Goal: Task Accomplishment & Management: Manage account settings

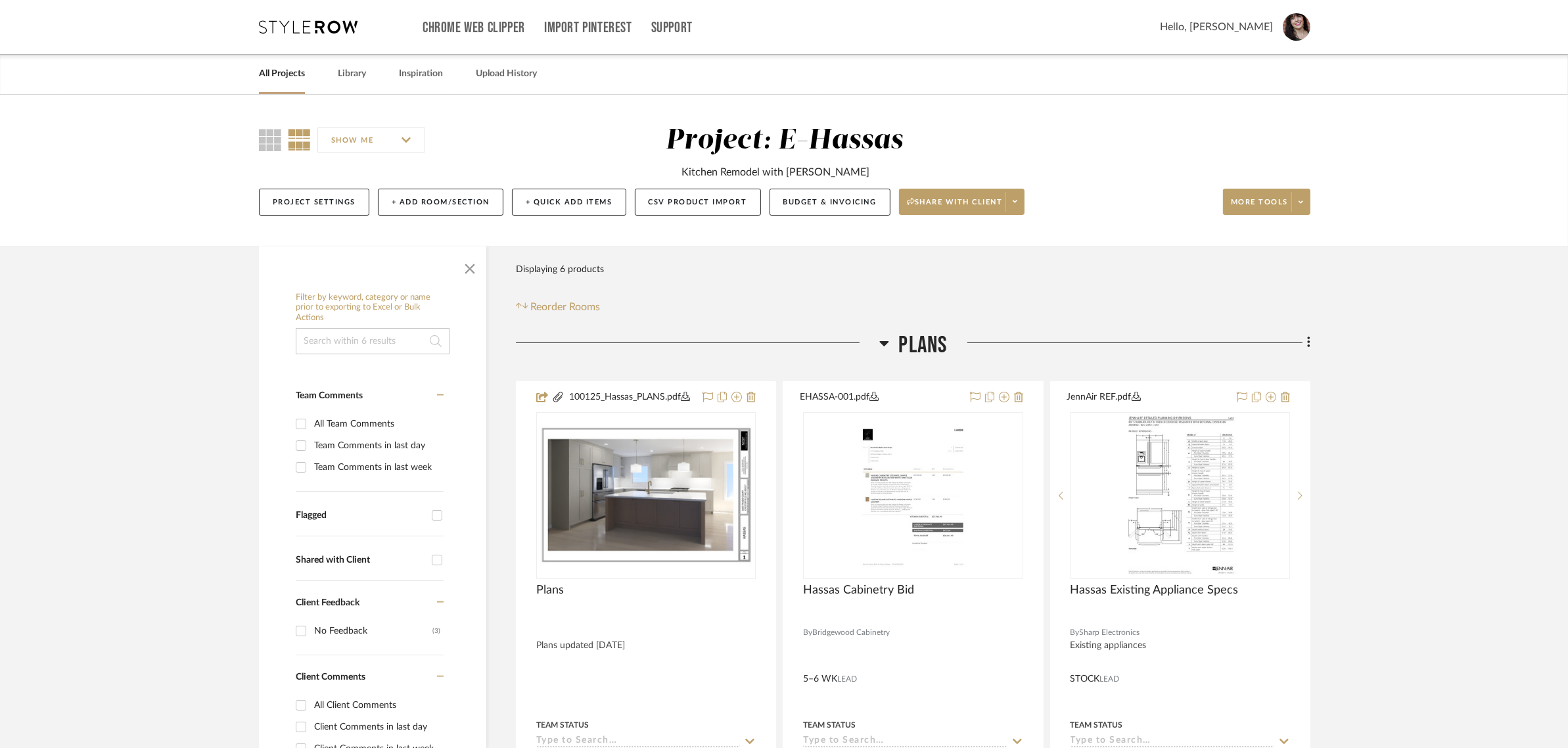
click at [291, 79] on link "All Projects" at bounding box center [281, 74] width 46 height 18
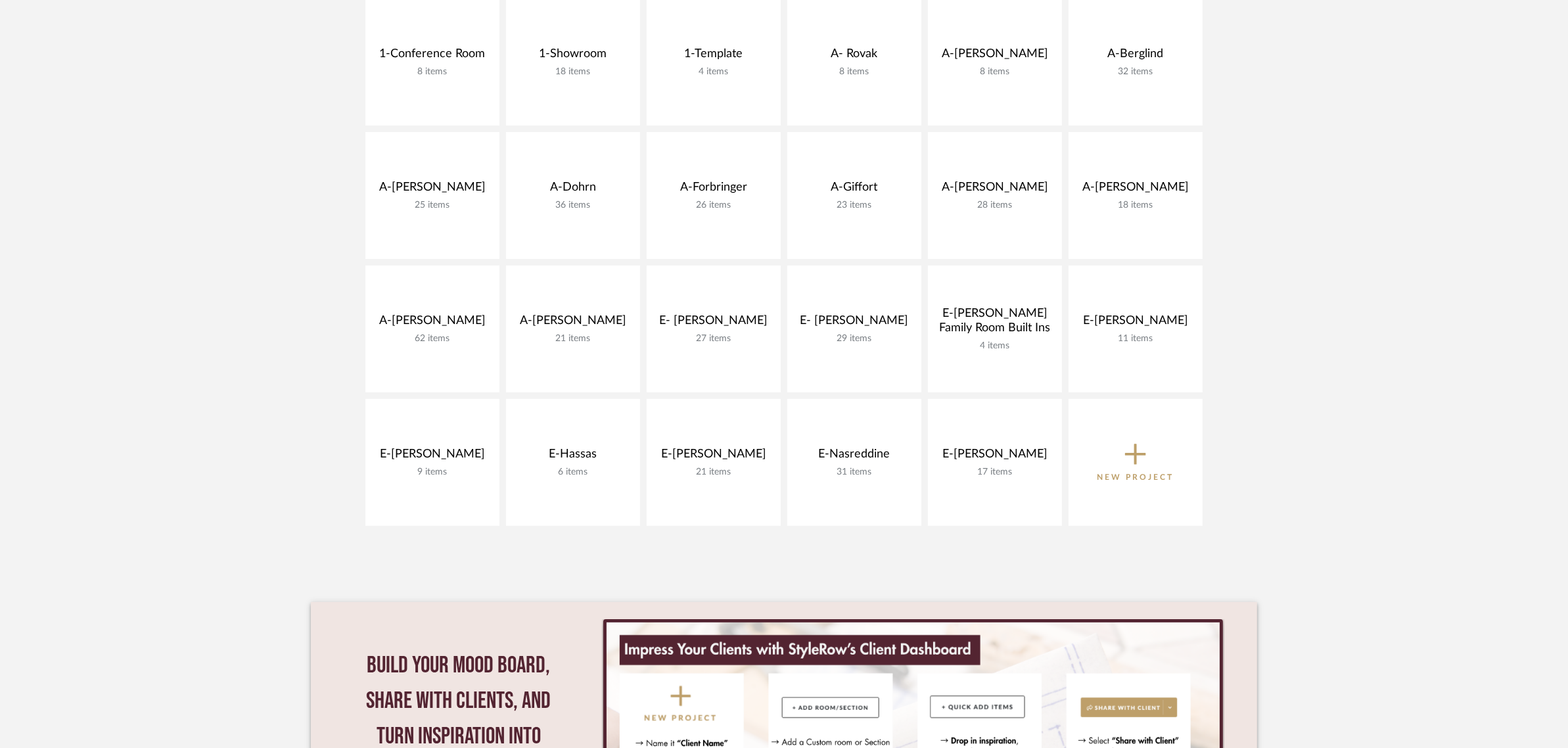
scroll to position [329, 0]
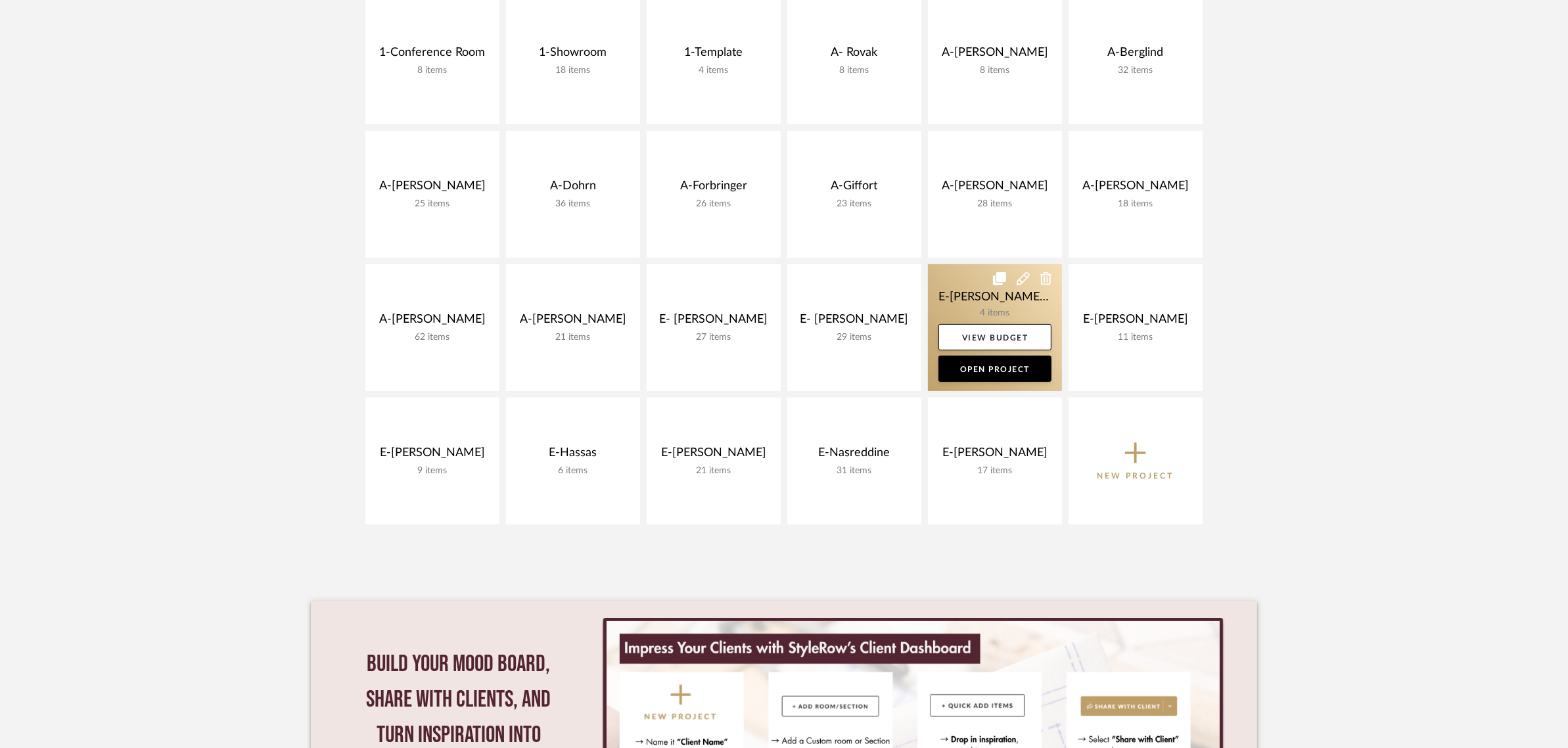
click at [988, 307] on link at bounding box center [995, 328] width 134 height 127
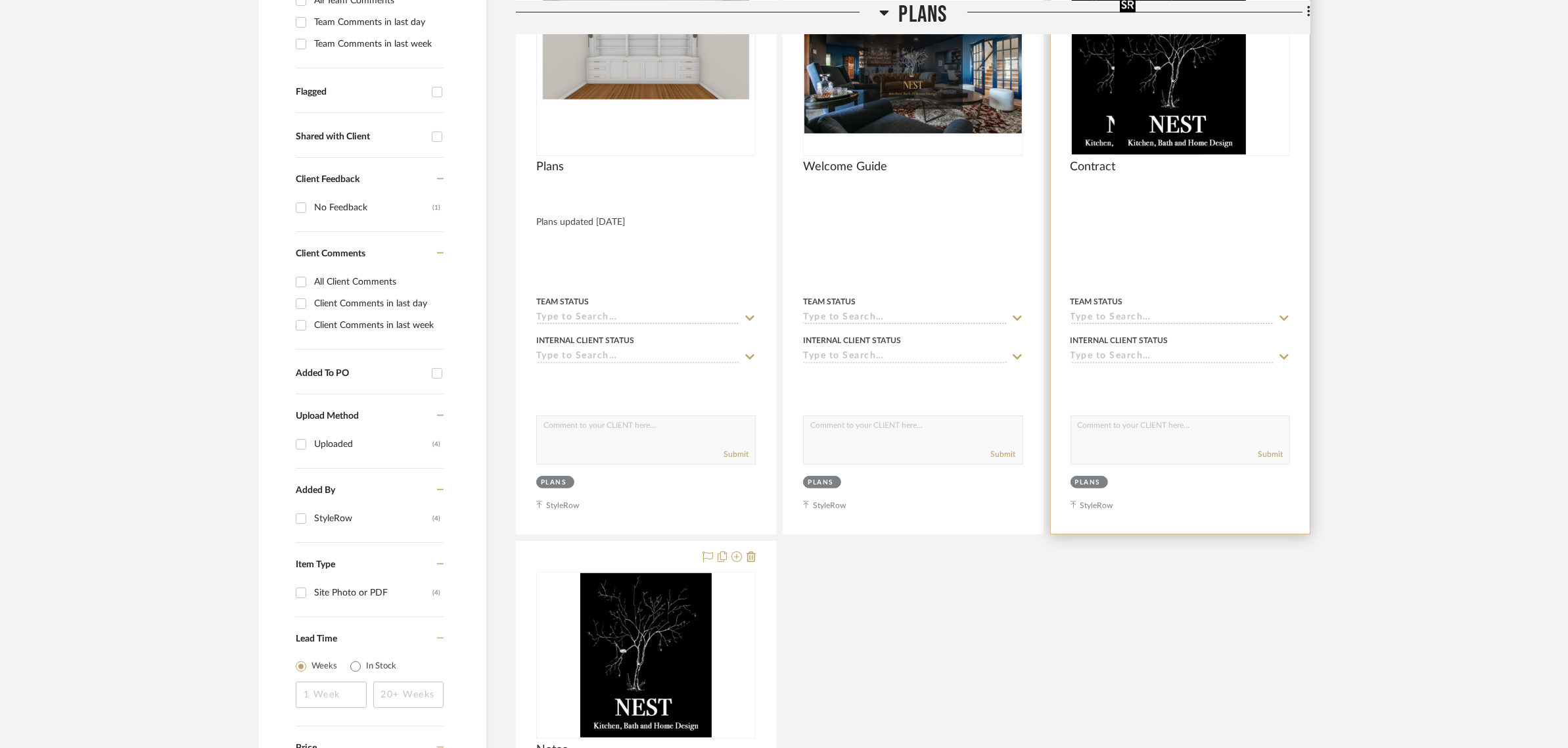
scroll to position [493, 0]
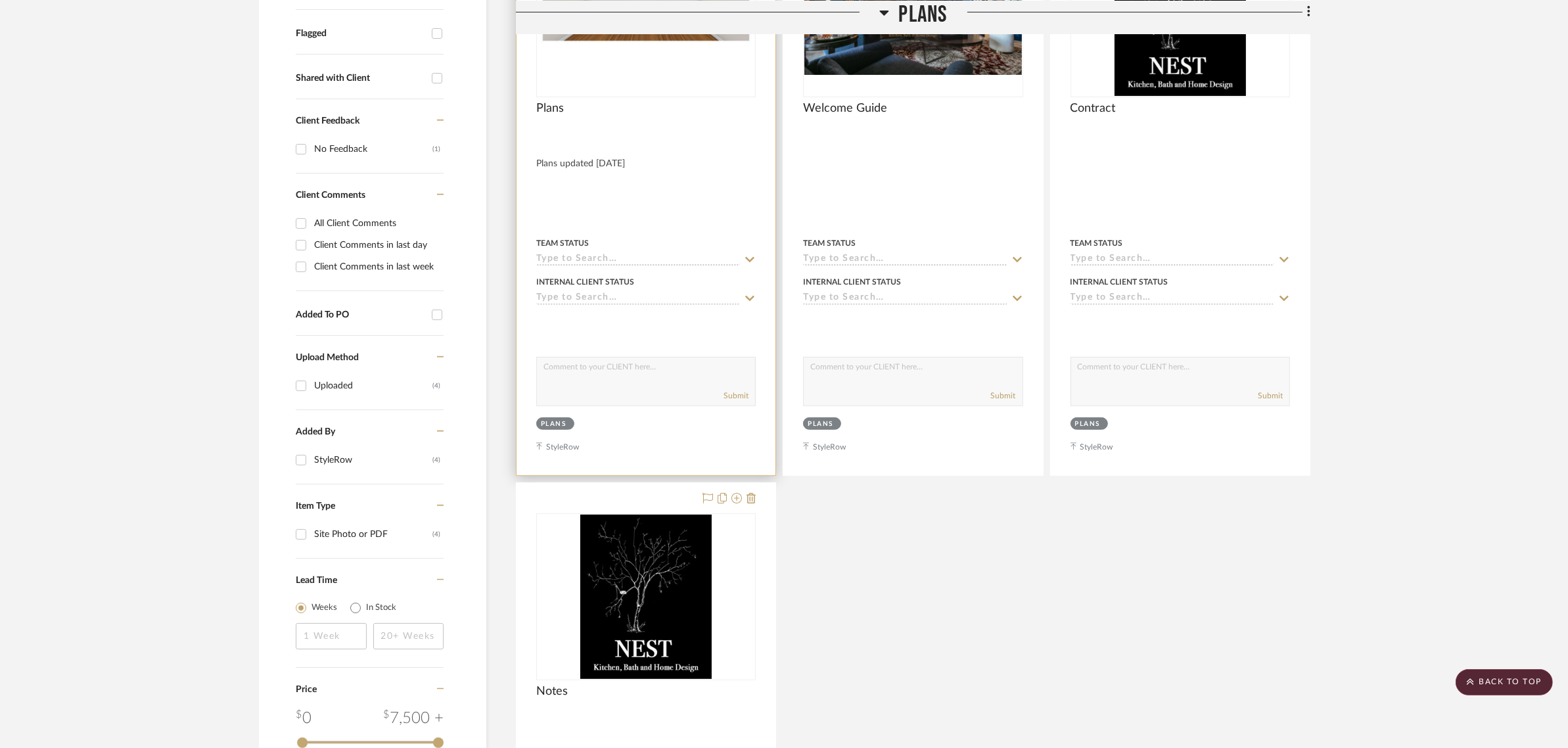
click at [0, 0] on img at bounding box center [0, 0] width 0 height 0
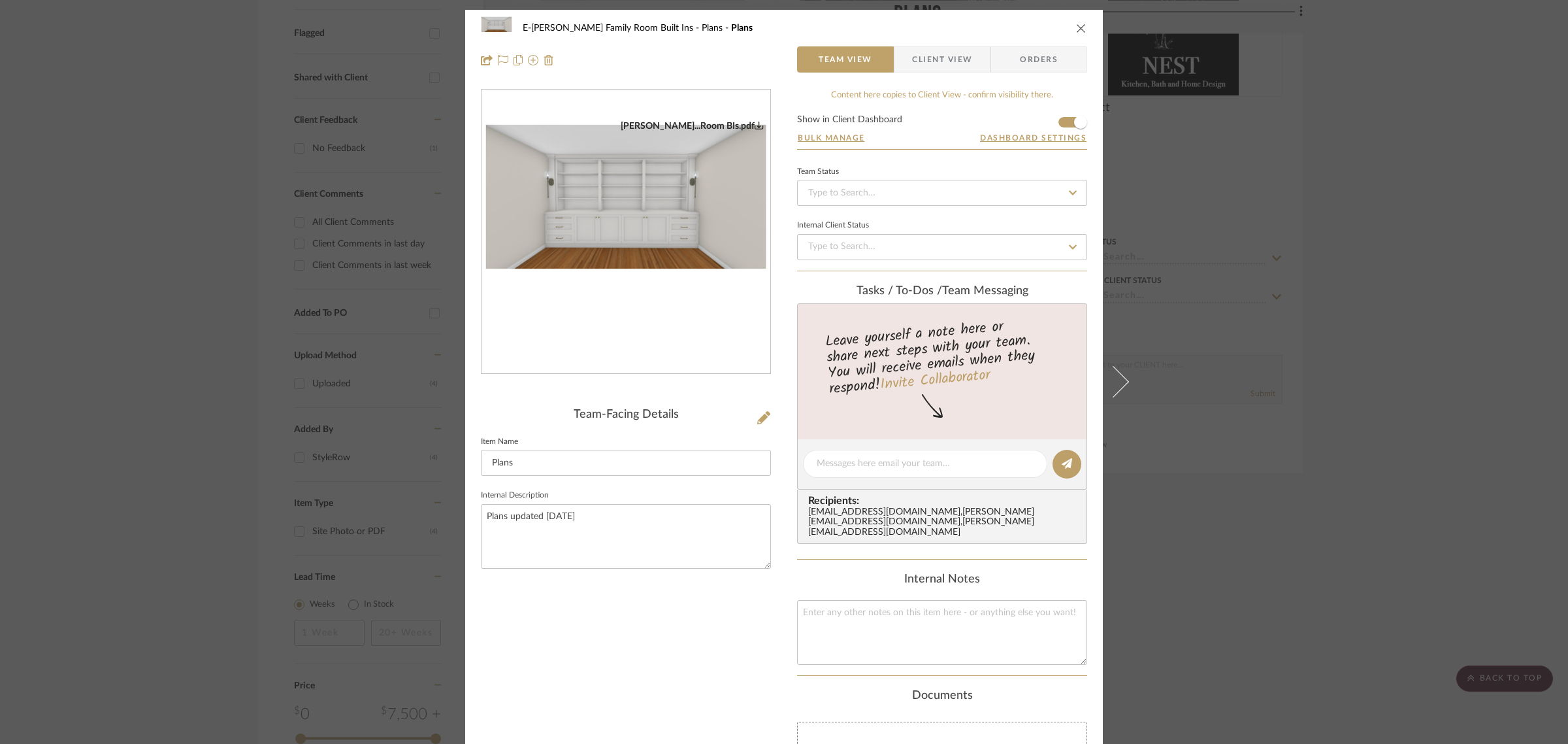
click at [750, 416] on div "Team-Facing Details" at bounding box center [625, 415] width 290 height 15
click at [758, 416] on icon at bounding box center [763, 417] width 13 height 13
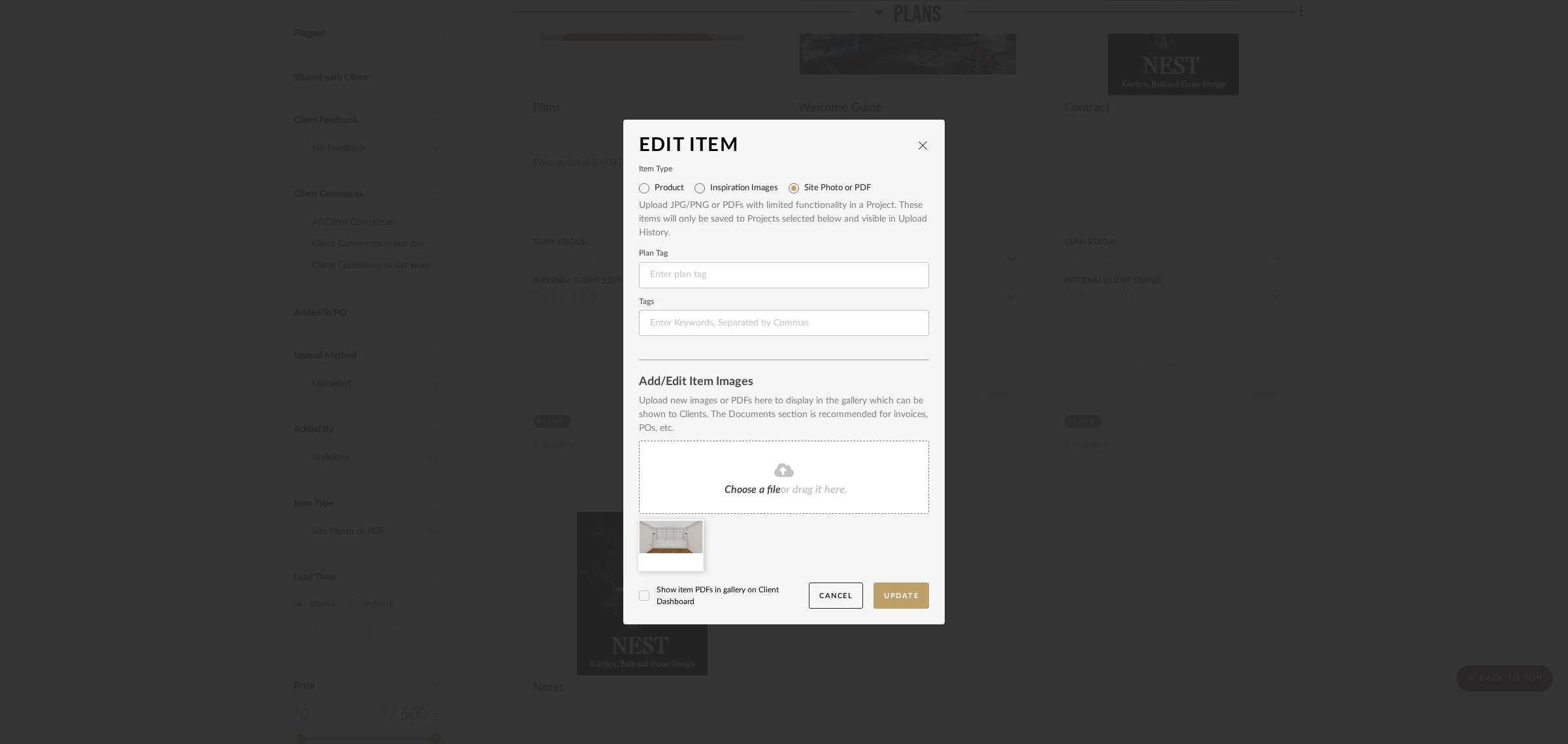
click at [775, 471] on icon at bounding box center [784, 470] width 20 height 14
click at [894, 596] on button "Update" at bounding box center [901, 595] width 56 height 27
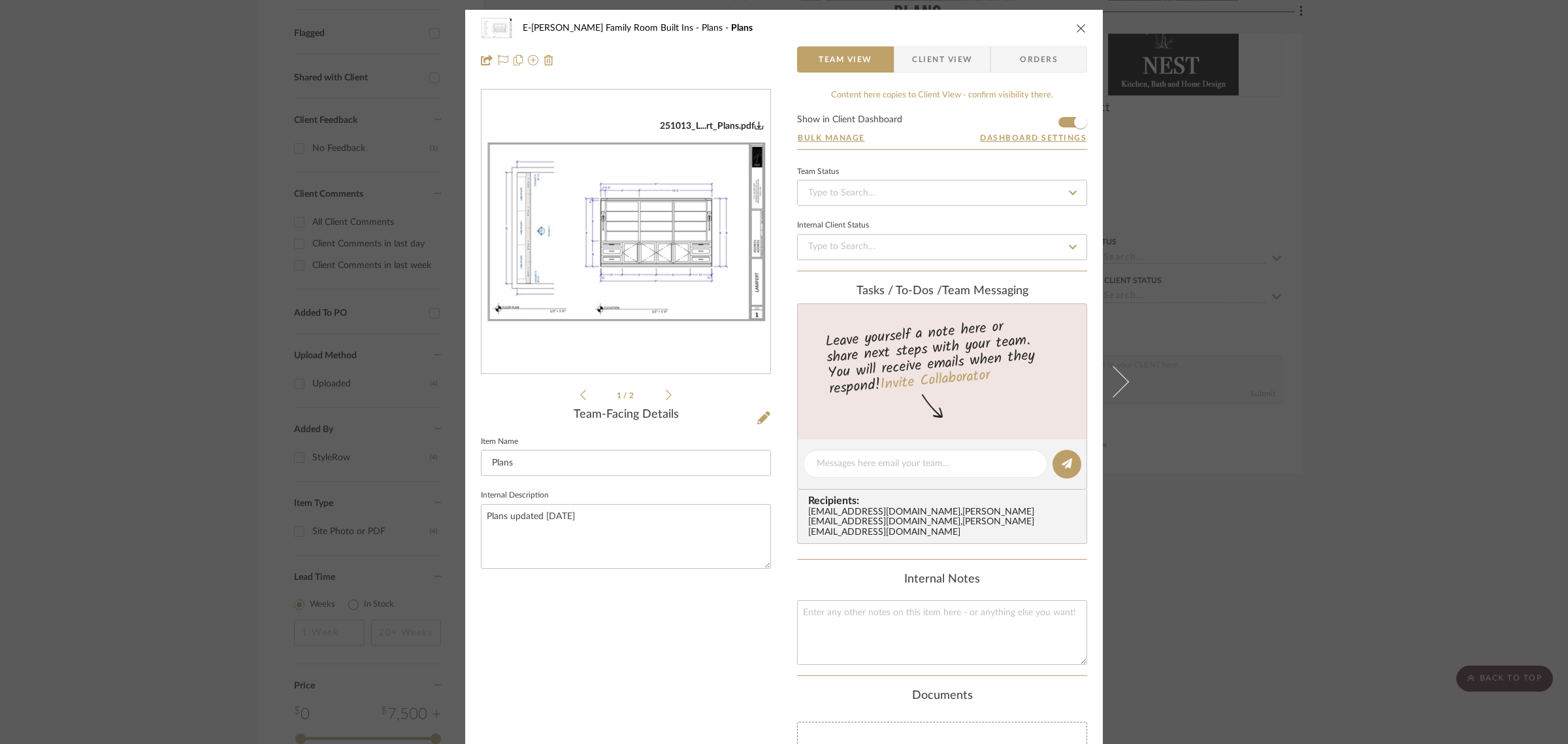
click at [1080, 28] on icon "close" at bounding box center [1081, 28] width 10 height 10
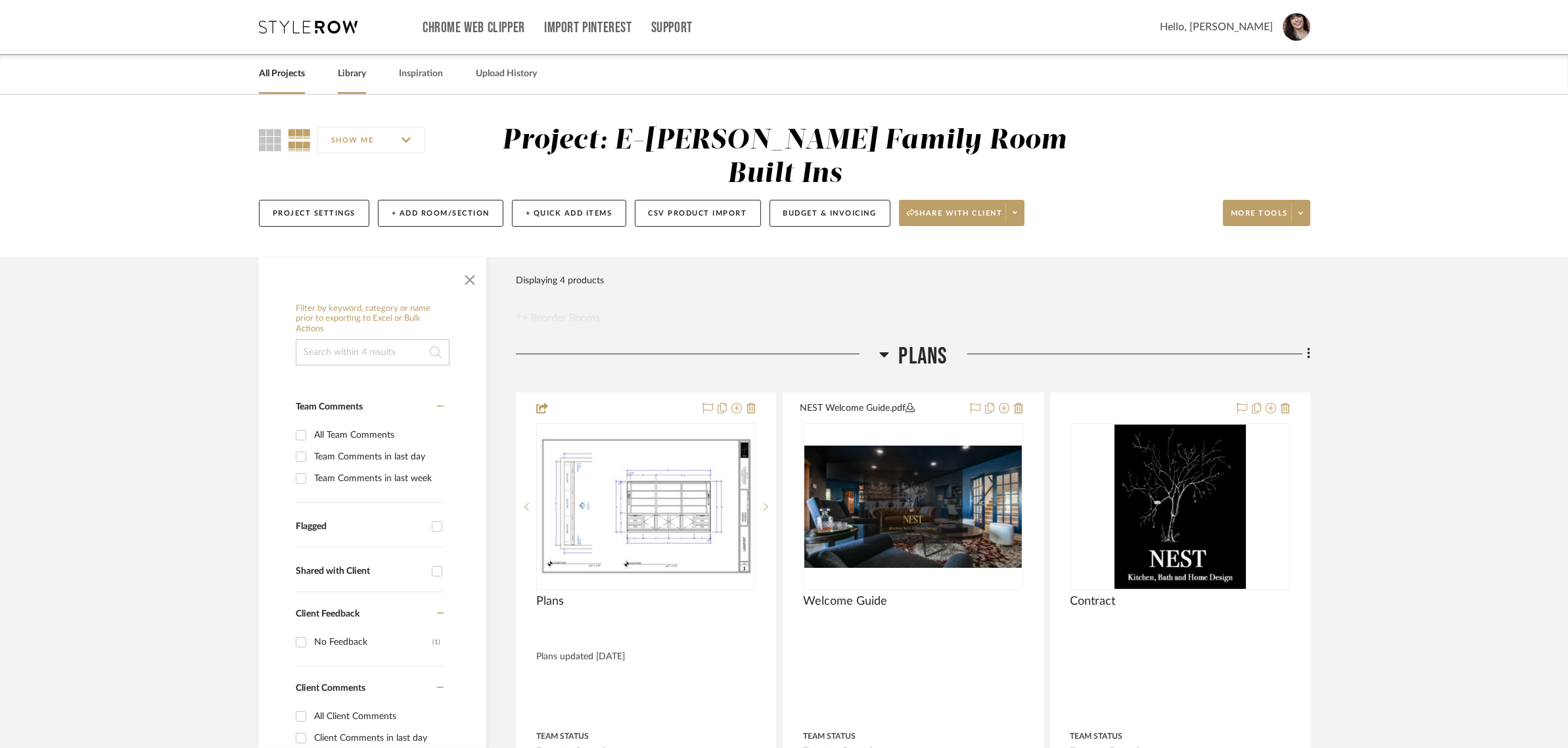
click at [350, 70] on link "Library" at bounding box center [352, 74] width 29 height 18
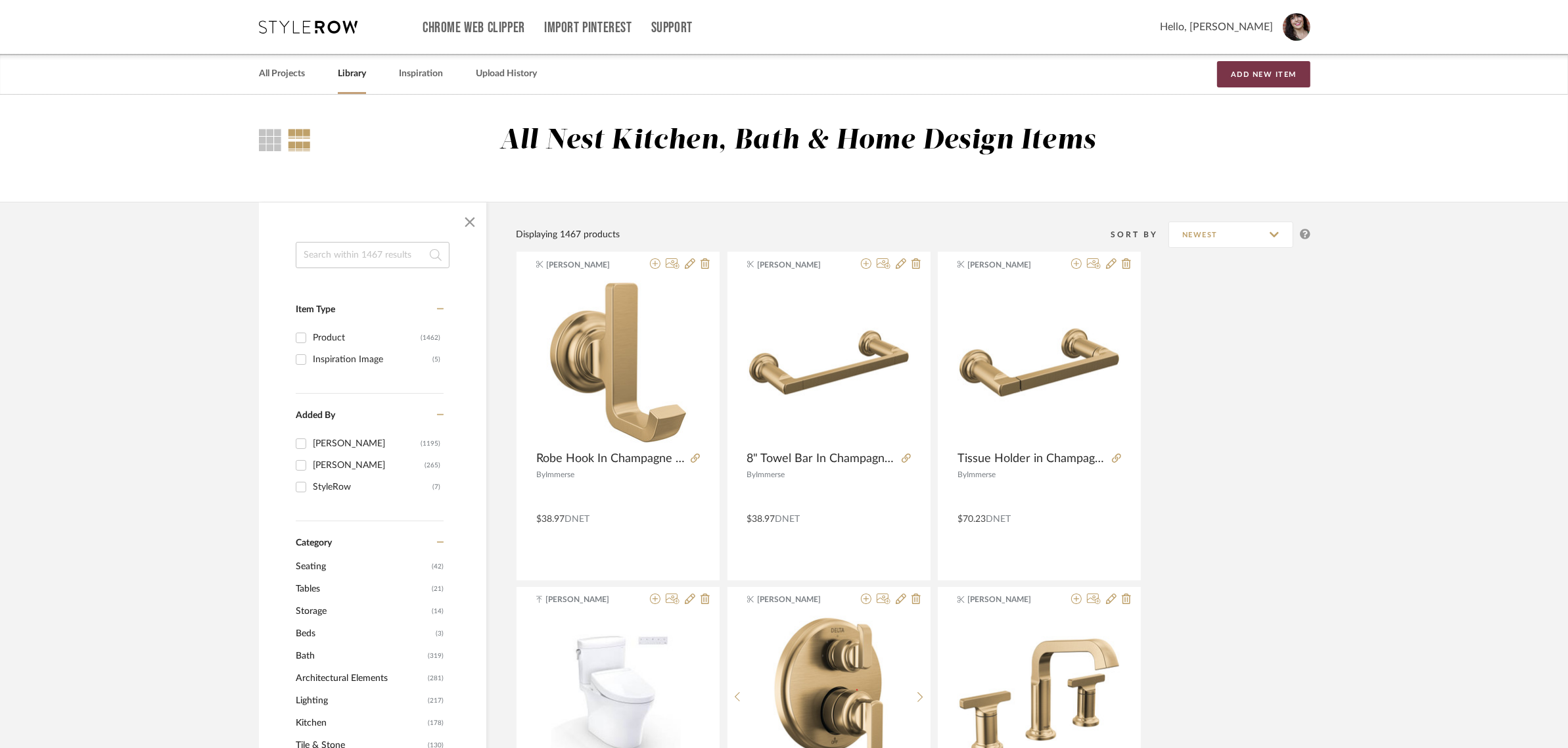
click at [1309, 67] on button "Add New Item" at bounding box center [1264, 74] width 93 height 26
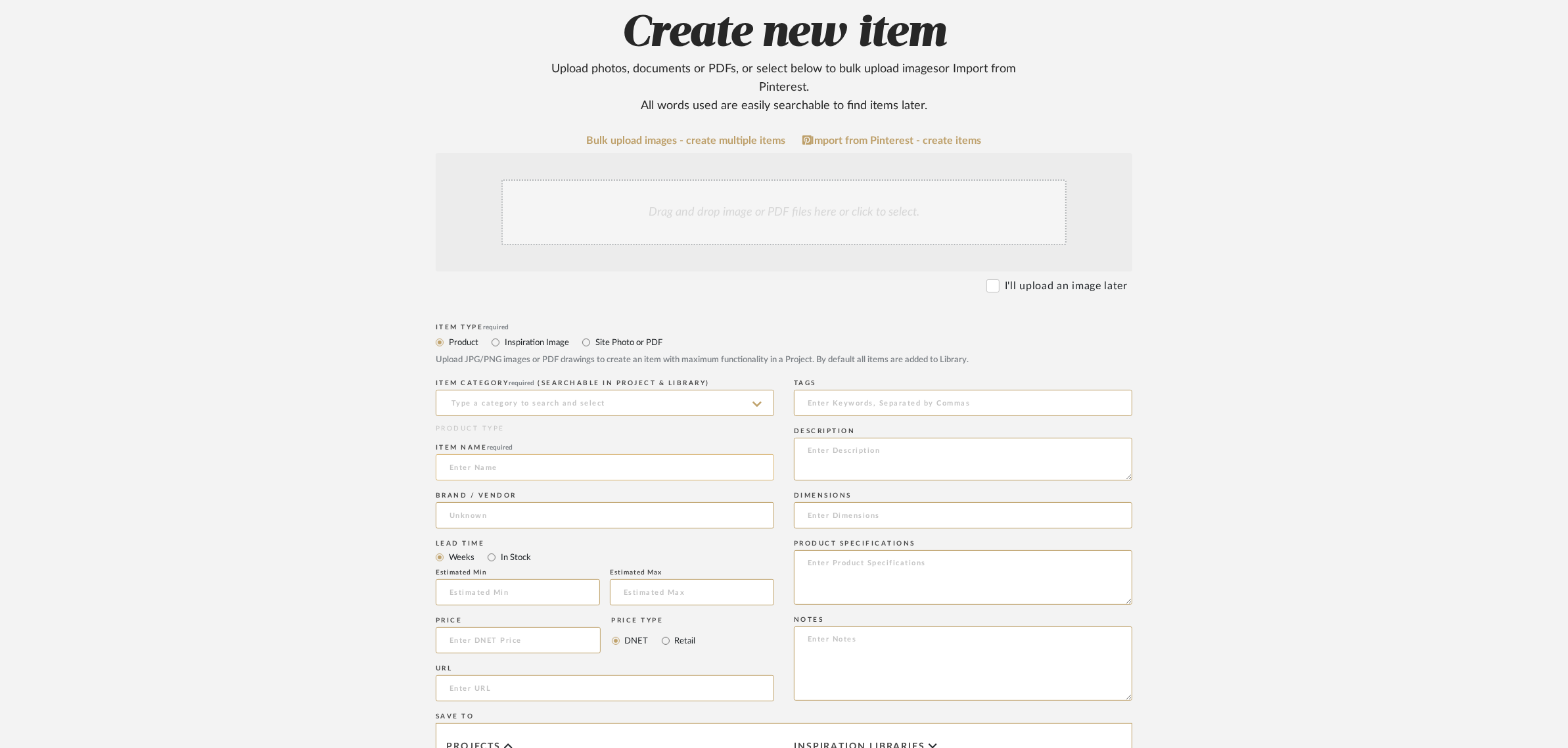
scroll to position [246, 0]
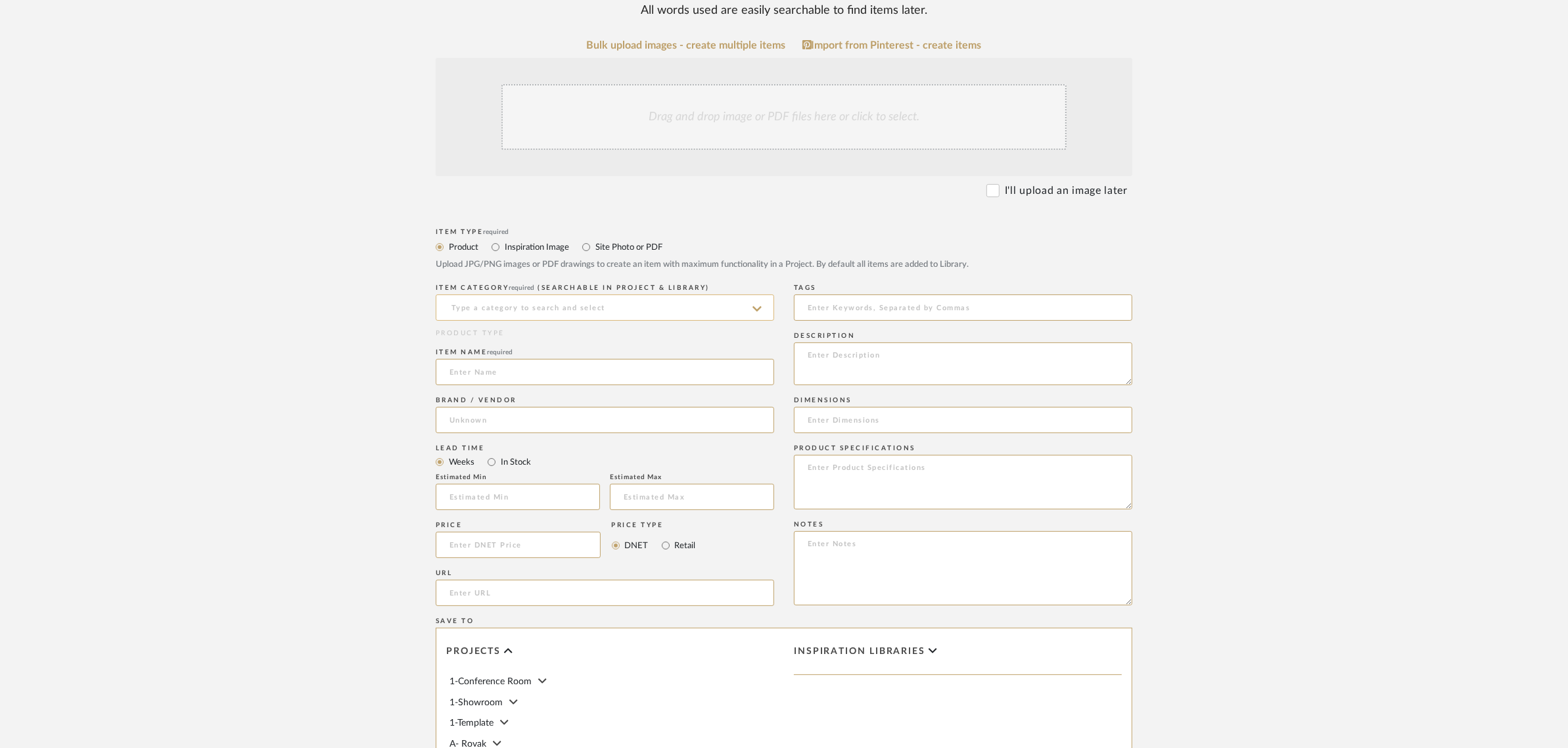
click at [525, 312] on input at bounding box center [605, 308] width 338 height 26
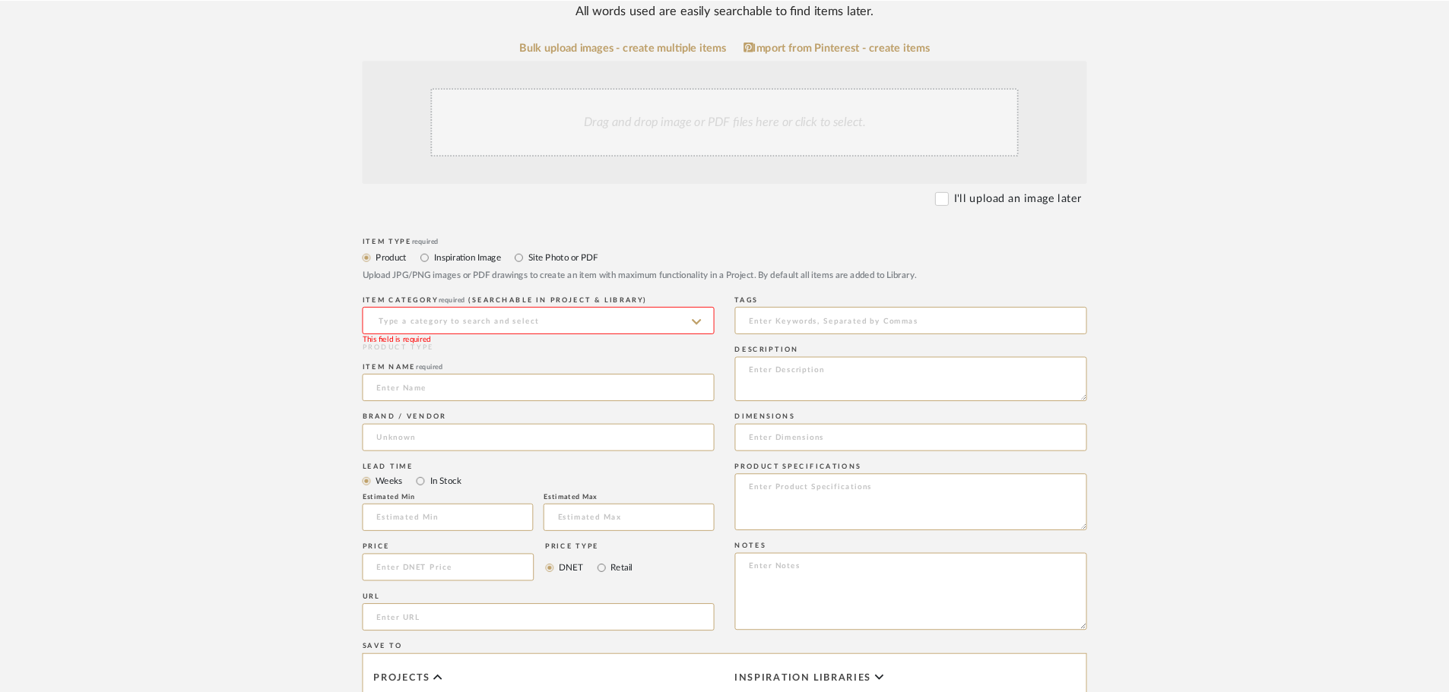
scroll to position [286, 0]
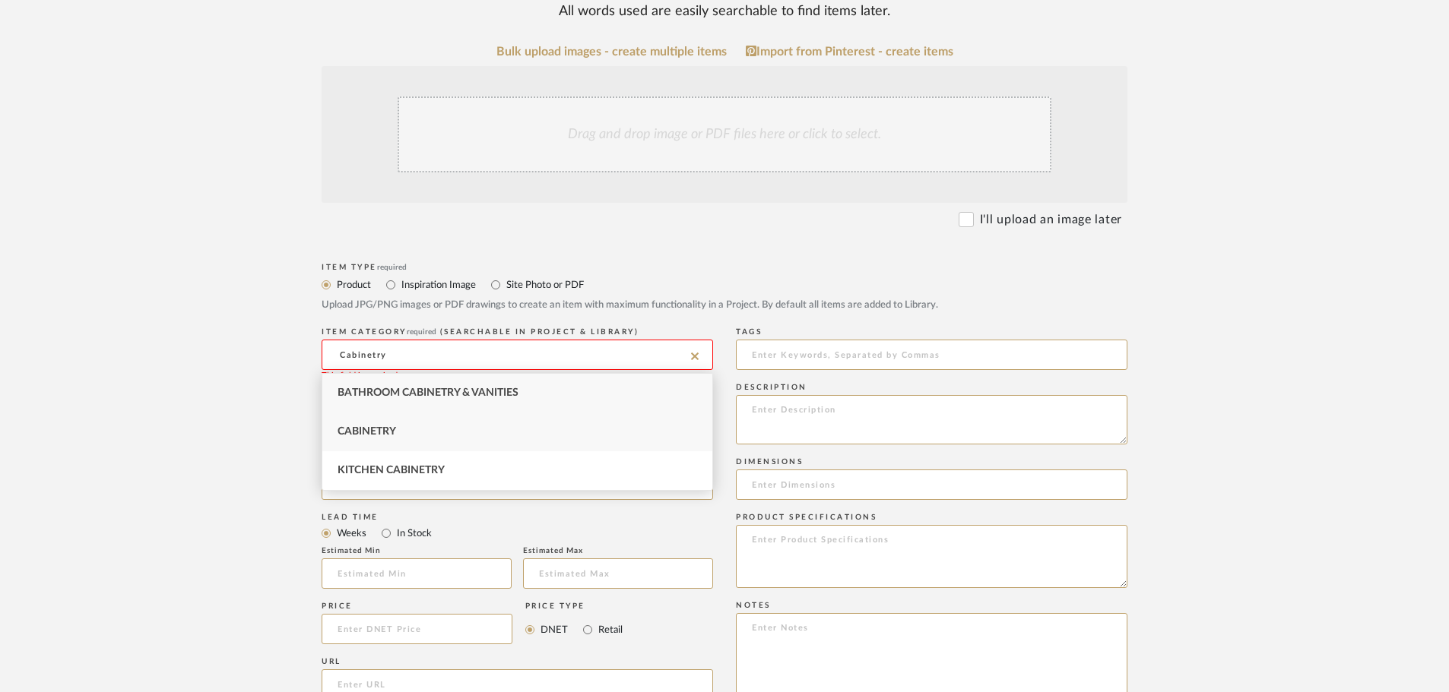
type input "Cabinetry"
click at [373, 433] on span "Cabinetry" at bounding box center [366, 431] width 59 height 11
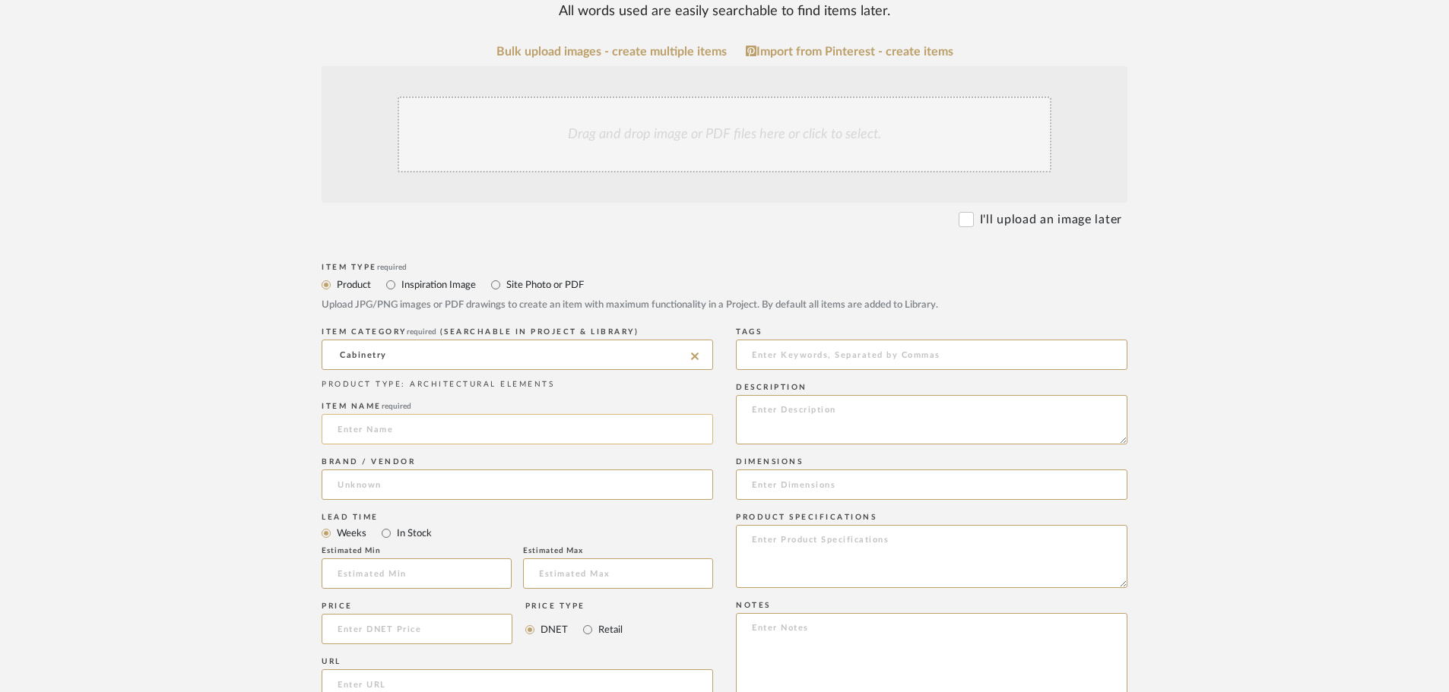
click at [371, 434] on input at bounding box center [516, 429] width 391 height 30
type input "[PERSON_NAME] Built Ins"
click at [388, 488] on input "Bridge" at bounding box center [516, 485] width 391 height 30
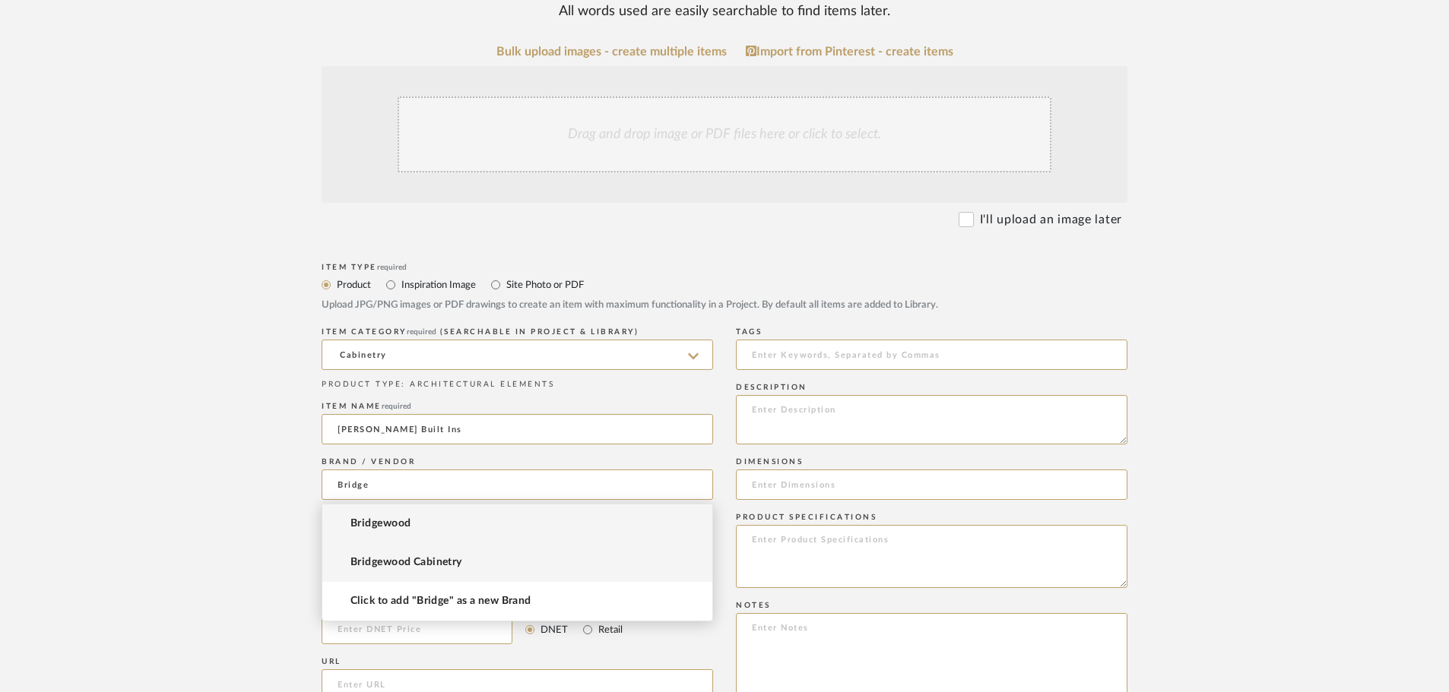
click at [382, 560] on span "Bridgewood Cabinetry" at bounding box center [406, 562] width 112 height 13
type input "Bridgewood Cabinetry"
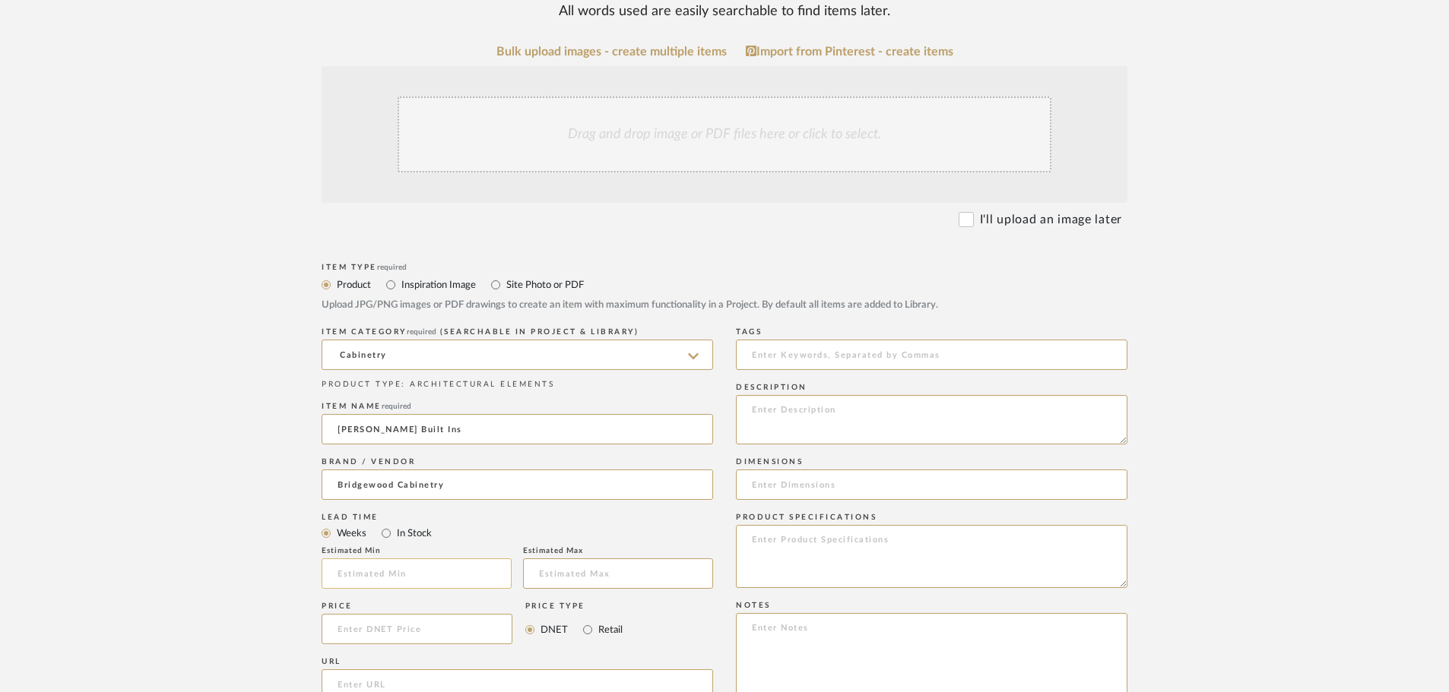
click at [379, 574] on input "text" at bounding box center [416, 574] width 190 height 30
type input "5"
type input "6"
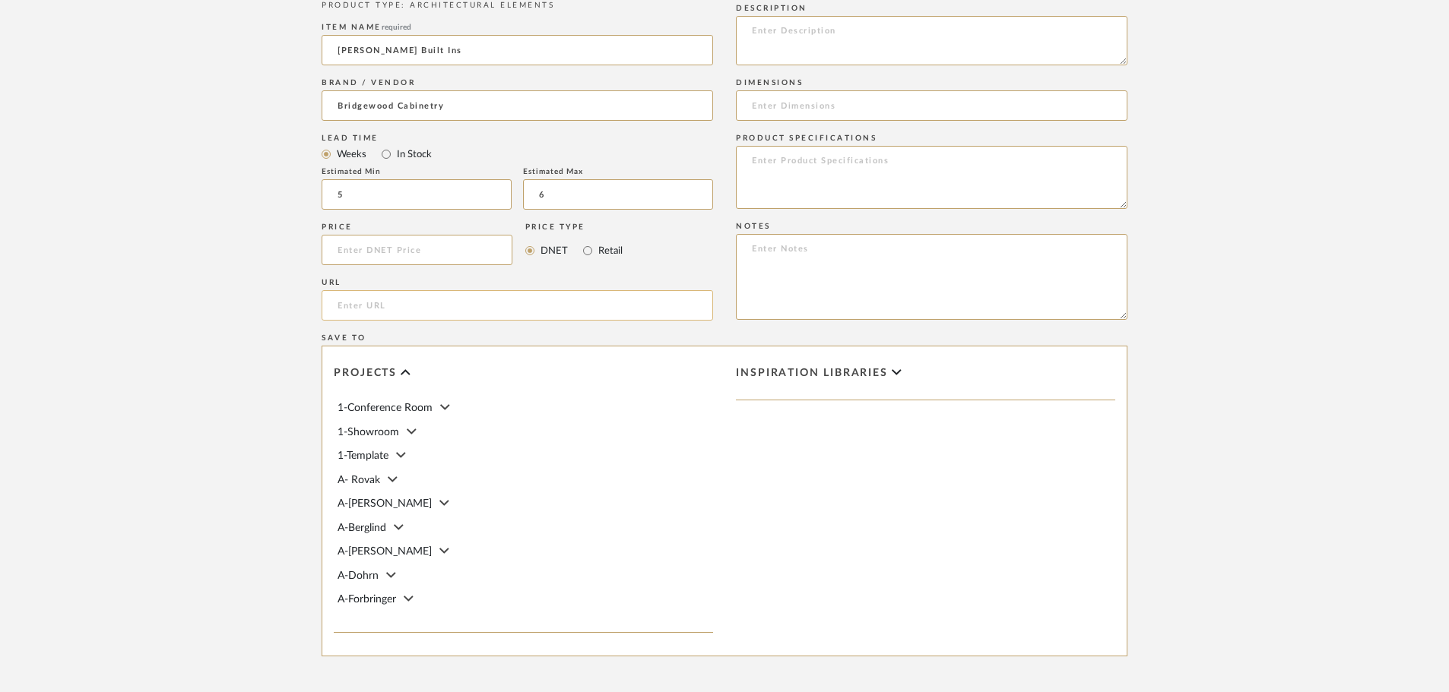
scroll to position [666, 0]
type input "4"
type input "$7,040.00"
click at [389, 306] on input "url" at bounding box center [516, 305] width 391 height 30
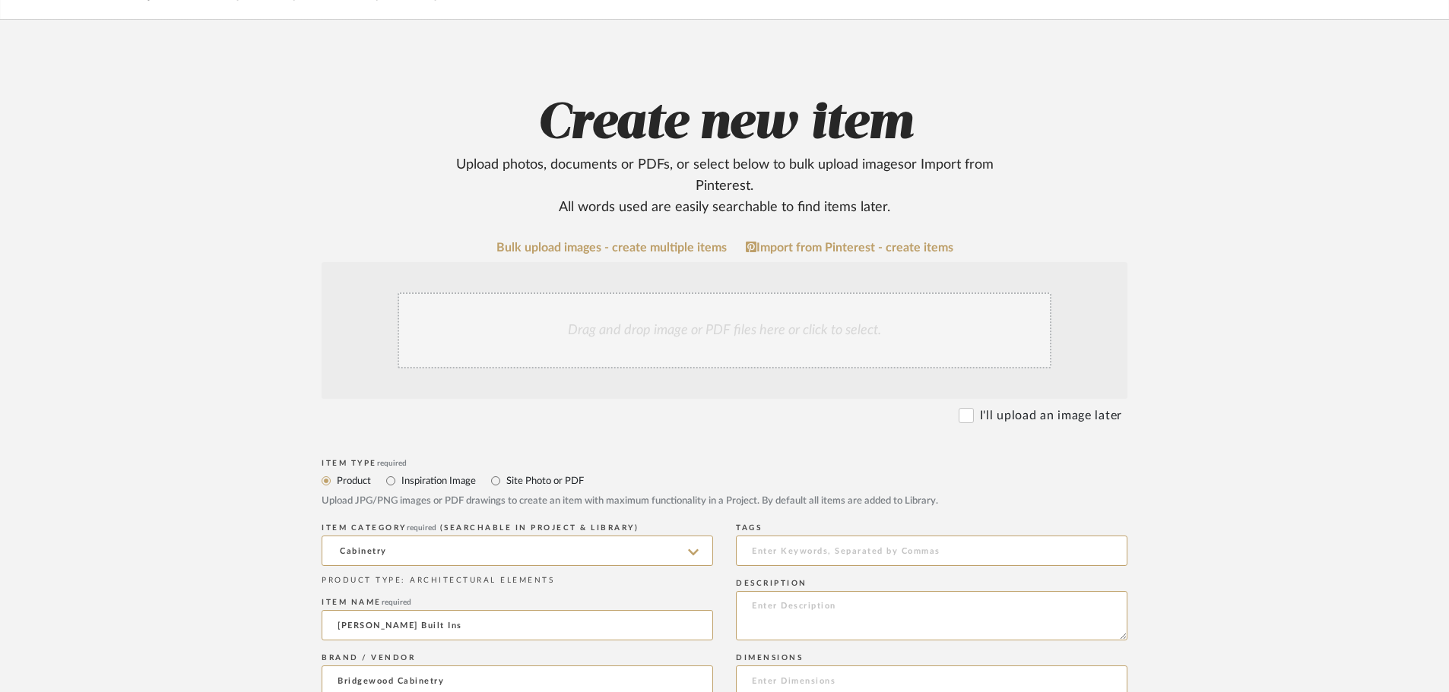
scroll to position [88, 0]
click at [697, 345] on div "Drag and drop image or PDF files here or click to select." at bounding box center [725, 332] width 654 height 76
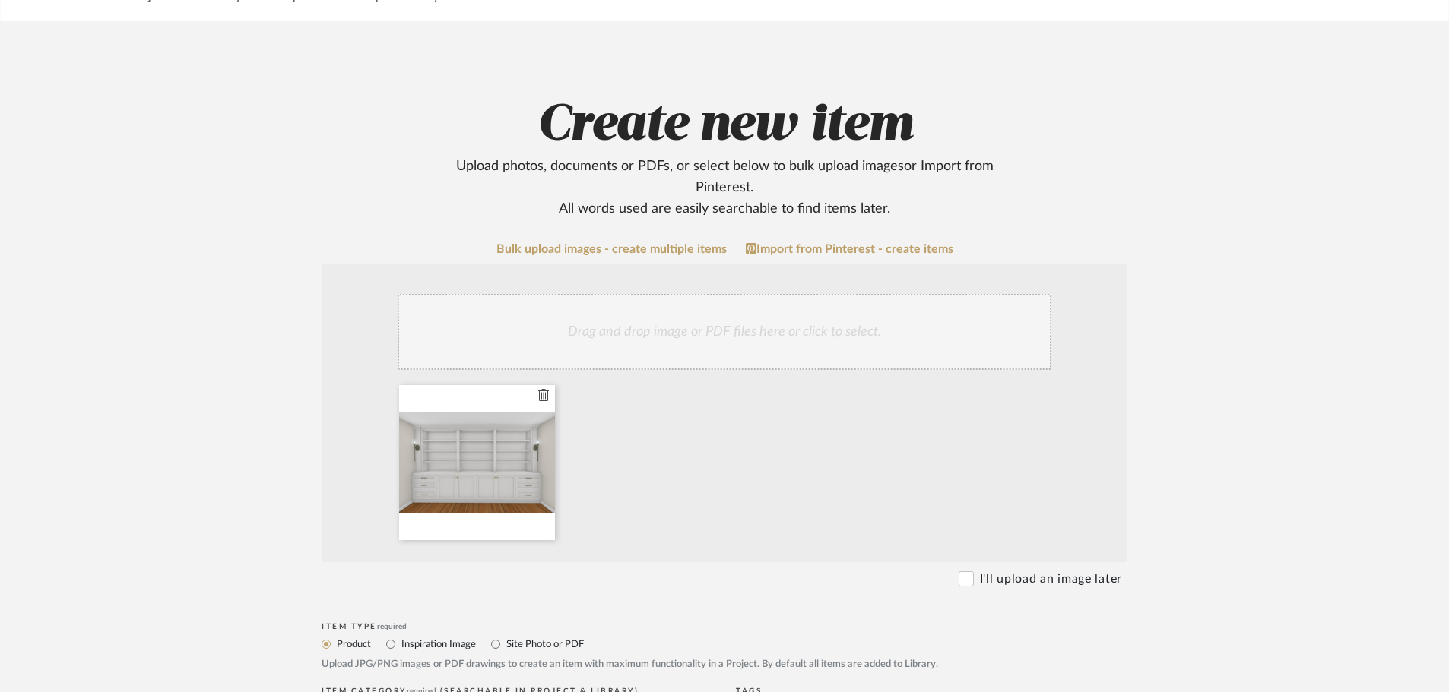
click at [550, 394] on div at bounding box center [477, 462] width 156 height 155
click at [544, 394] on icon at bounding box center [543, 395] width 11 height 12
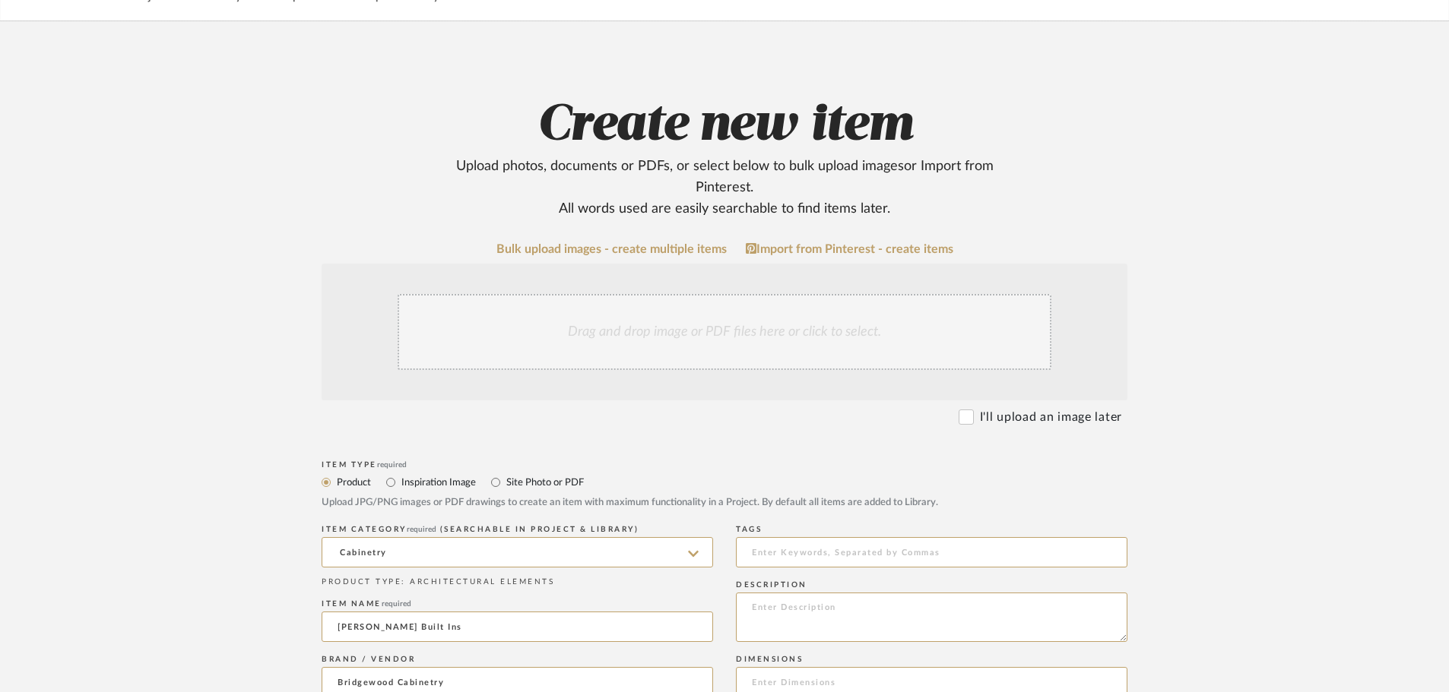
click at [885, 333] on div "Drag and drop image or PDF files here or click to select." at bounding box center [725, 332] width 654 height 76
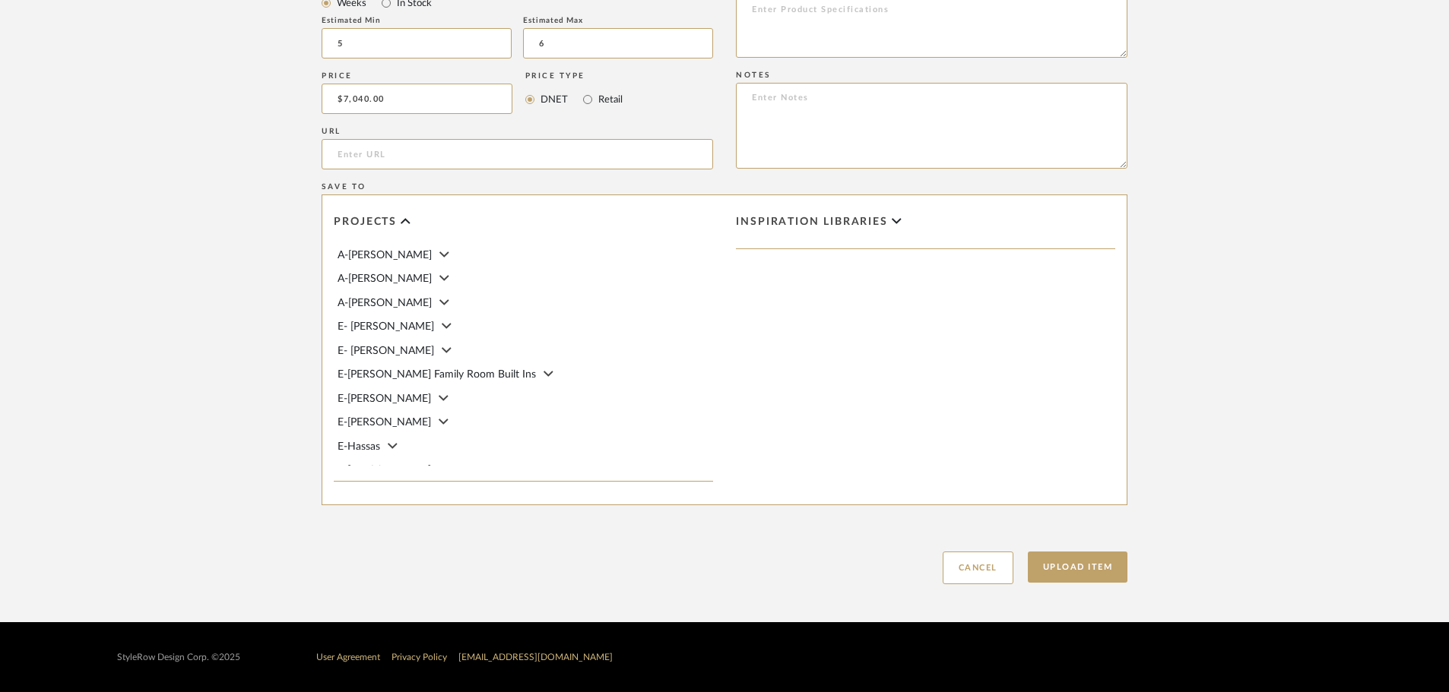
scroll to position [326, 0]
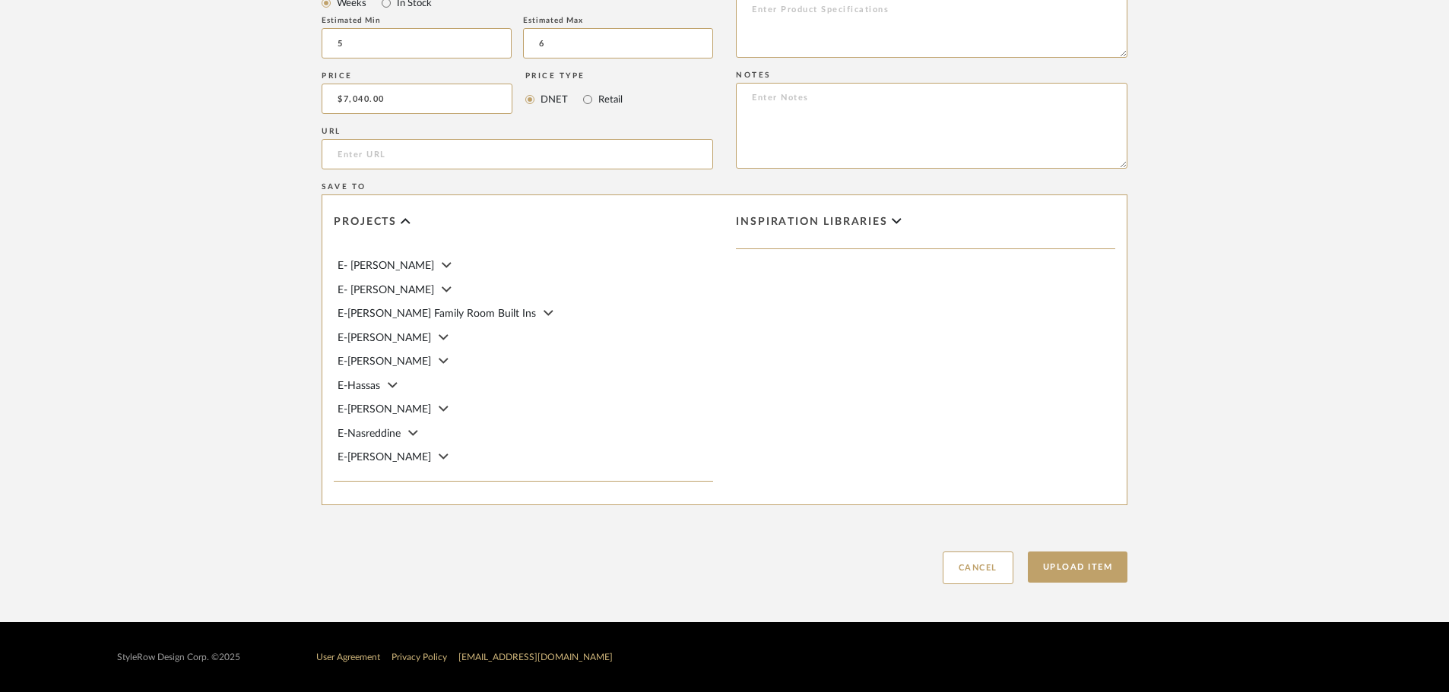
click at [543, 312] on icon at bounding box center [548, 313] width 10 height 5
click at [374, 368] on label "Plans" at bounding box center [536, 371] width 353 height 11
click at [358, 368] on input "Plans" at bounding box center [350, 370] width 15 height 15
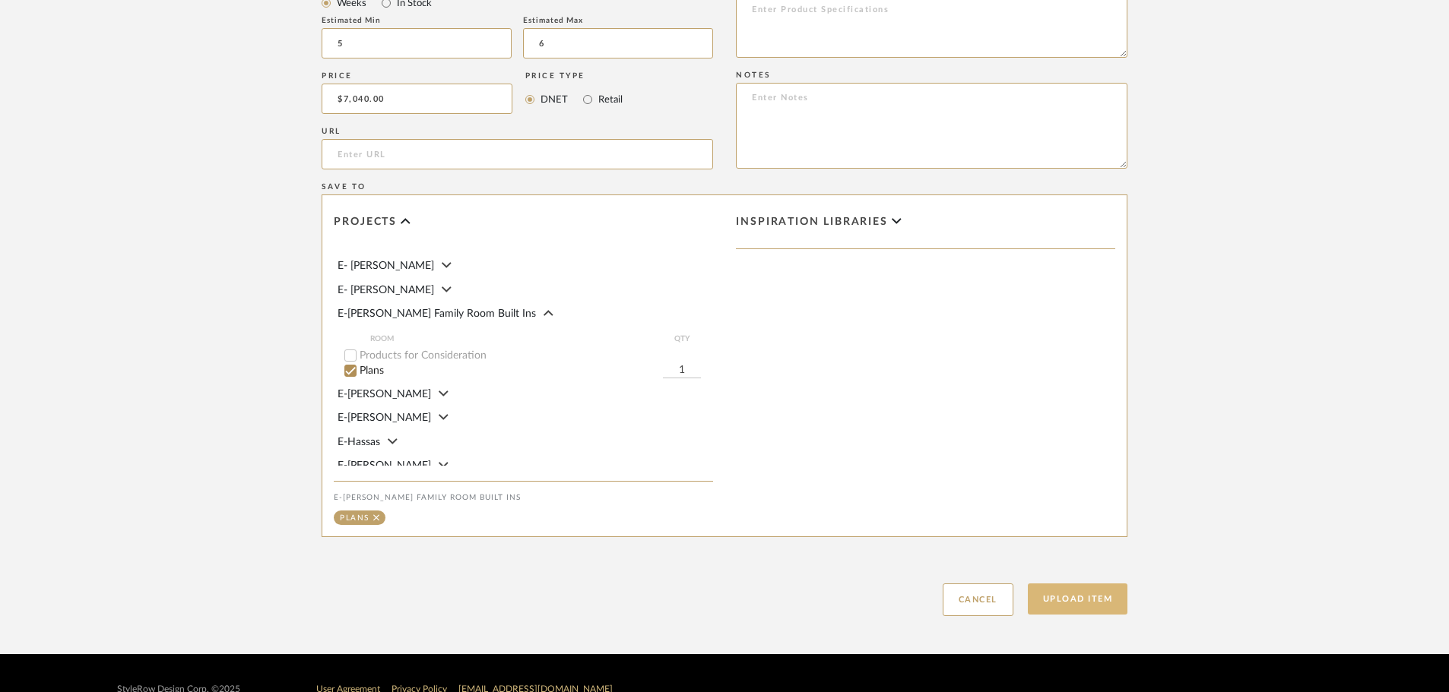
click at [1066, 611] on button "Upload Item" at bounding box center [1078, 599] width 100 height 31
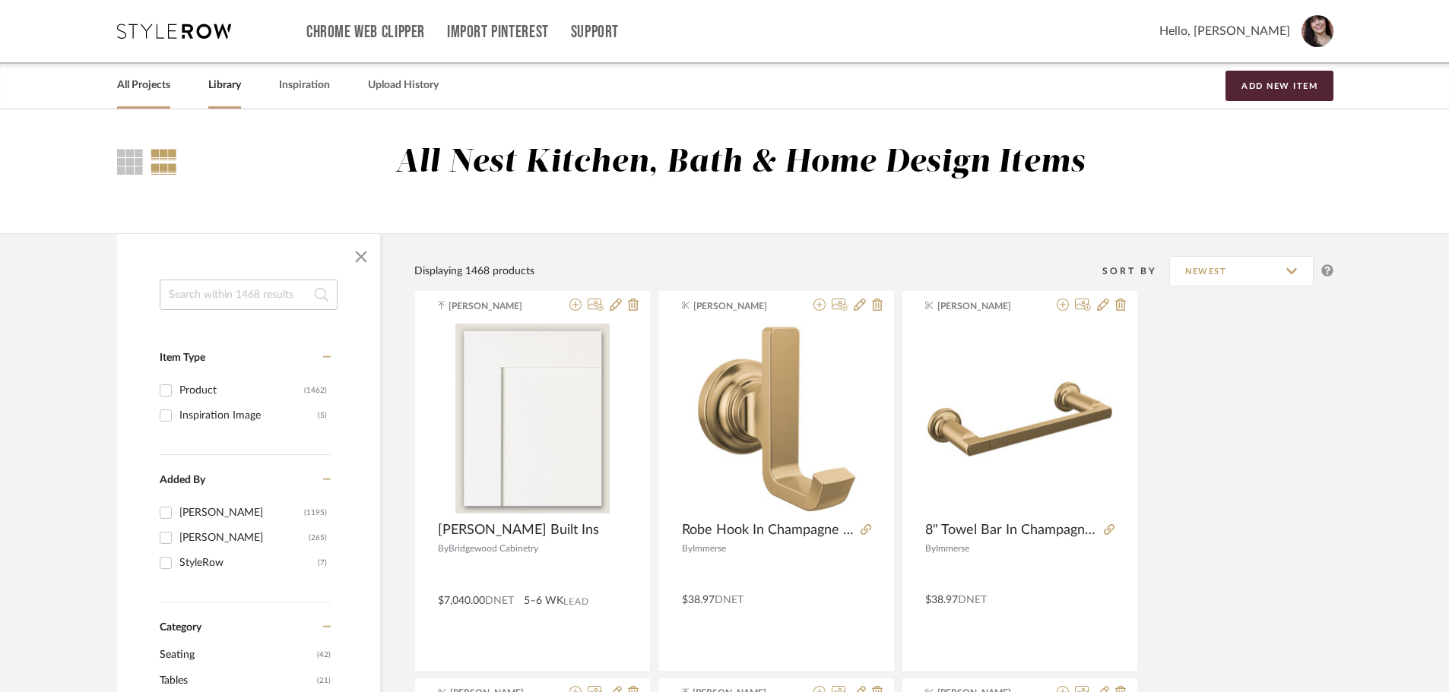
click at [151, 82] on link "All Projects" at bounding box center [143, 85] width 53 height 21
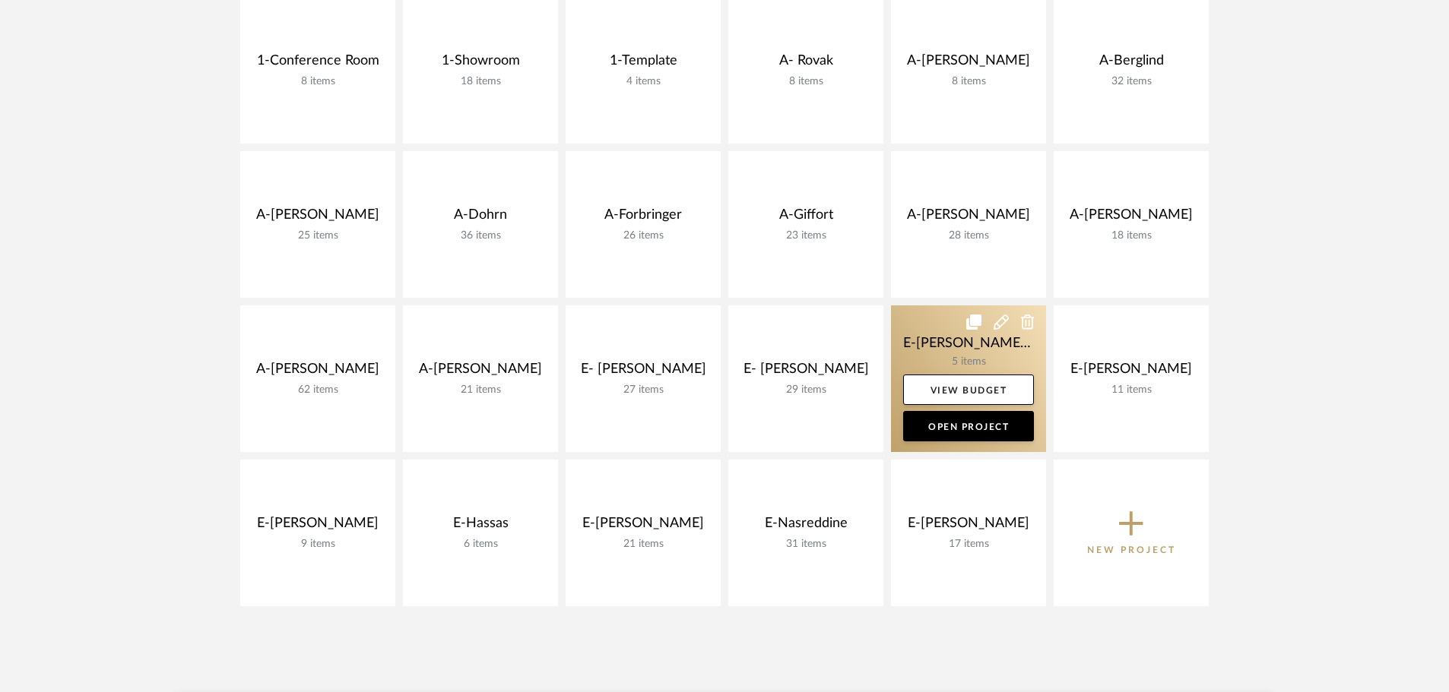
click at [948, 357] on link at bounding box center [968, 379] width 155 height 147
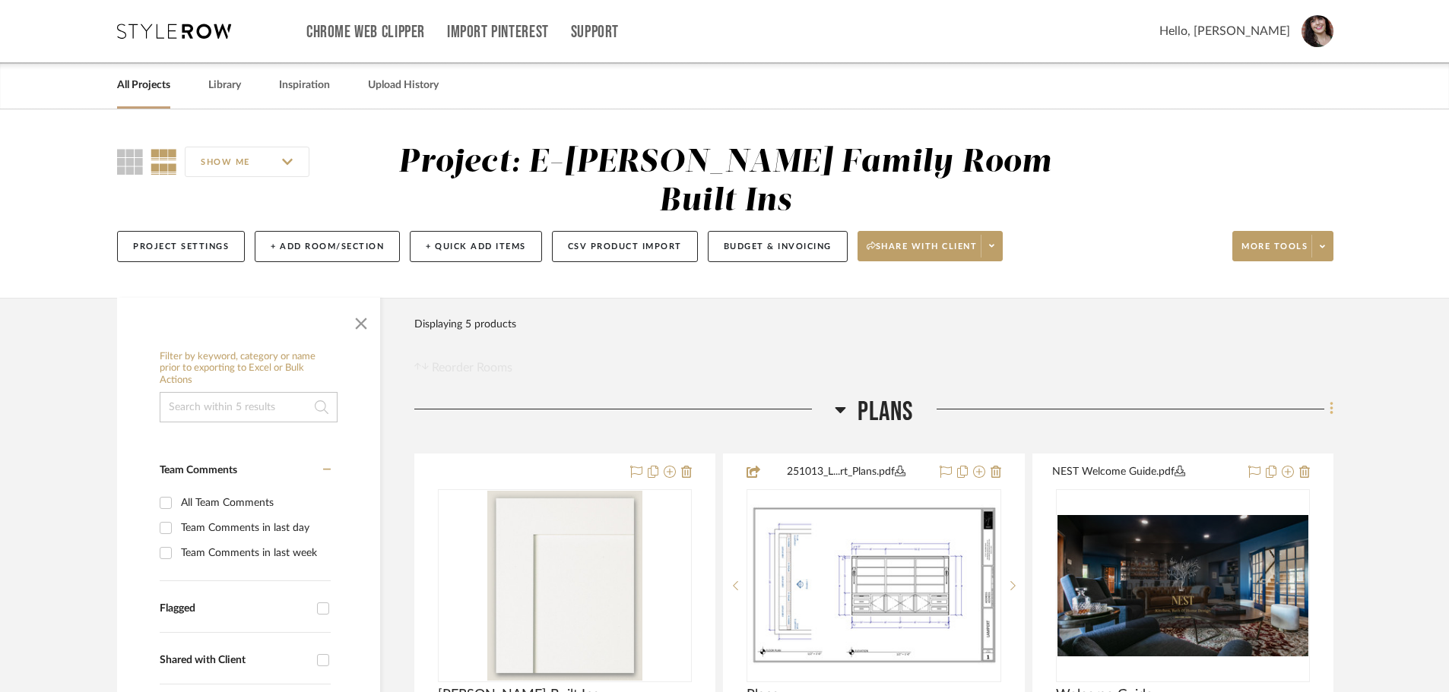
click at [1332, 410] on icon at bounding box center [1330, 409] width 3 height 13
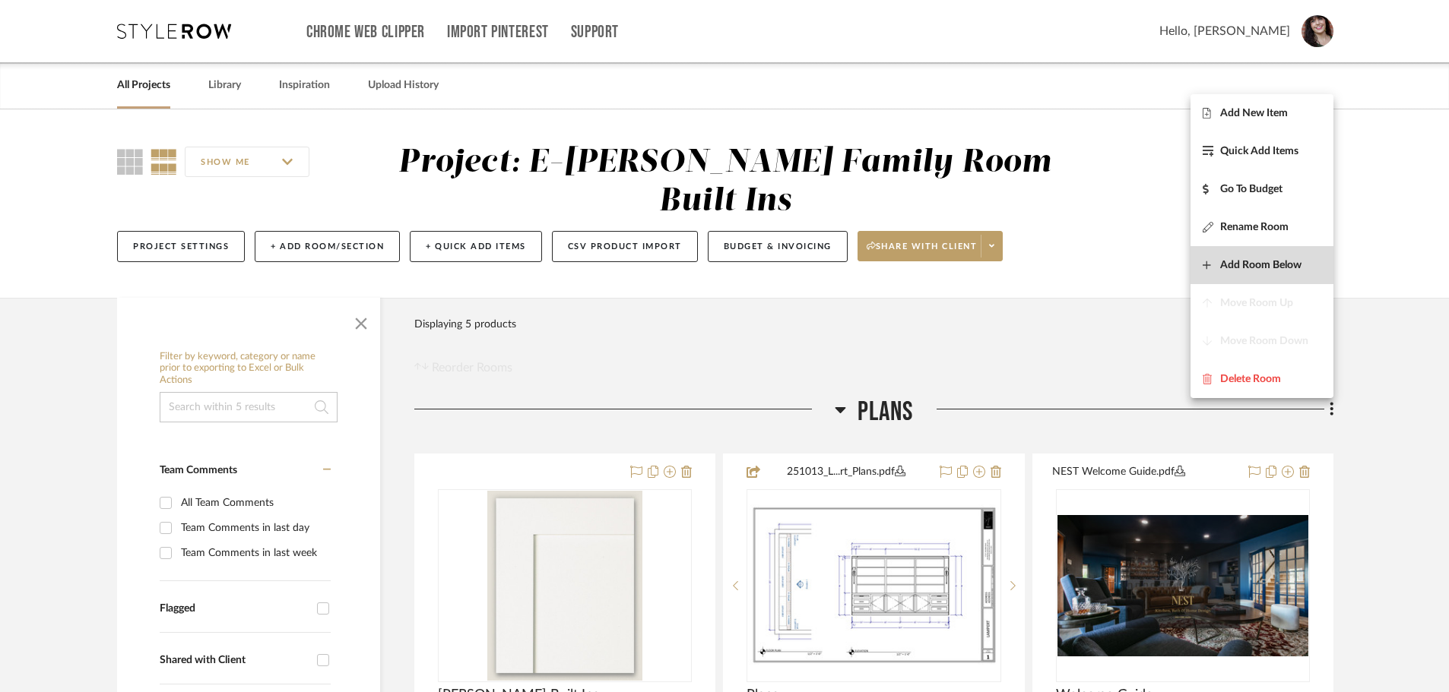
click at [1288, 264] on span "Add Room Below" at bounding box center [1260, 264] width 81 height 13
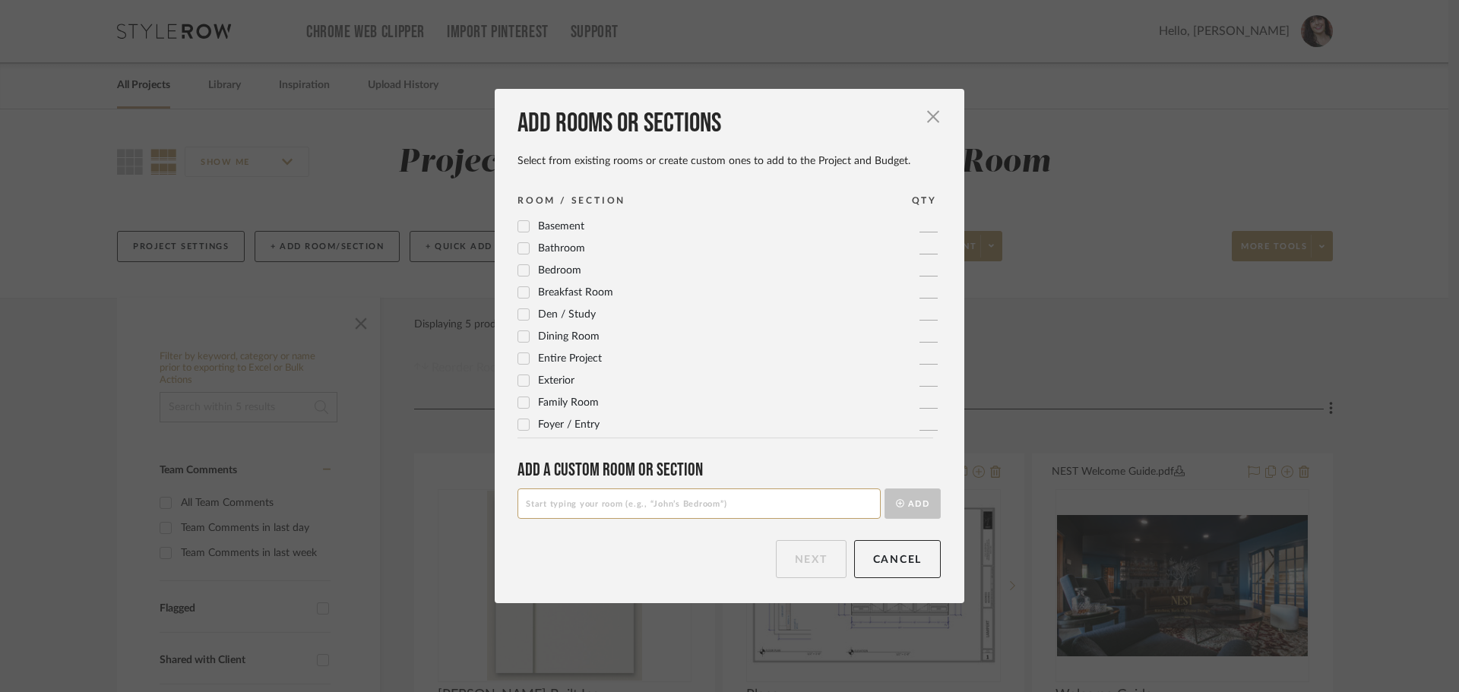
click at [565, 313] on span "Den / Study" at bounding box center [567, 314] width 58 height 11
click at [524, 410] on div "Family Room" at bounding box center [558, 403] width 81 height 18
click at [521, 404] on icon at bounding box center [523, 403] width 11 height 11
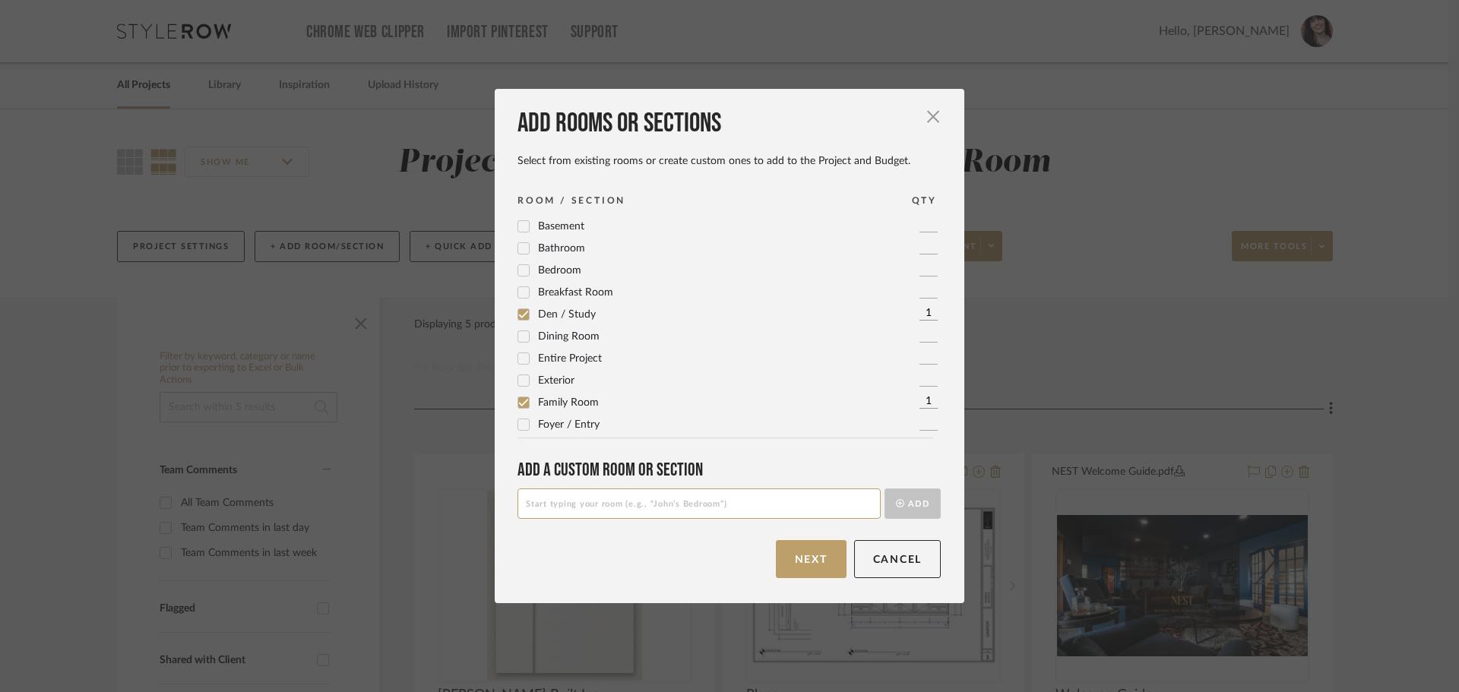
click at [523, 319] on icon at bounding box center [523, 314] width 11 height 11
click at [824, 561] on button "Next" at bounding box center [811, 559] width 71 height 38
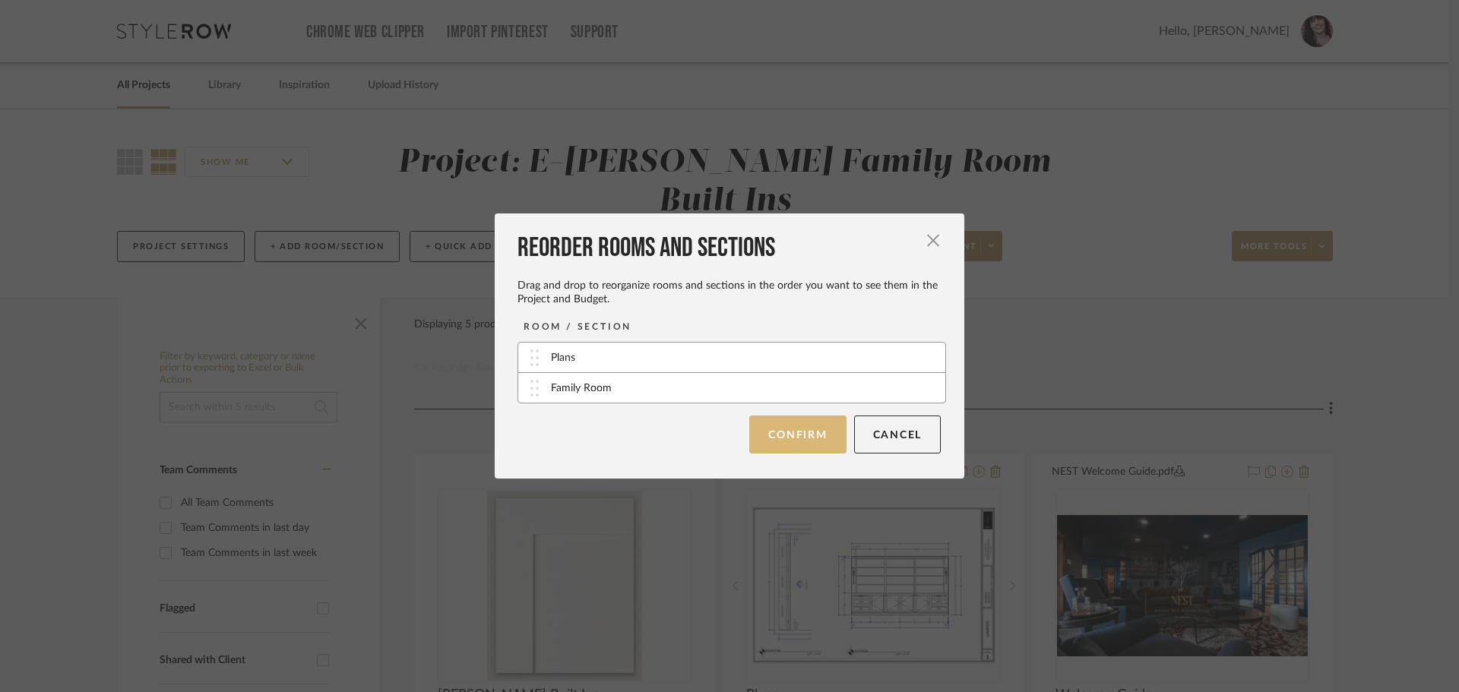
click at [811, 433] on button "Confirm" at bounding box center [797, 435] width 97 height 38
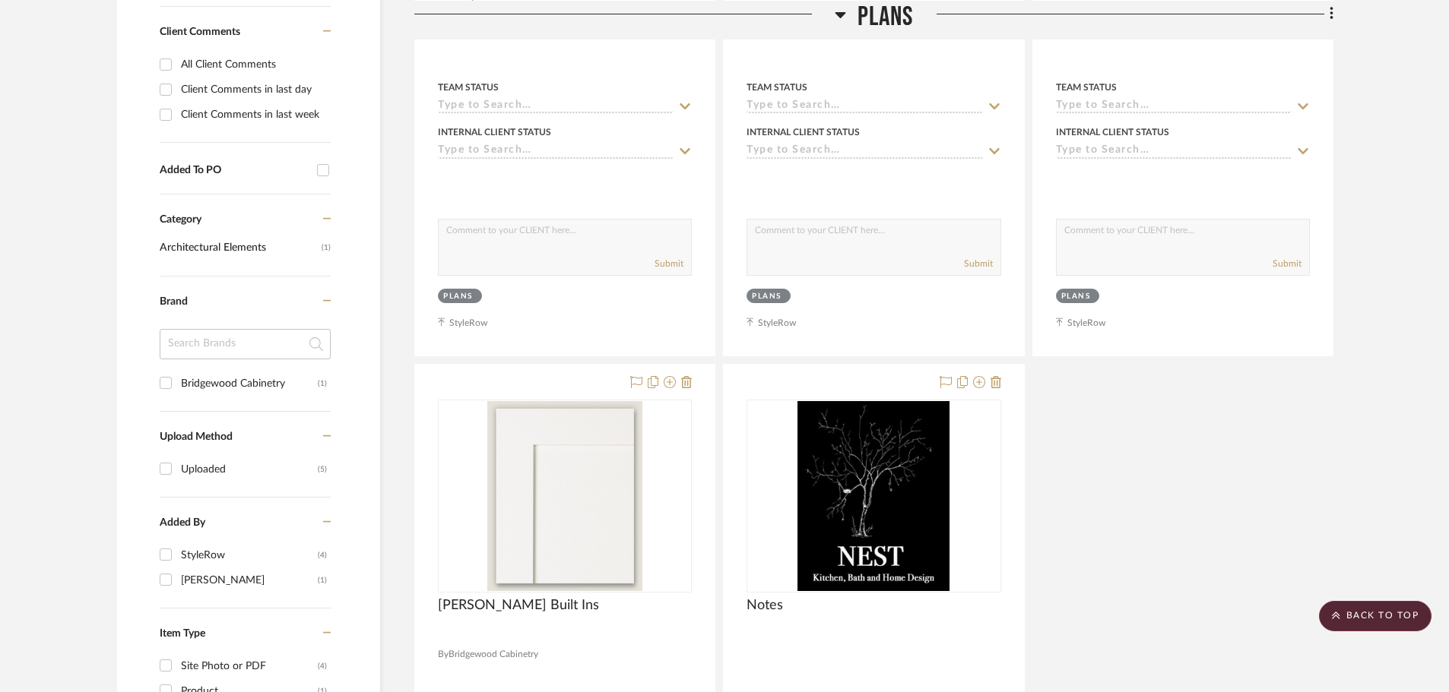
scroll to position [1291, 0]
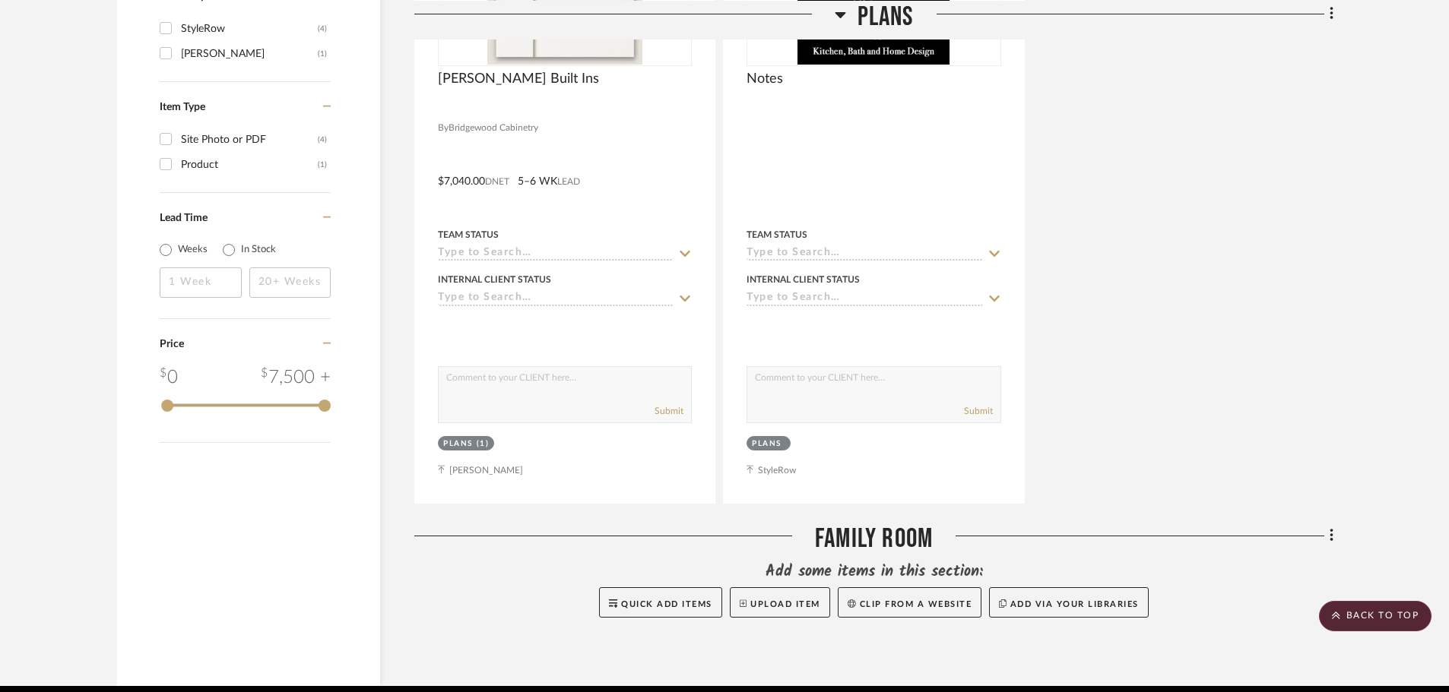
click at [704, 584] on room-action-buttons "Add some items in this section: Quick Add Items Upload Item Clip from a website…" at bounding box center [873, 590] width 919 height 56
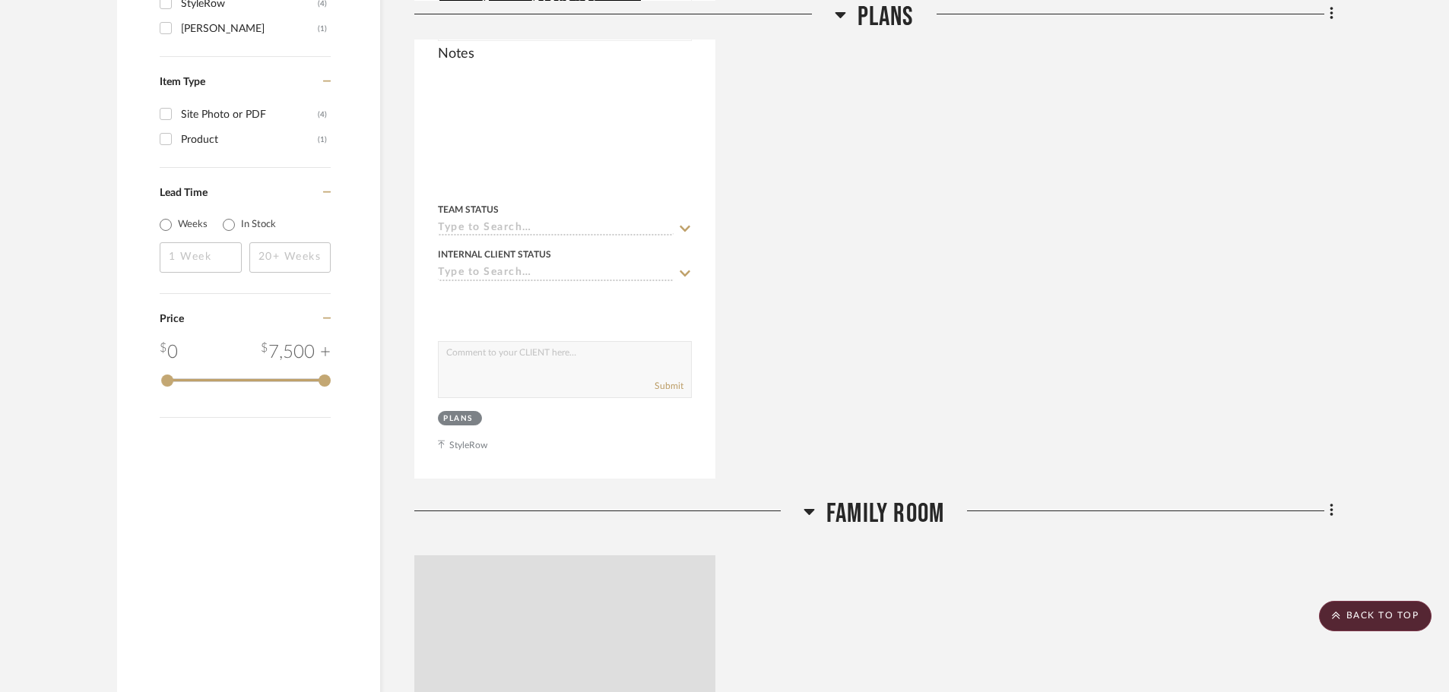
scroll to position [1331, 0]
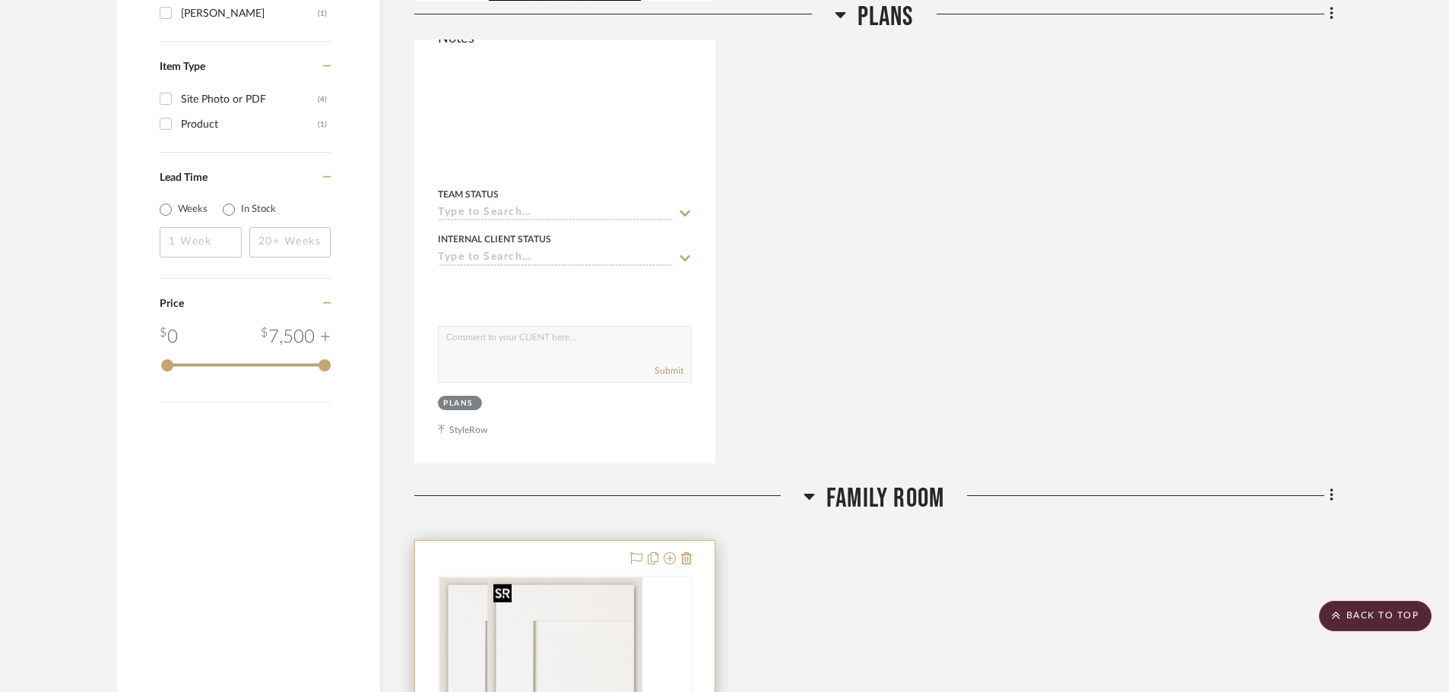
click at [559, 605] on div at bounding box center [565, 672] width 254 height 193
click at [537, 639] on img "0" at bounding box center [564, 673] width 155 height 190
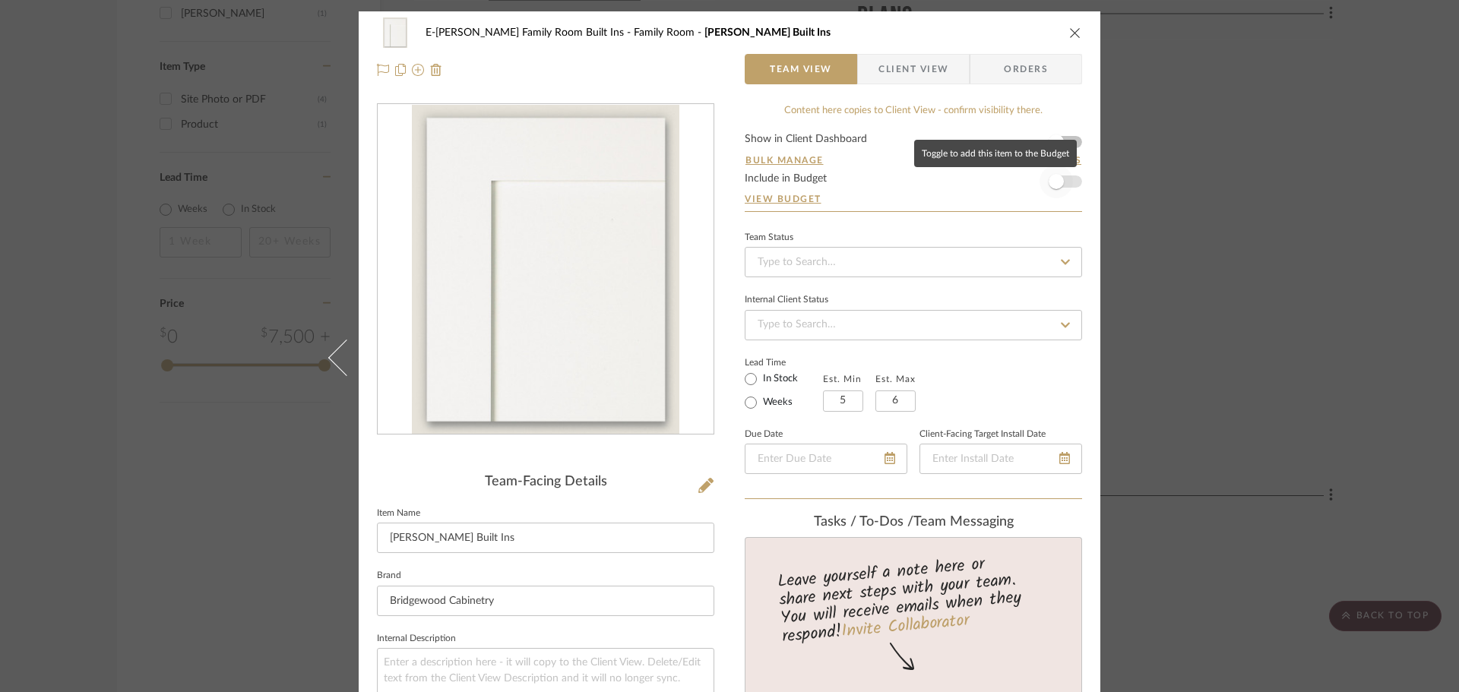
click at [1067, 180] on span "button" at bounding box center [1056, 181] width 33 height 33
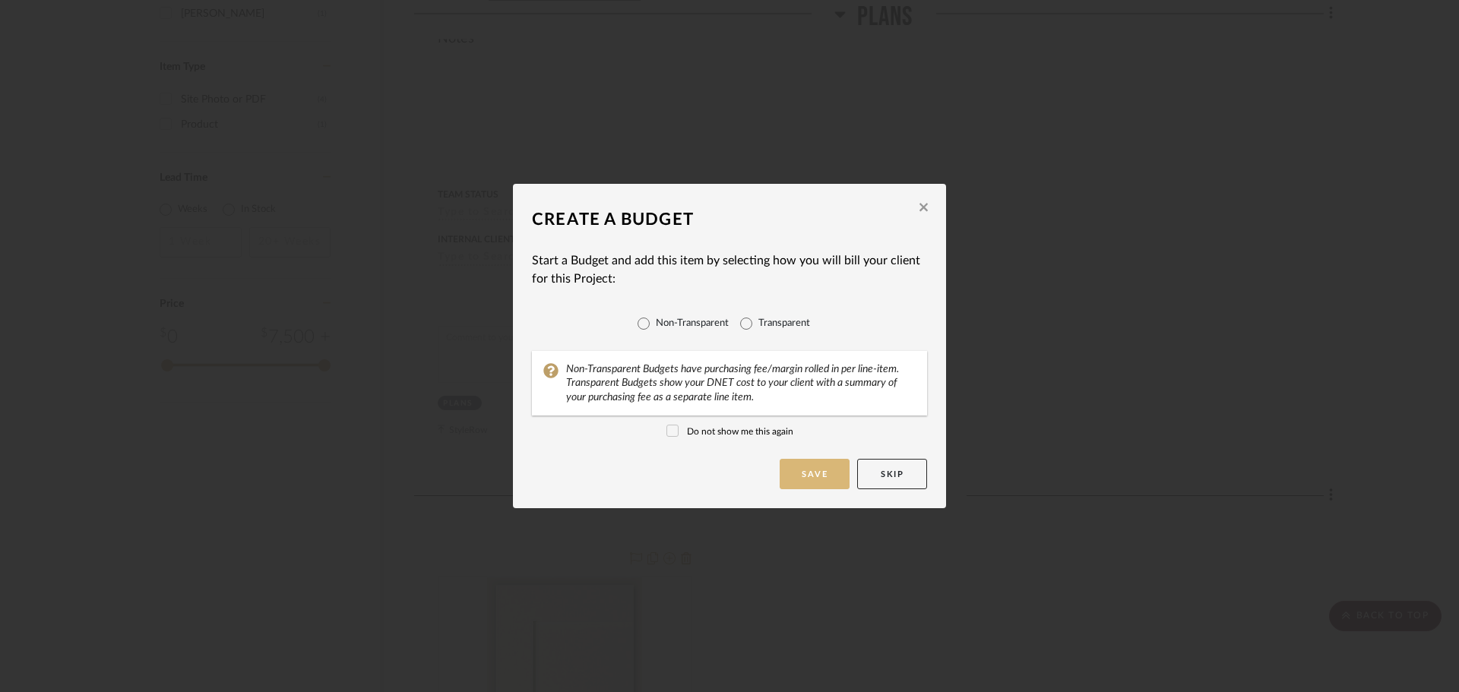
click at [806, 470] on button "Save" at bounding box center [815, 474] width 70 height 30
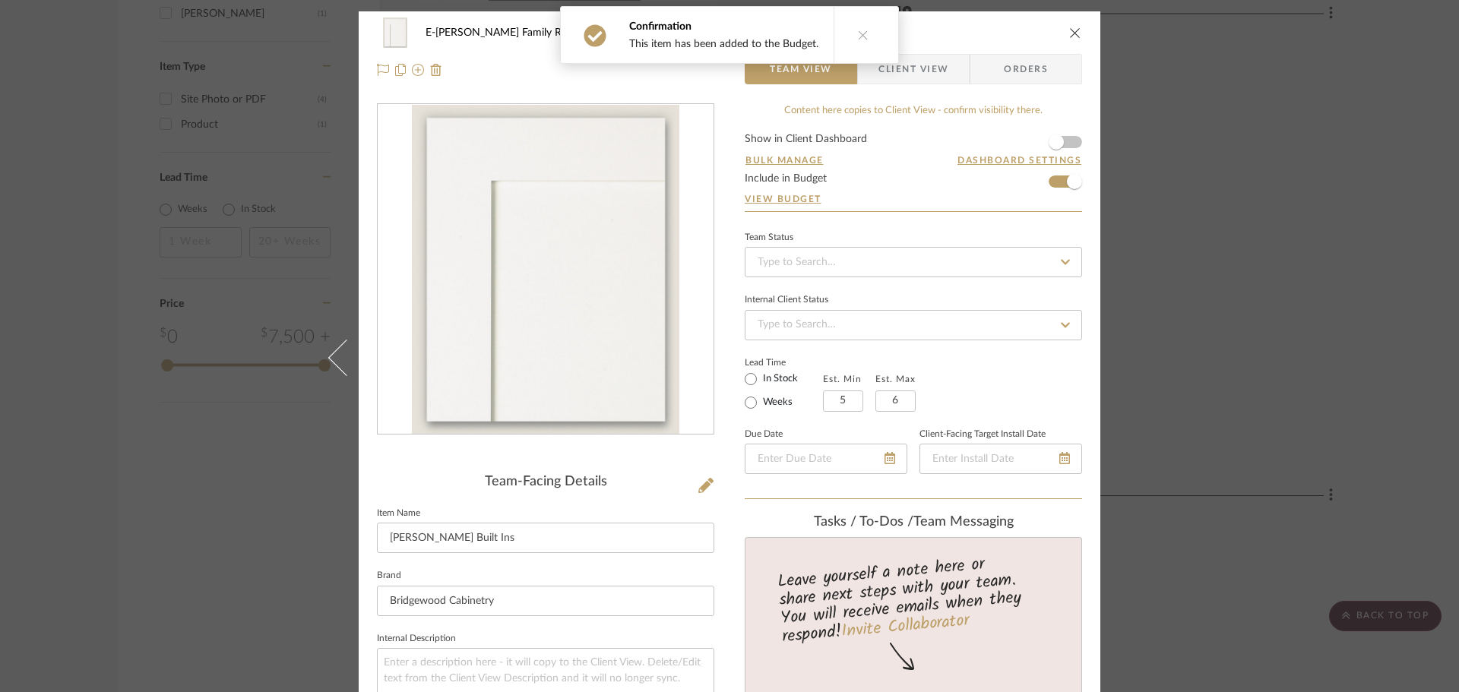
click at [1070, 138] on form "Show in Client Dashboard Bulk Manage Dashboard Settings Include in Budget View …" at bounding box center [913, 173] width 337 height 78
click at [1063, 145] on span "button" at bounding box center [1056, 141] width 33 height 33
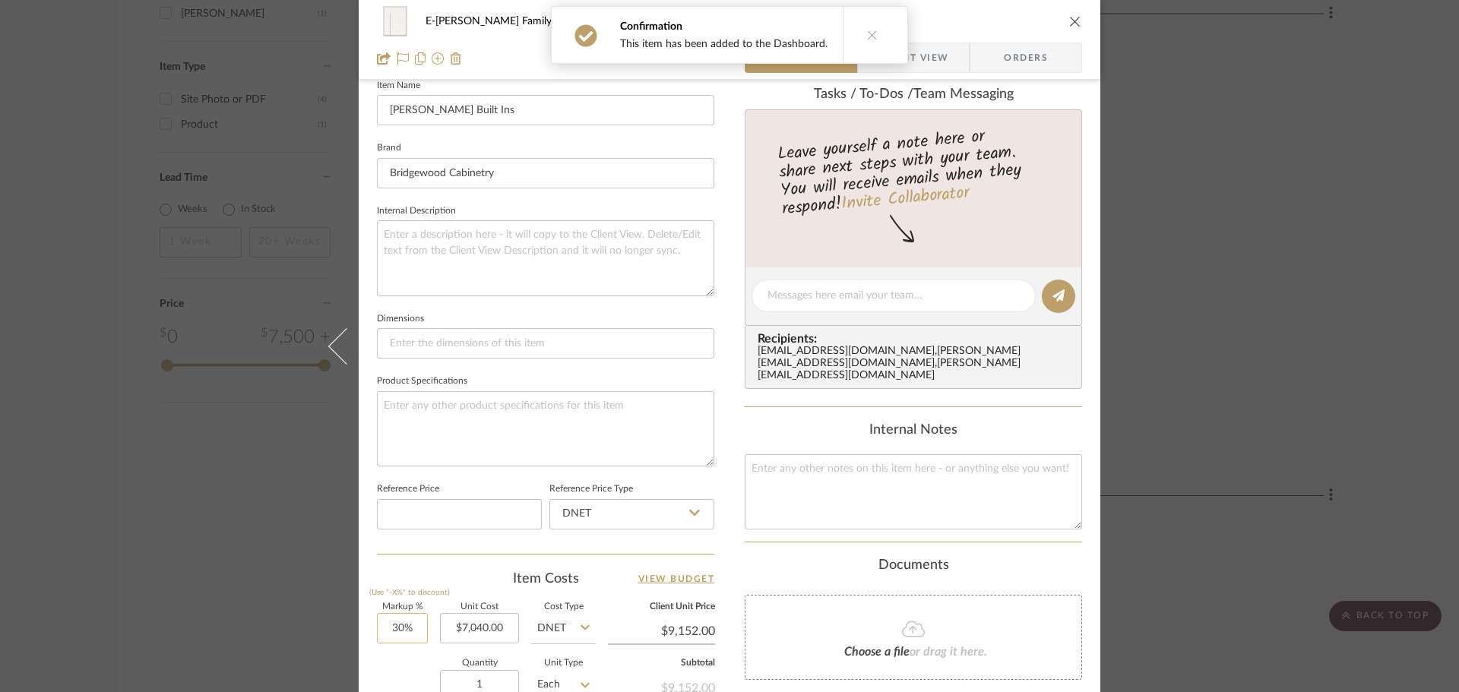
scroll to position [532, 0]
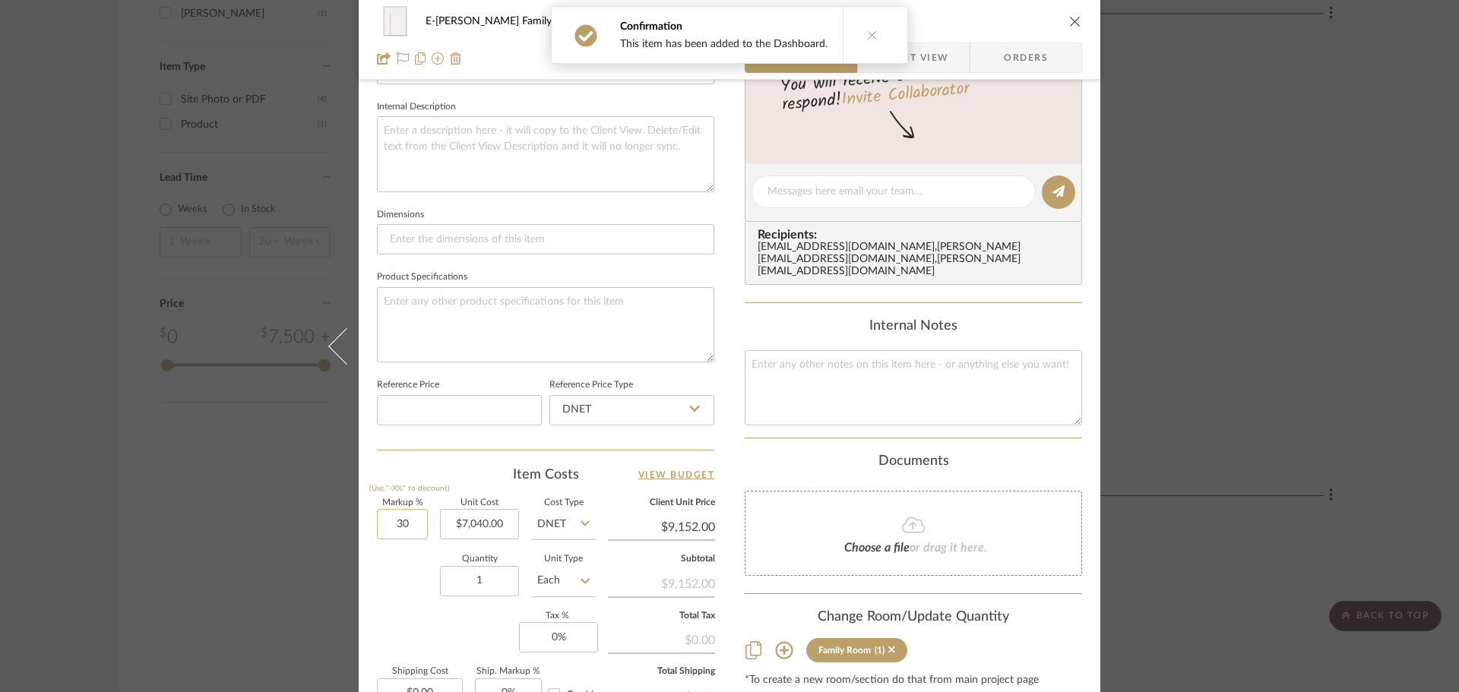
click at [391, 510] on input "30" at bounding box center [402, 524] width 51 height 30
type input "70%"
click at [407, 574] on div "Quantity 1 Unit Type Each" at bounding box center [486, 583] width 219 height 54
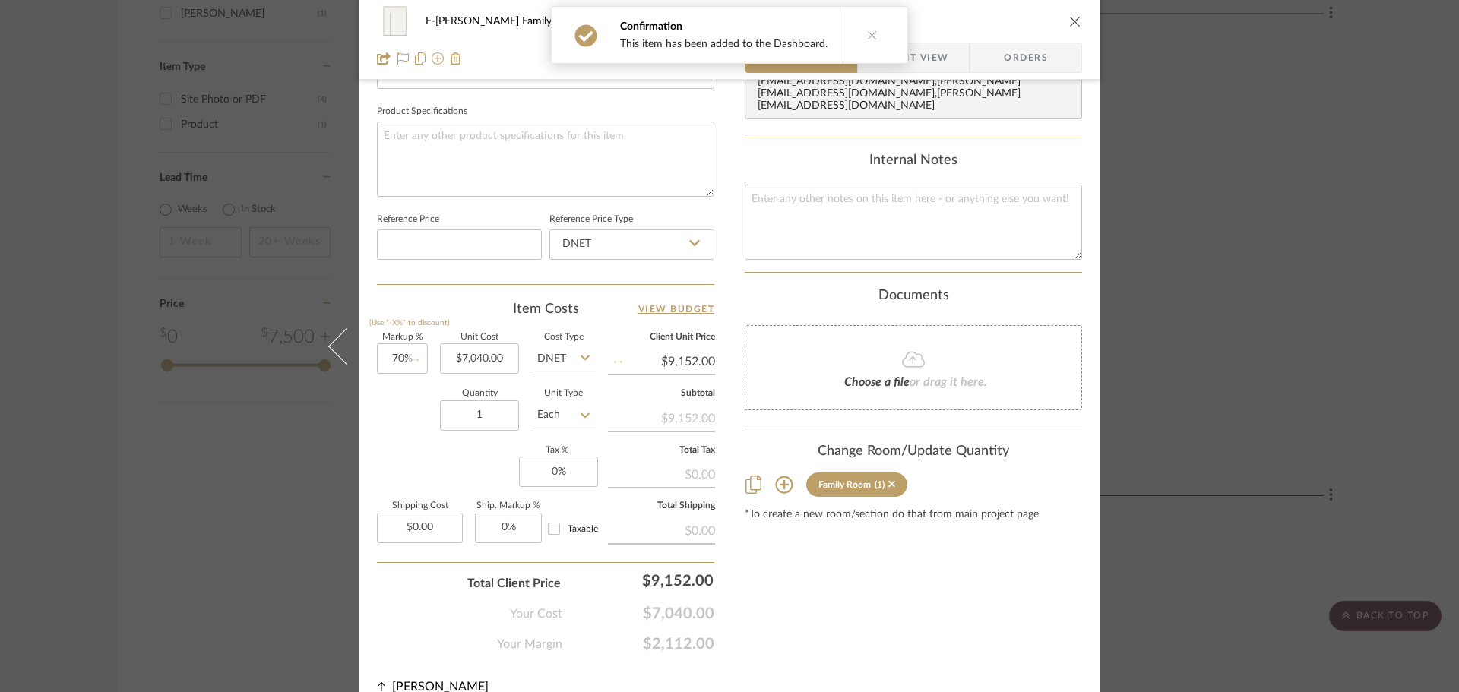
scroll to position [720, 0]
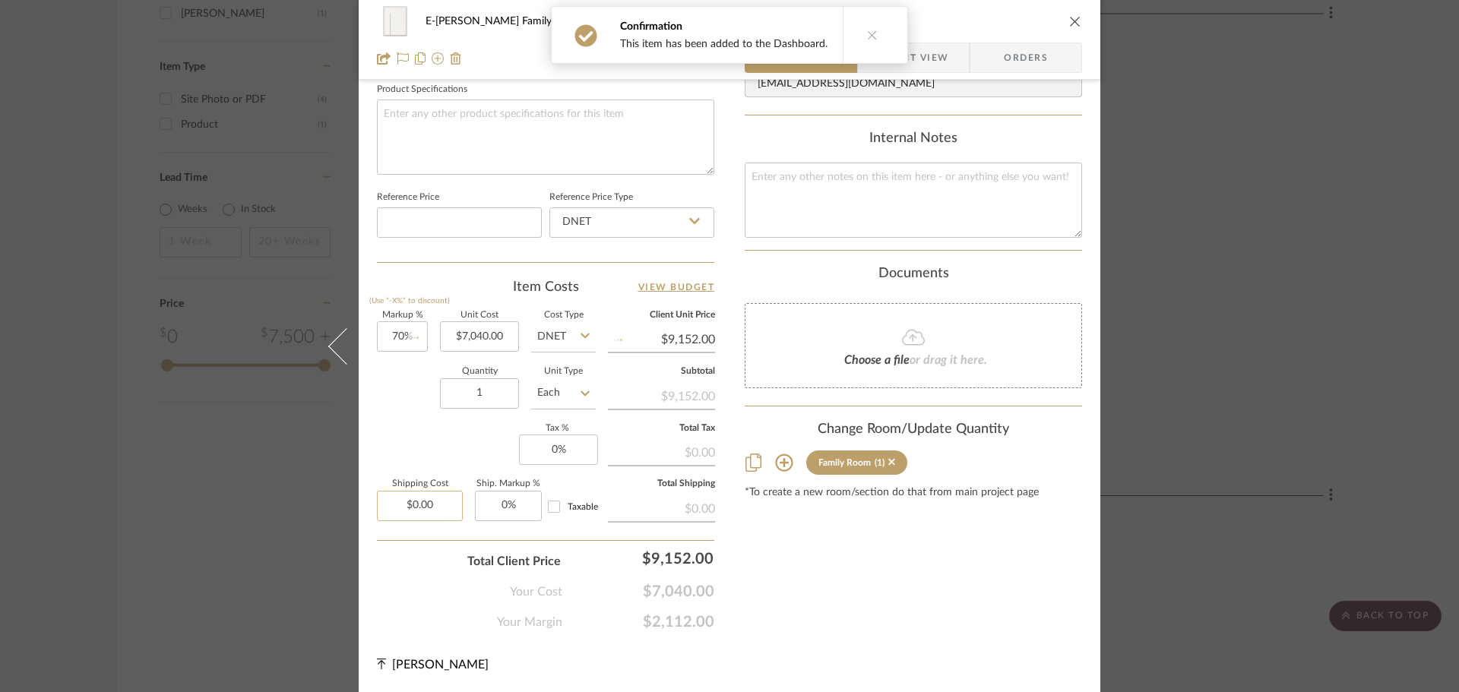
type input "$11,968.00"
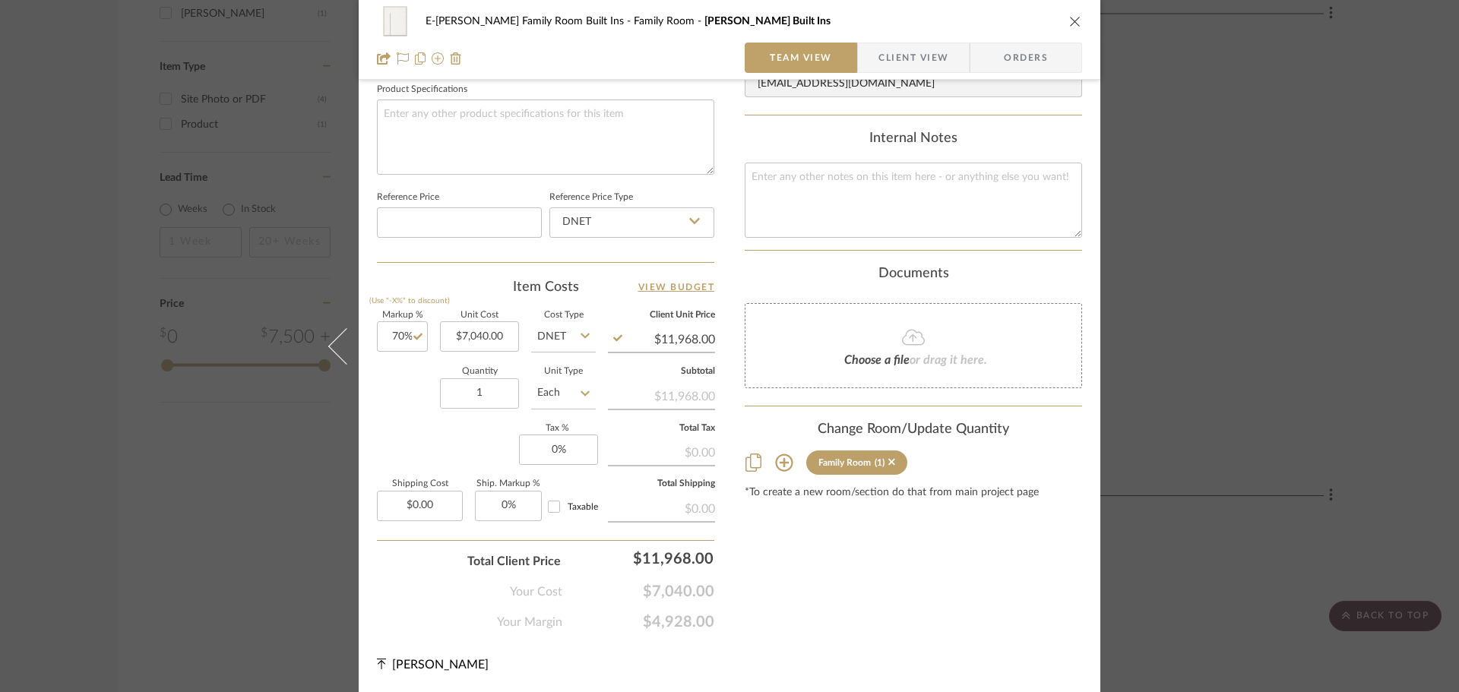
click at [854, 567] on div "Content here copies to Client View - confirm visibility there. Show in Client D…" at bounding box center [913, 8] width 337 height 1248
click at [860, 545] on div "Content here copies to Client View - confirm visibility there. Show in Client D…" at bounding box center [913, 8] width 337 height 1248
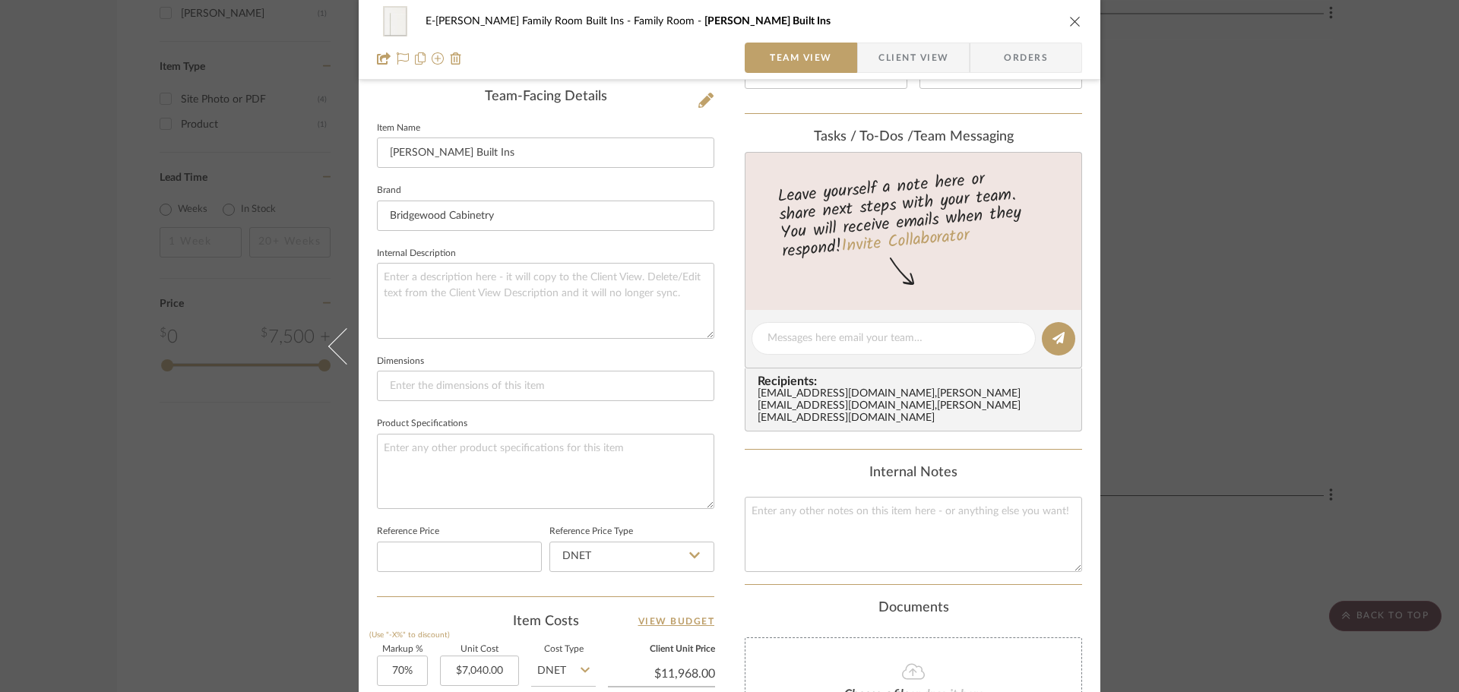
scroll to position [340, 0]
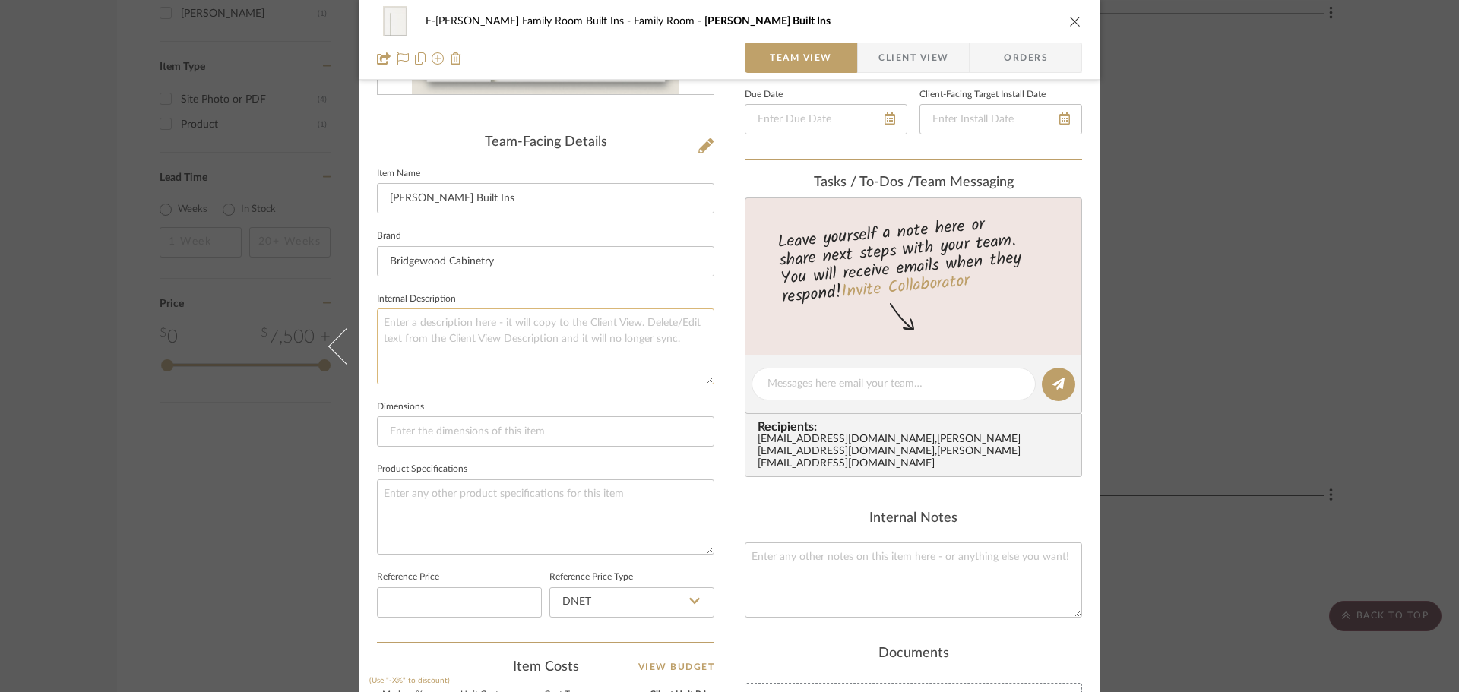
click at [467, 335] on textarea at bounding box center [545, 346] width 337 height 75
click at [562, 366] on textarea "Simple Shaker White Particle Board Construction Flush Toe Kick 18" deep base ca…" at bounding box center [545, 346] width 337 height 75
click at [558, 375] on textarea "Simple Shaker White Particle Board Construction Flush Toe Kick 18" deep base ca…" at bounding box center [545, 346] width 337 height 75
click at [626, 366] on textarea "Simple Shaker White Particle Board Construction Flush Toe Kick 18" deep base ca…" at bounding box center [545, 346] width 337 height 75
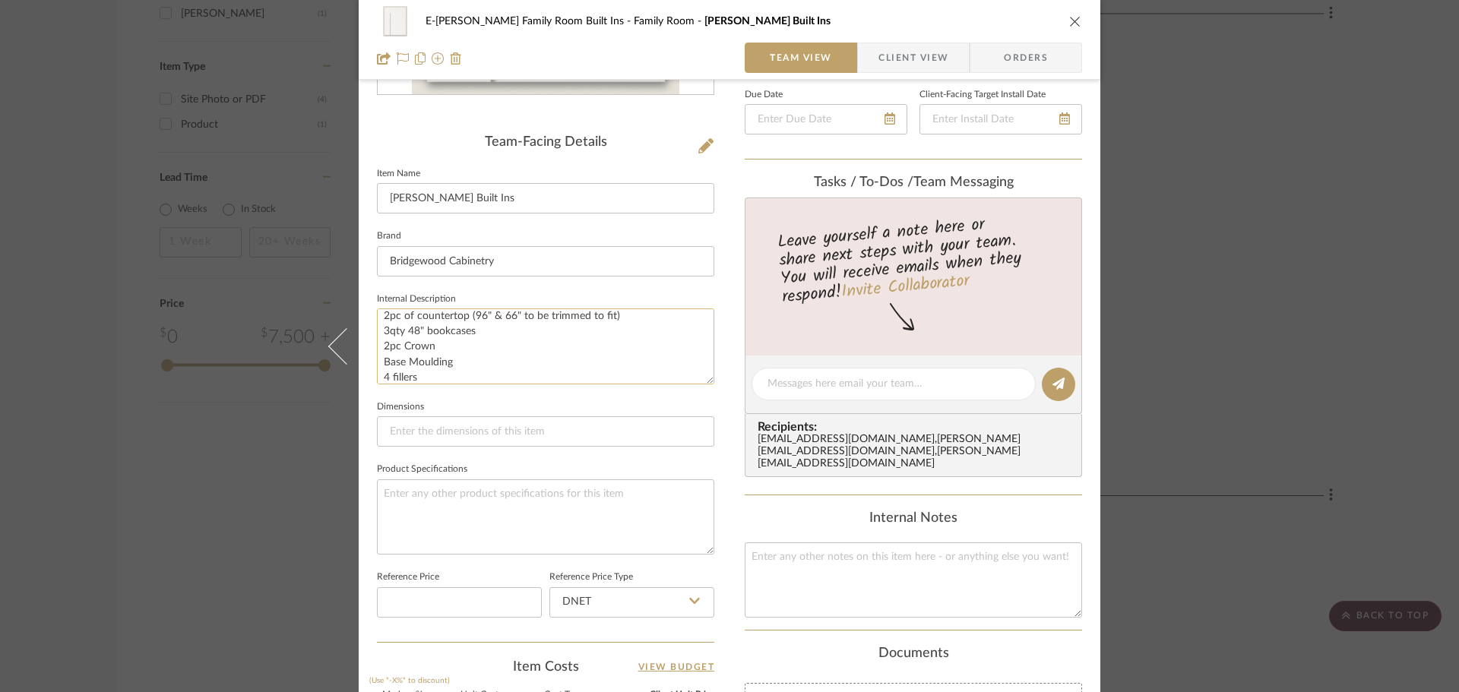
scroll to position [100, 0]
click at [414, 348] on textarea "Simple Shaker White Particle Board Construction Flush Toe Kick 18" deep base ca…" at bounding box center [545, 346] width 337 height 75
click at [574, 379] on textarea "Simple Shaker White Particle Board Construction Flush Toe Kick 18" deep base ca…" at bounding box center [545, 346] width 337 height 75
type textarea "Simple Shaker White Particle Board Construction Flush Toe Kick 18" deep base ca…"
click at [515, 444] on input at bounding box center [545, 432] width 337 height 30
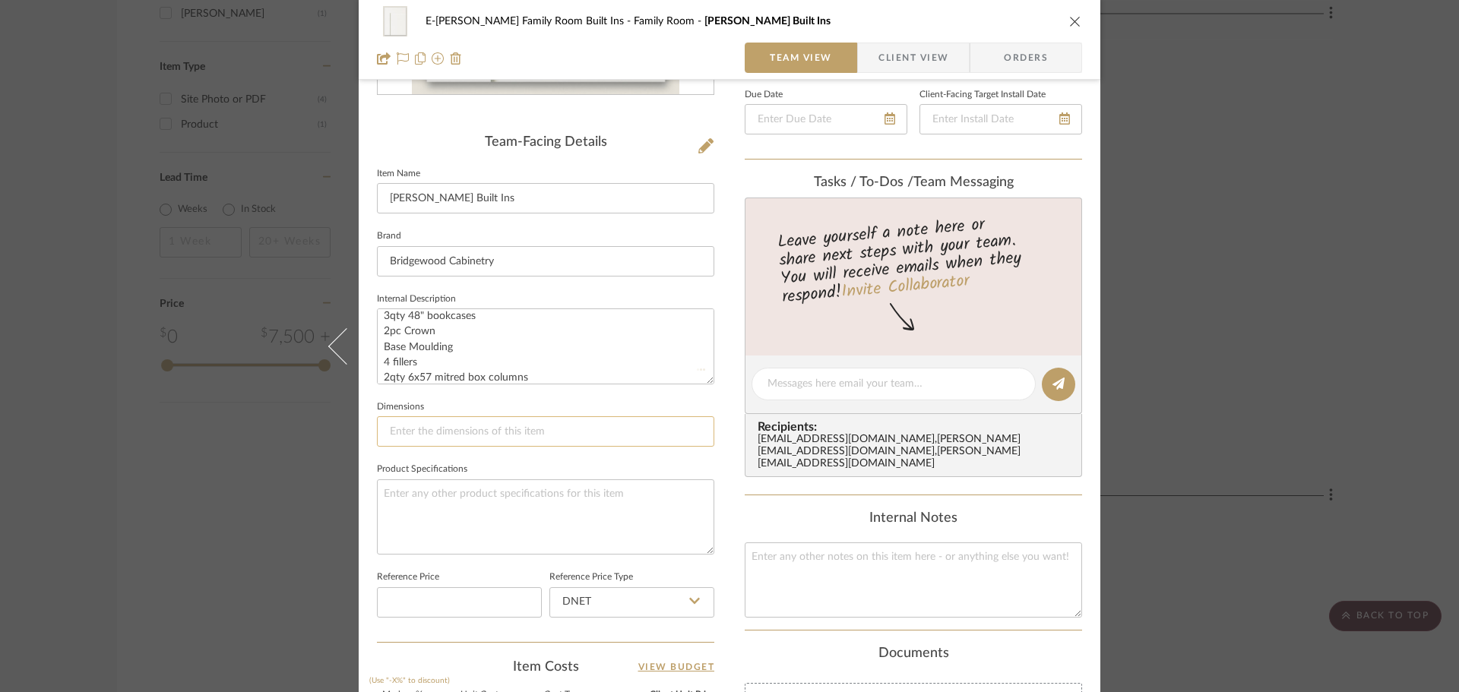
type input "u"
type input "s"
type input "Custom"
click at [509, 492] on textarea at bounding box center [545, 517] width 337 height 75
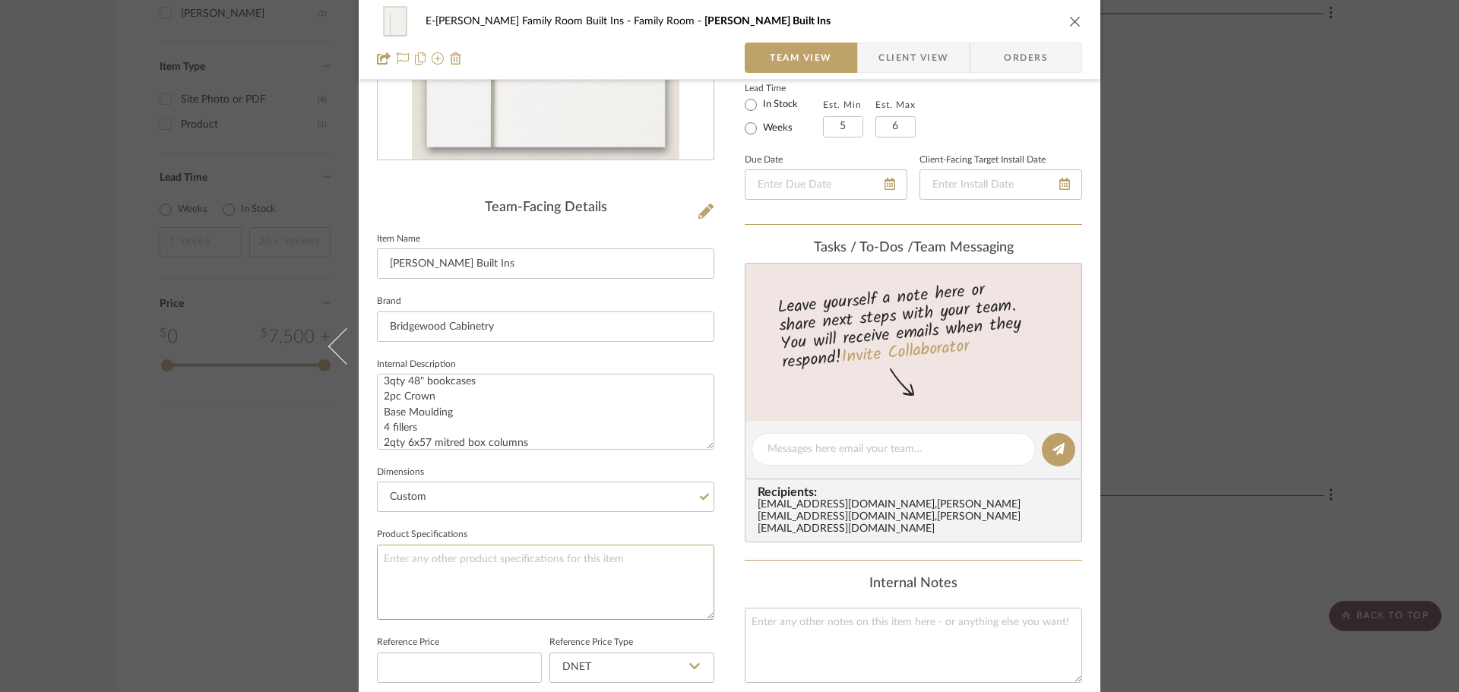
scroll to position [0, 0]
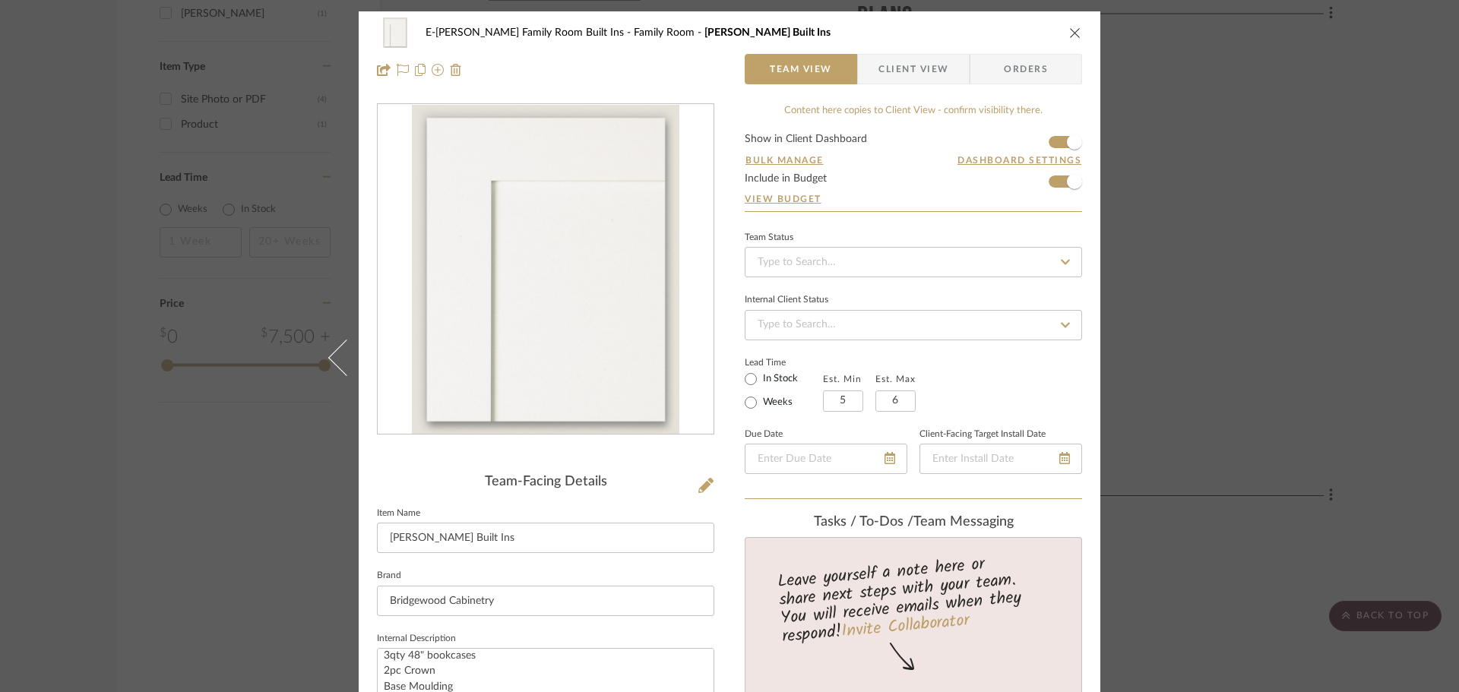
click at [1069, 38] on icon "close" at bounding box center [1075, 33] width 12 height 12
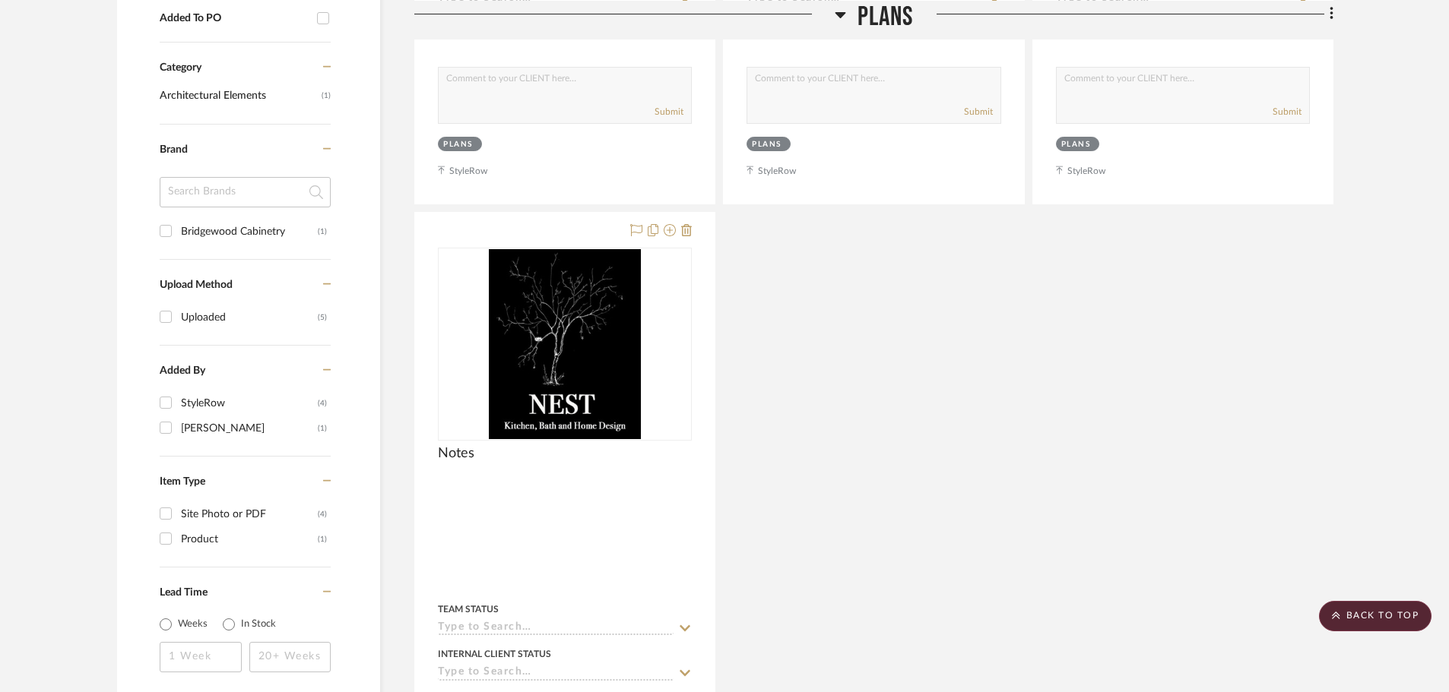
scroll to position [1027, 0]
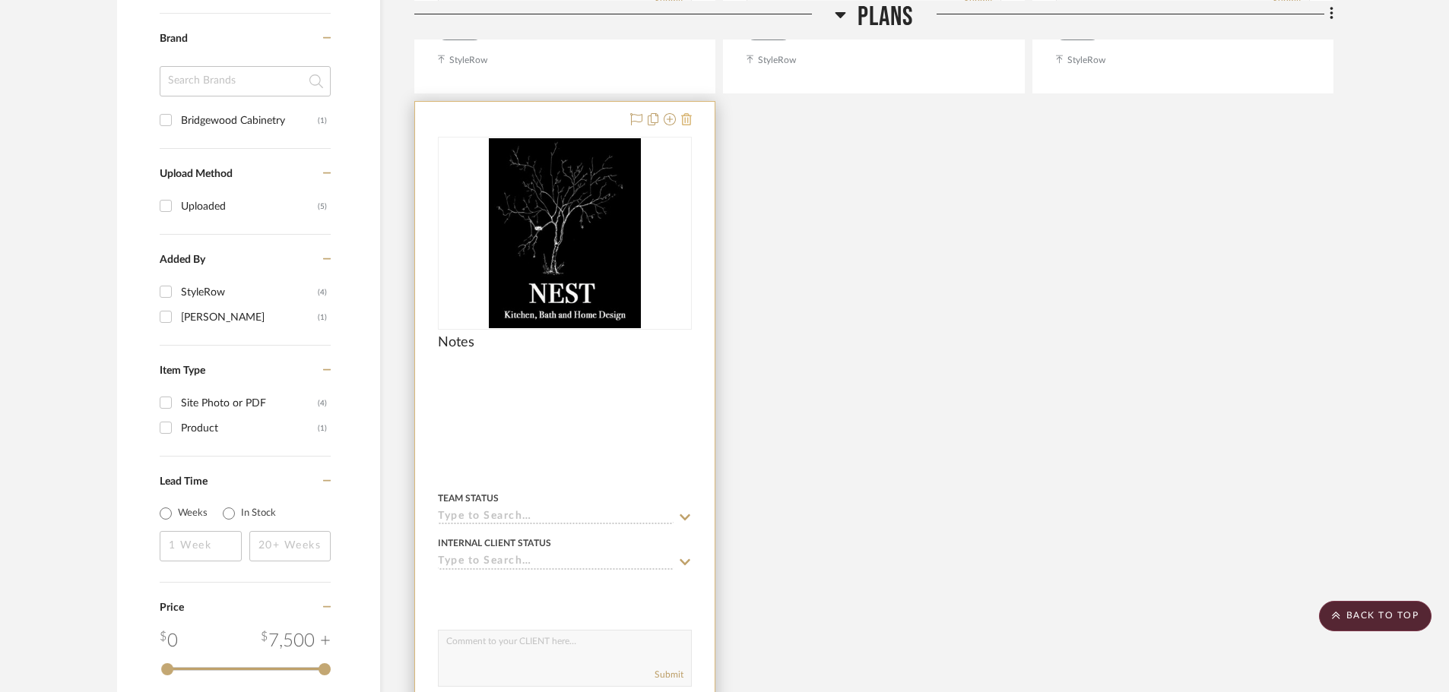
click at [686, 119] on icon at bounding box center [686, 119] width 11 height 12
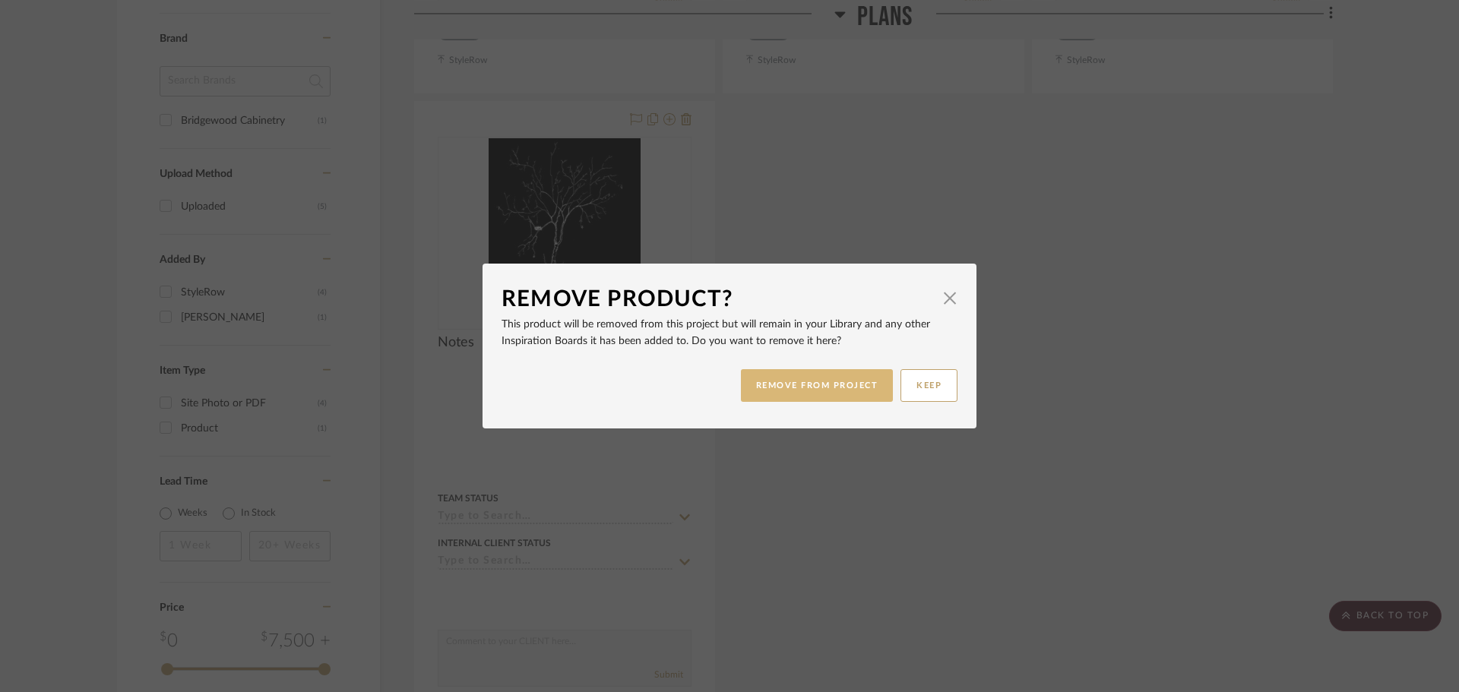
click at [863, 386] on button "REMOVE FROM PROJECT" at bounding box center [817, 385] width 153 height 33
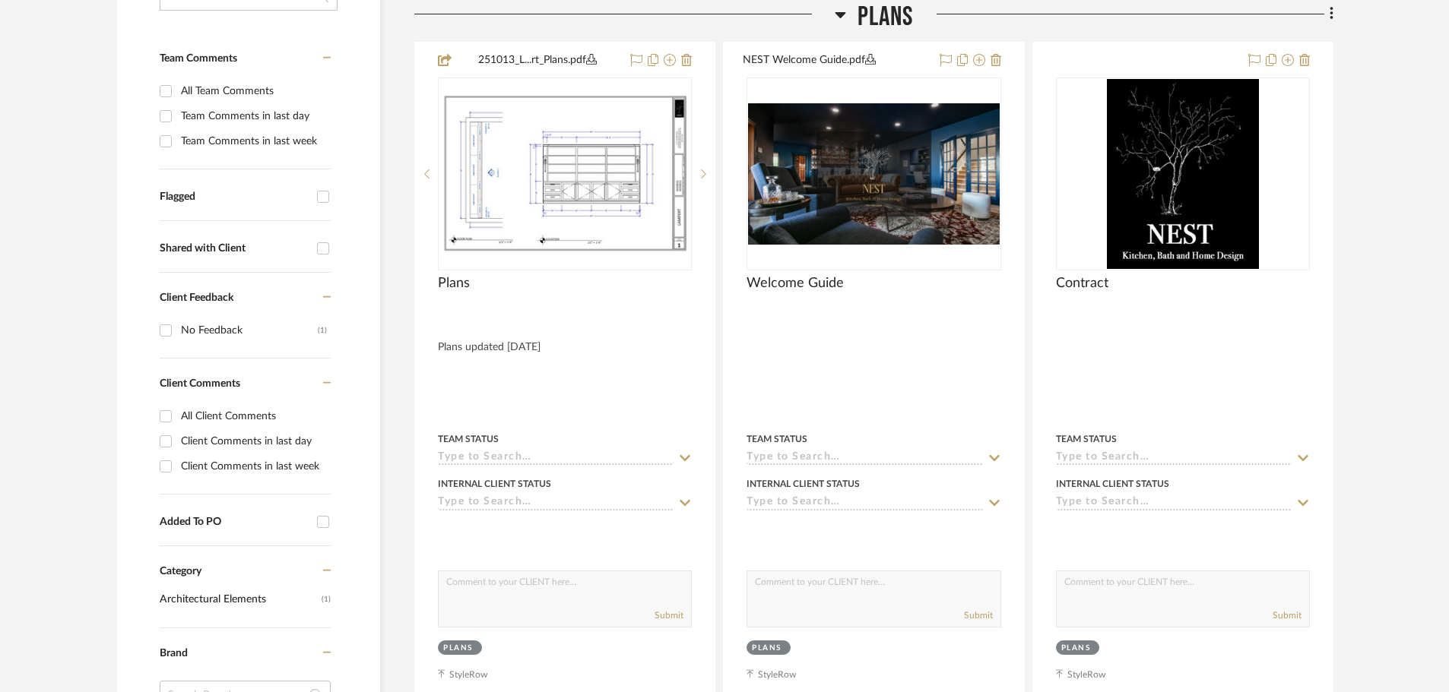
scroll to position [431, 0]
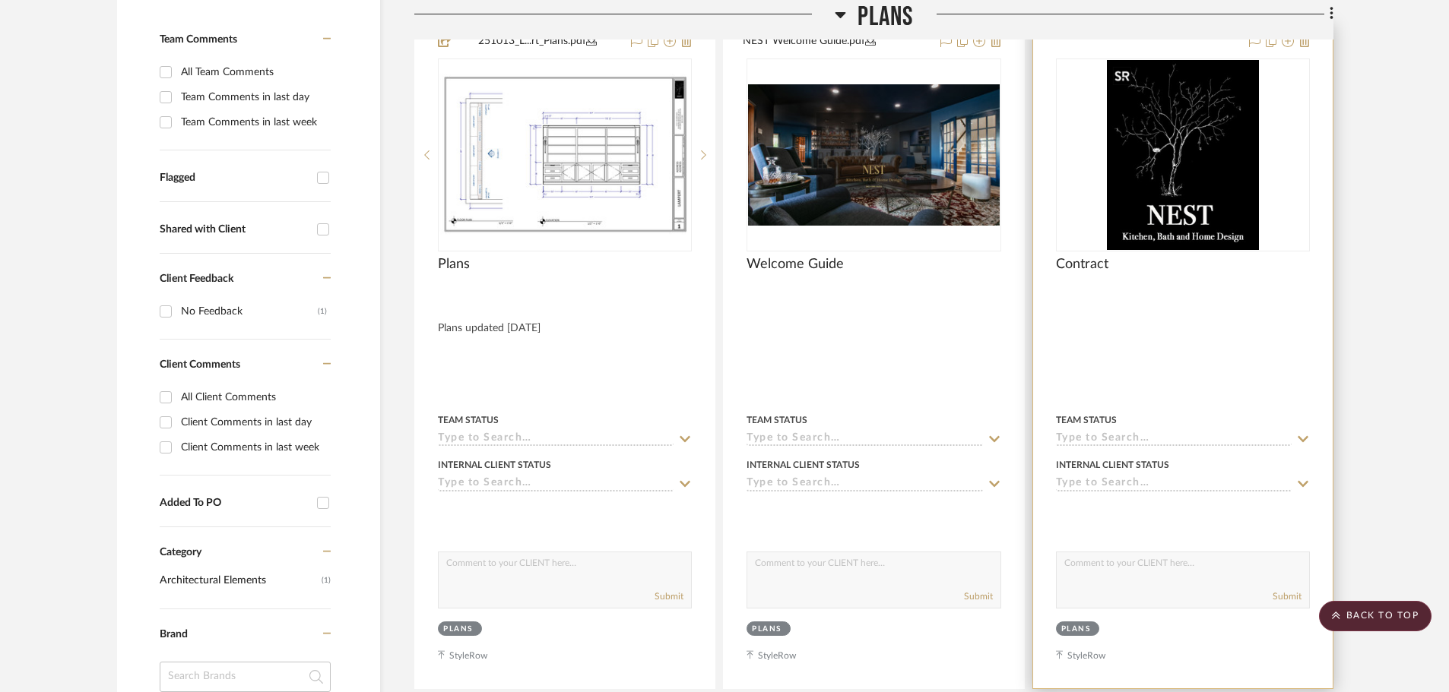
click at [1142, 207] on img "0" at bounding box center [1183, 155] width 152 height 190
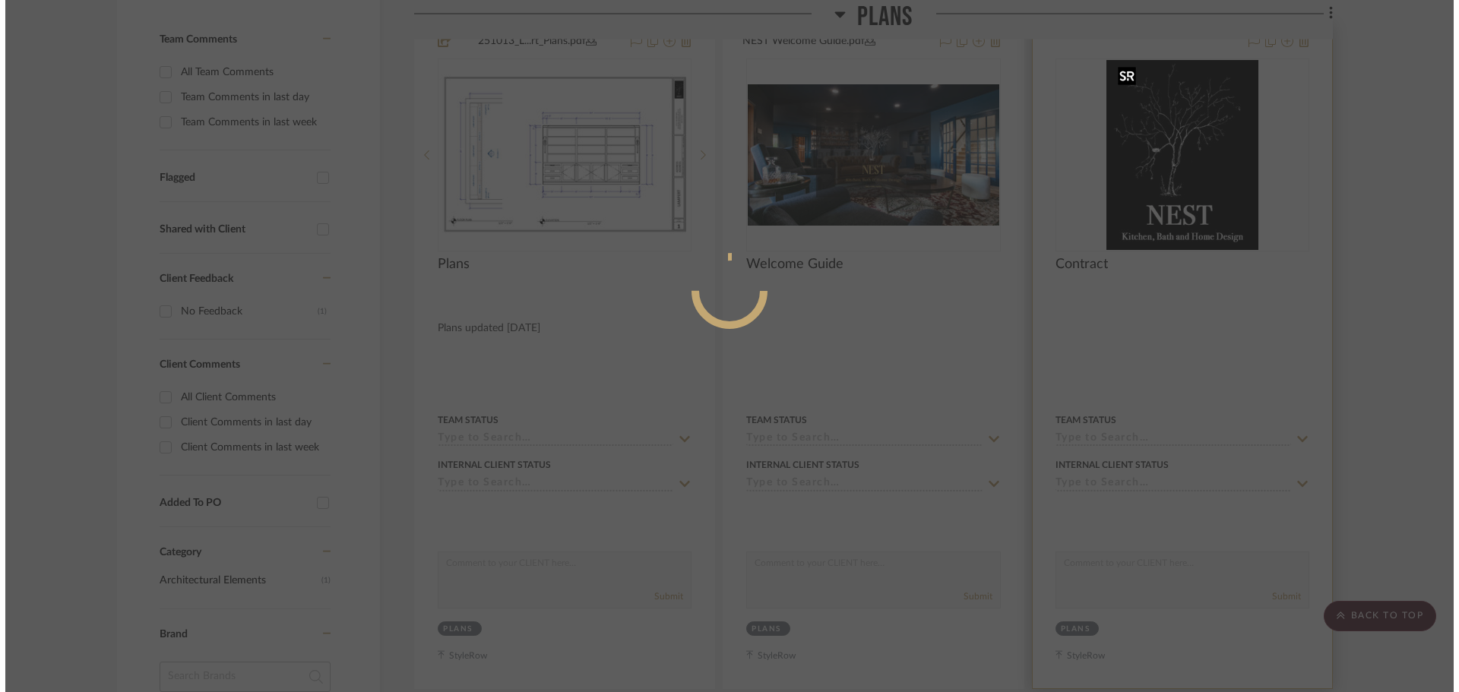
scroll to position [0, 0]
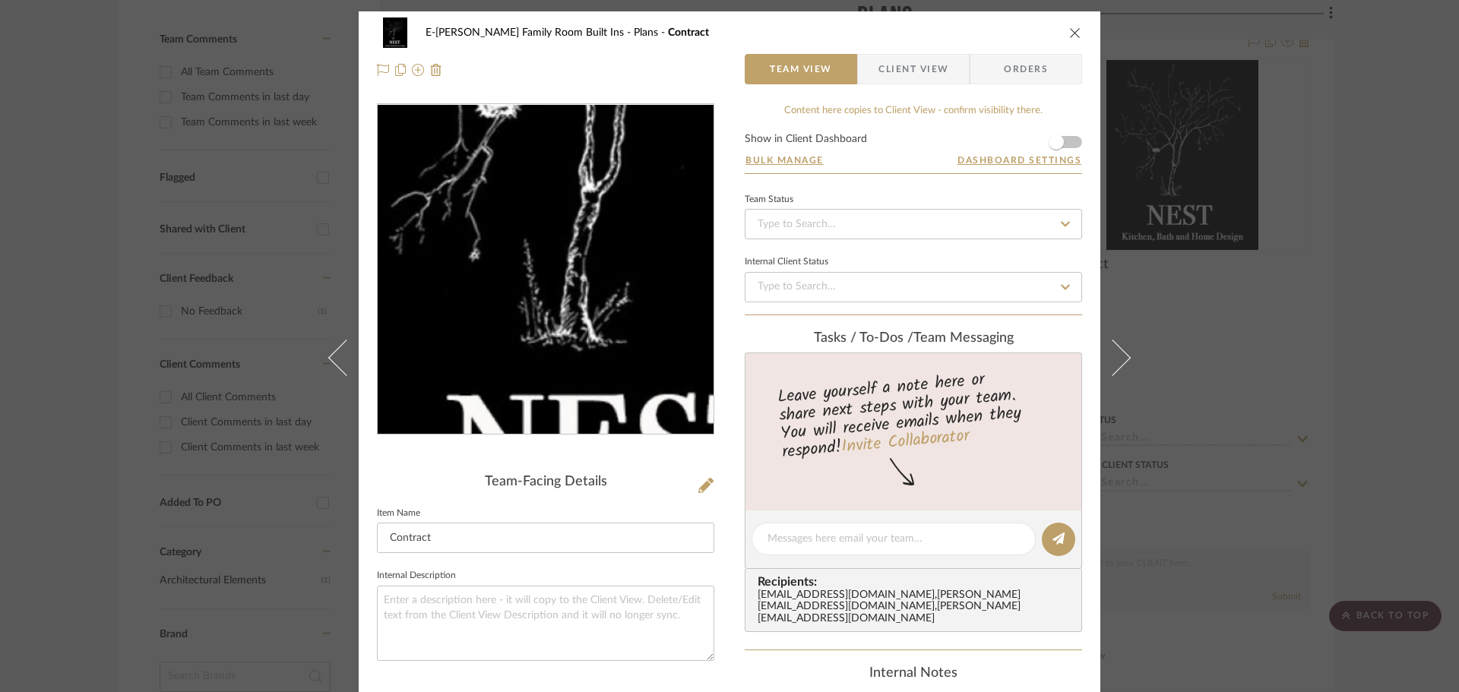
click at [512, 315] on img "0" at bounding box center [545, 270] width 264 height 330
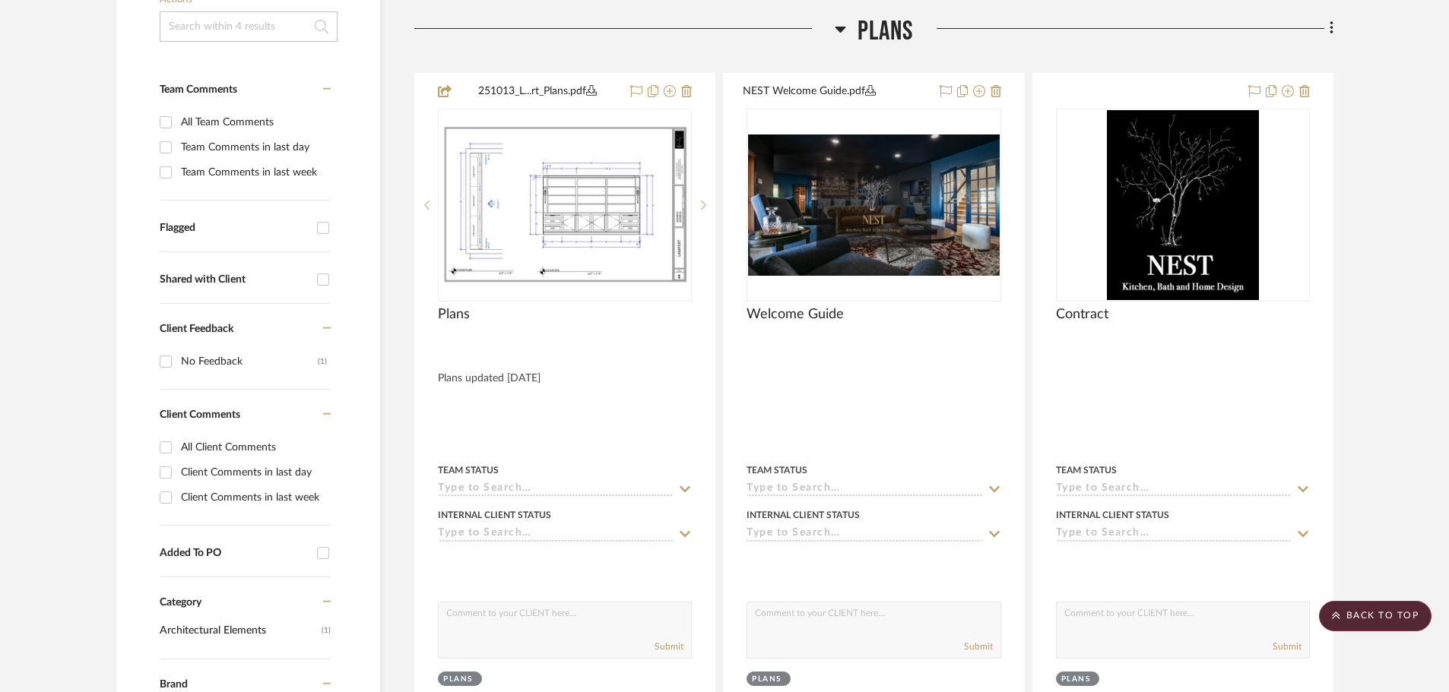
scroll to position [380, 0]
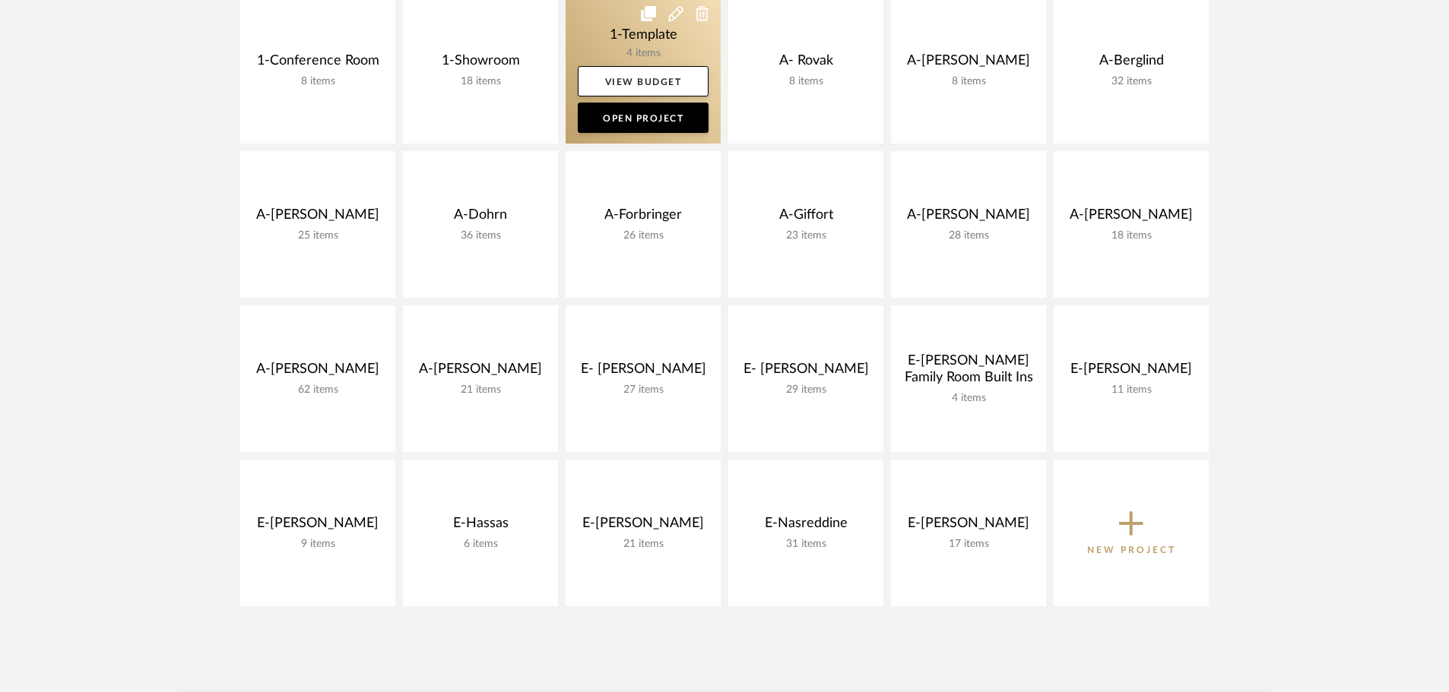
click at [683, 62] on link at bounding box center [642, 70] width 155 height 147
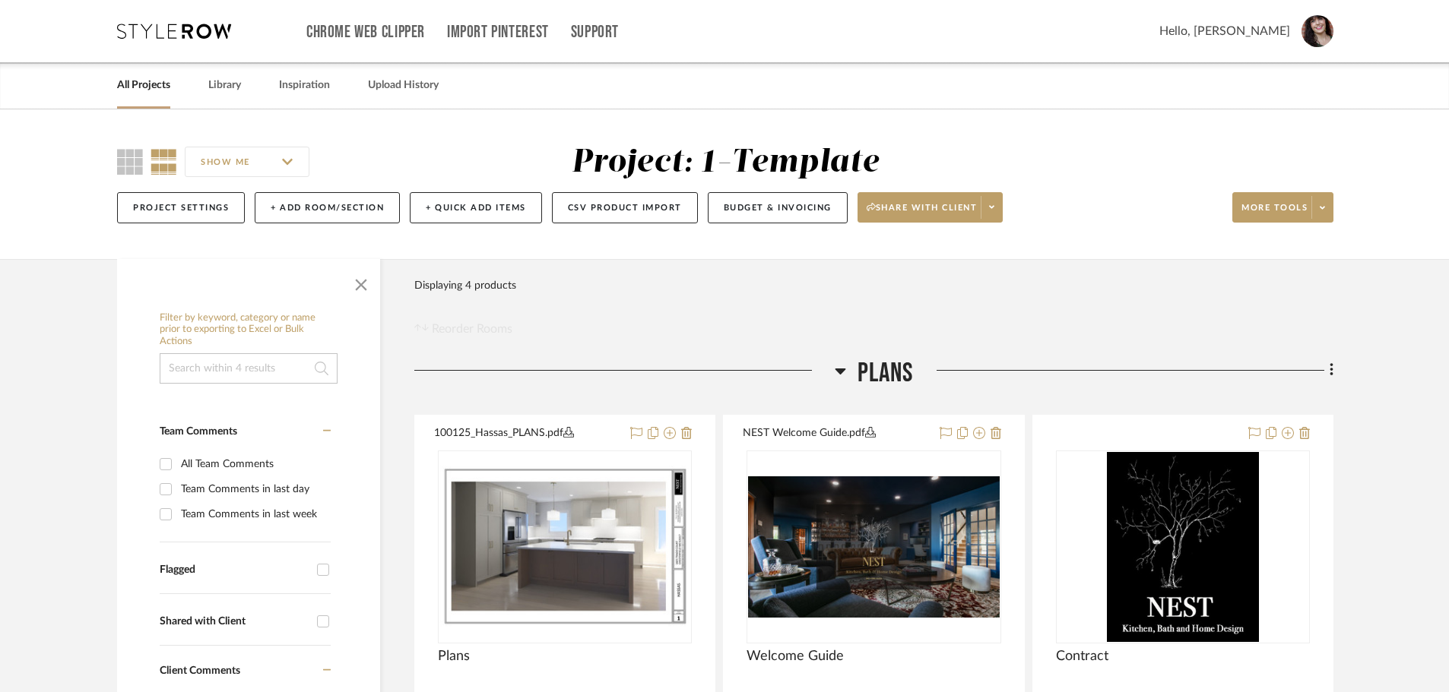
click at [637, 531] on img at bounding box center [564, 547] width 251 height 162
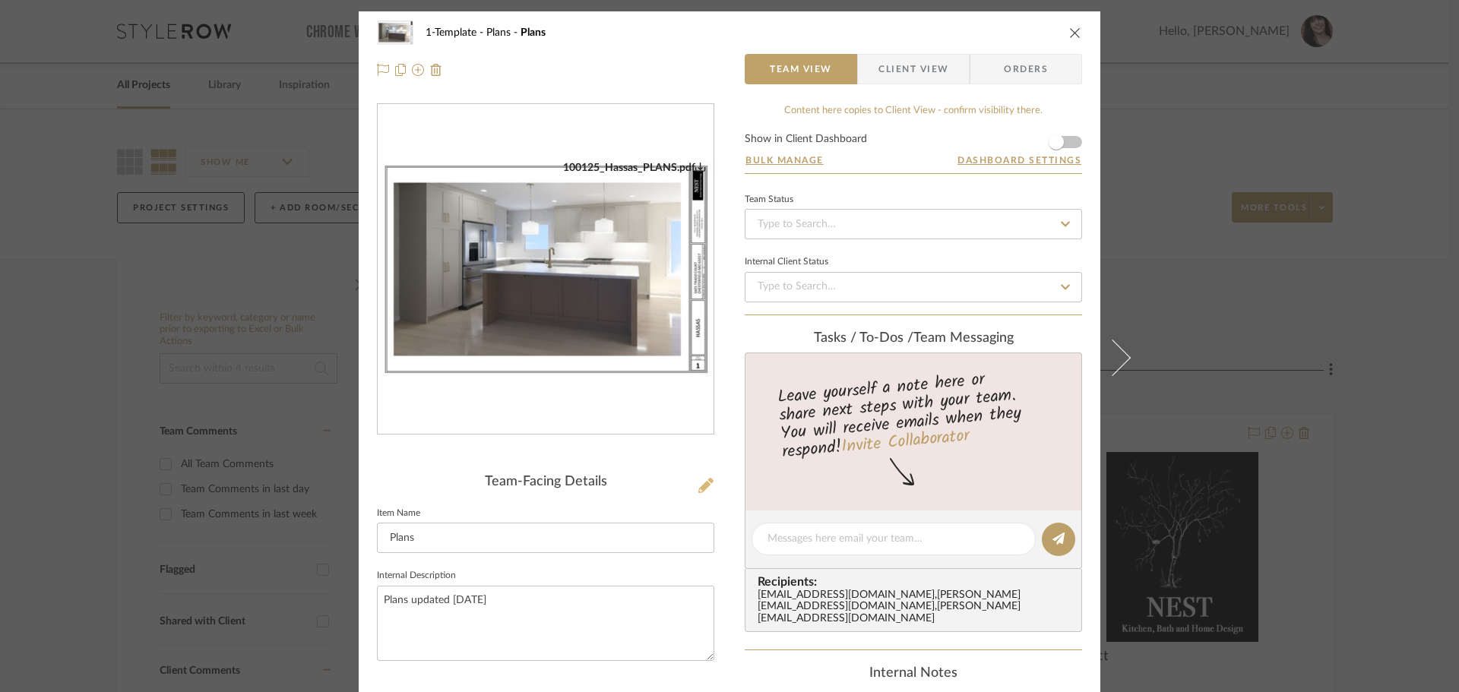
click at [700, 489] on icon at bounding box center [705, 485] width 15 height 15
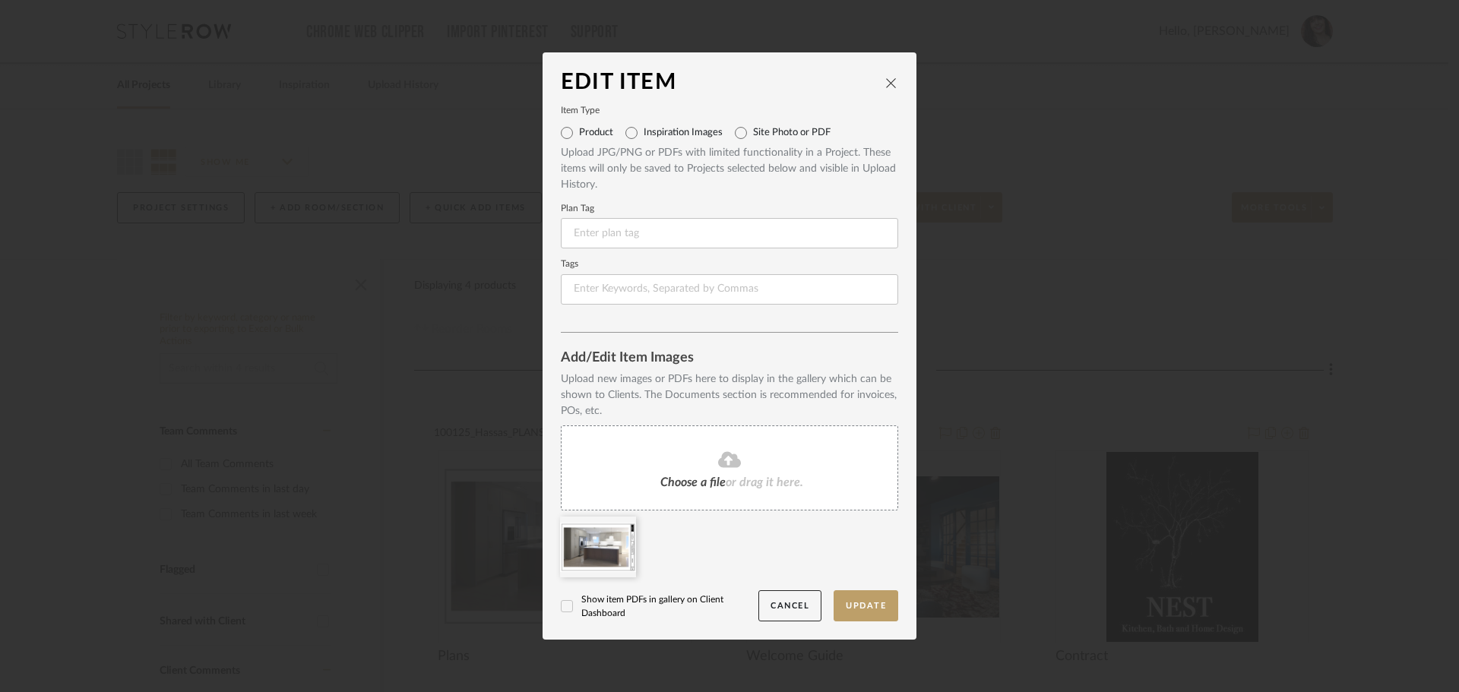
click at [694, 468] on fa-icon at bounding box center [729, 461] width 138 height 20
click at [619, 527] on icon at bounding box center [624, 527] width 11 height 12
click at [871, 607] on button "Update" at bounding box center [866, 606] width 65 height 31
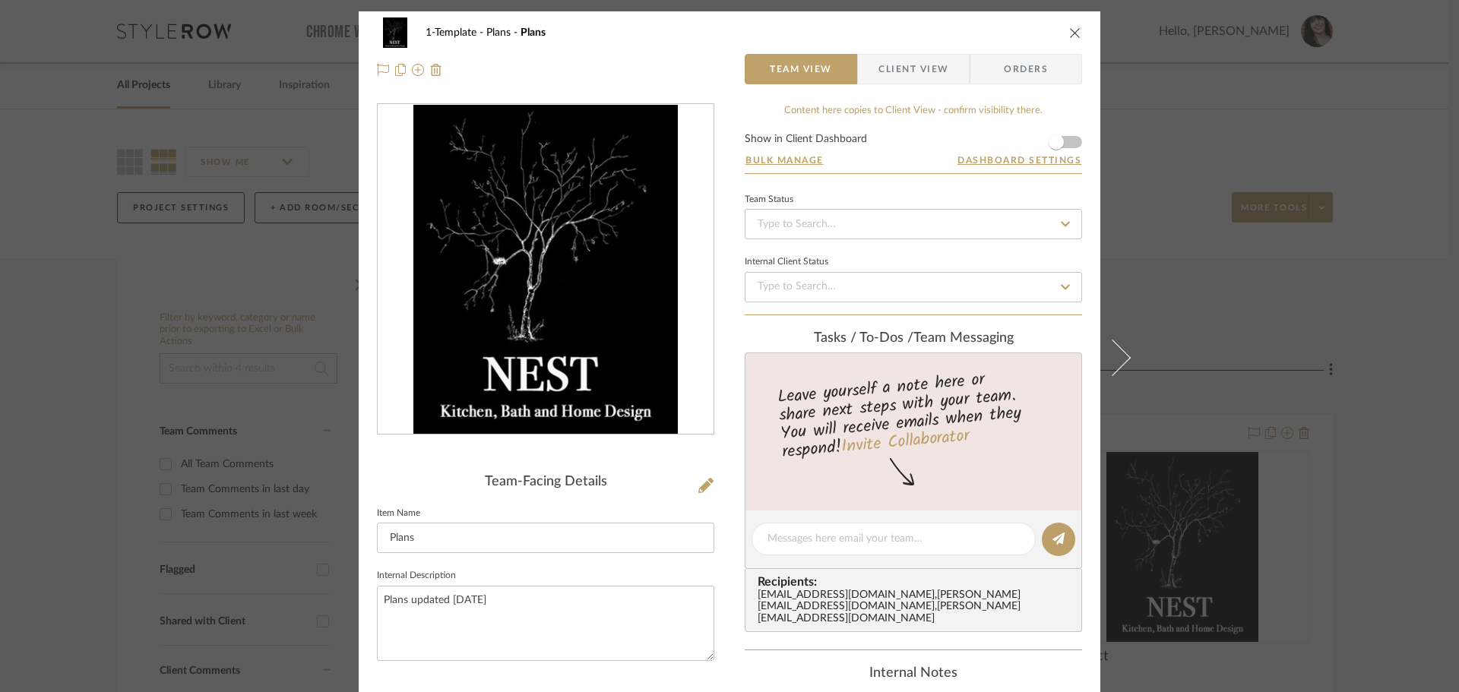
click at [1072, 30] on icon "close" at bounding box center [1075, 33] width 12 height 12
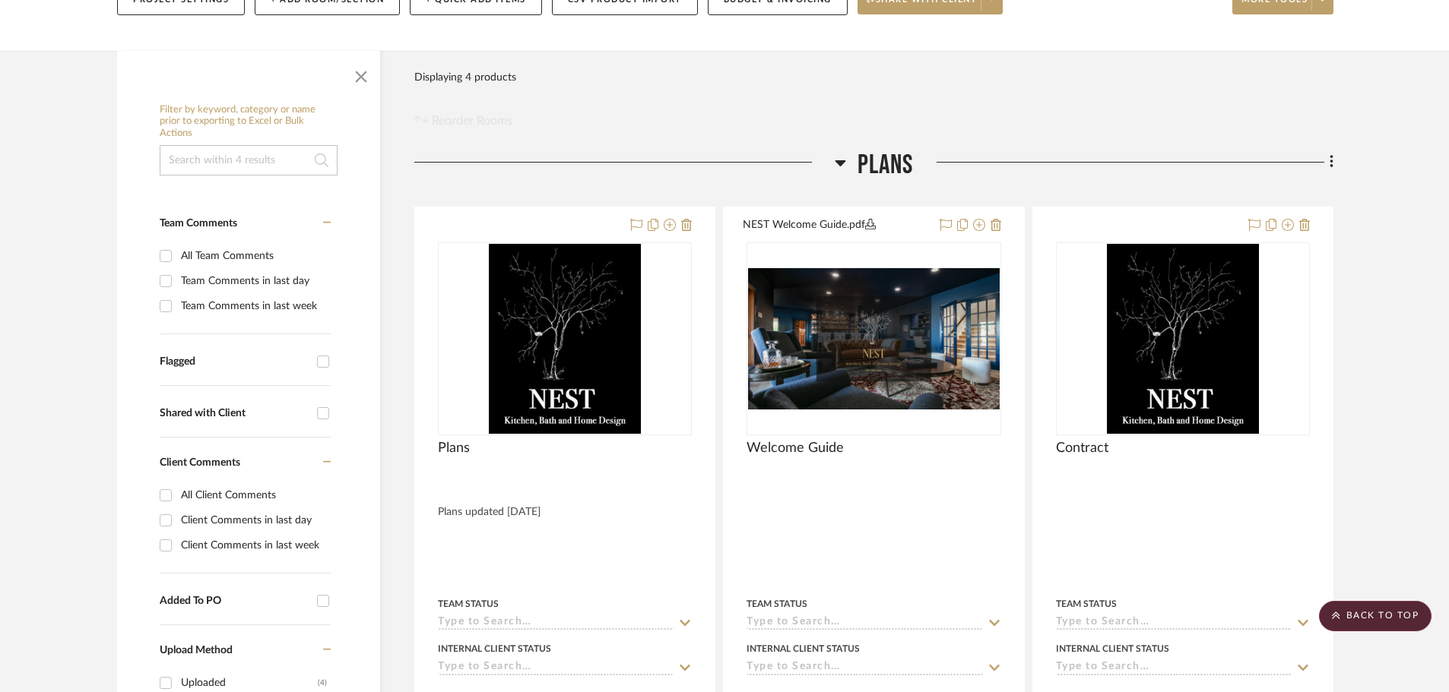
scroll to position [76, 0]
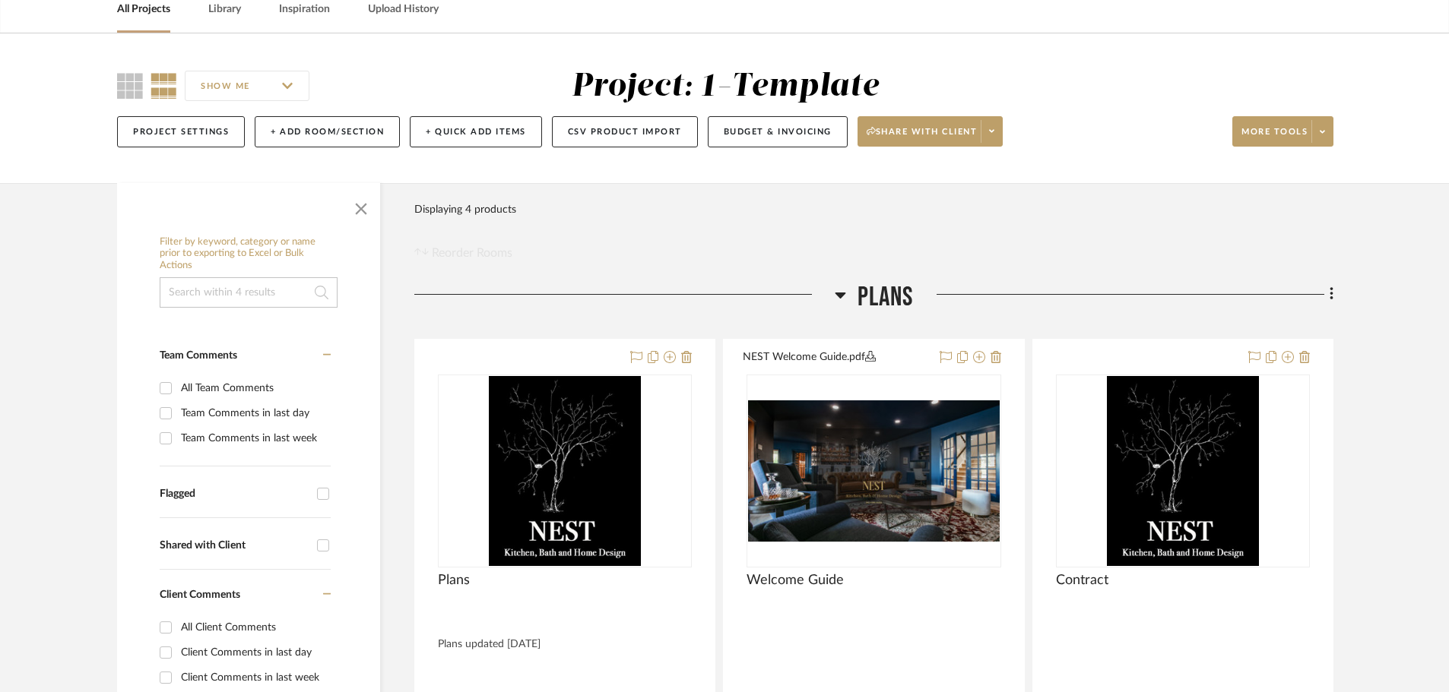
click at [167, 12] on link "All Projects" at bounding box center [143, 9] width 53 height 21
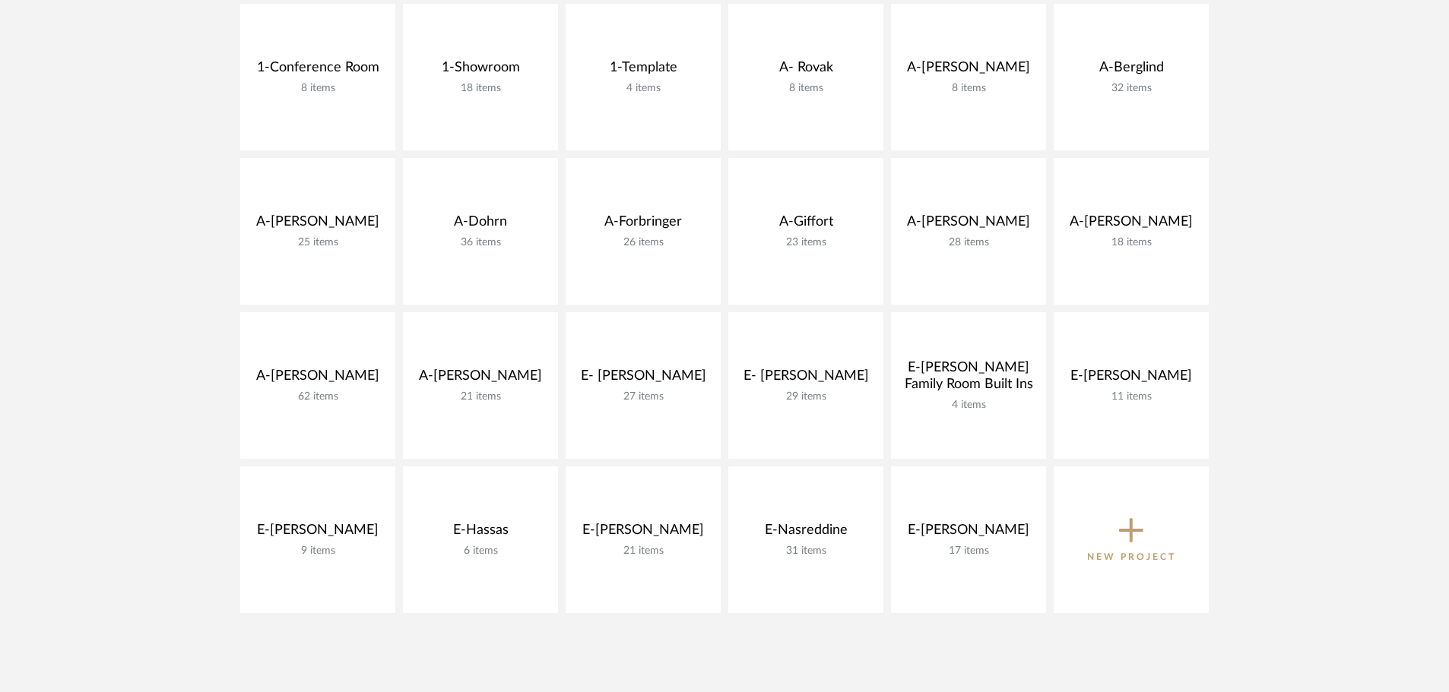
scroll to position [380, 0]
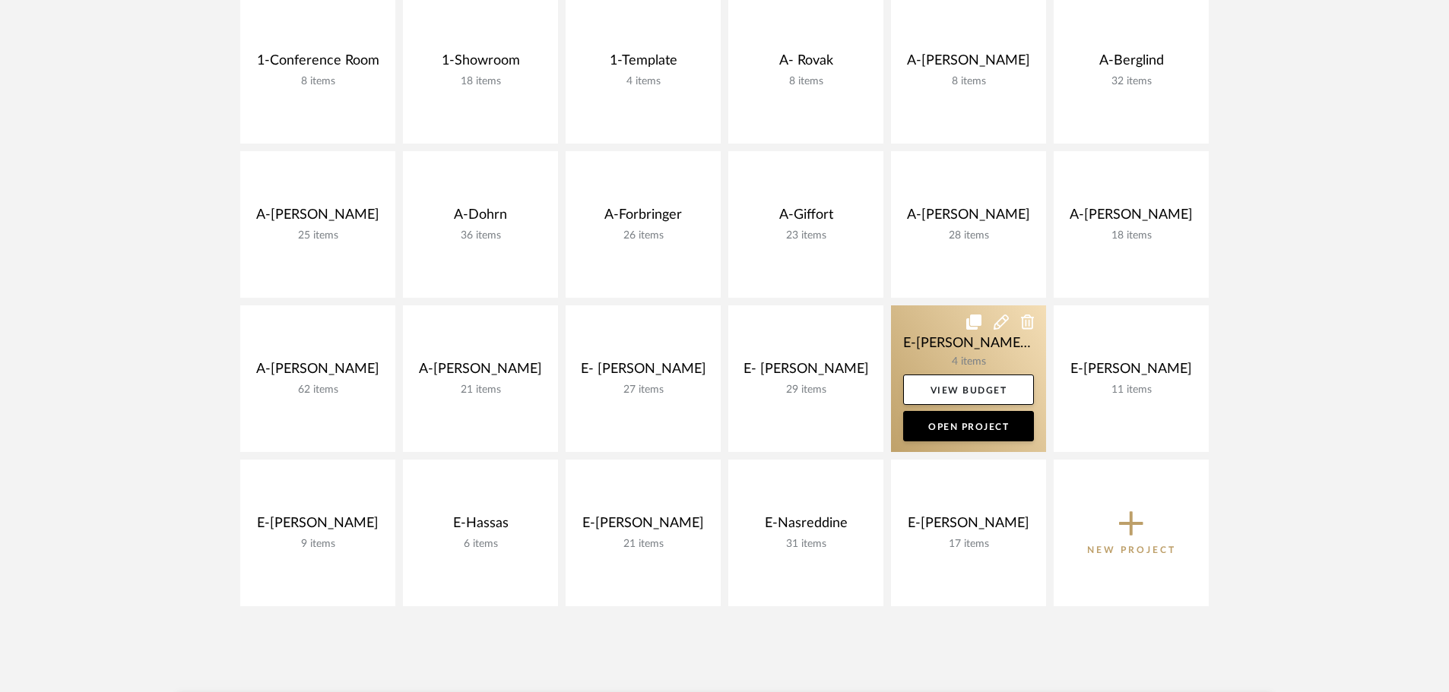
click at [993, 320] on icon at bounding box center [1000, 322] width 15 height 15
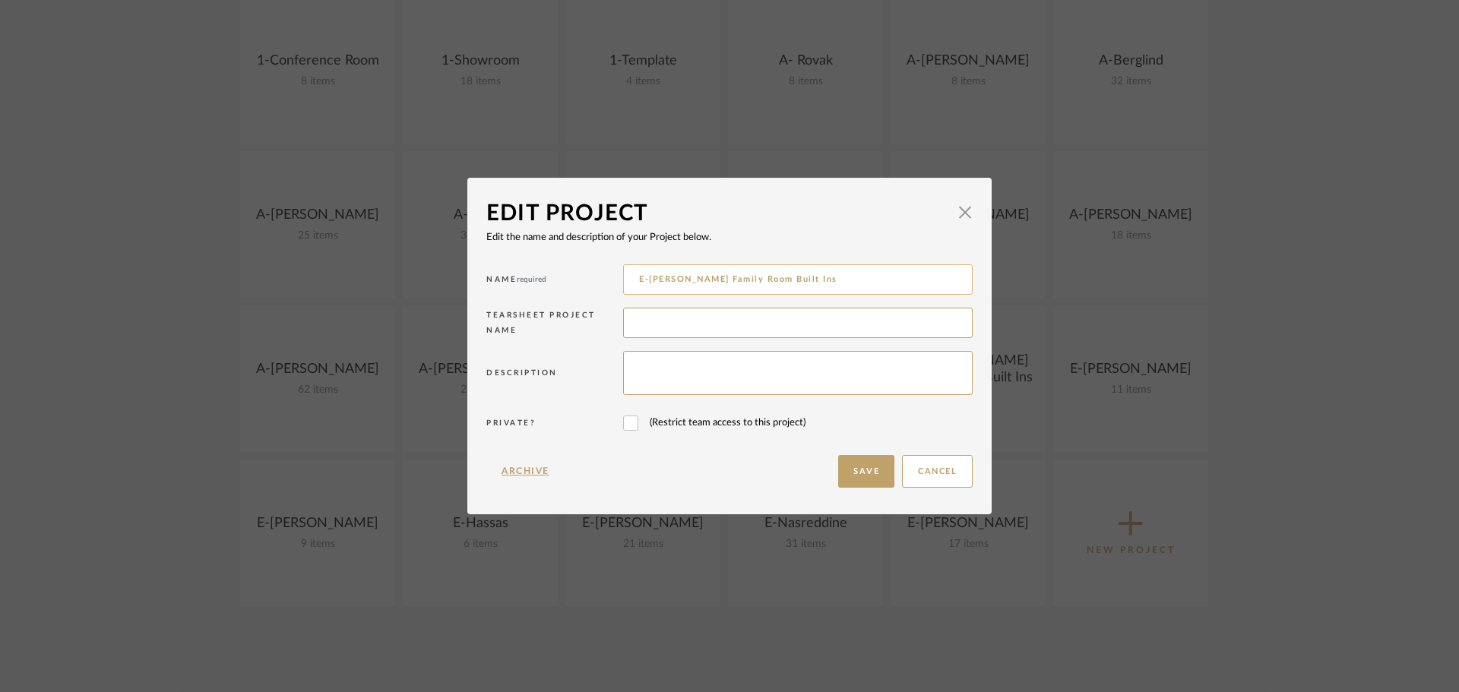
drag, startPoint x: 847, startPoint y: 284, endPoint x: 646, endPoint y: 290, distance: 201.5
click at [646, 290] on input "E-[PERSON_NAME] Family Room Built Ins" at bounding box center [798, 279] width 350 height 30
type input "E-[PERSON_NAME]"
click at [853, 472] on button "Save" at bounding box center [866, 471] width 56 height 33
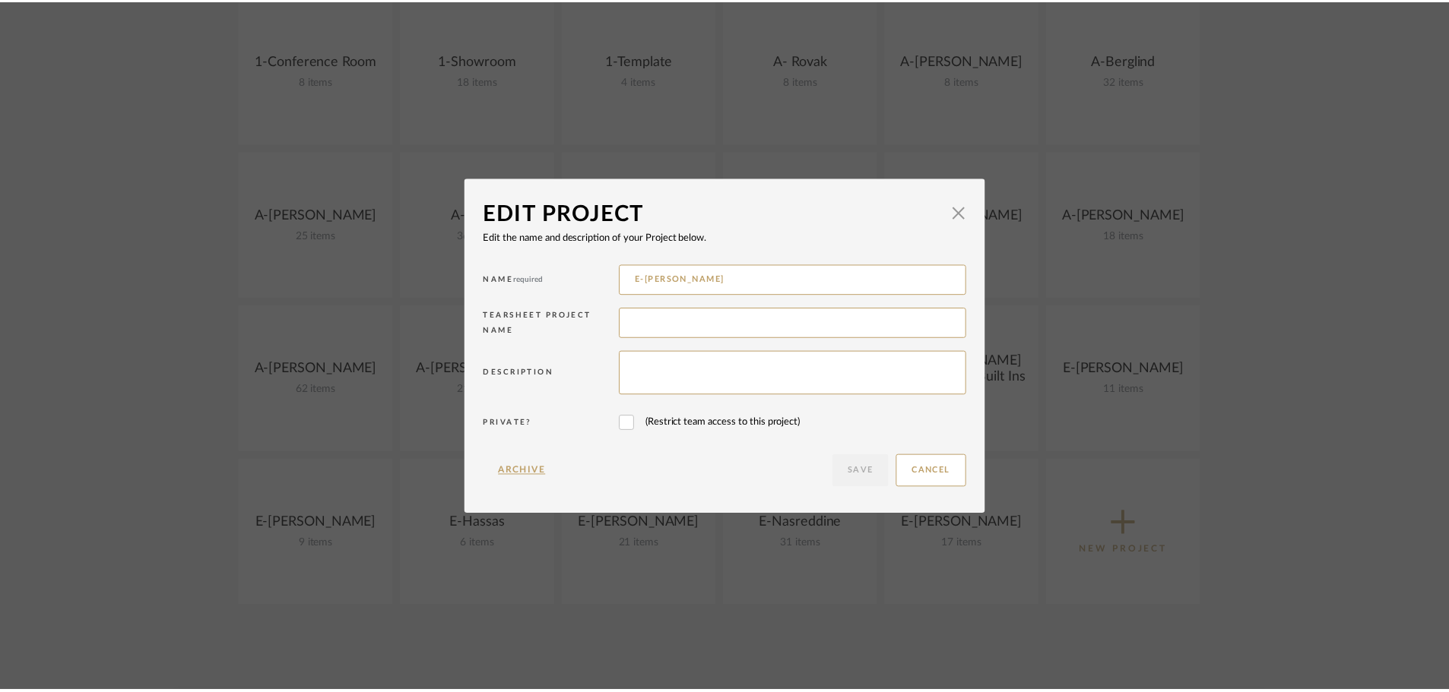
scroll to position [380, 0]
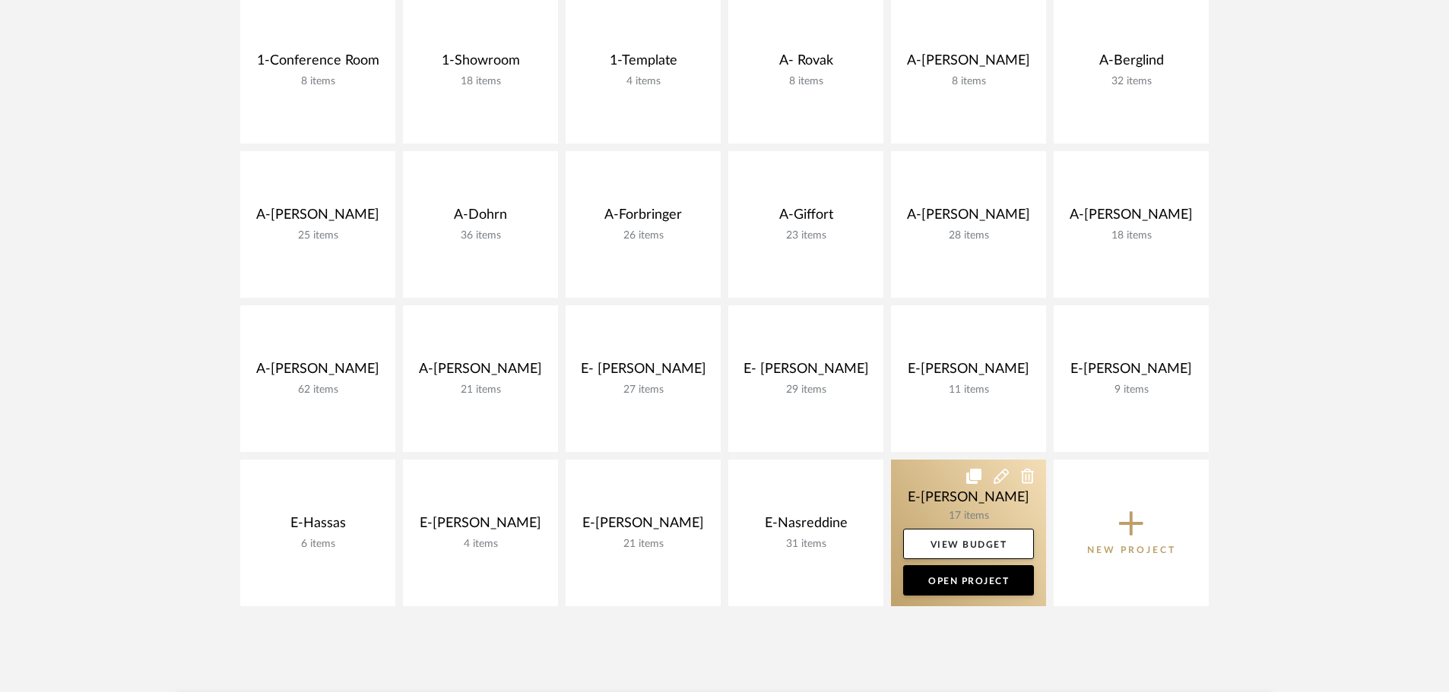
click at [987, 518] on link at bounding box center [968, 533] width 155 height 147
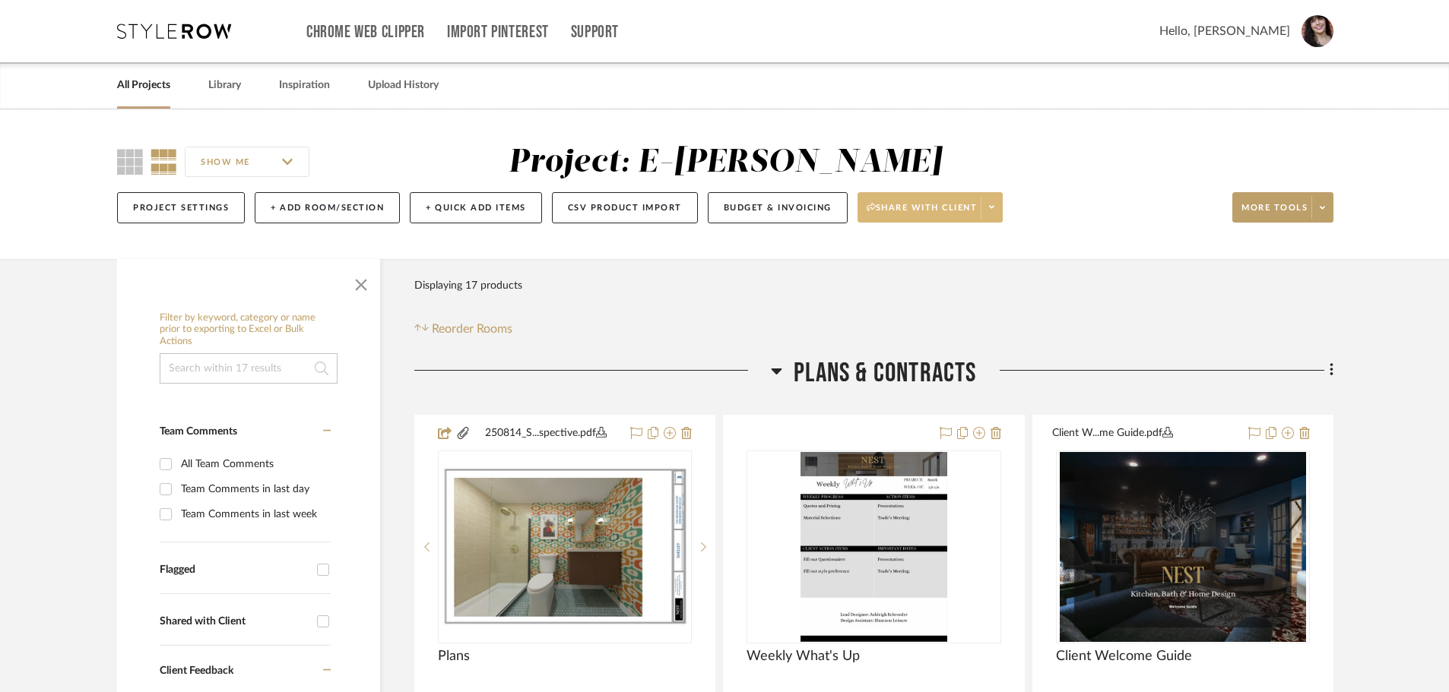
click at [992, 201] on span at bounding box center [990, 207] width 21 height 23
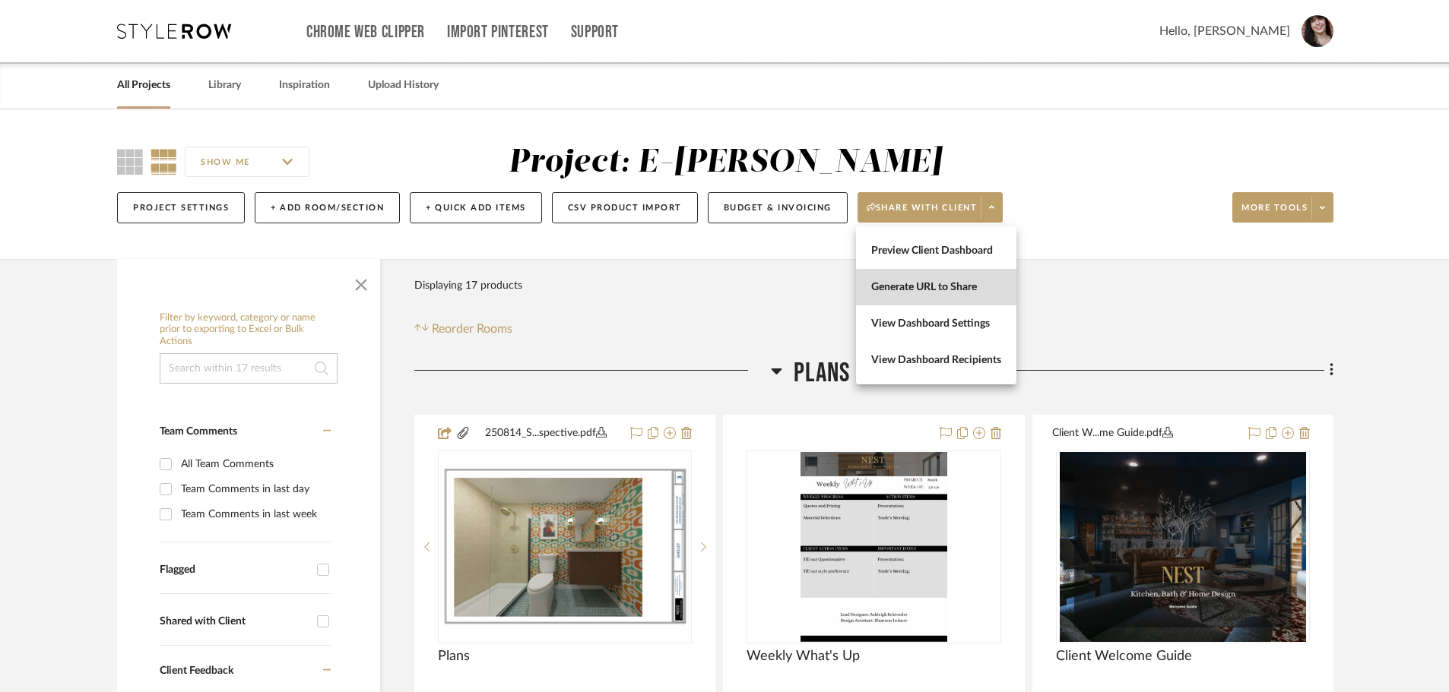
click at [944, 293] on span "Generate URL to Share" at bounding box center [936, 287] width 130 height 13
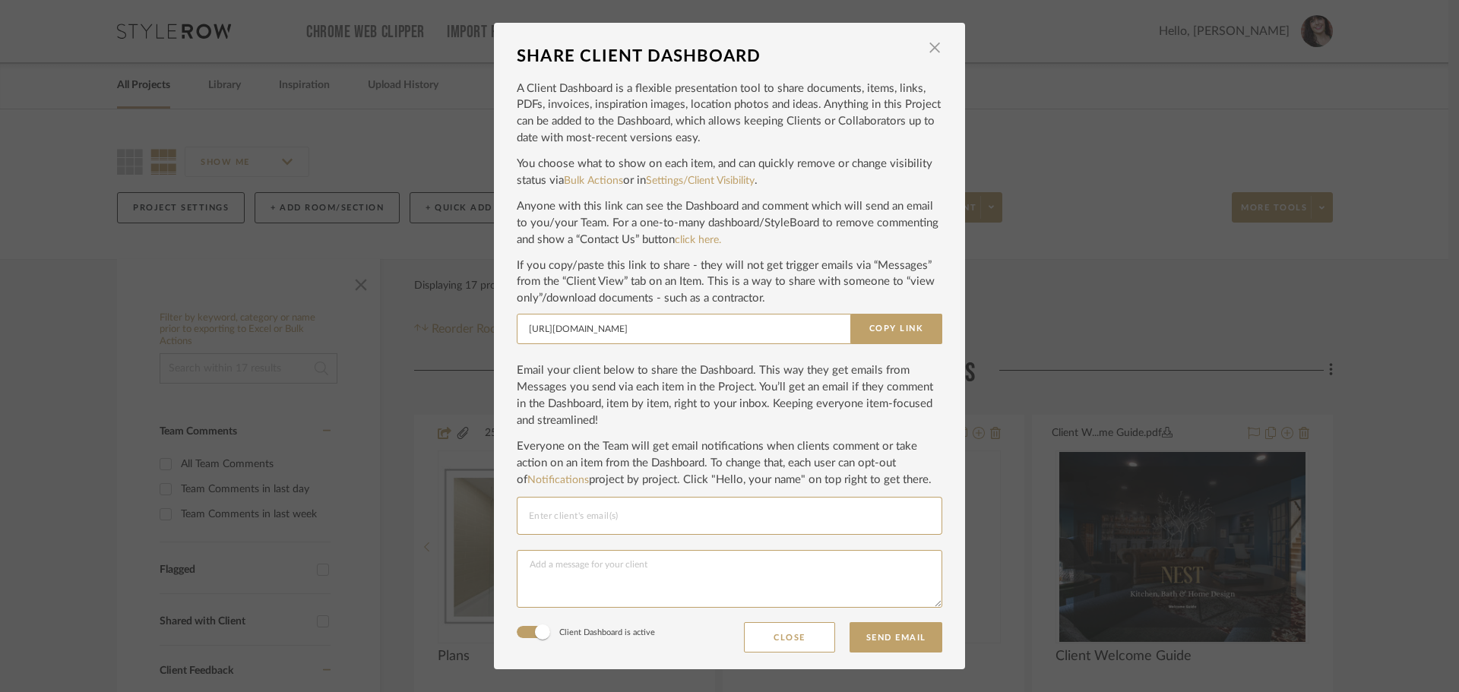
drag, startPoint x: 882, startPoint y: 325, endPoint x: 458, endPoint y: 74, distance: 492.1
click at [882, 325] on button "Copy Link" at bounding box center [896, 329] width 92 height 30
click at [933, 48] on span "button" at bounding box center [935, 48] width 30 height 30
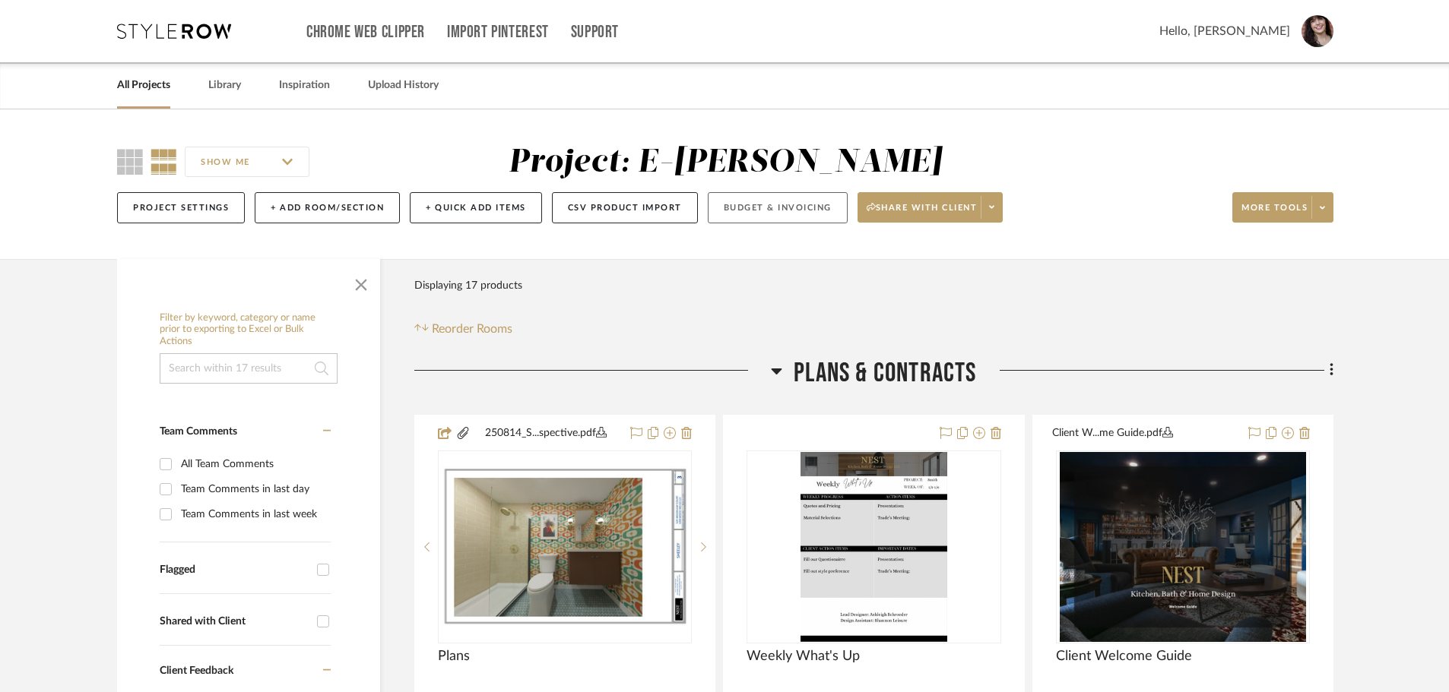
click at [792, 207] on button "Budget & Invoicing" at bounding box center [778, 207] width 140 height 31
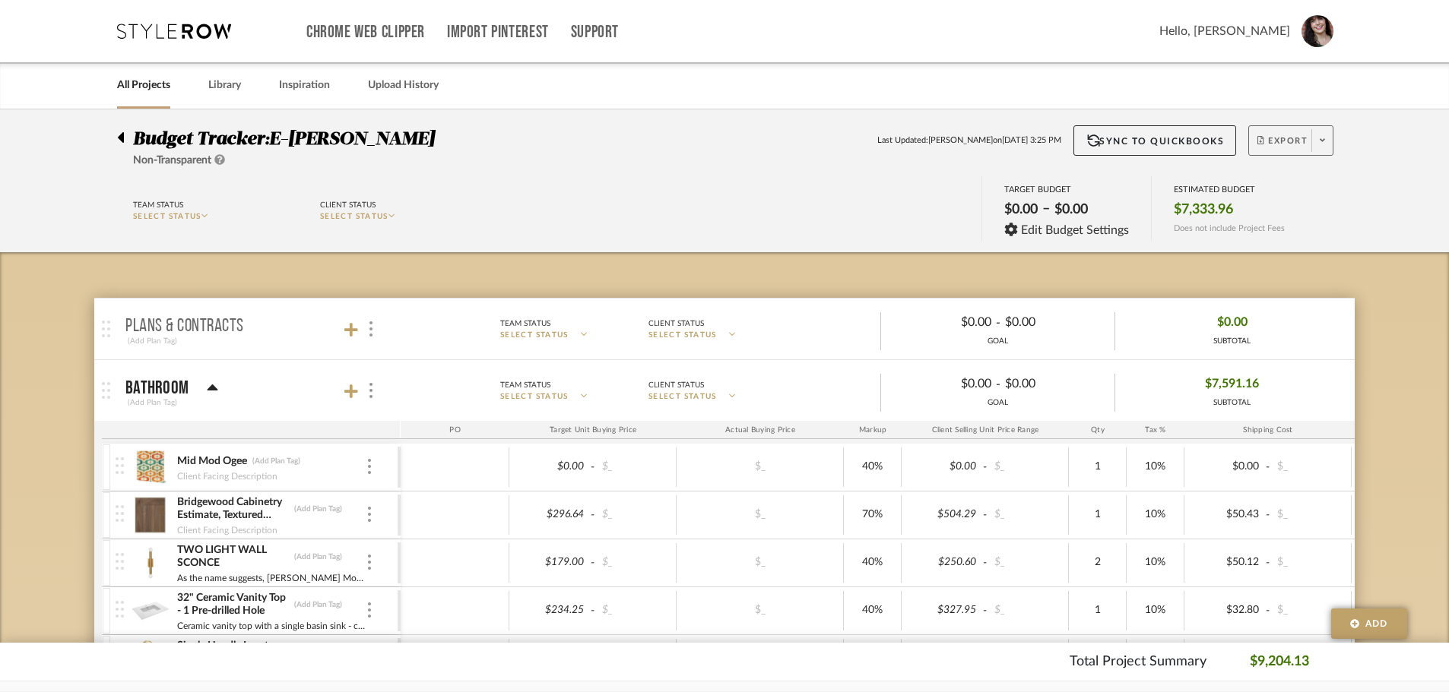
click at [1280, 146] on span "Export" at bounding box center [1282, 146] width 50 height 23
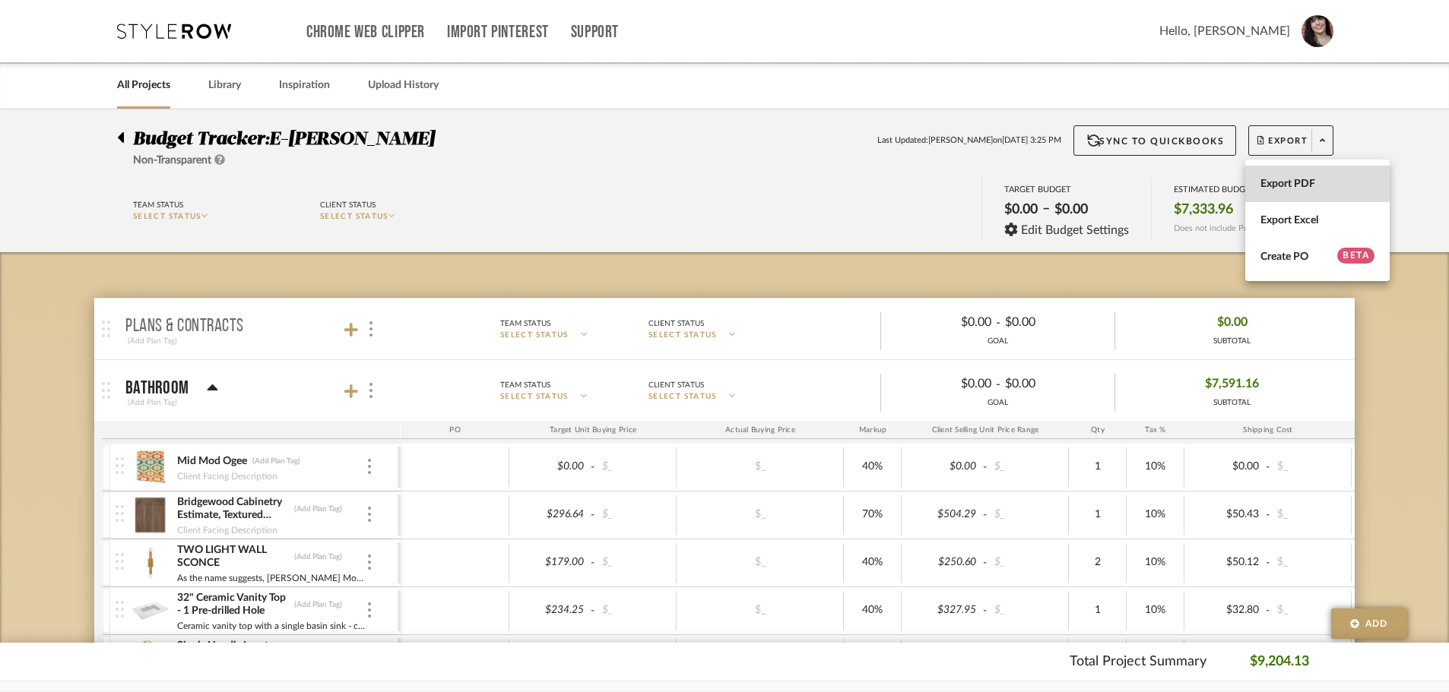
click at [1284, 179] on span "Export PDF" at bounding box center [1317, 184] width 114 height 13
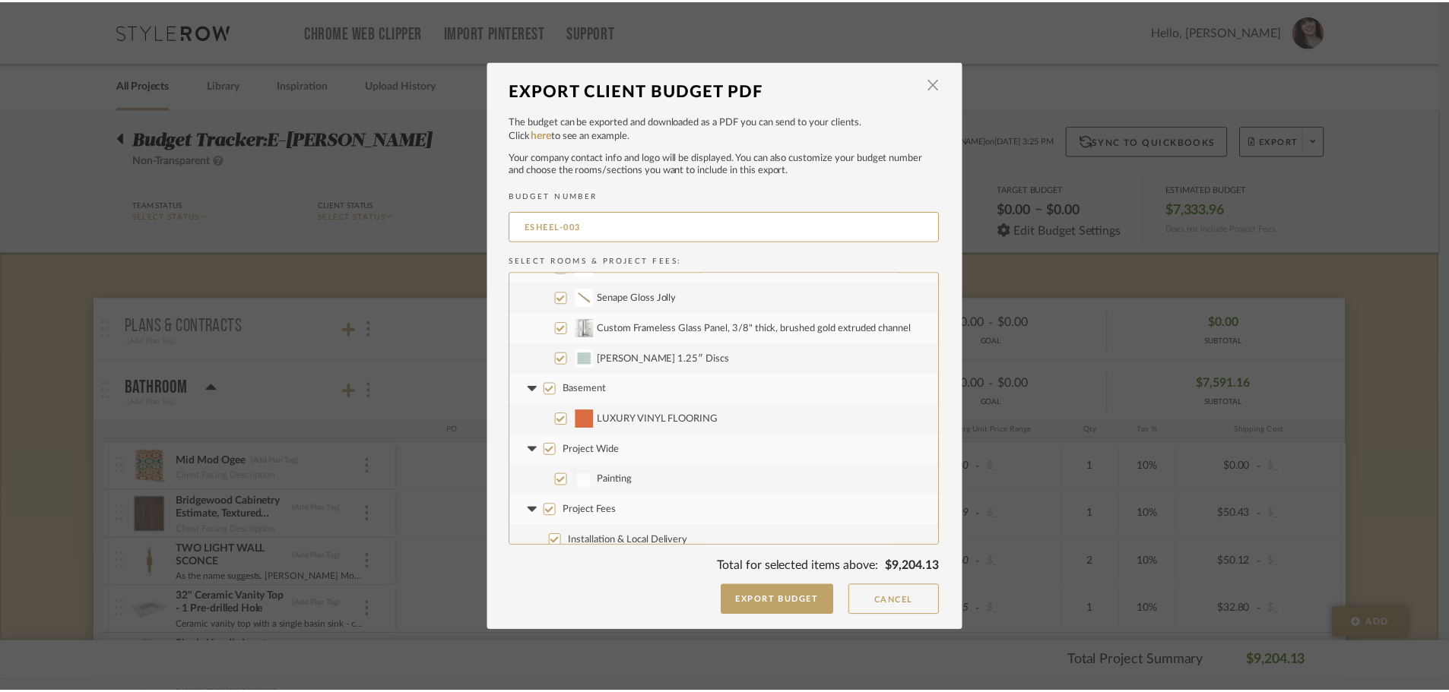
scroll to position [274, 0]
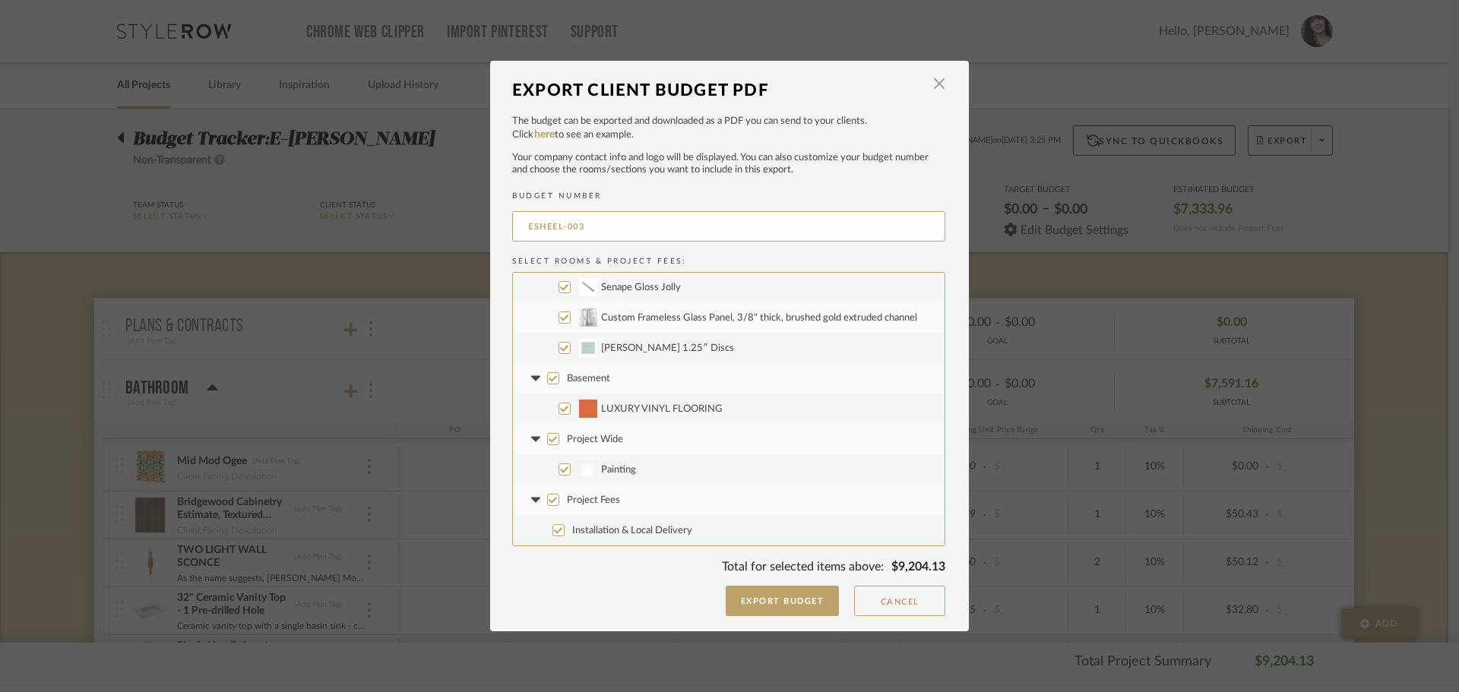
click at [559, 470] on input "Painting" at bounding box center [565, 470] width 12 height 12
checkbox input "false"
click at [553, 533] on input "Installation & Local Delivery" at bounding box center [559, 530] width 12 height 12
checkbox input "false"
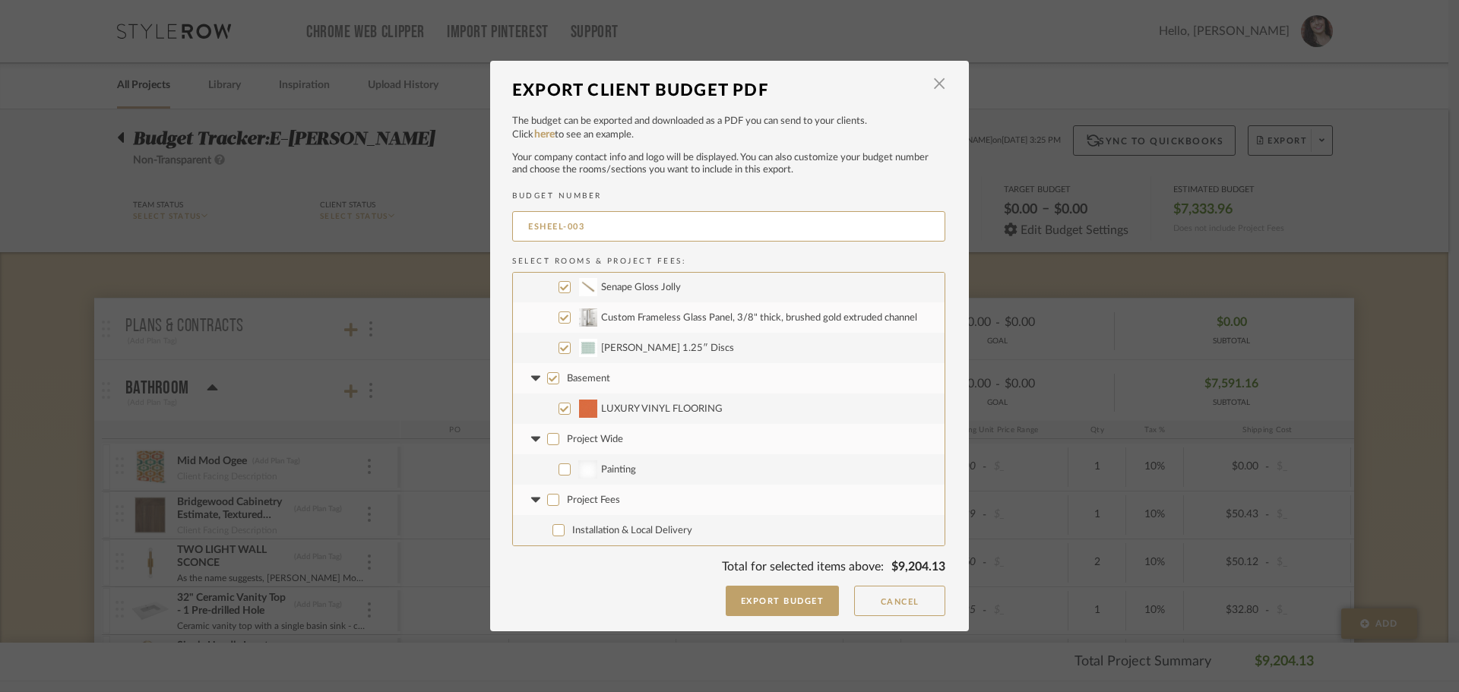
checkbox input "false"
click at [769, 604] on button "Export Budget" at bounding box center [783, 601] width 114 height 30
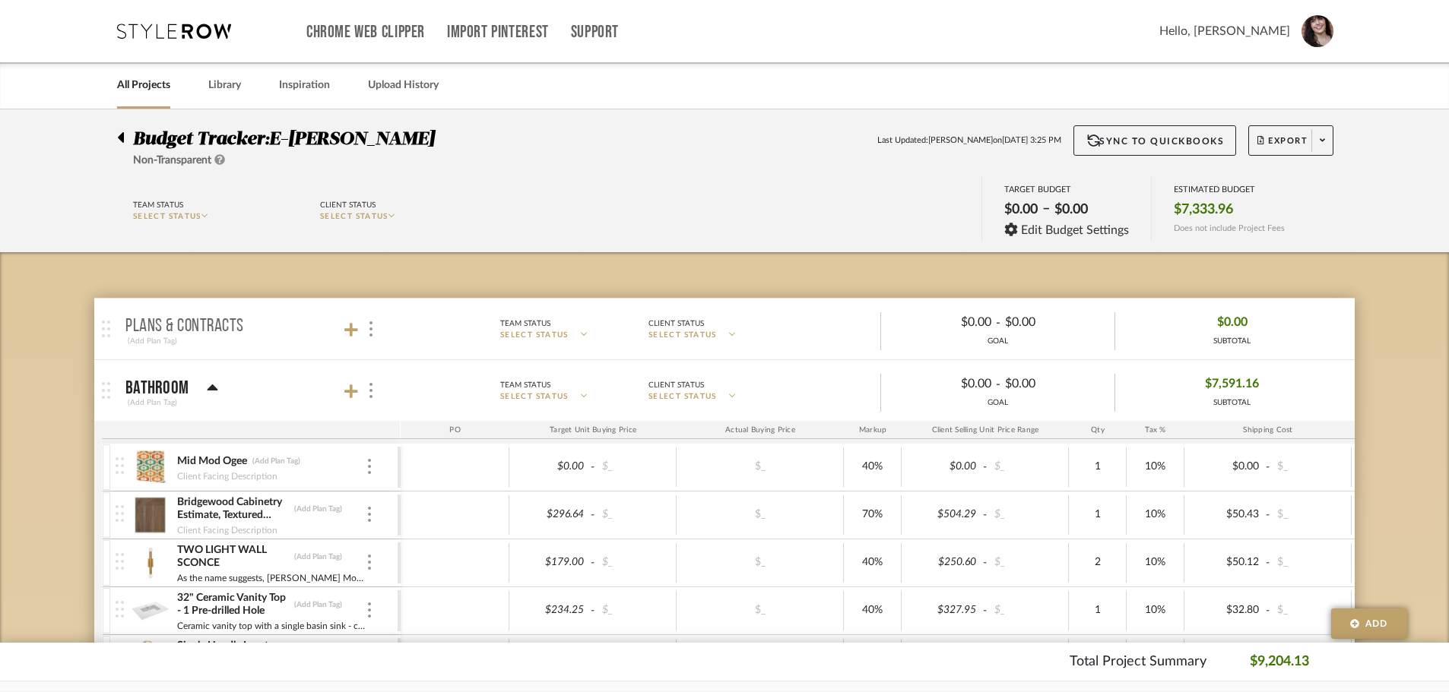
click at [125, 139] on div at bounding box center [125, 134] width 16 height 18
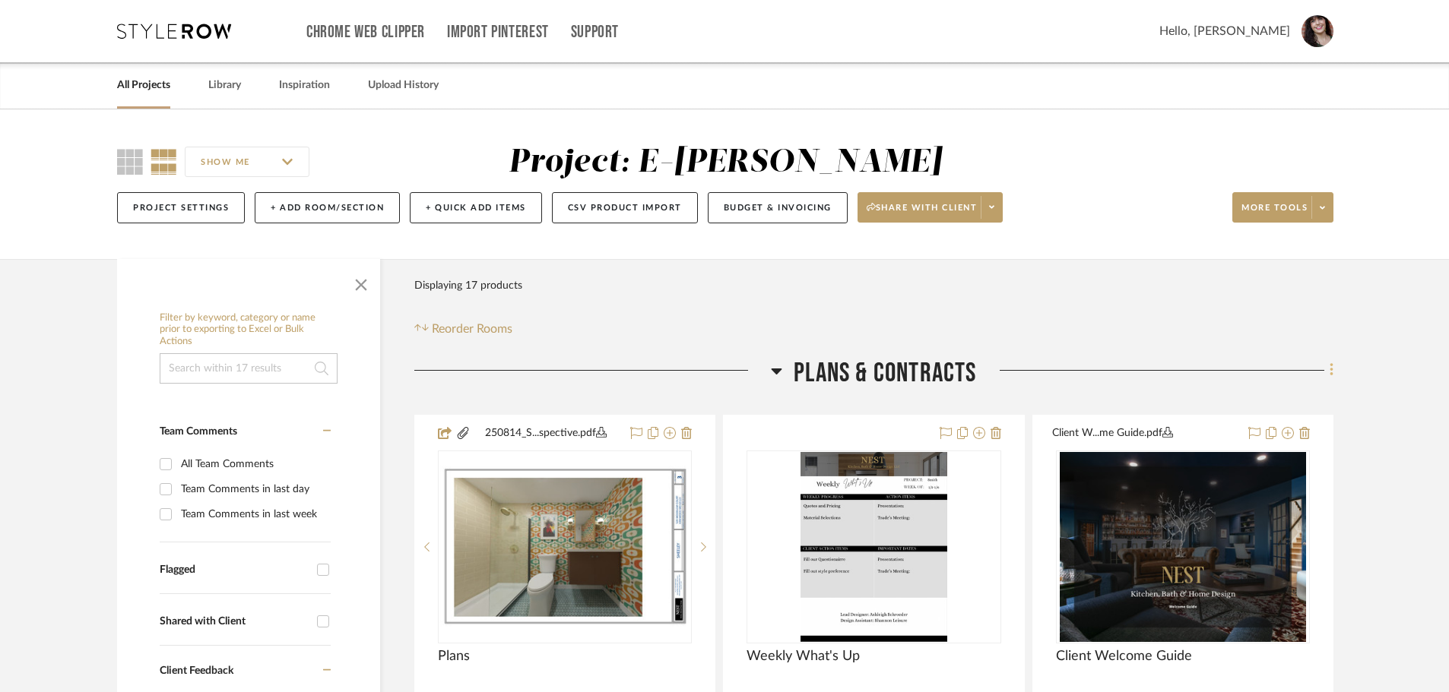
click at [1333, 375] on icon at bounding box center [1331, 370] width 5 height 17
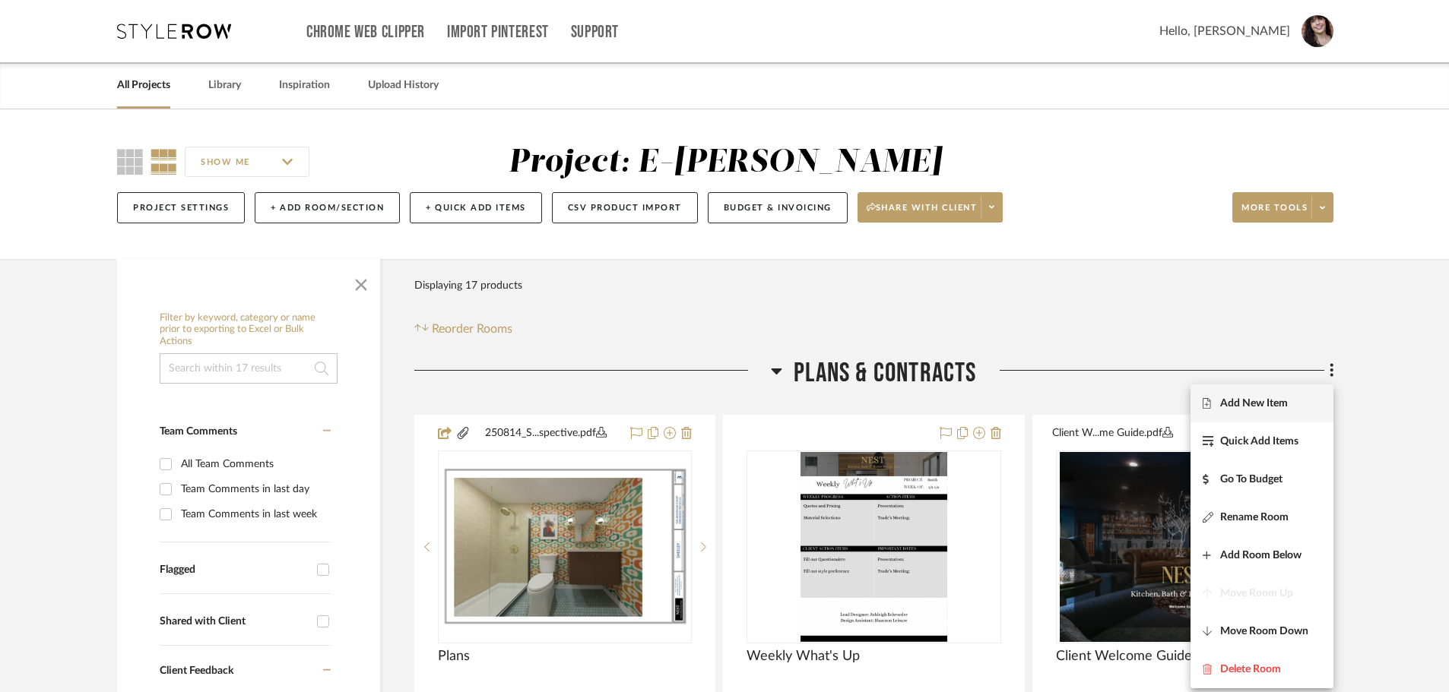
click at [1268, 415] on button "Add New Item" at bounding box center [1261, 404] width 143 height 38
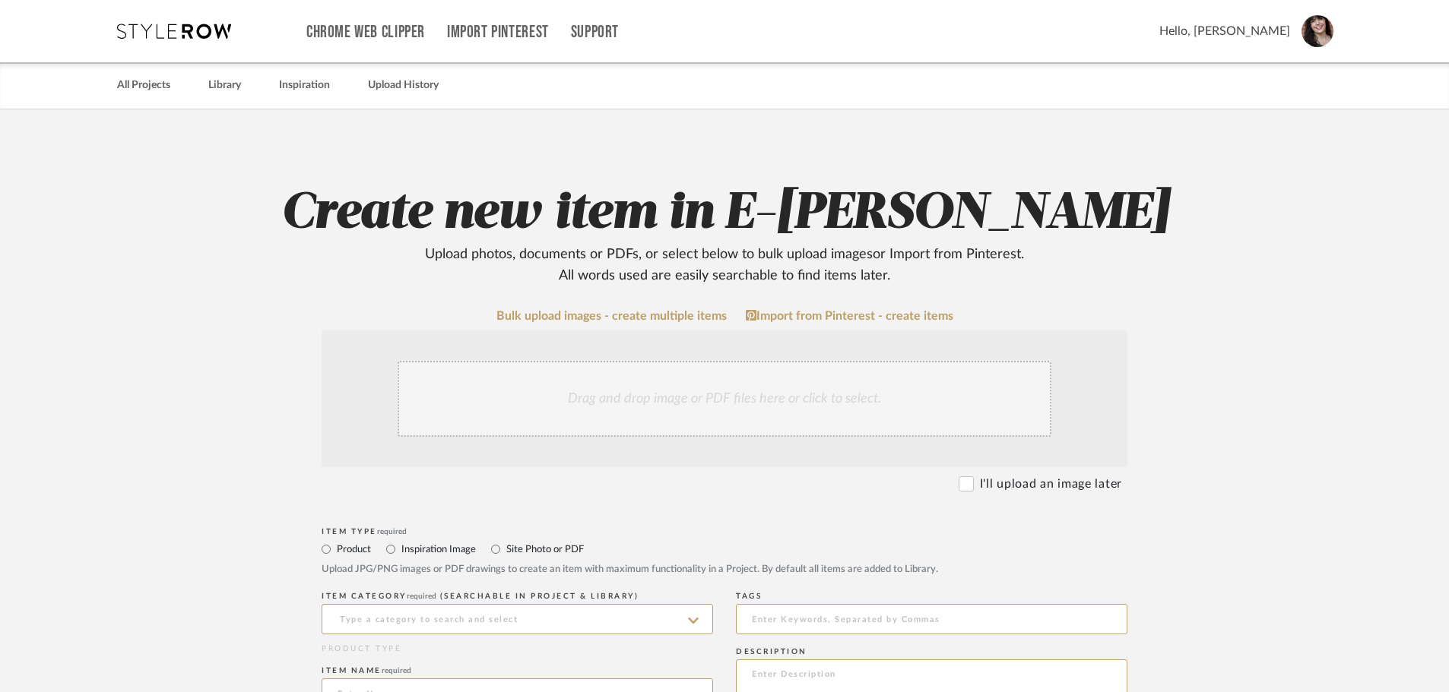
click at [981, 411] on div "Drag and drop image or PDF files here or click to select." at bounding box center [725, 399] width 654 height 76
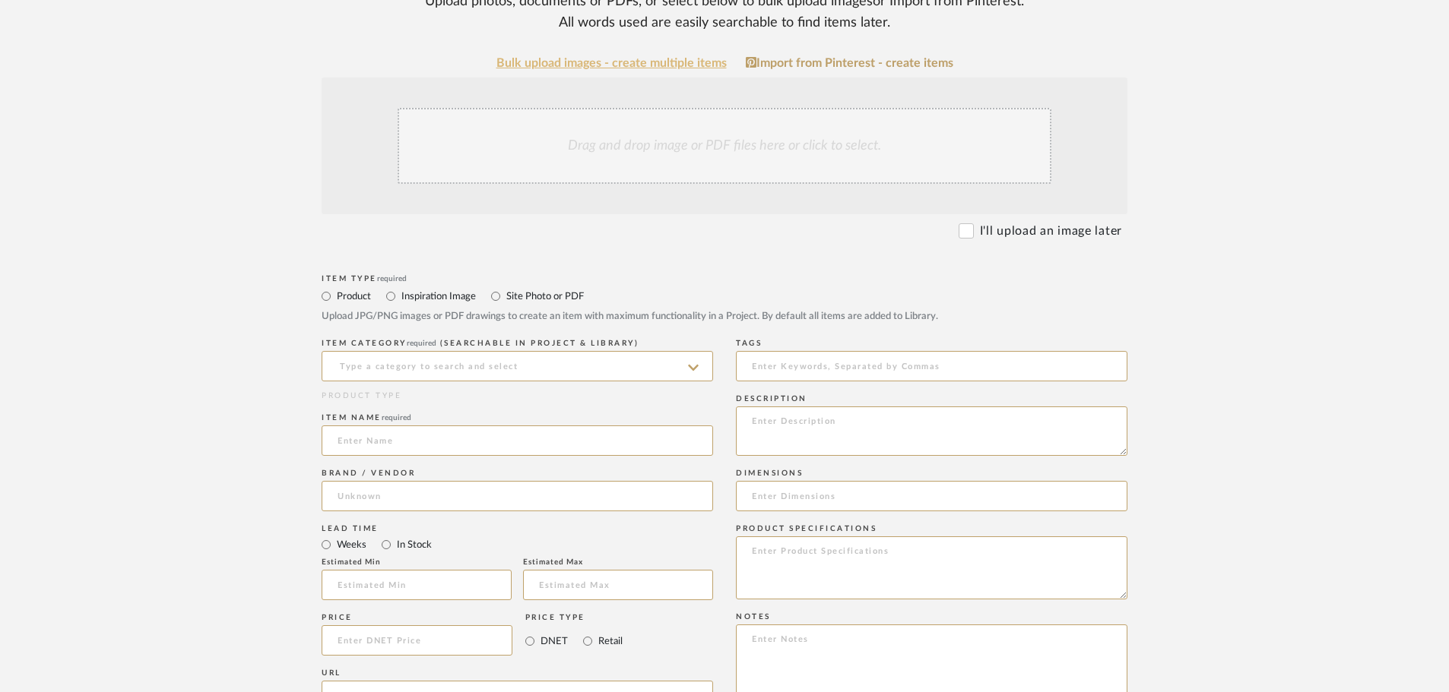
scroll to position [380, 0]
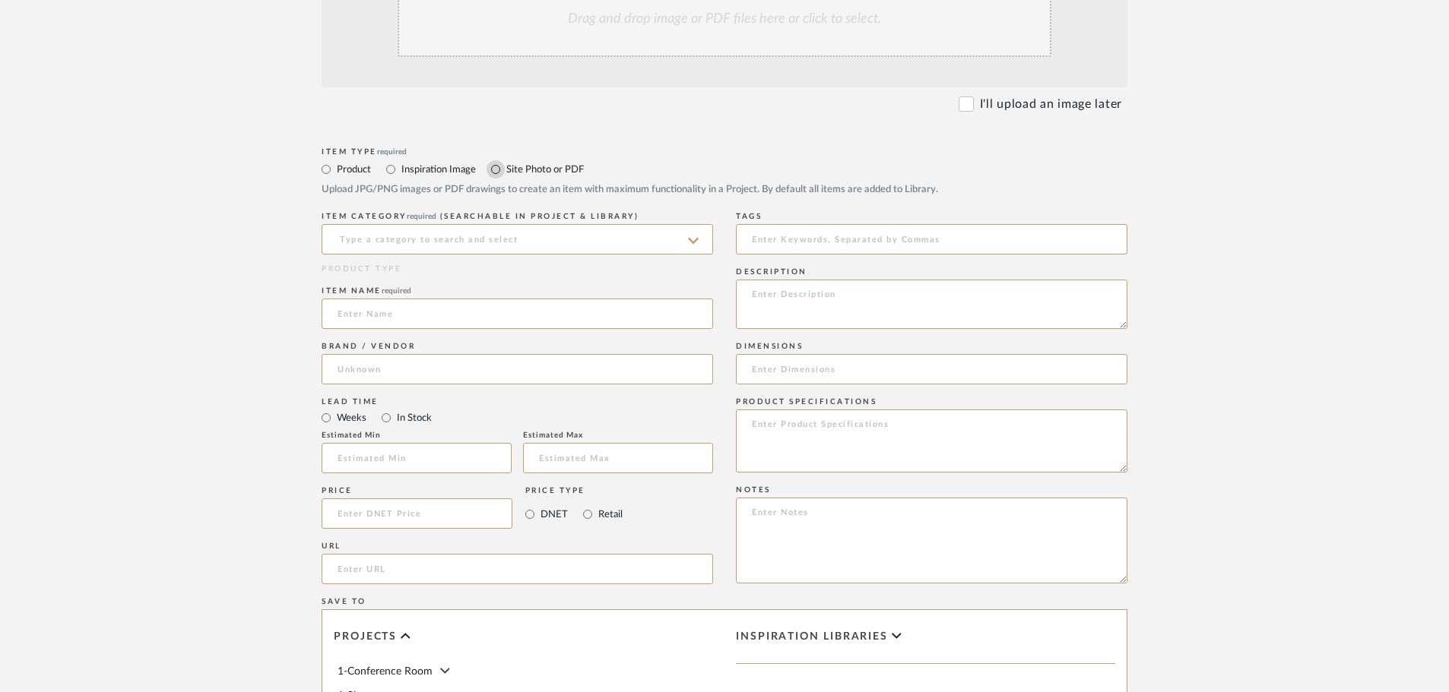
click at [497, 176] on input "Site Photo or PDF" at bounding box center [495, 169] width 18 height 18
radio input "true"
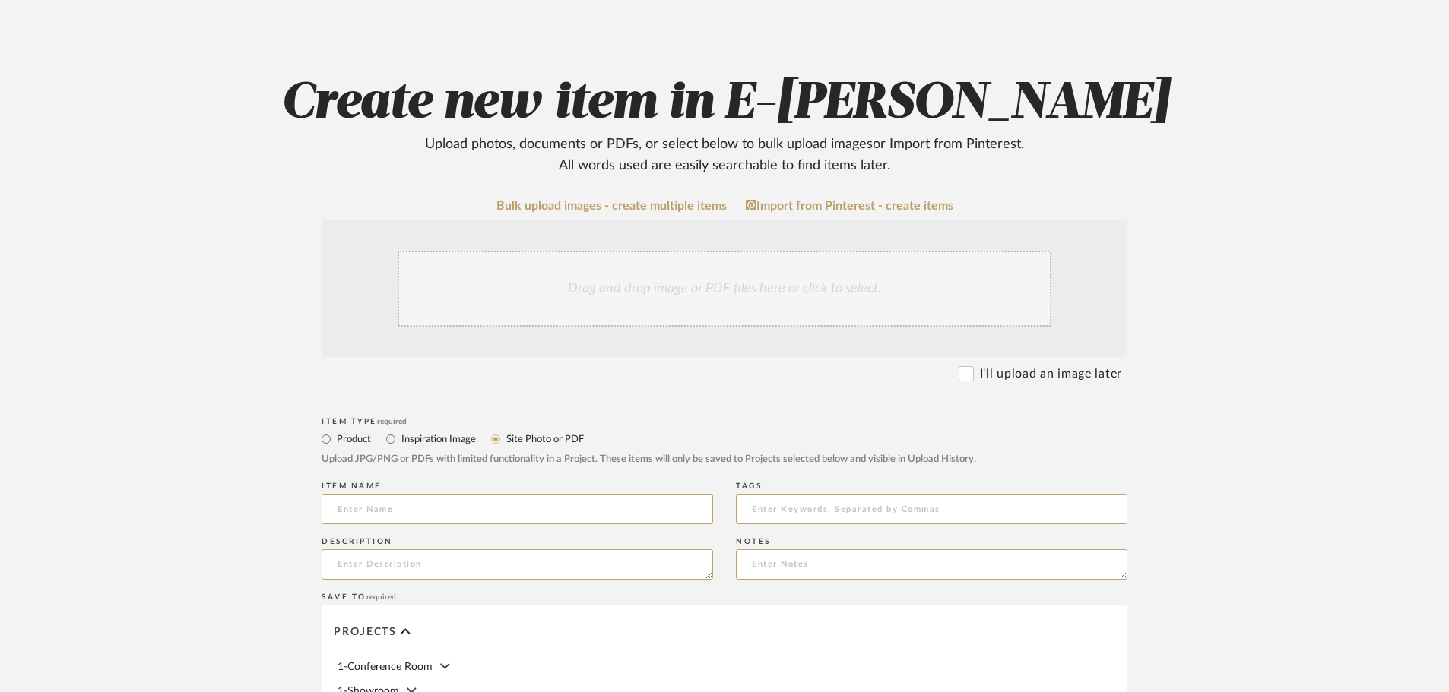
scroll to position [76, 0]
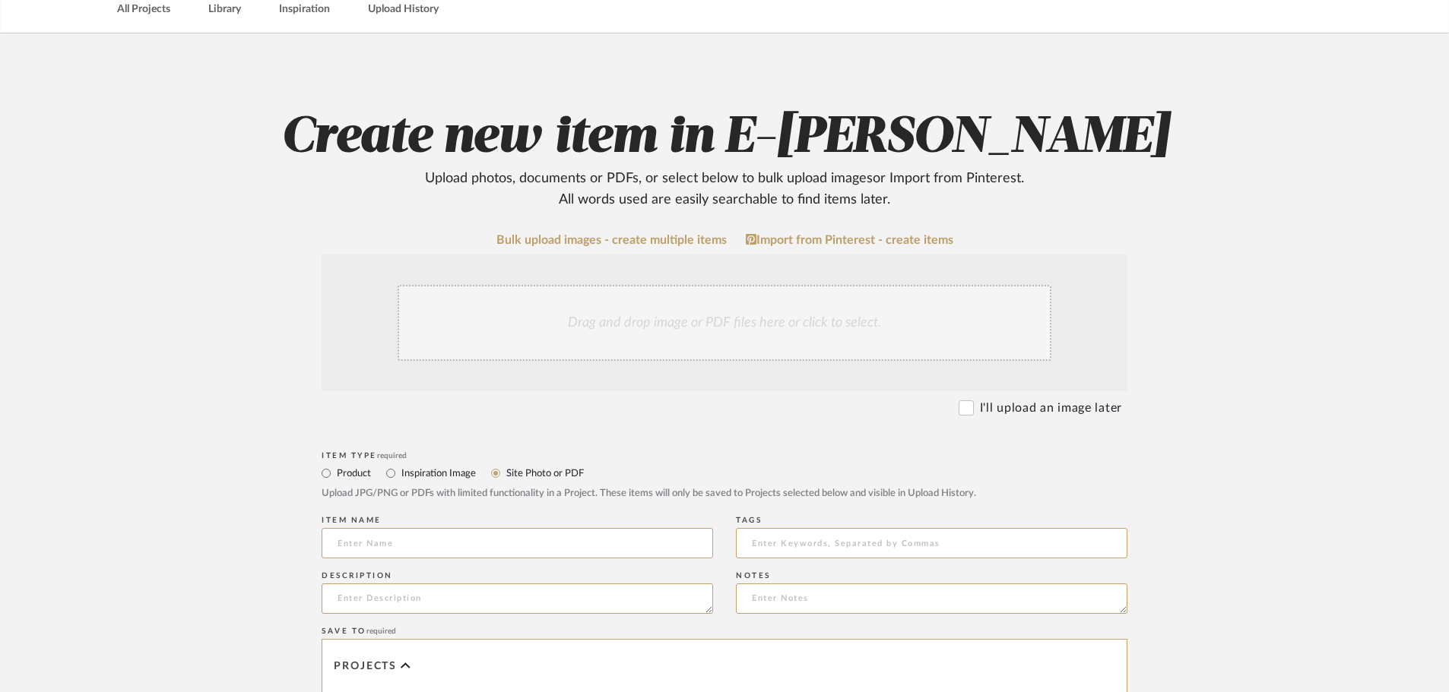
click at [555, 323] on div "Drag and drop image or PDF files here or click to select." at bounding box center [725, 323] width 654 height 76
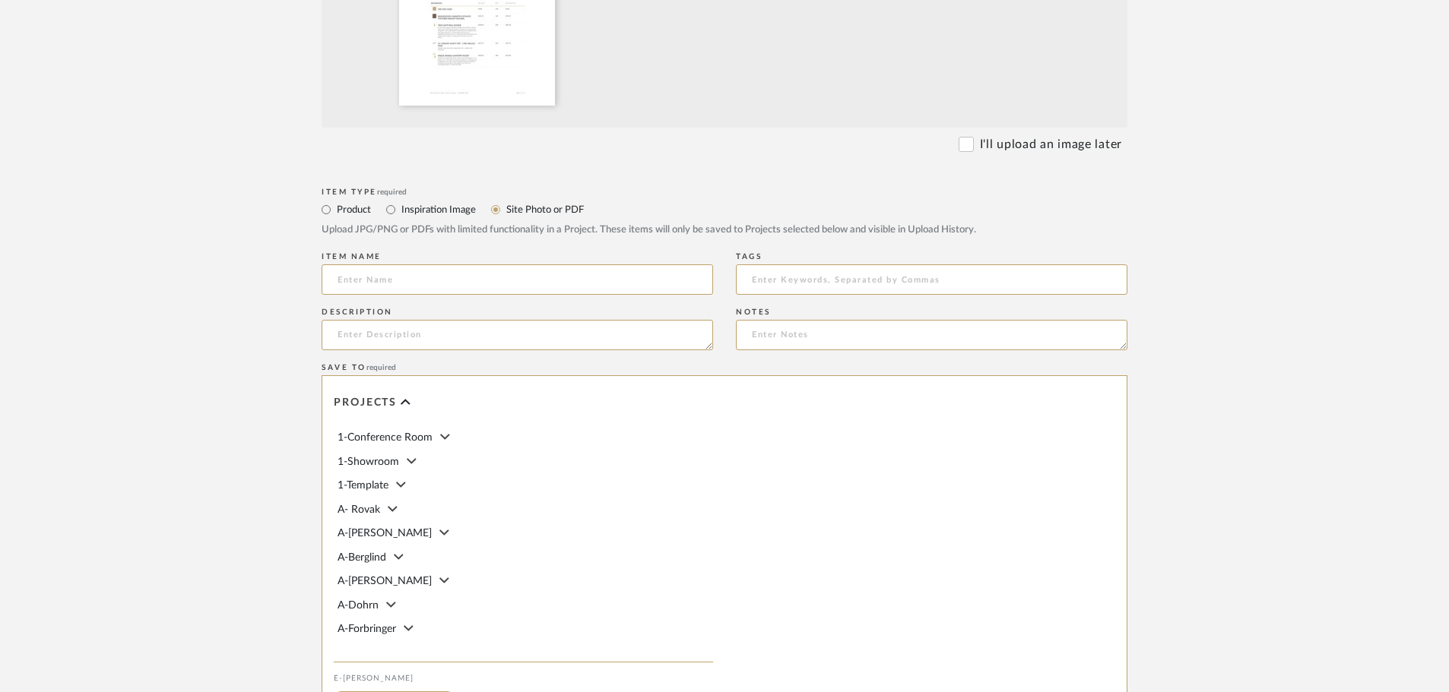
scroll to position [532, 0]
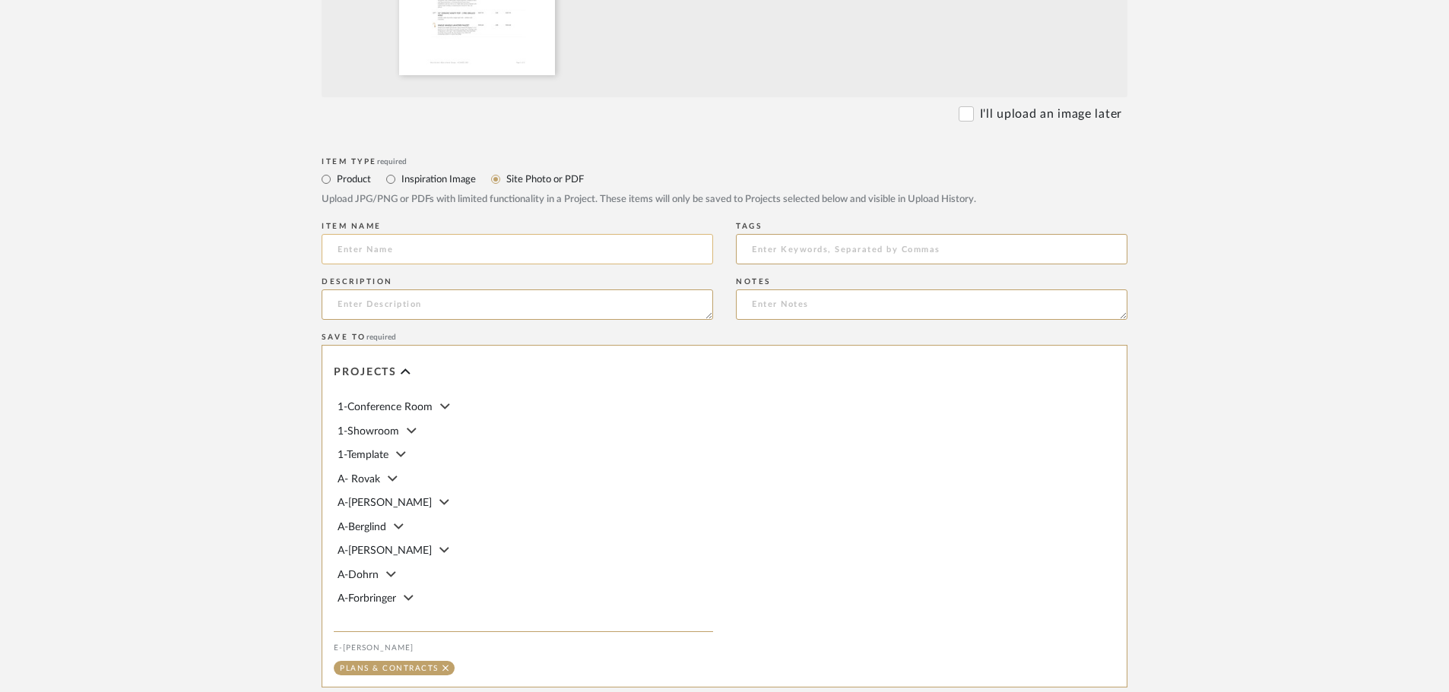
click at [385, 246] on input at bounding box center [516, 249] width 391 height 30
type input "P"
type input "[PERSON_NAME] Product Bid"
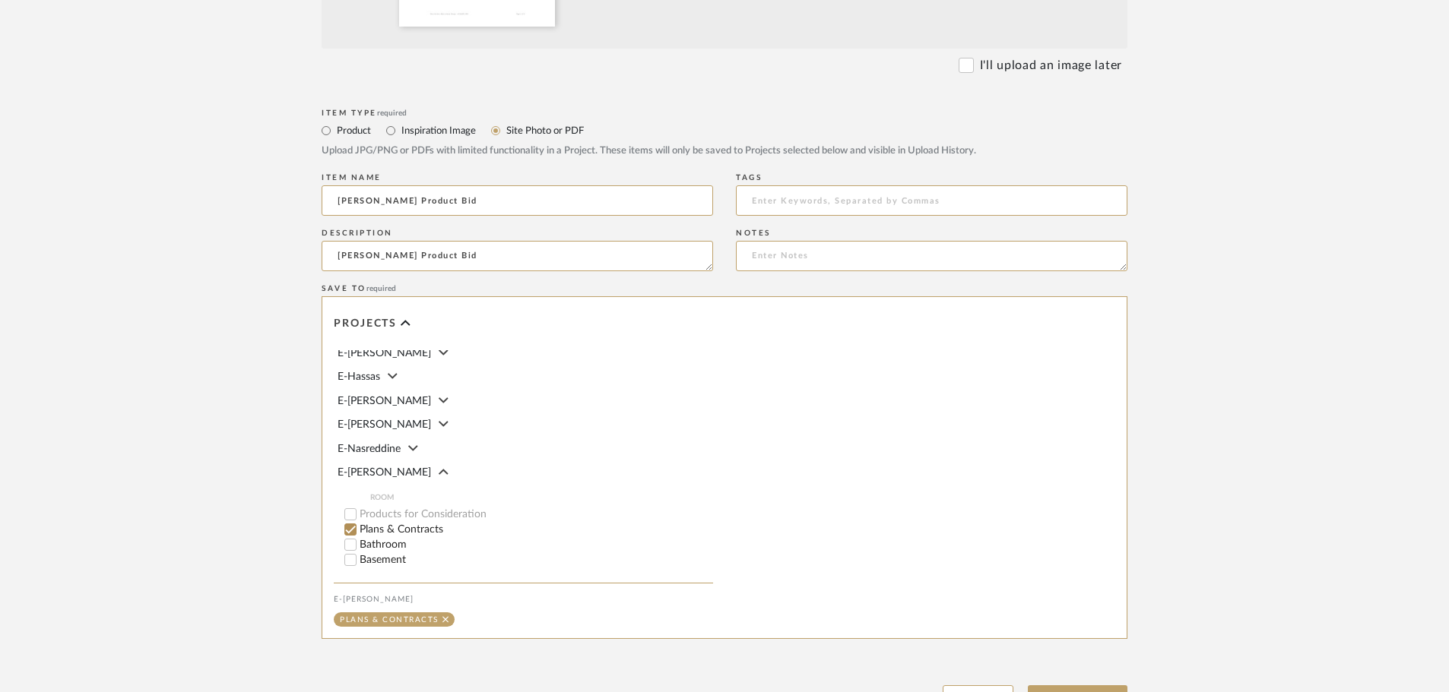
scroll to position [714, 0]
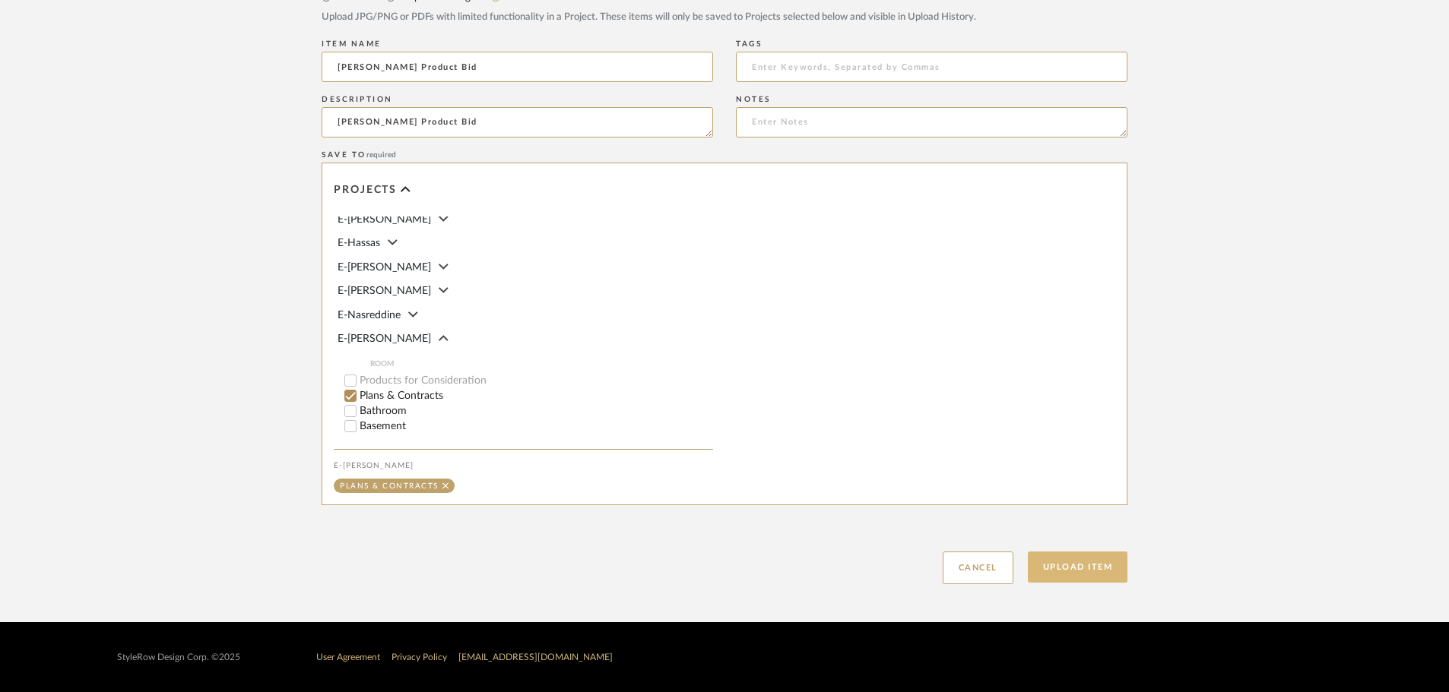
type textarea "[PERSON_NAME] Product Bid"
click at [1080, 560] on button "Upload Item" at bounding box center [1078, 567] width 100 height 31
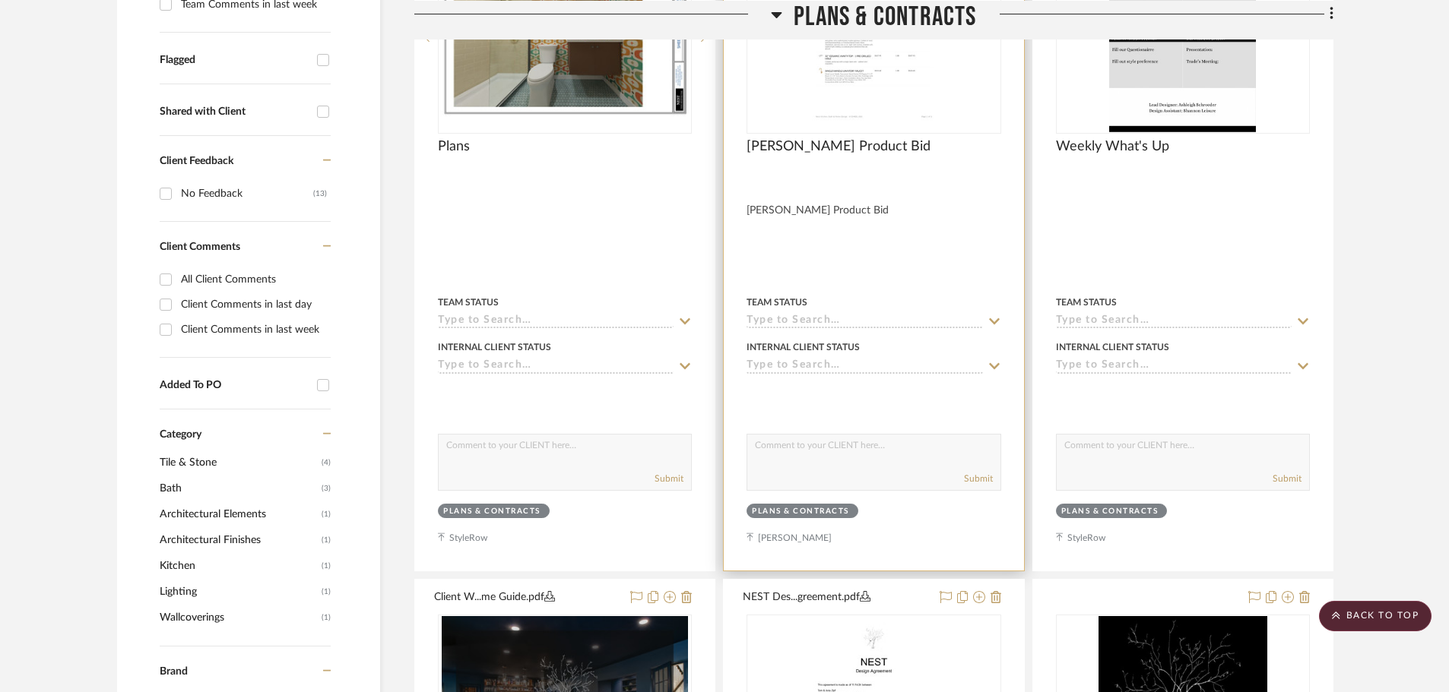
scroll to position [509, 0]
click at [896, 70] on img "0" at bounding box center [873, 38] width 149 height 190
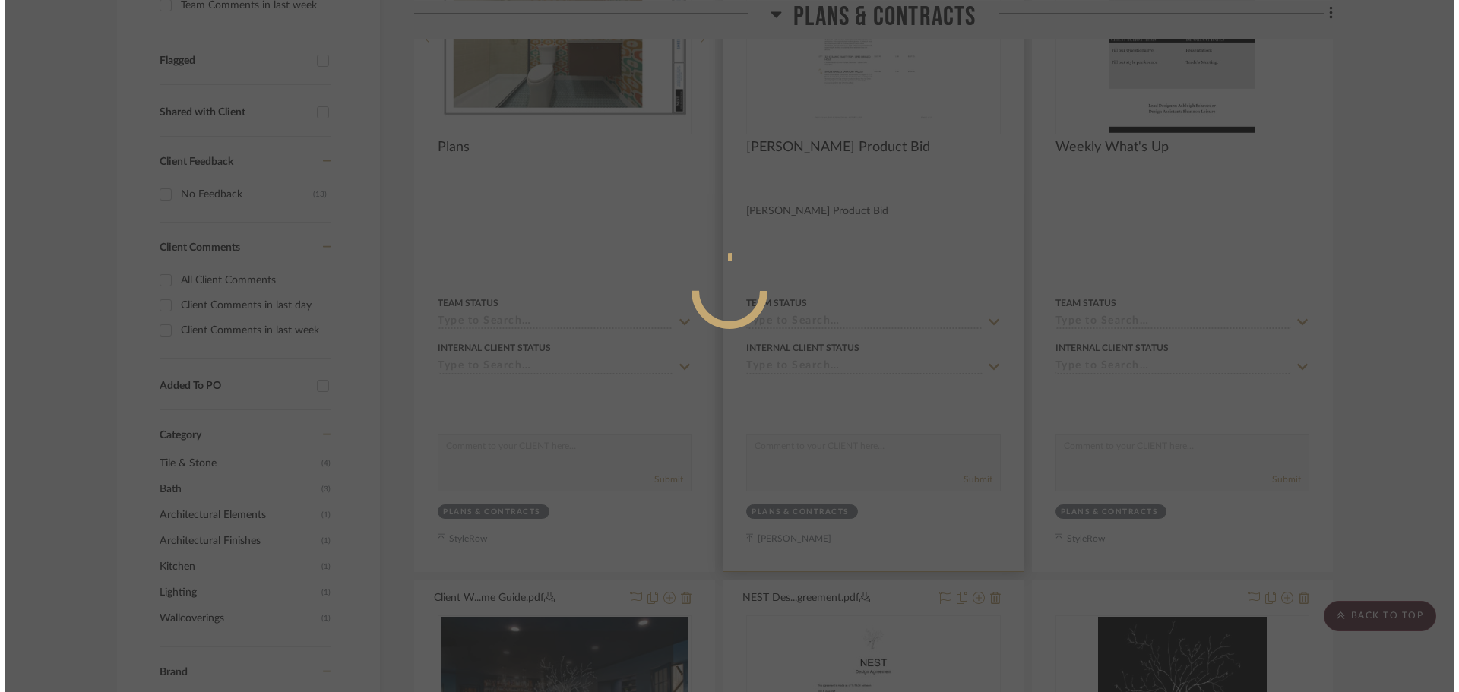
scroll to position [0, 0]
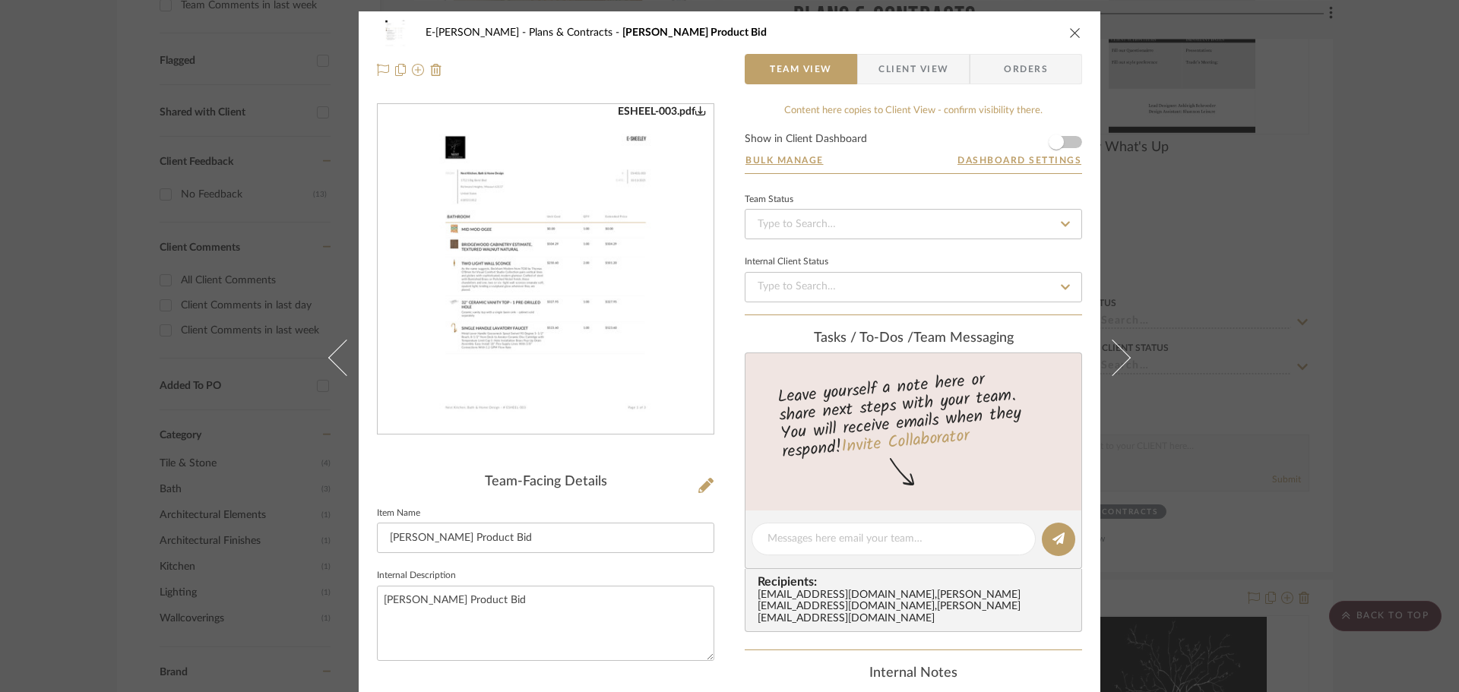
click at [507, 295] on img "0" at bounding box center [546, 270] width 258 height 330
click at [1057, 141] on span "button" at bounding box center [1056, 142] width 15 height 15
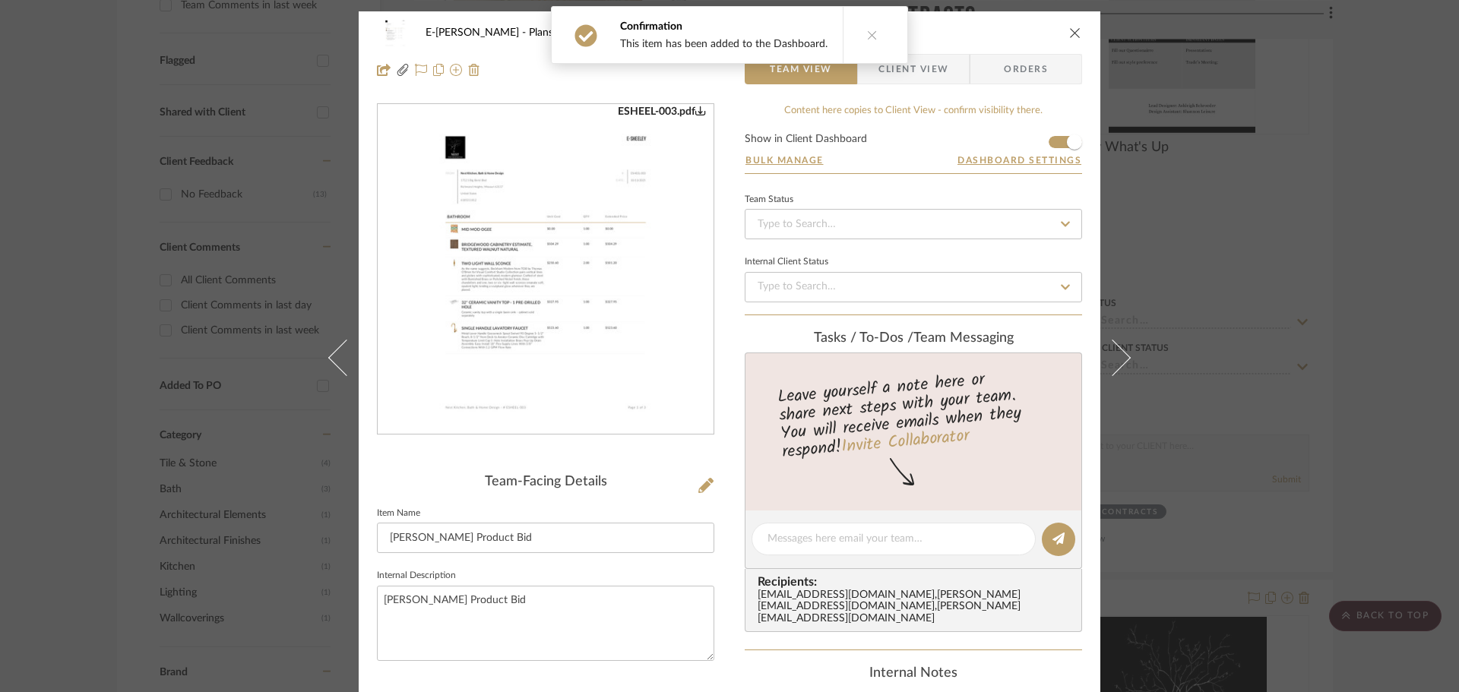
click at [1073, 31] on icon "close" at bounding box center [1075, 33] width 12 height 12
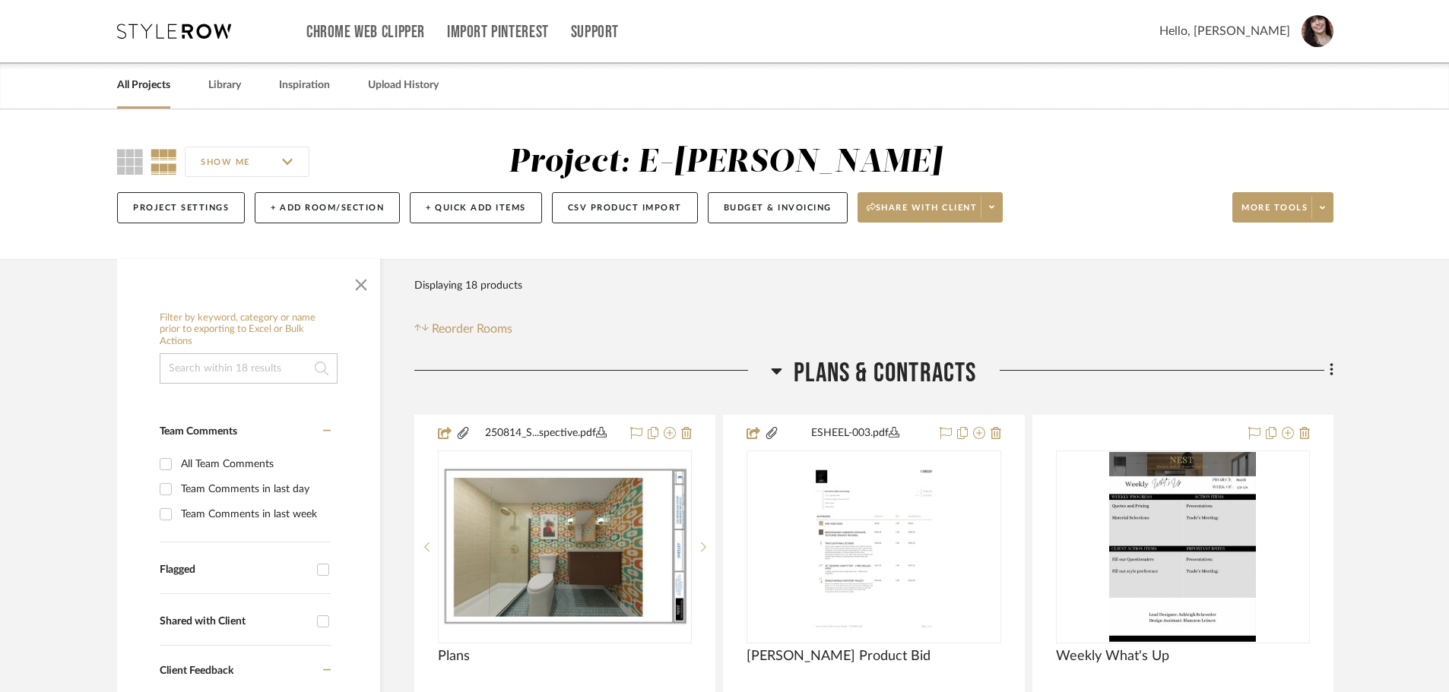
click at [140, 92] on link "All Projects" at bounding box center [143, 85] width 53 height 21
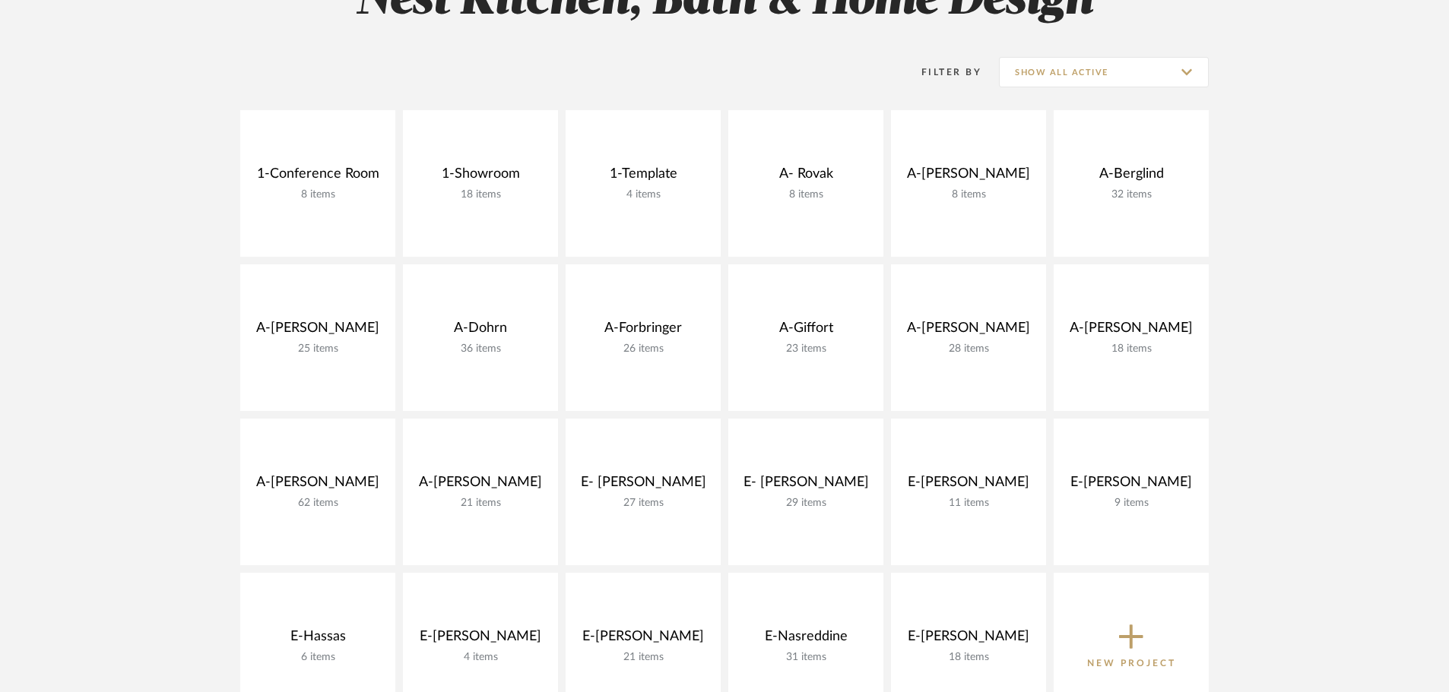
scroll to position [380, 0]
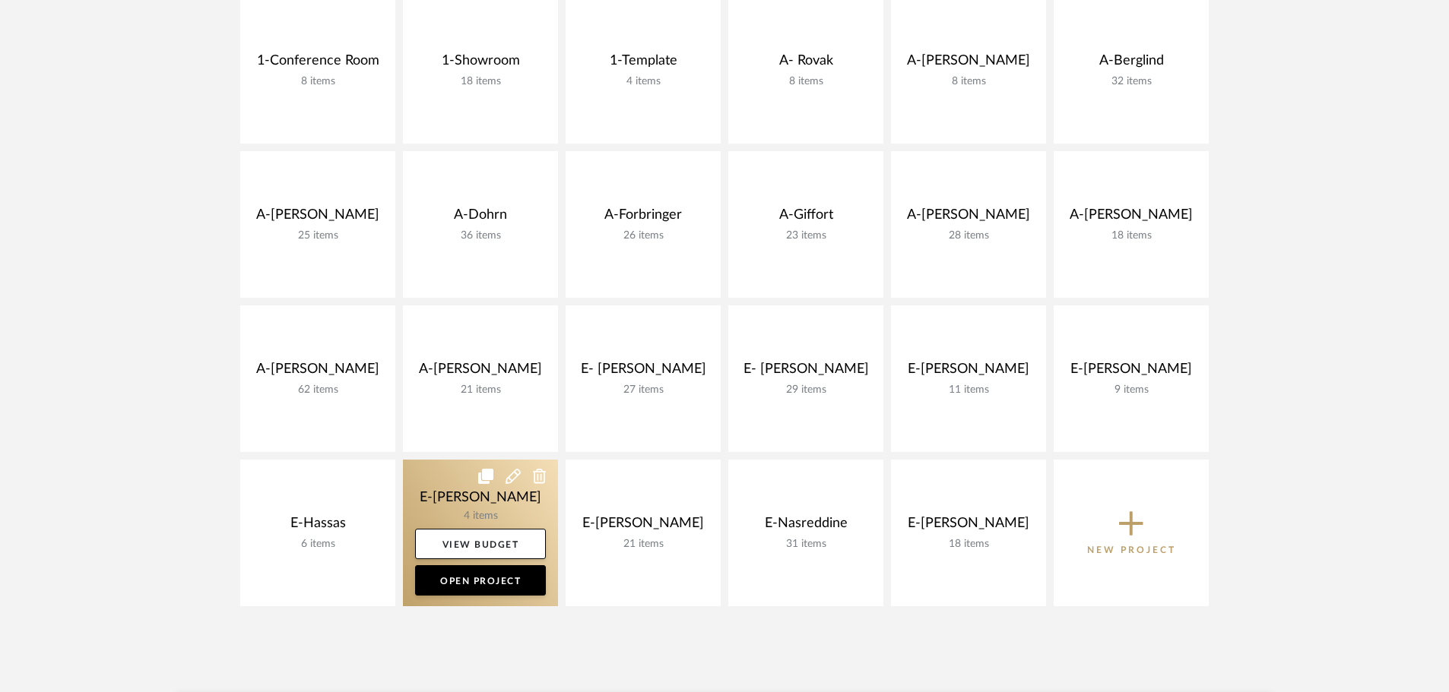
click at [455, 506] on link at bounding box center [480, 533] width 155 height 147
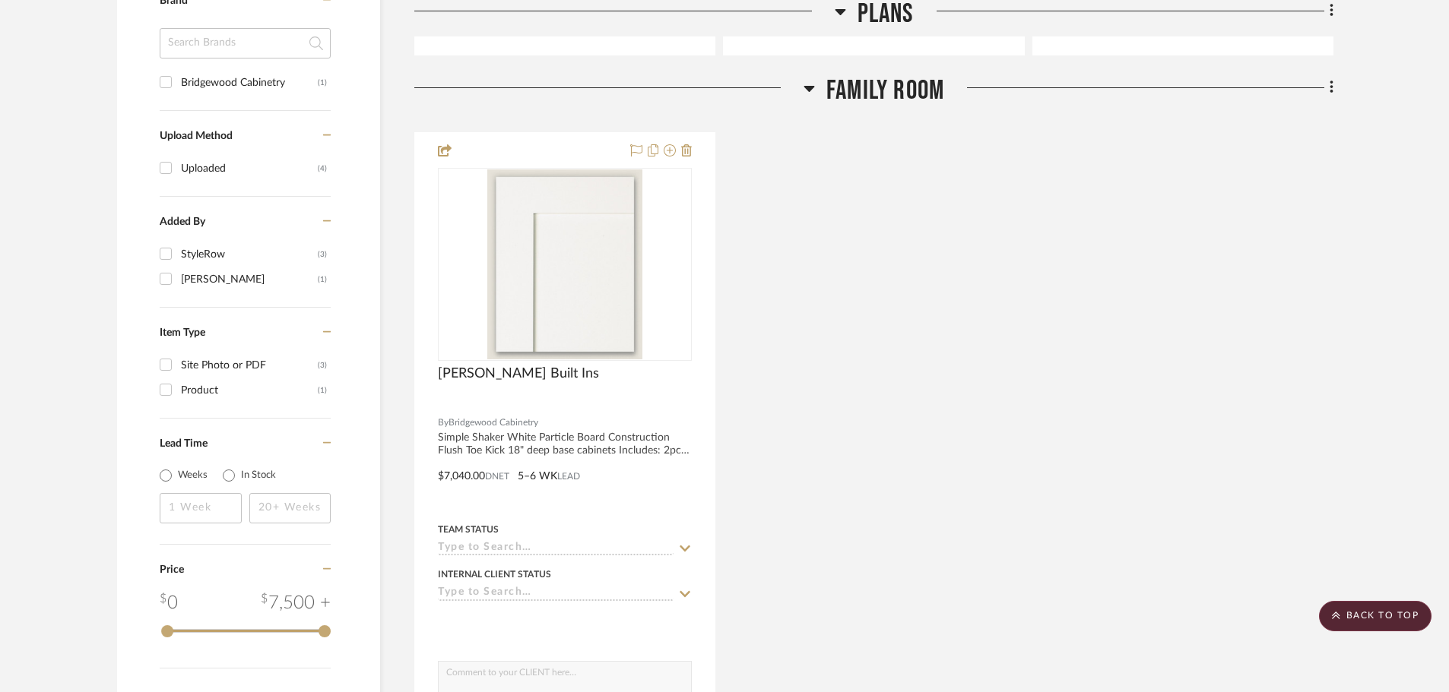
scroll to position [1140, 0]
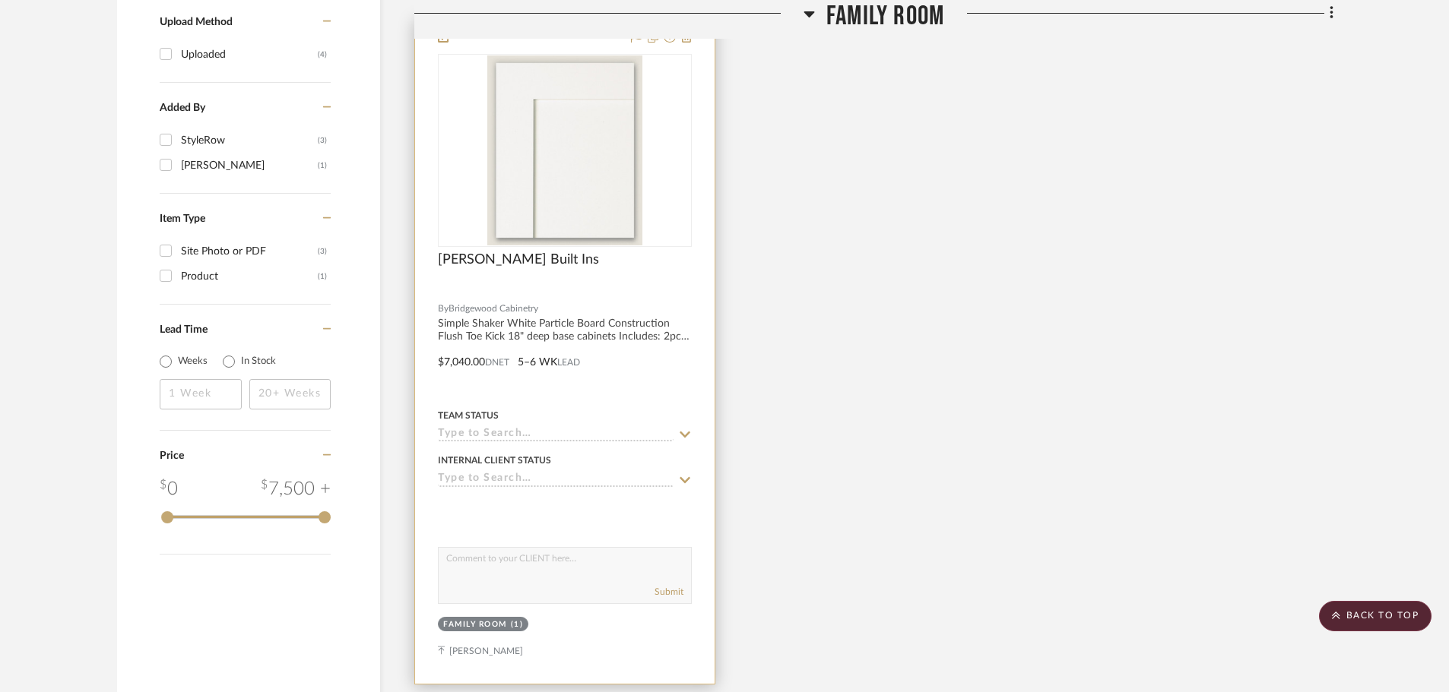
click at [457, 369] on div at bounding box center [564, 351] width 299 height 665
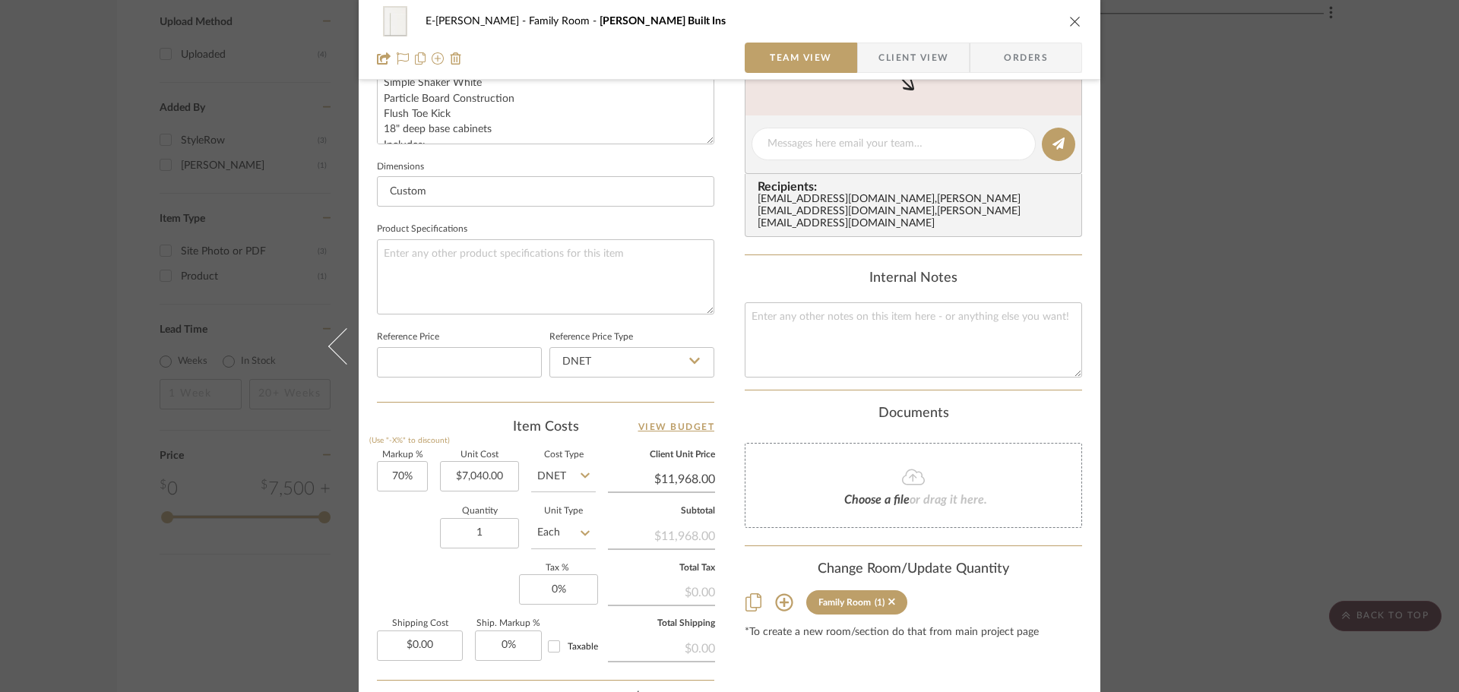
scroll to position [720, 0]
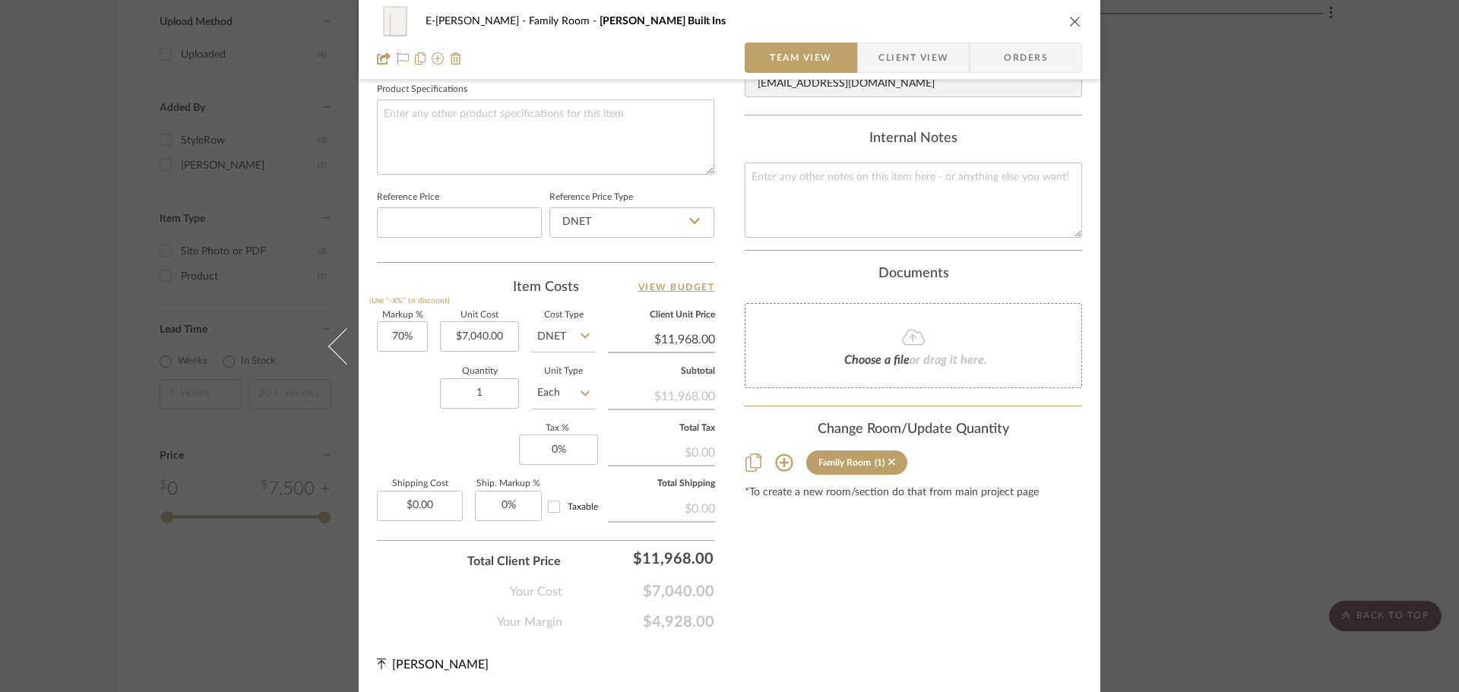
click at [1251, 298] on div "E-[PERSON_NAME] Family Room [PERSON_NAME] Built Ins Team View Client View Order…" at bounding box center [729, 346] width 1459 height 692
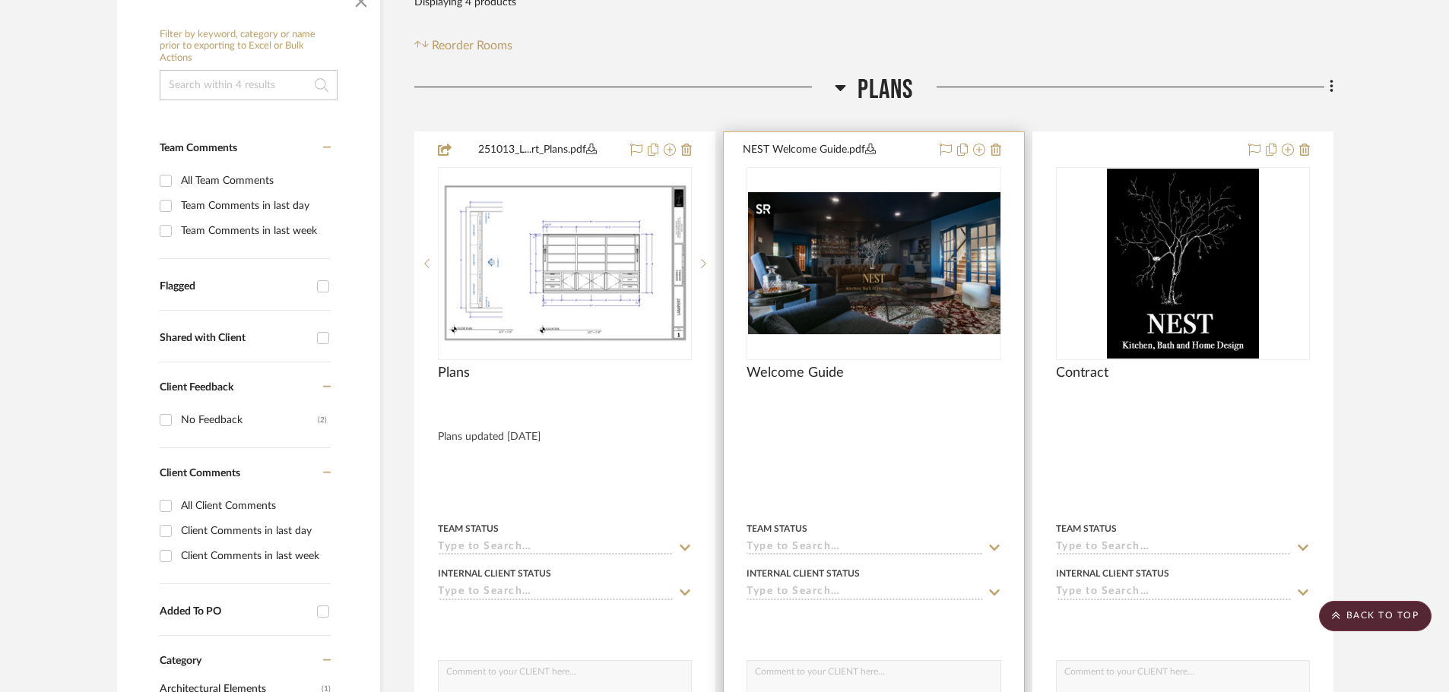
scroll to position [0, 0]
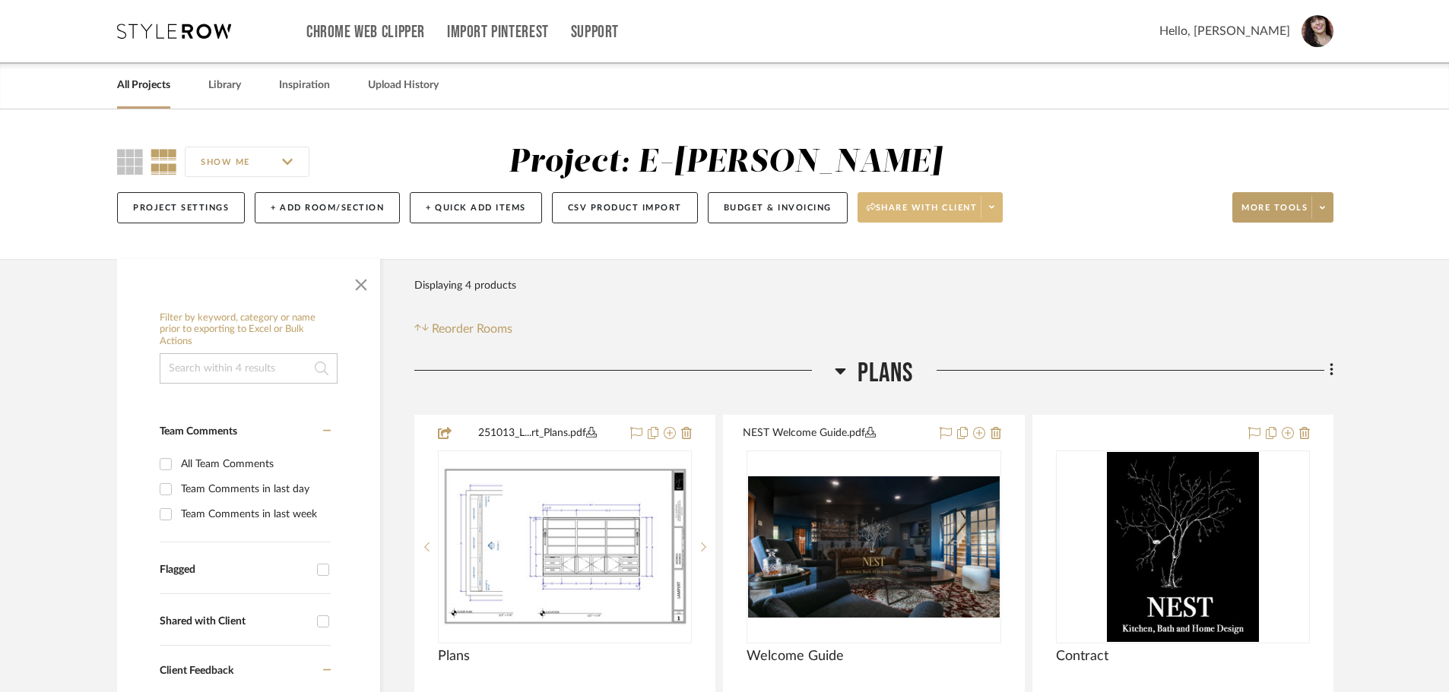
click at [999, 206] on span at bounding box center [990, 207] width 21 height 23
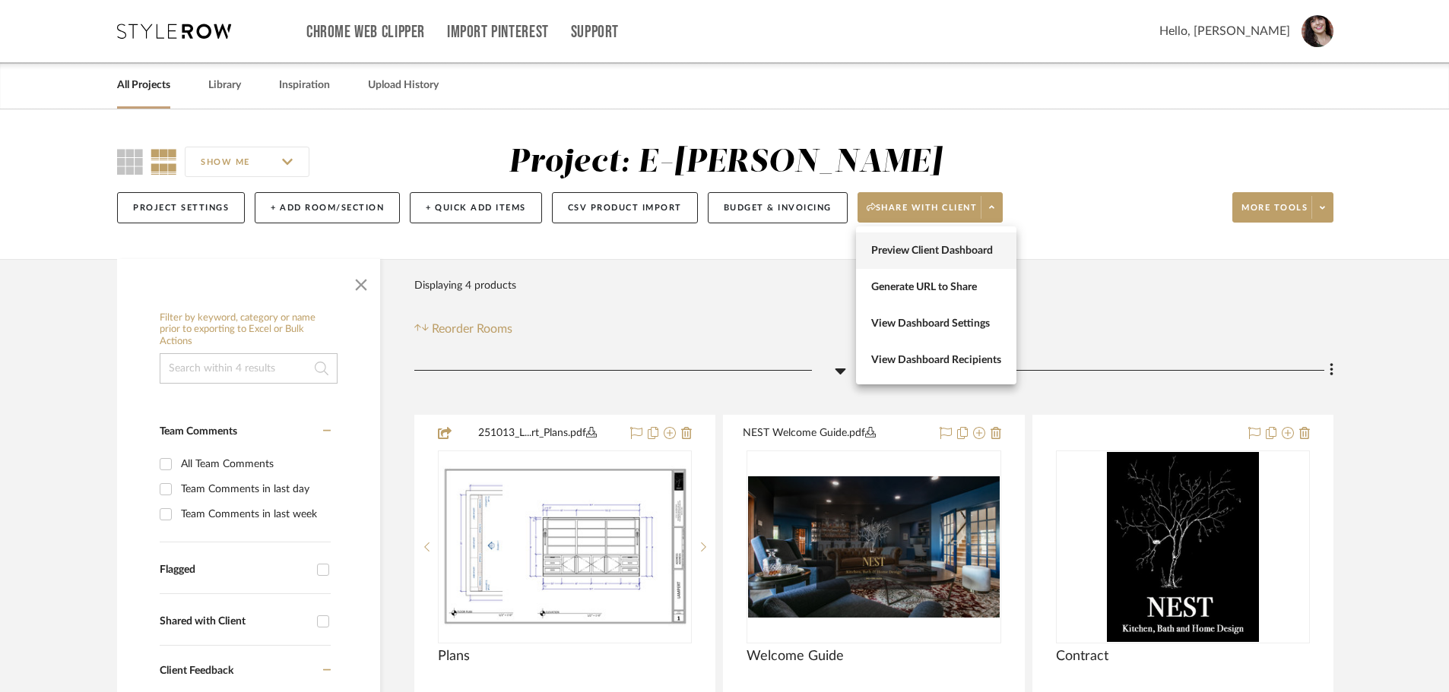
click at [960, 251] on span "Preview Client Dashboard" at bounding box center [936, 251] width 130 height 13
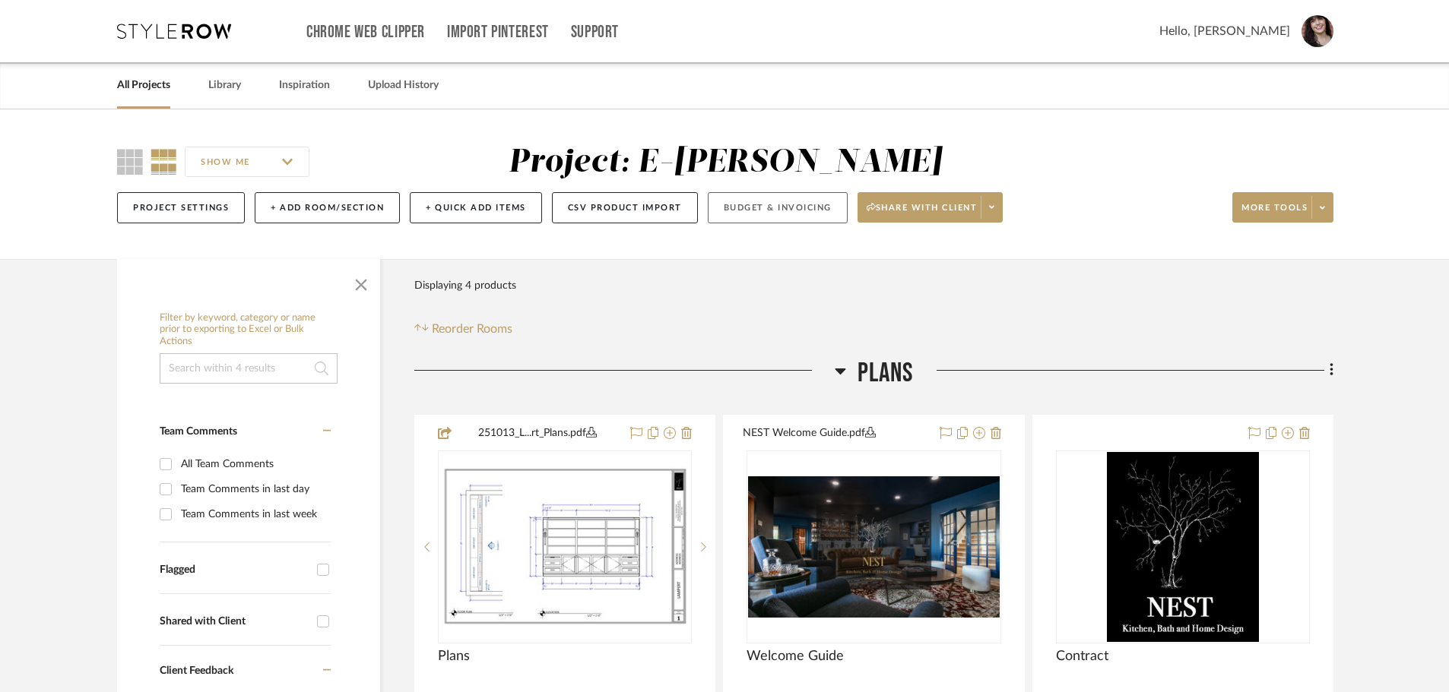
click at [787, 206] on button "Budget & Invoicing" at bounding box center [778, 207] width 140 height 31
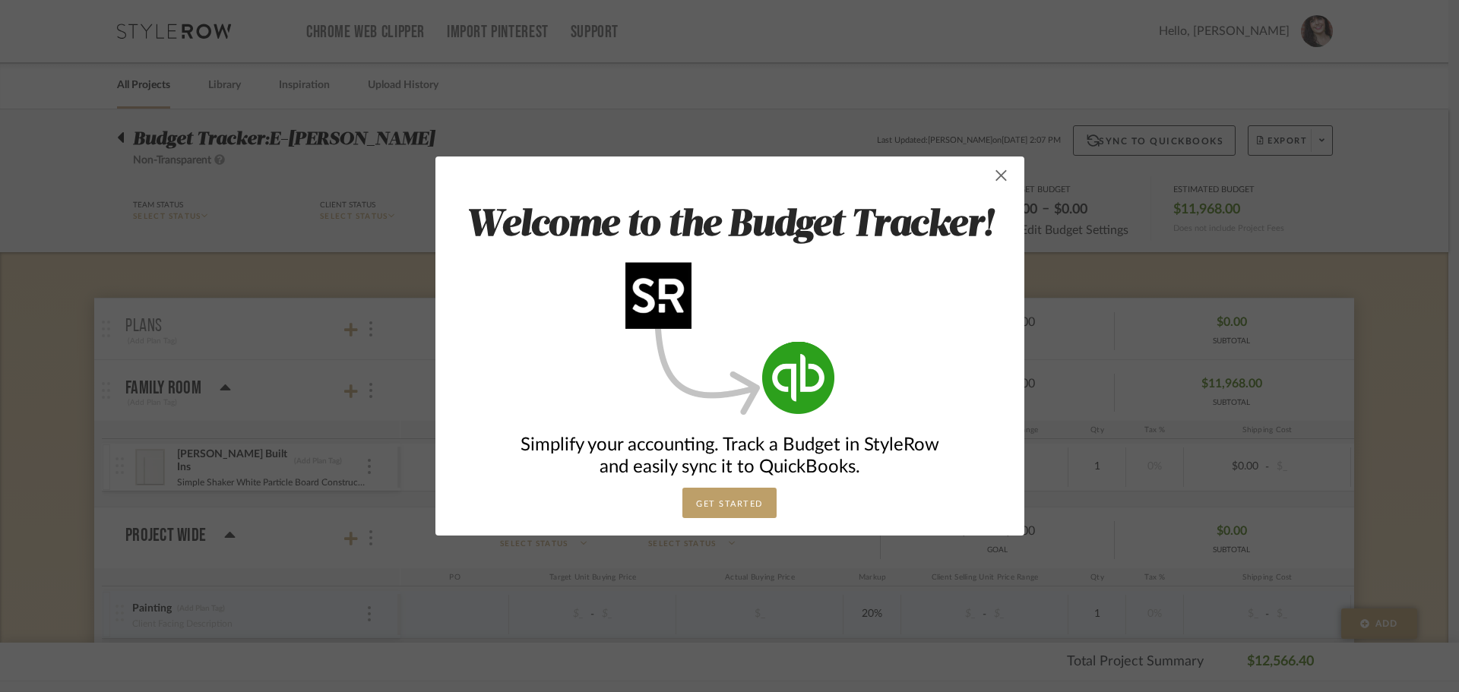
click at [994, 169] on span "button" at bounding box center [1002, 175] width 30 height 30
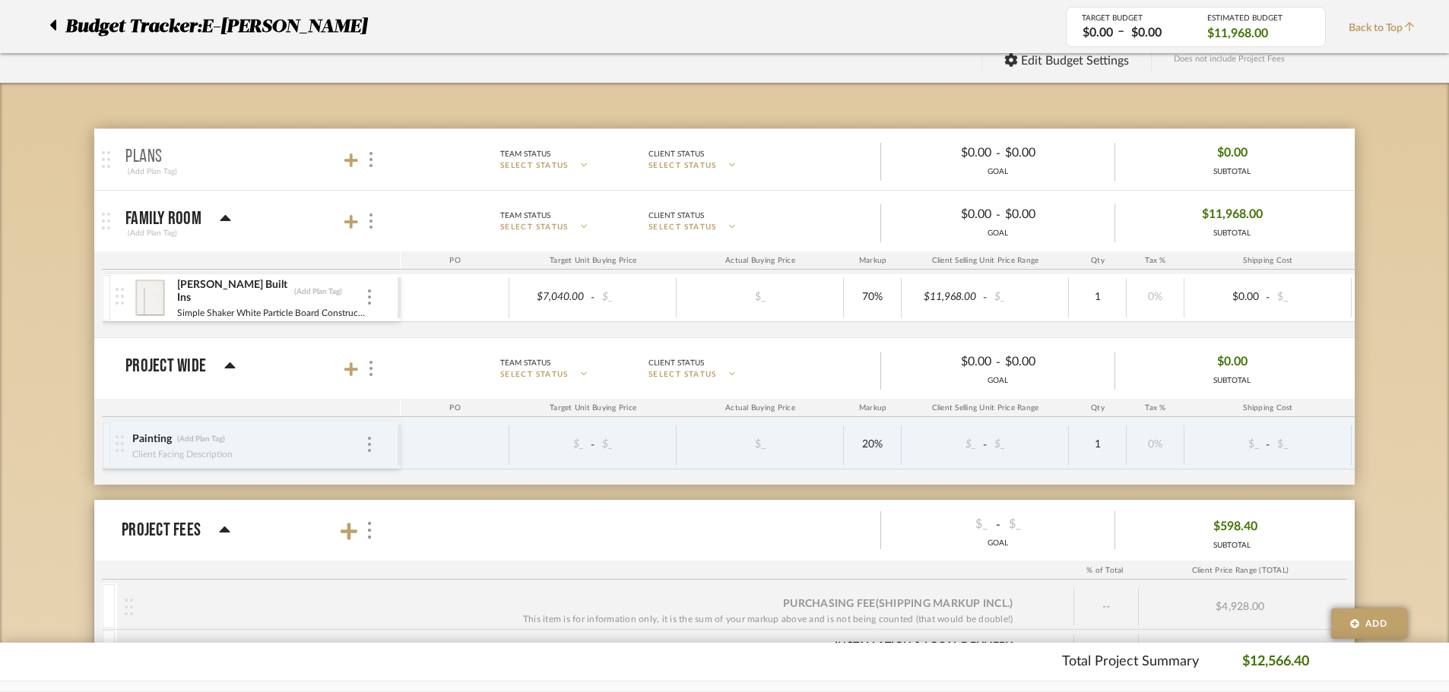
scroll to position [152, 0]
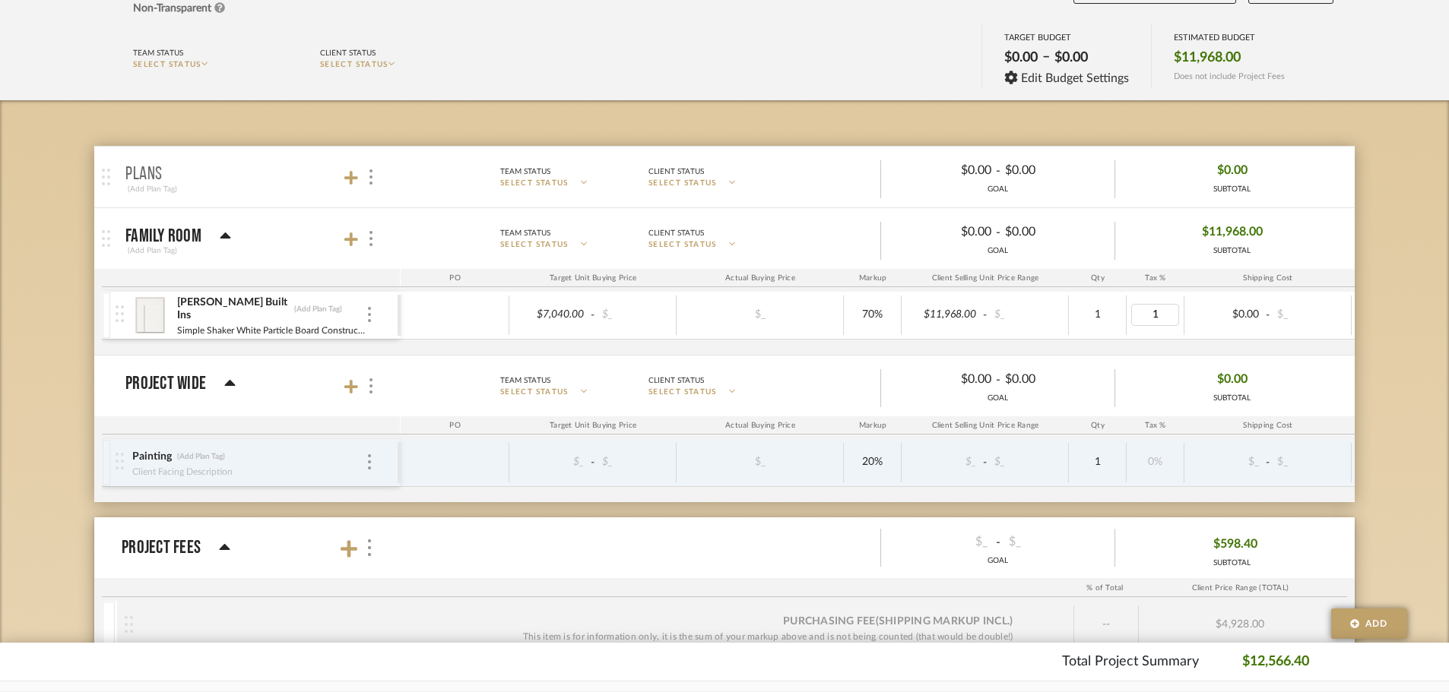
type input "10"
click at [1393, 302] on div "Budget Tracker: E-[PERSON_NAME] Non-Transparent Last Updated: [PERSON_NAME] on …" at bounding box center [724, 467] width 1449 height 1020
click at [368, 456] on img at bounding box center [369, 462] width 3 height 15
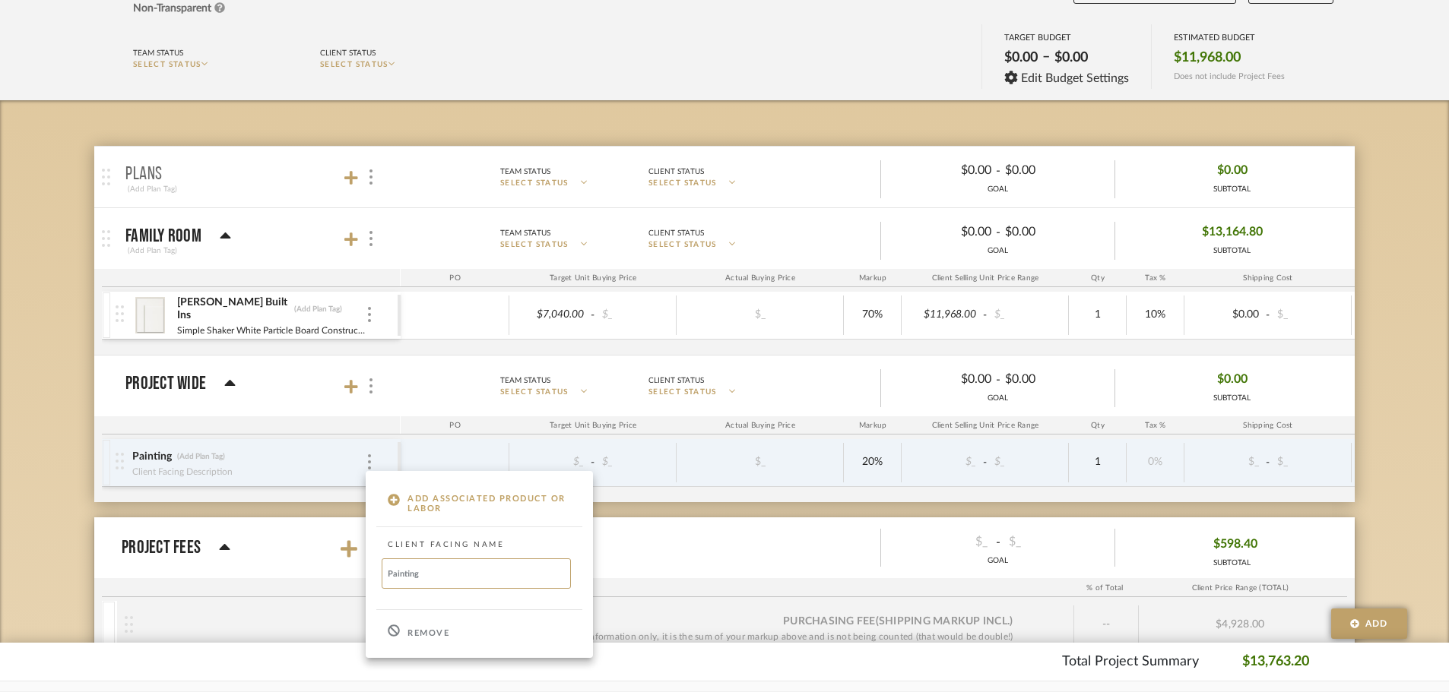
click at [398, 632] on icon at bounding box center [394, 631] width 12 height 12
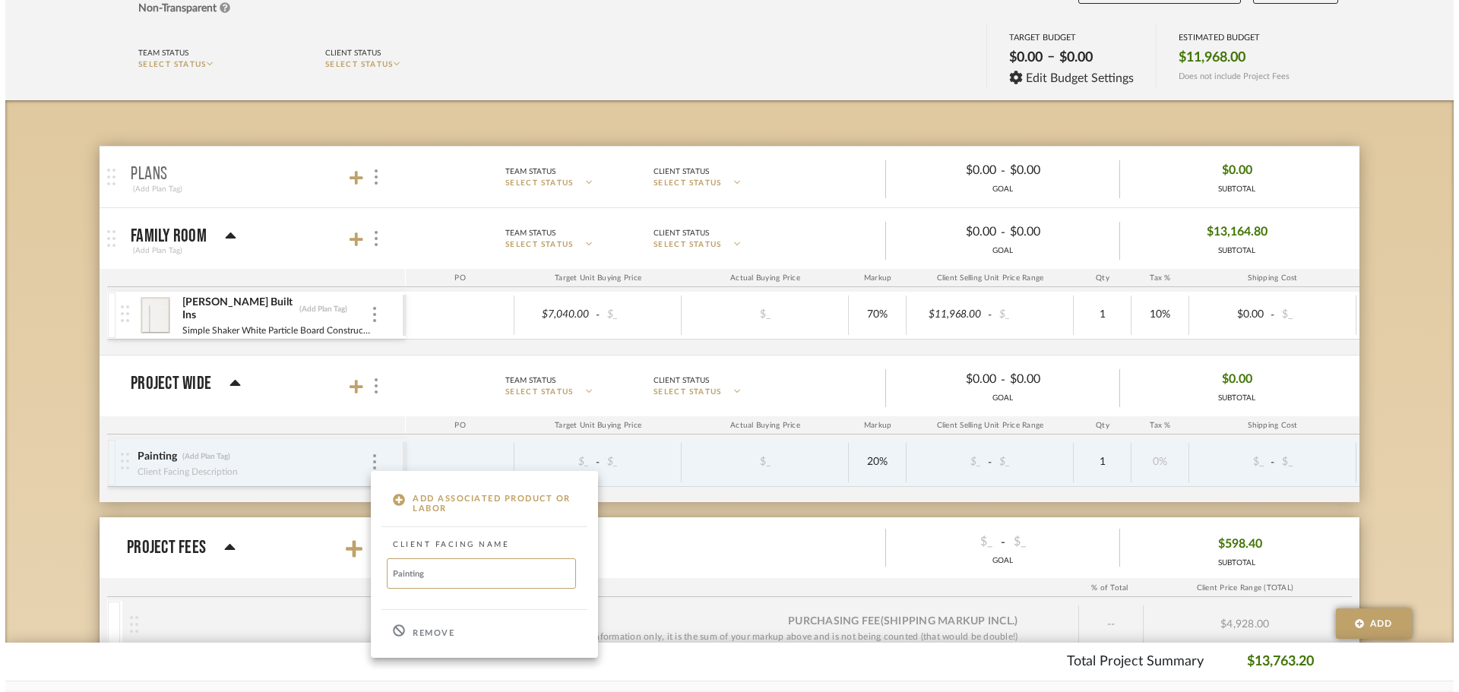
scroll to position [0, 0]
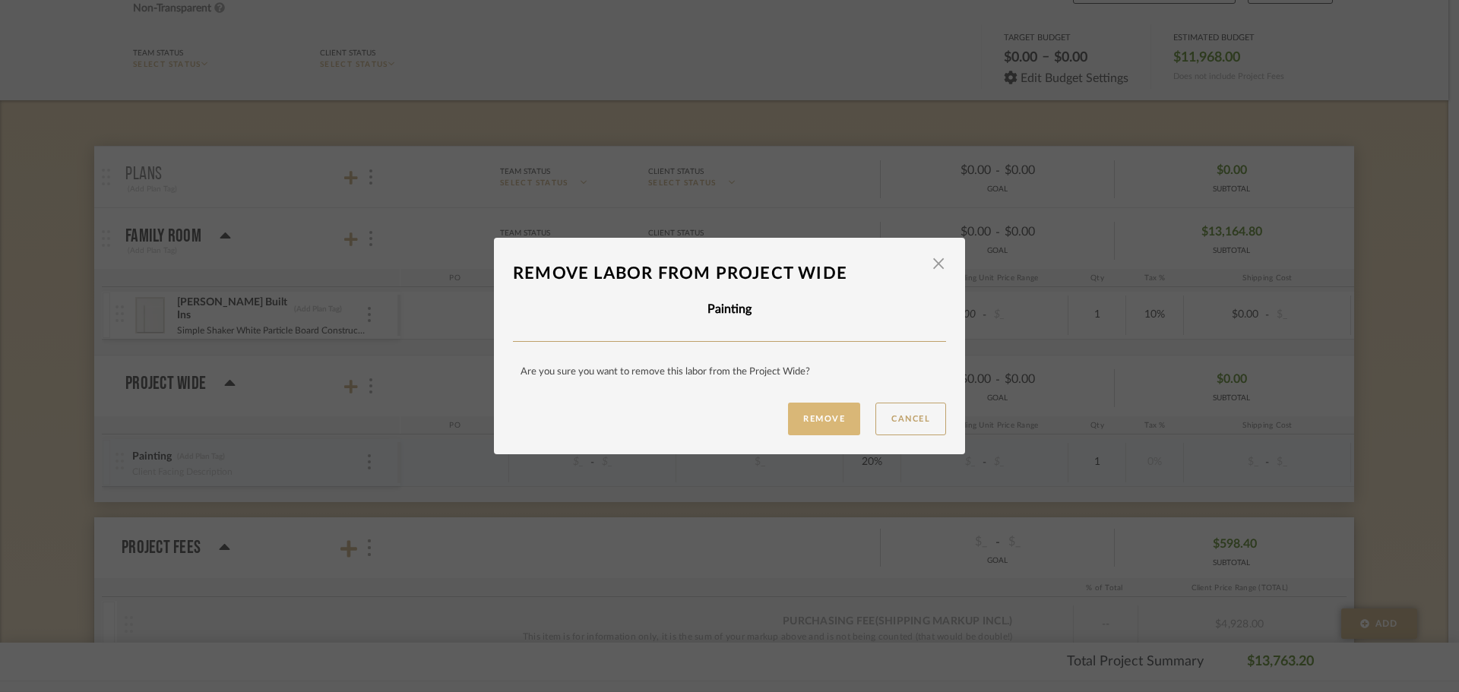
click at [809, 426] on button "Remove" at bounding box center [824, 419] width 72 height 33
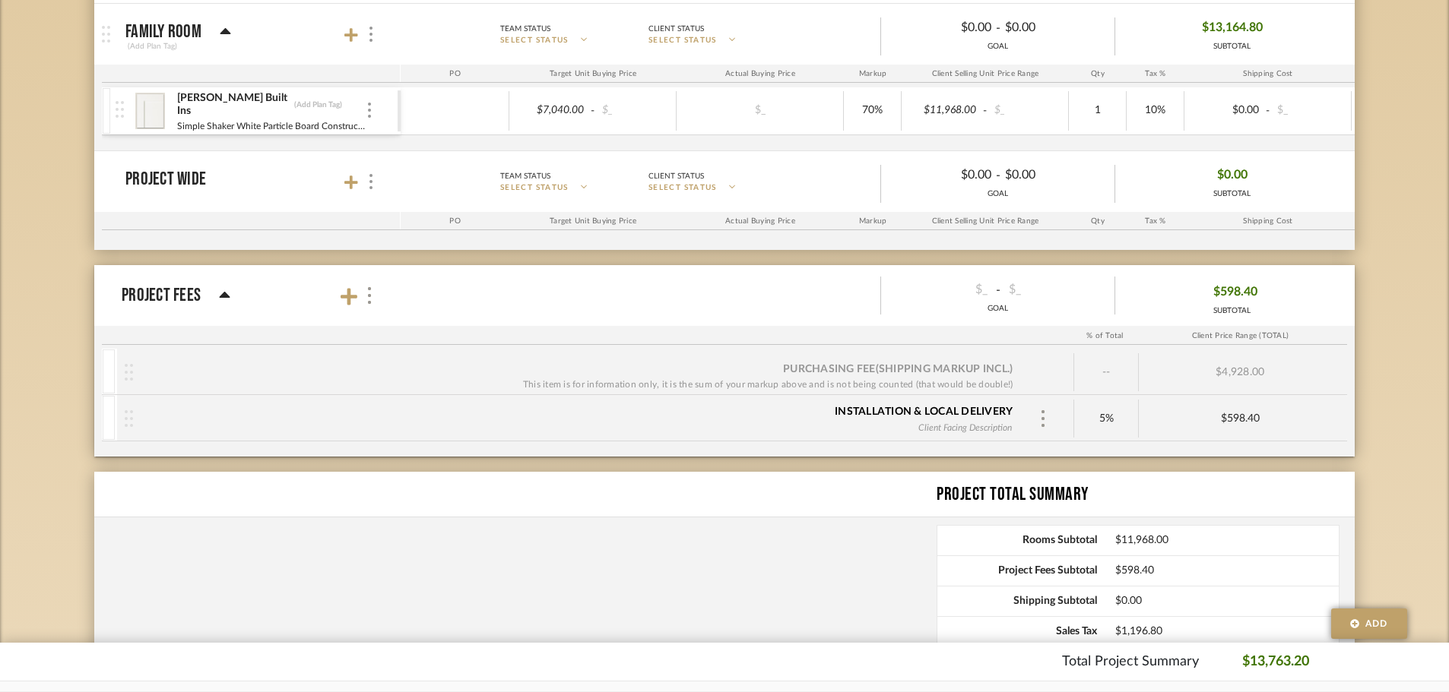
scroll to position [380, 0]
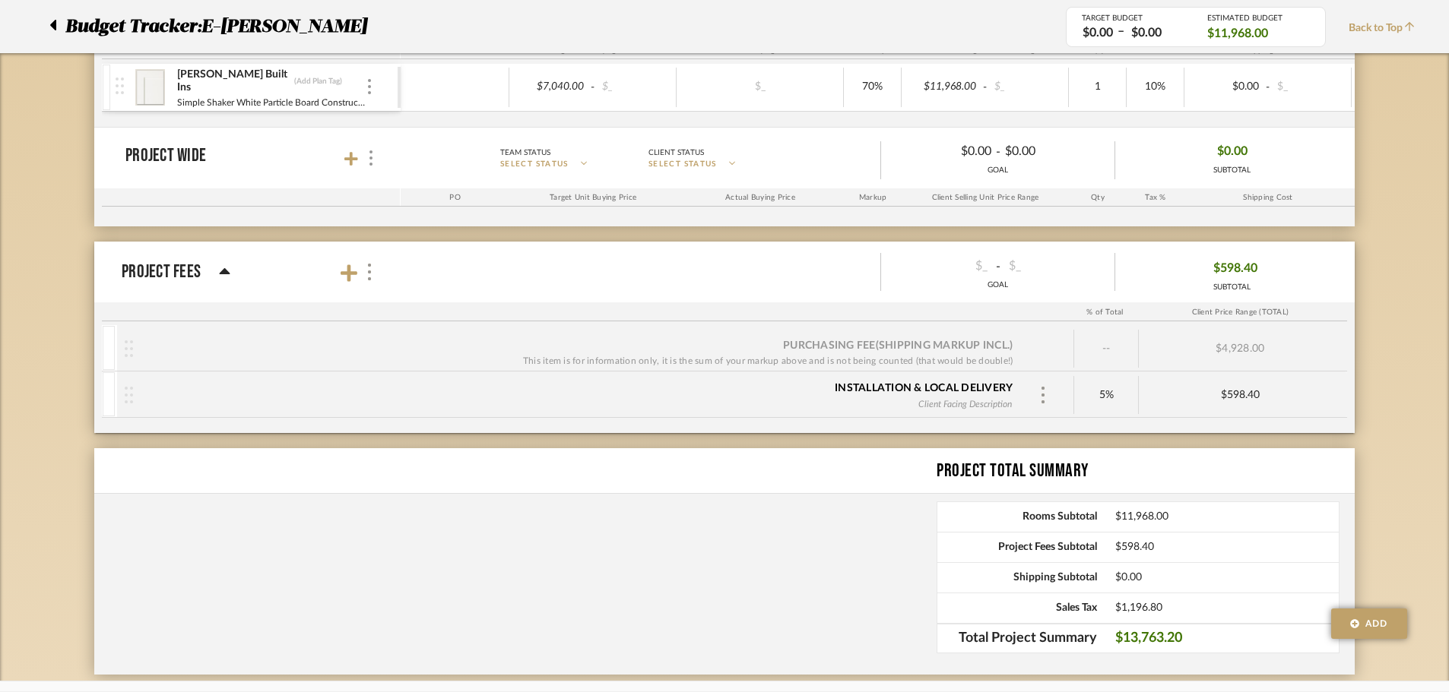
click at [898, 347] on div "Purchasing Fee (Shipping markup incl.)" at bounding box center [898, 345] width 230 height 15
click at [916, 387] on div "Installation & Local Delivery" at bounding box center [924, 388] width 178 height 15
click at [1253, 394] on div "$598.40" at bounding box center [1240, 395] width 202 height 13
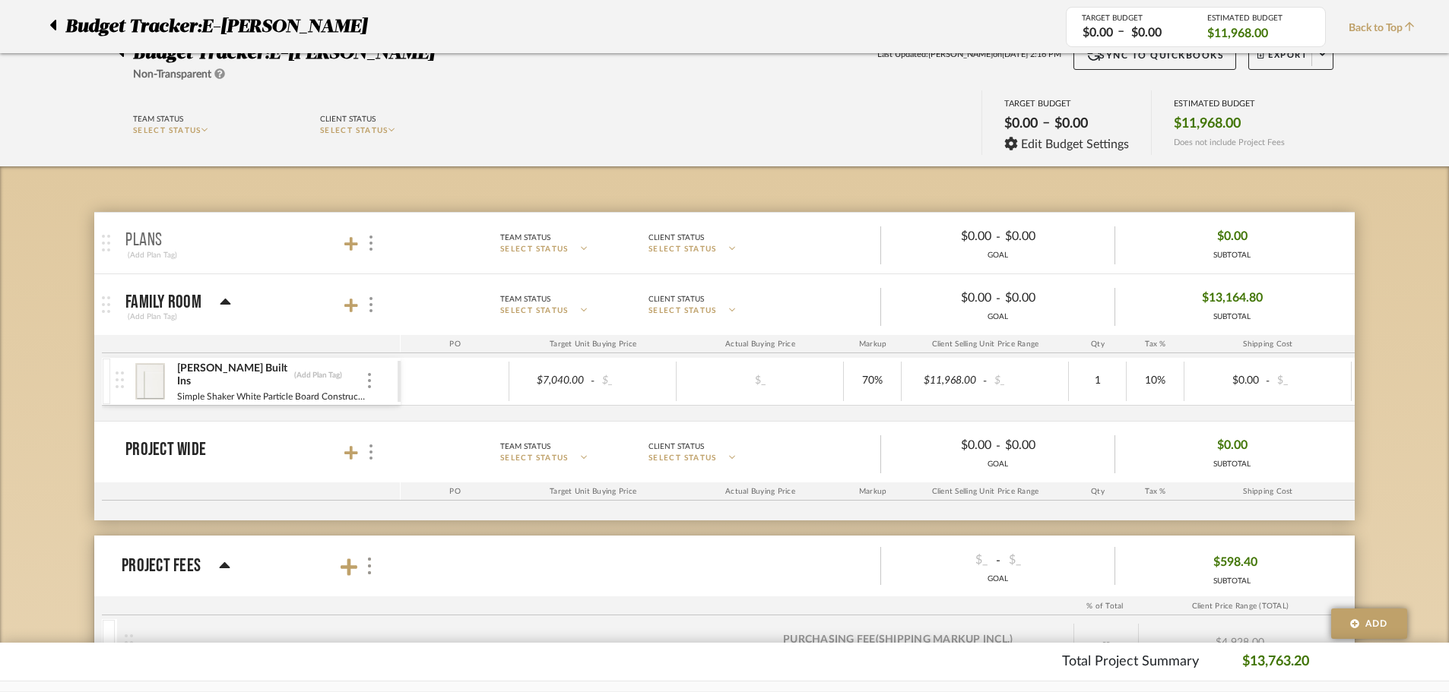
scroll to position [76, 0]
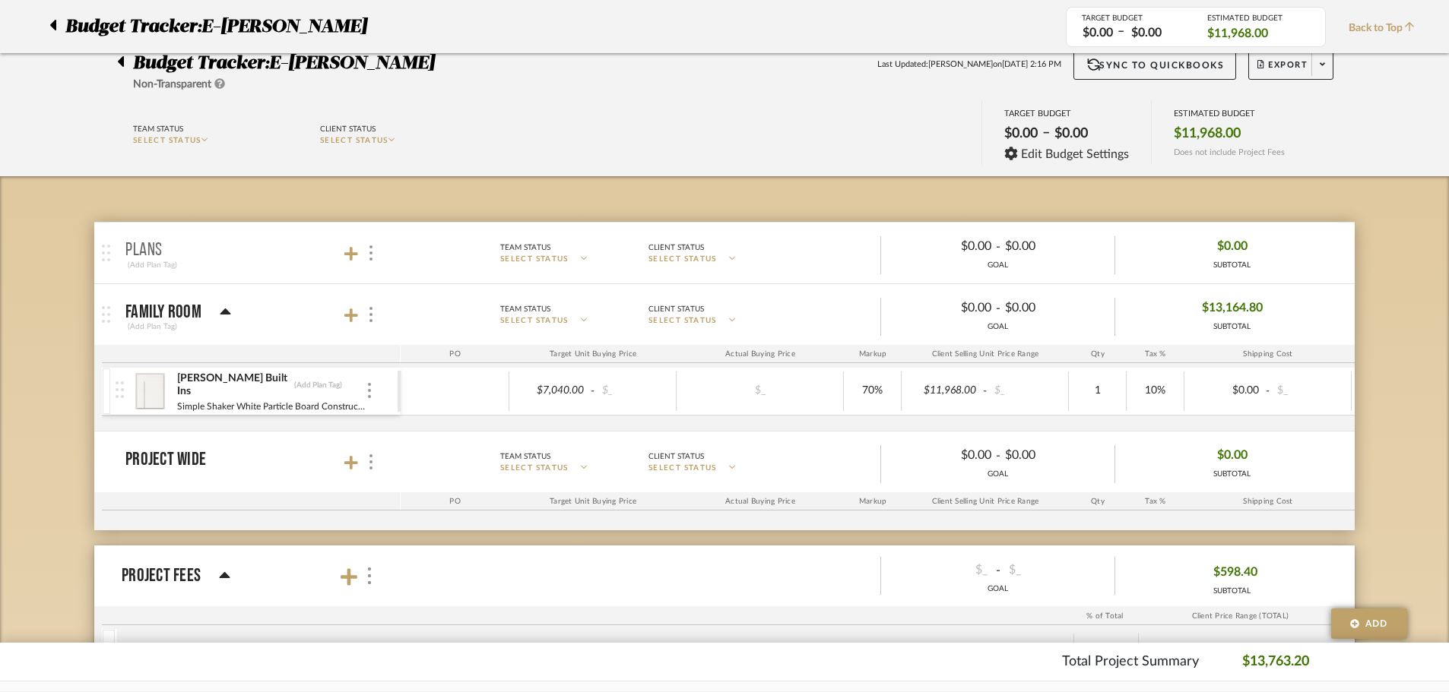
click at [1418, 353] on div "Budget Tracker: E-[PERSON_NAME] Non-Transparent Last Updated: [PERSON_NAME] on …" at bounding box center [724, 519] width 1449 height 972
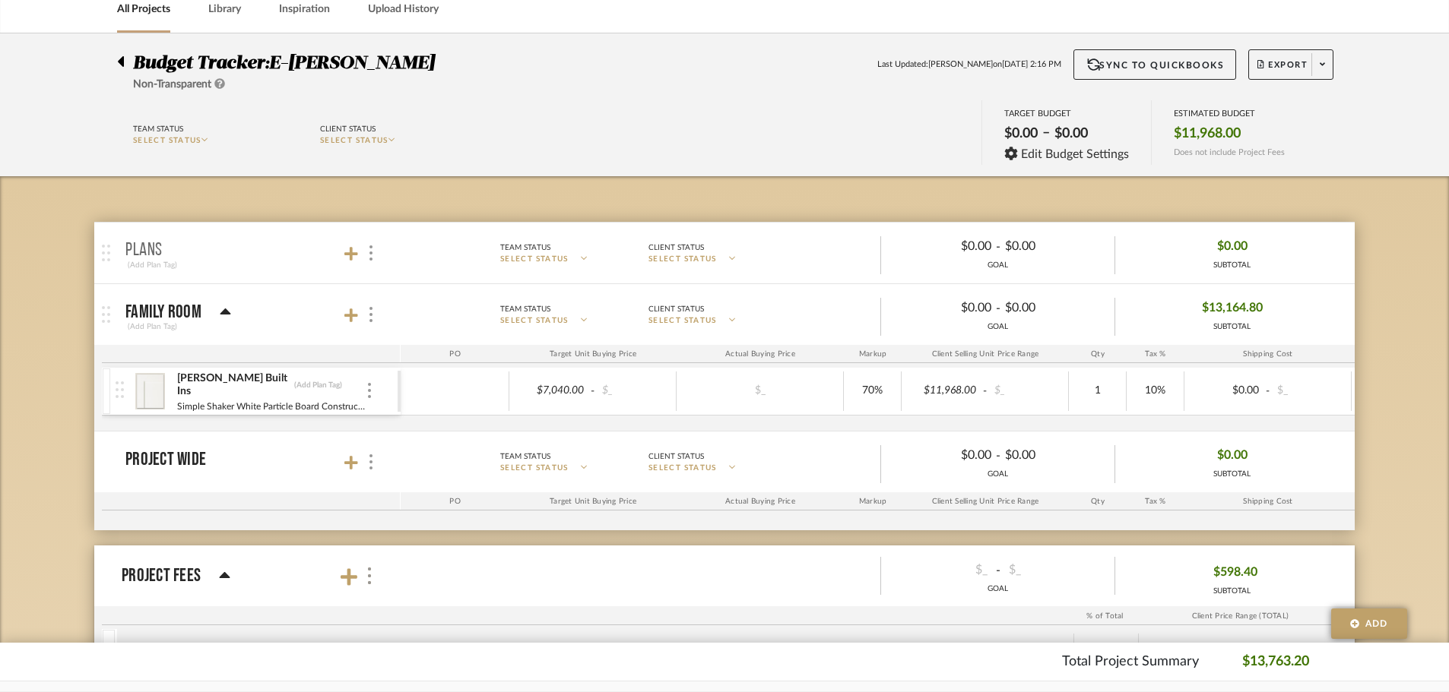
click at [1208, 572] on div "$598.40" at bounding box center [1231, 573] width 51 height 24
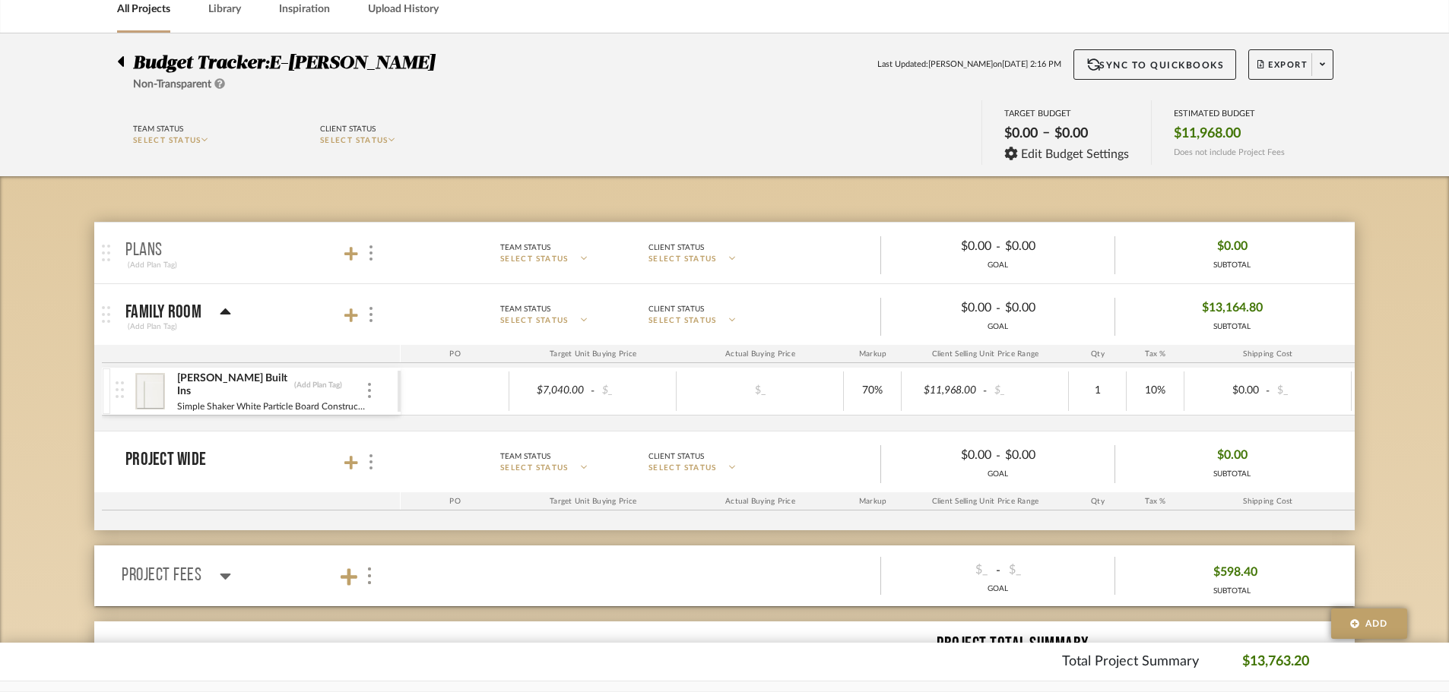
click at [210, 579] on div "Project Fees" at bounding box center [176, 575] width 109 height 27
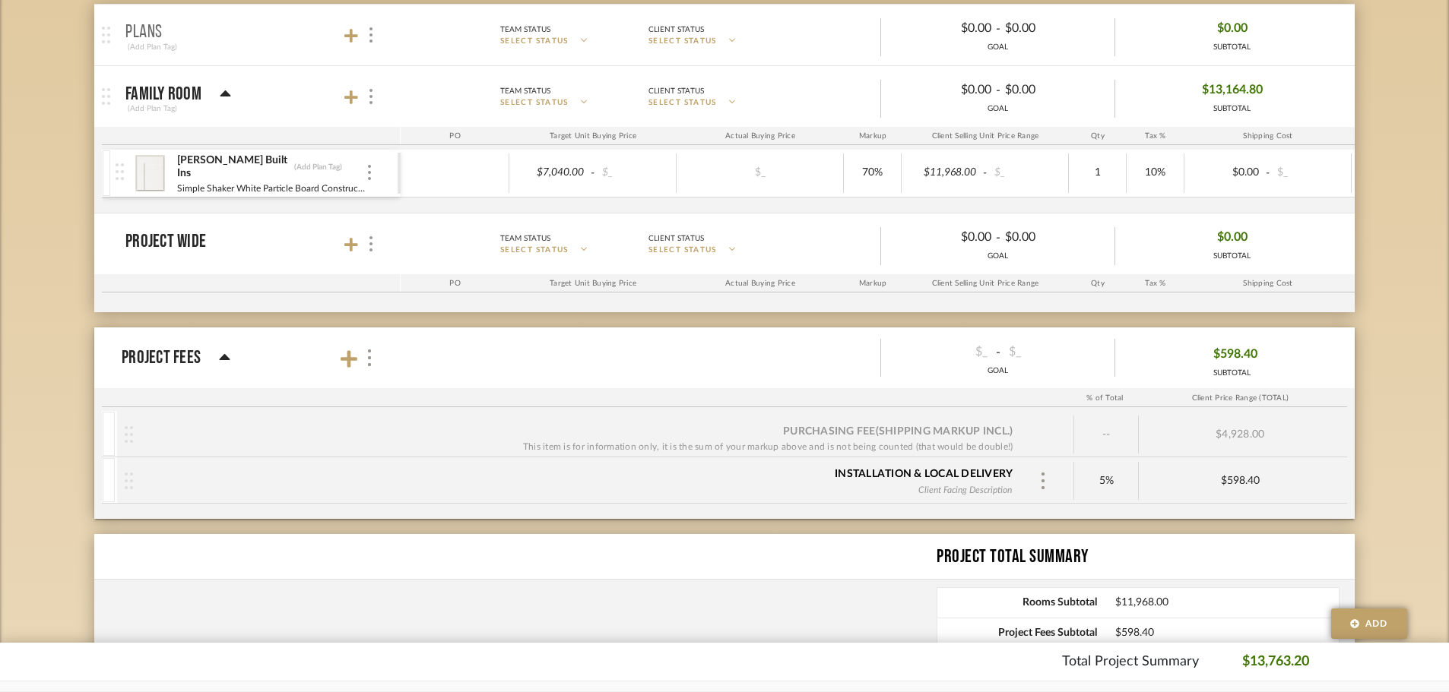
scroll to position [380, 0]
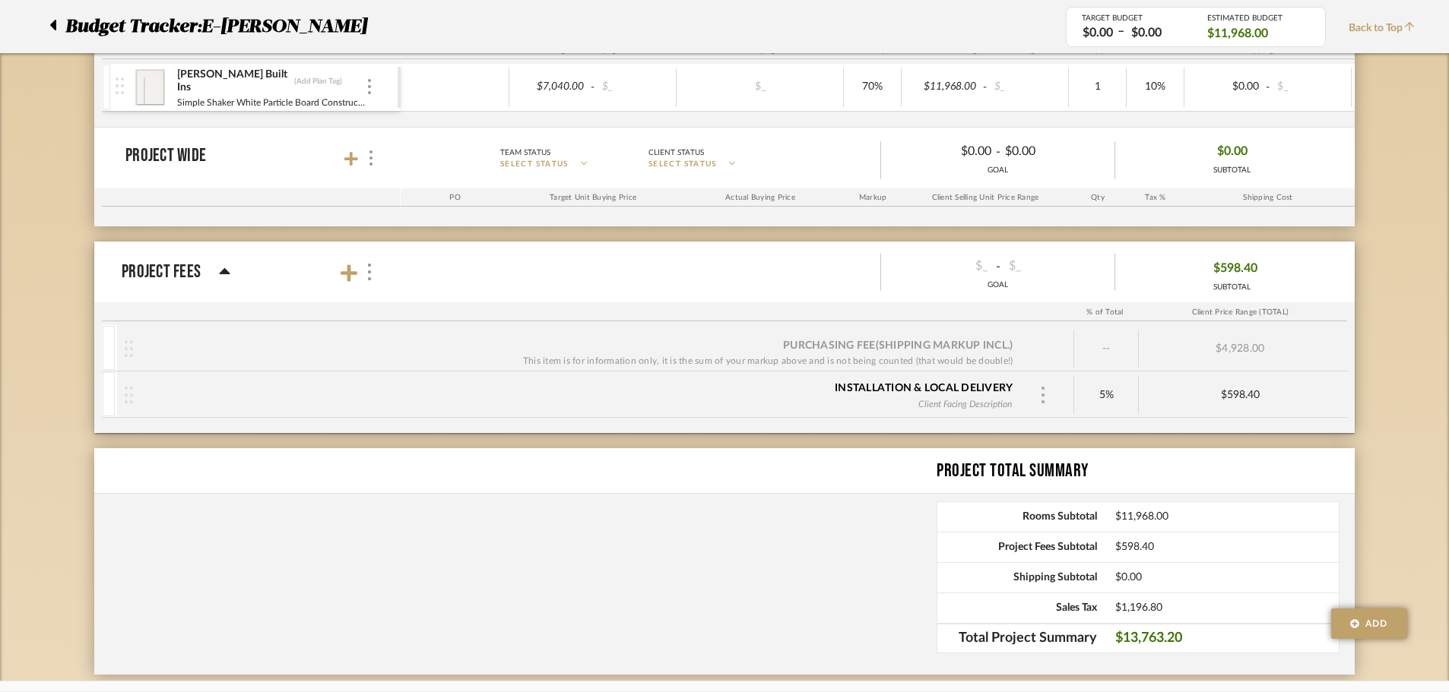
click at [1044, 396] on img at bounding box center [1043, 395] width 8 height 17
click at [1088, 488] on div "Remove" at bounding box center [1148, 495] width 233 height 41
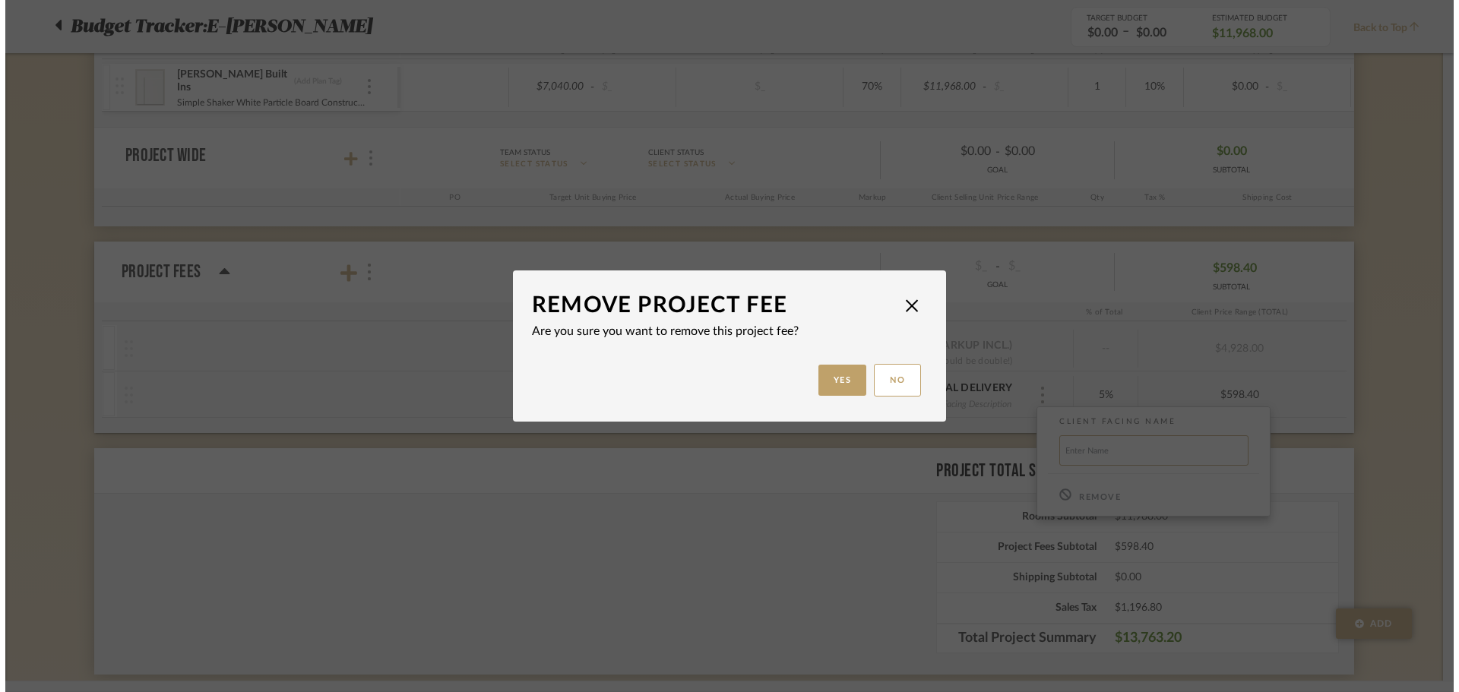
scroll to position [0, 0]
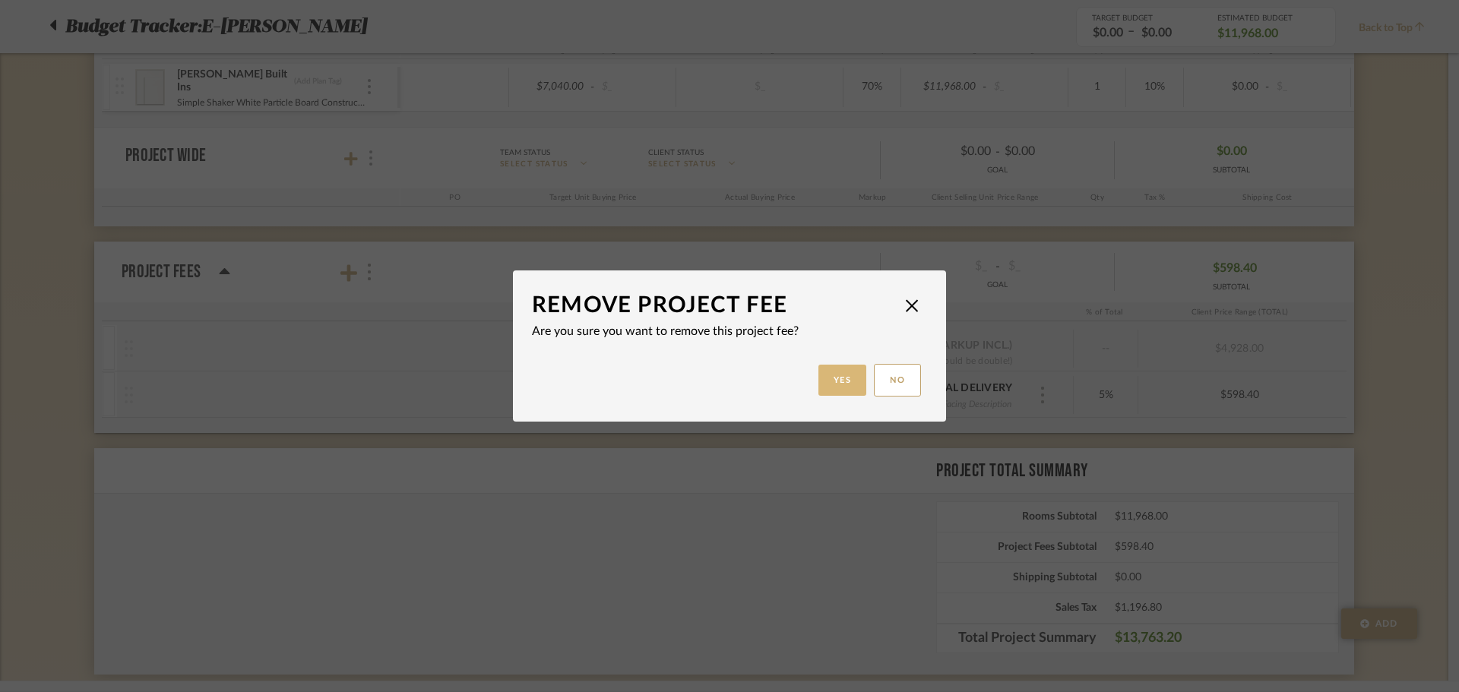
click at [841, 389] on button "Yes" at bounding box center [843, 380] width 49 height 31
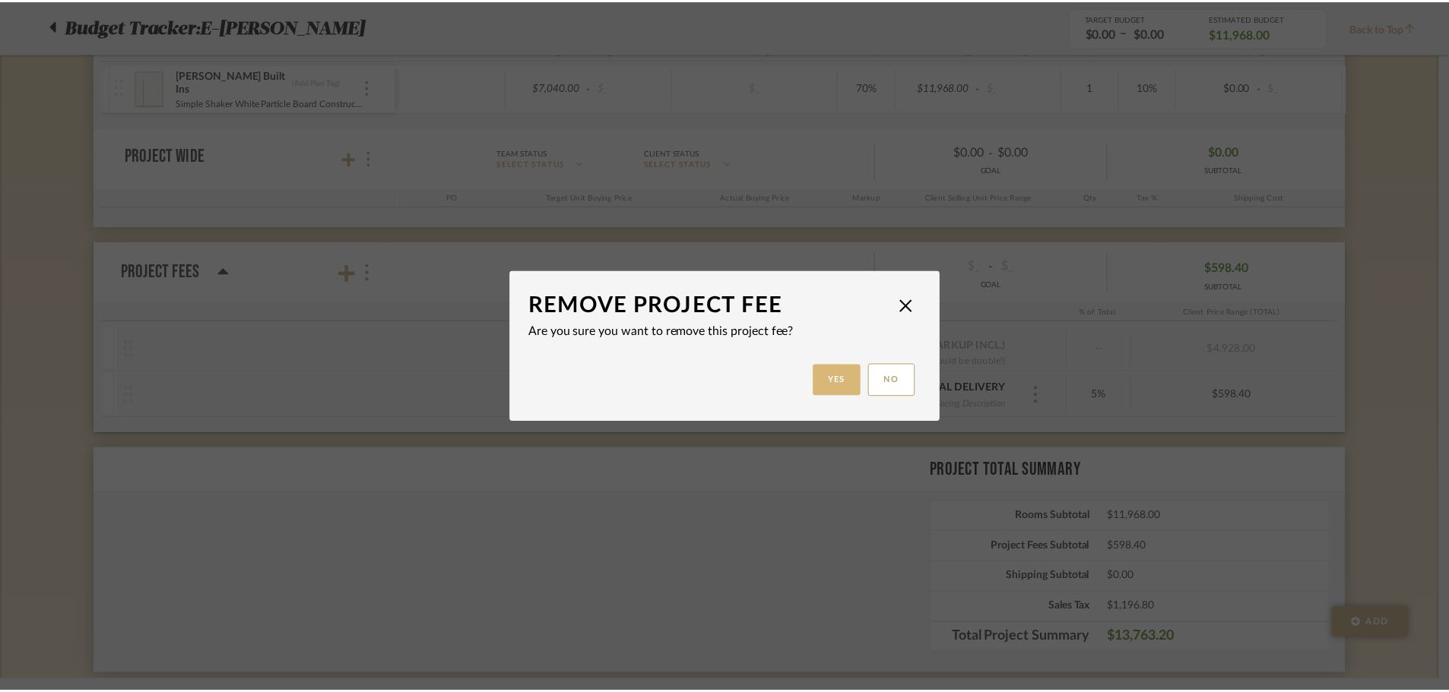
scroll to position [380, 0]
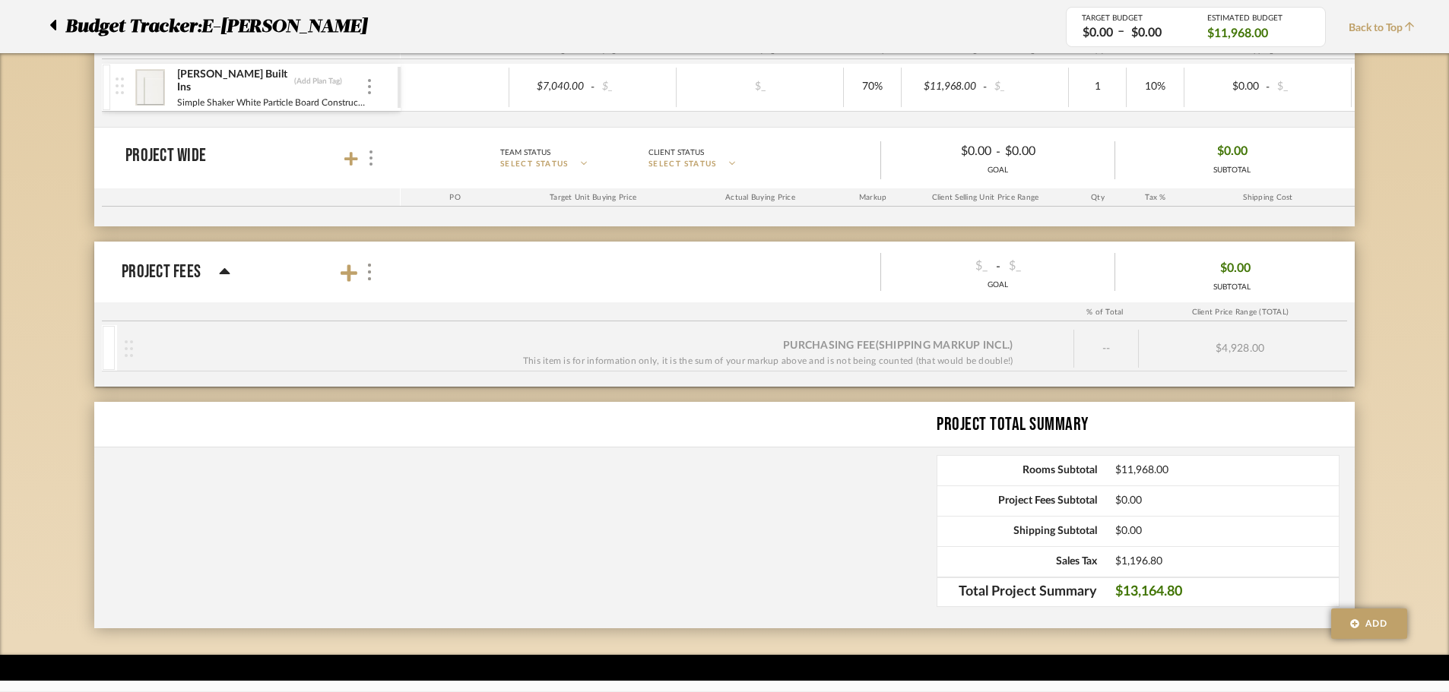
click at [991, 356] on div "This item is for information only, it is the sum of your markup above and is no…" at bounding box center [768, 360] width 490 height 15
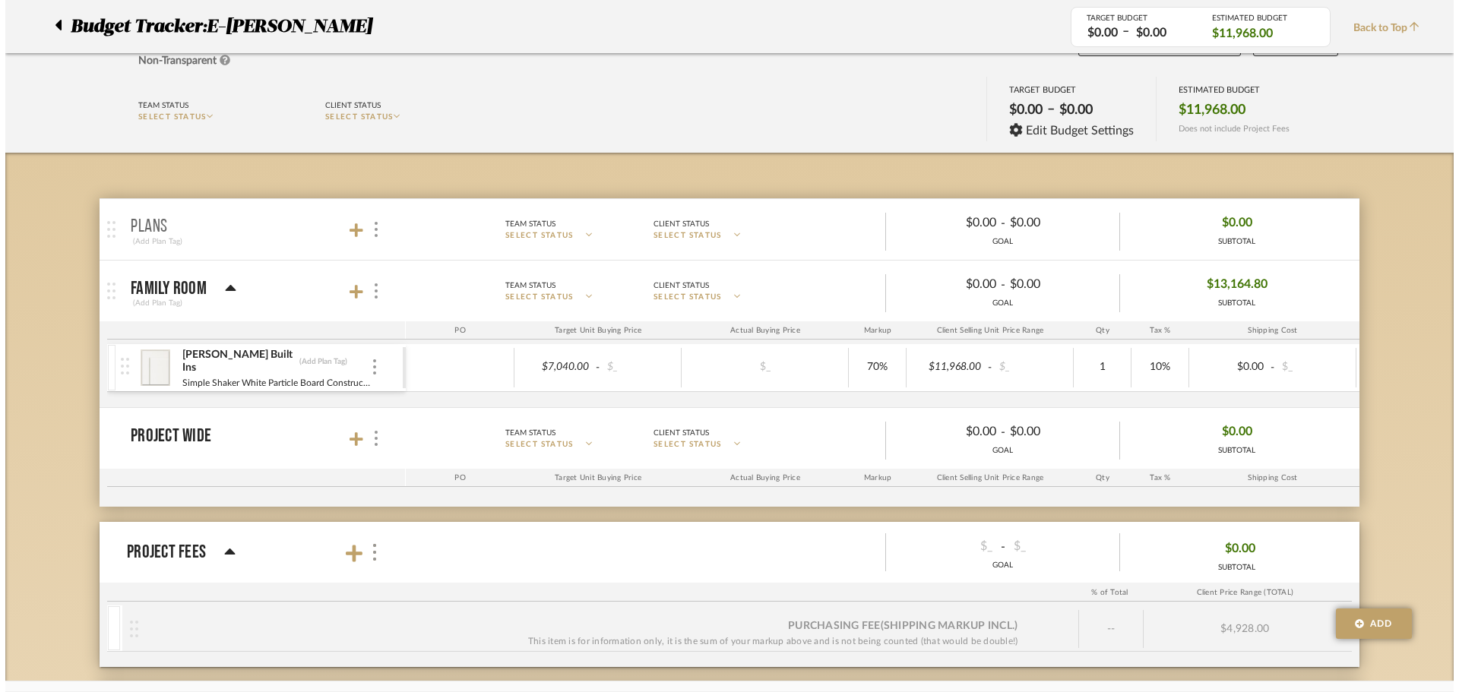
scroll to position [0, 0]
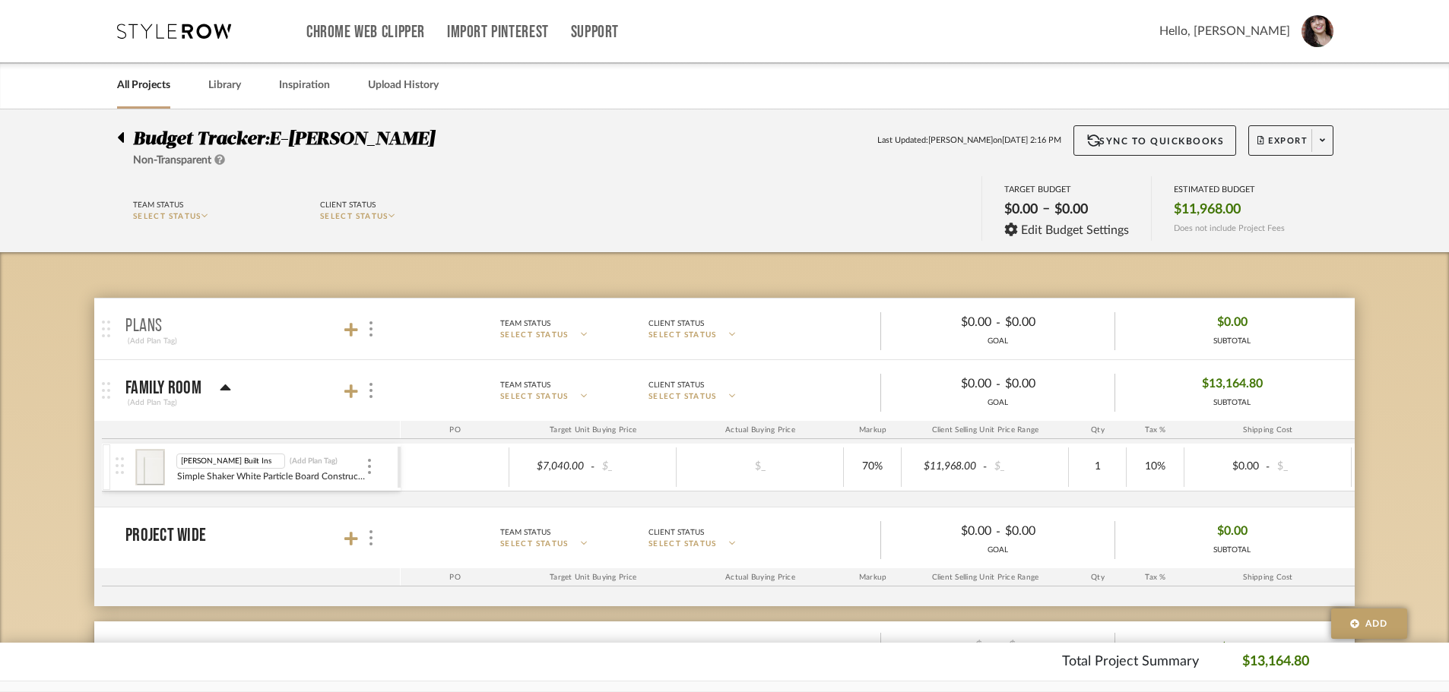
click at [152, 474] on img at bounding box center [149, 467] width 37 height 36
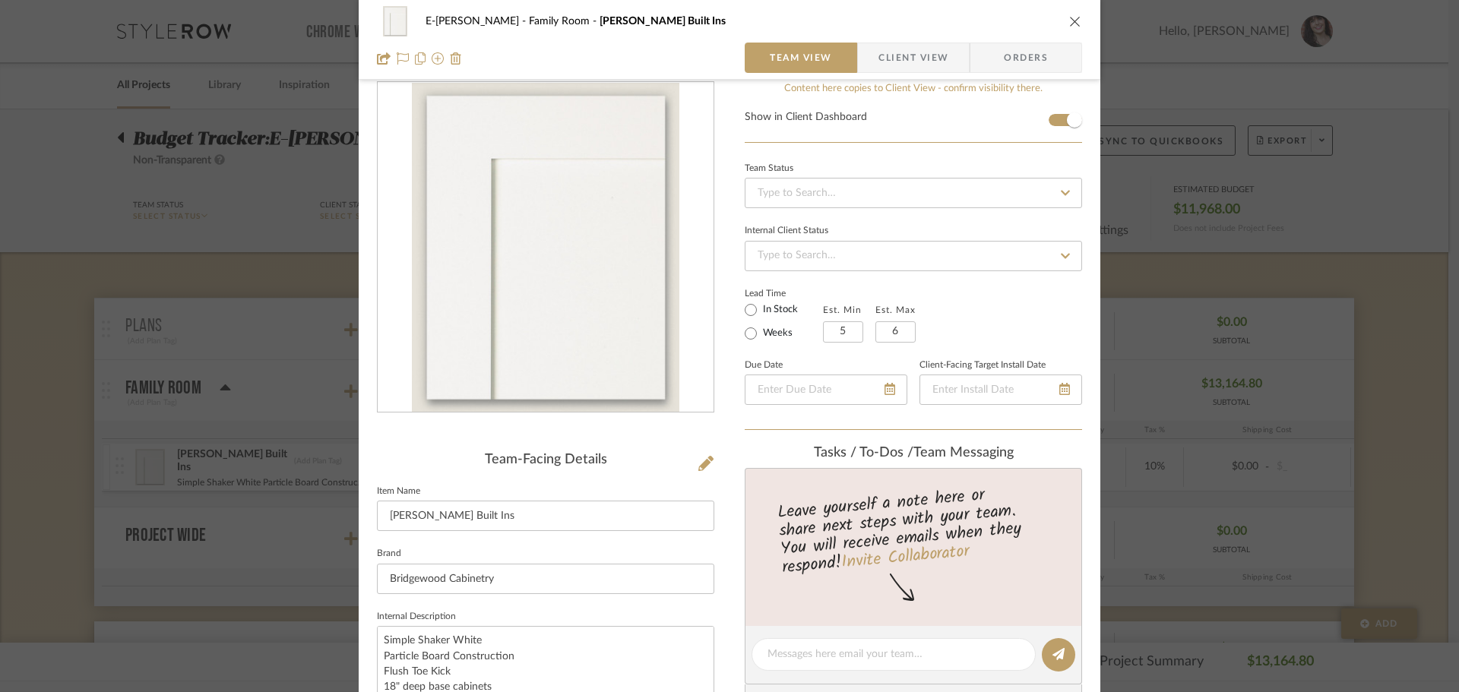
scroll to position [18, 0]
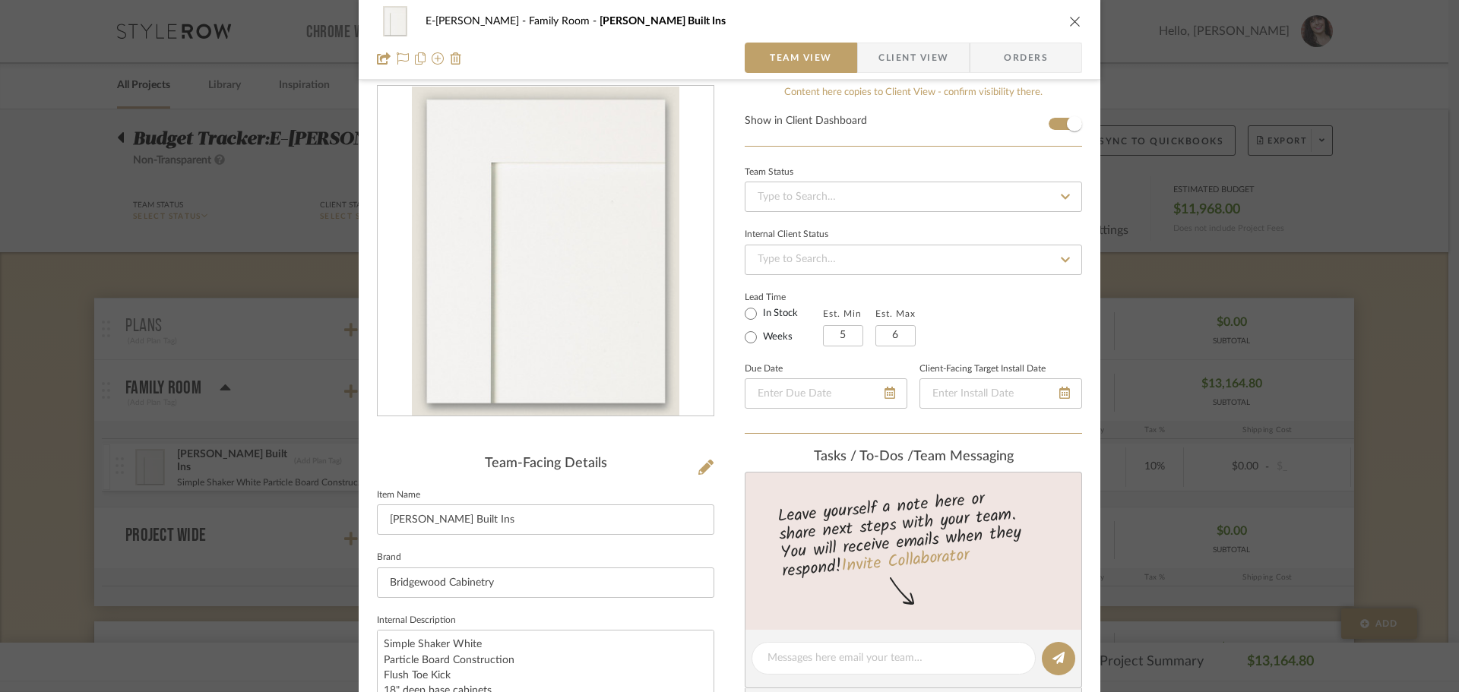
click at [923, 56] on span "Client View" at bounding box center [914, 58] width 70 height 30
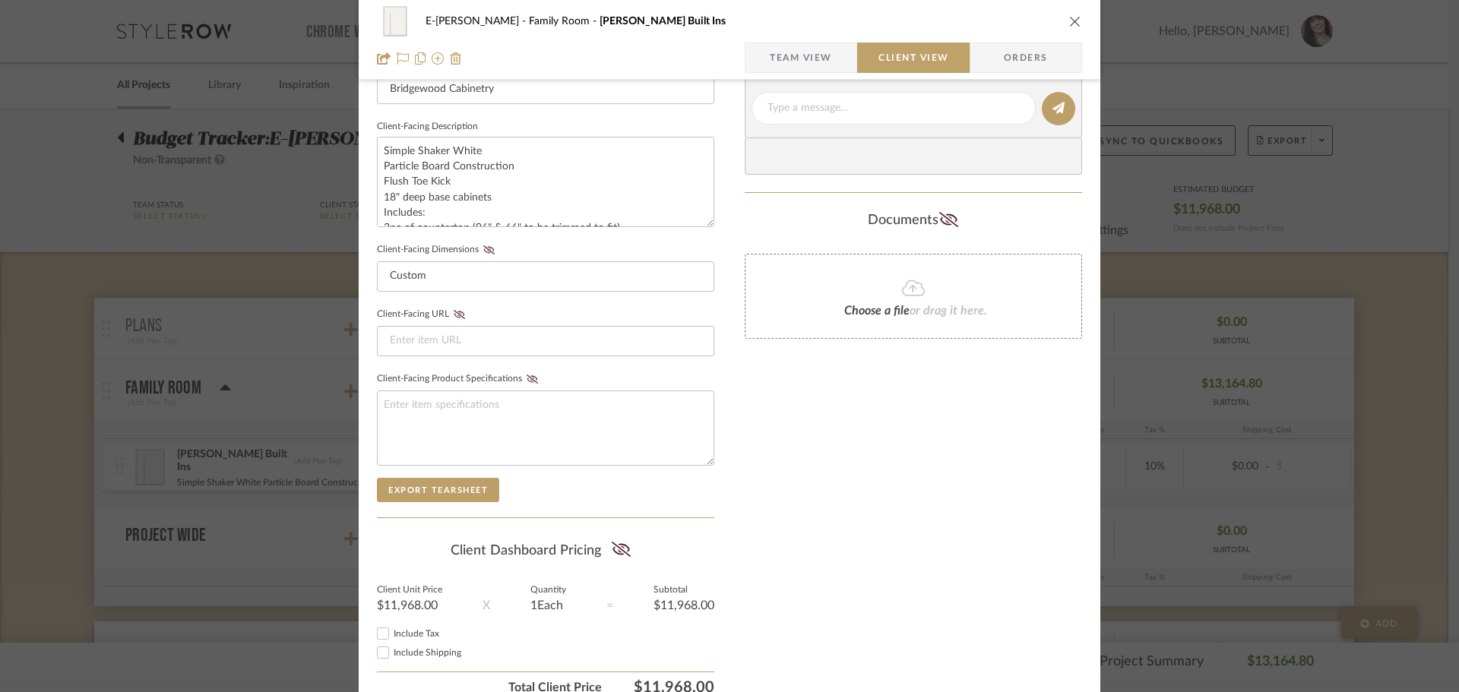
scroll to position [550, 0]
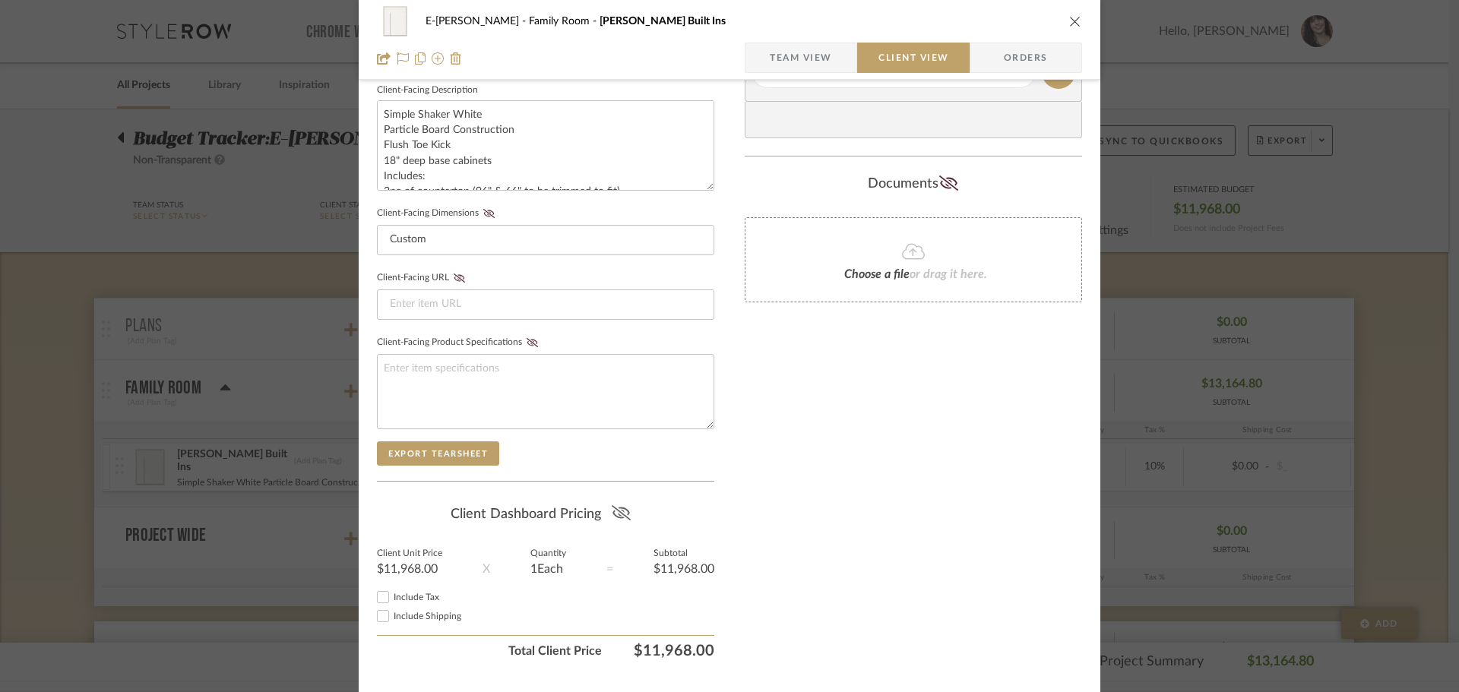
click at [611, 512] on icon at bounding box center [620, 512] width 19 height 15
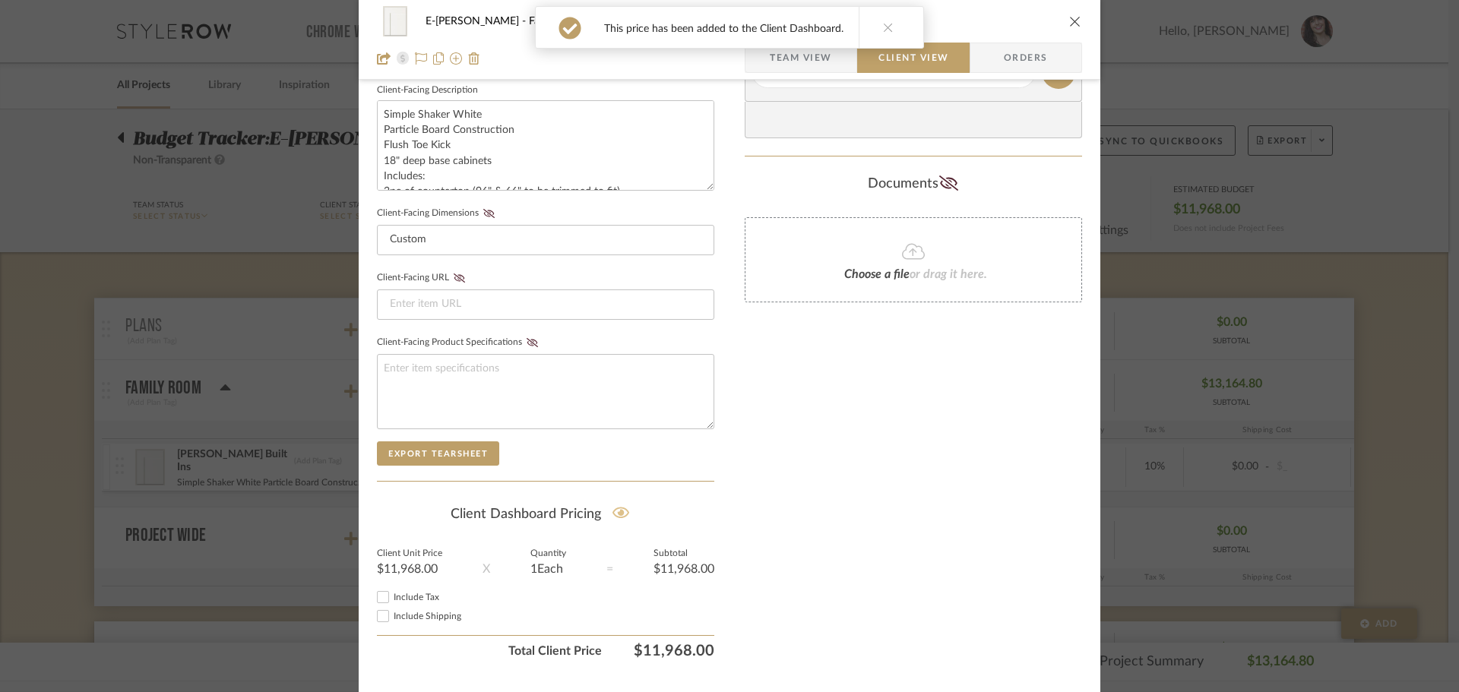
click at [1069, 20] on icon "close" at bounding box center [1075, 21] width 12 height 12
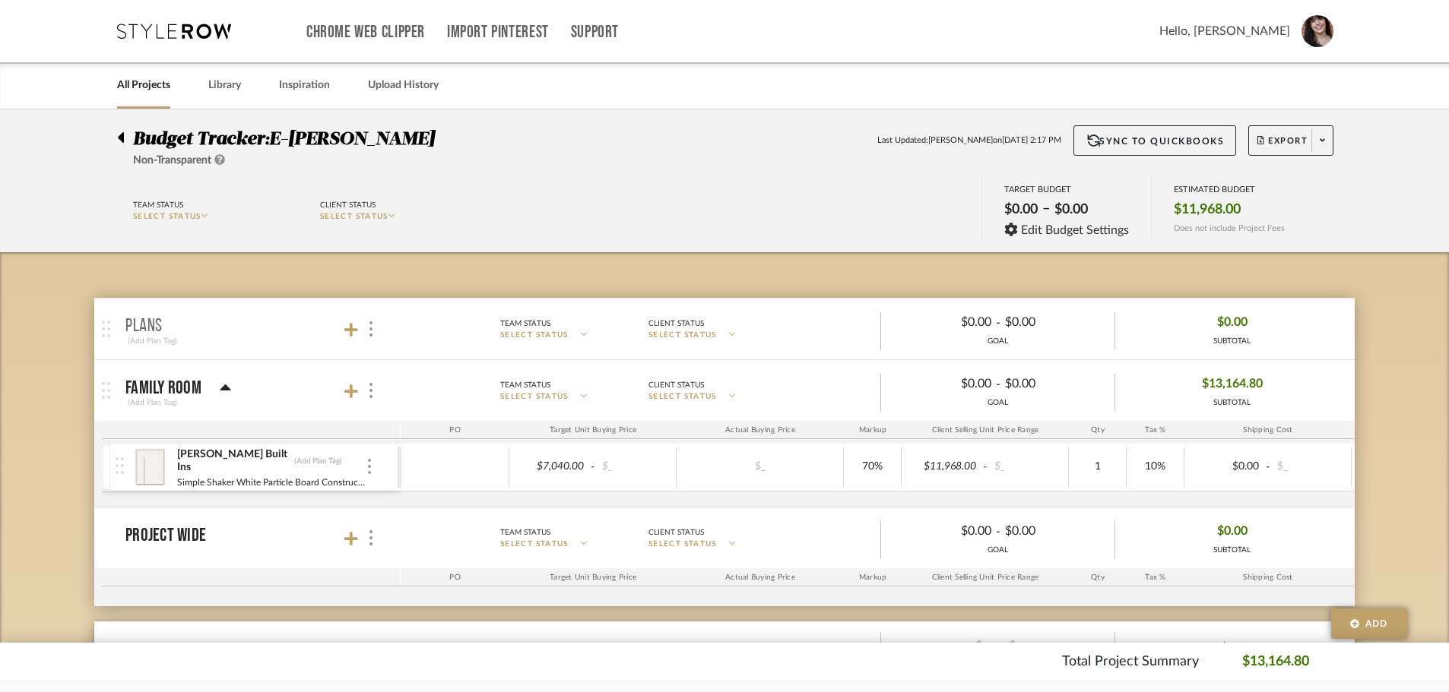
click at [120, 138] on icon at bounding box center [121, 137] width 6 height 11
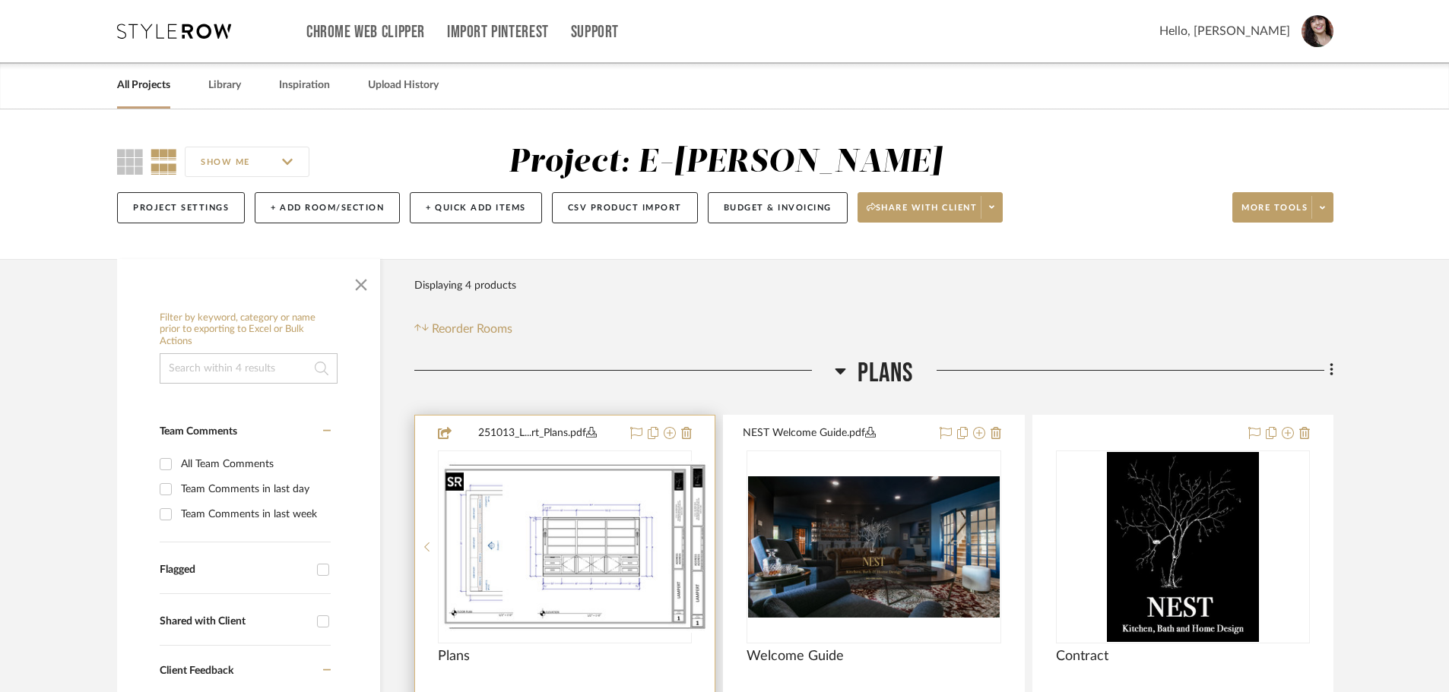
click at [570, 545] on img at bounding box center [564, 547] width 251 height 162
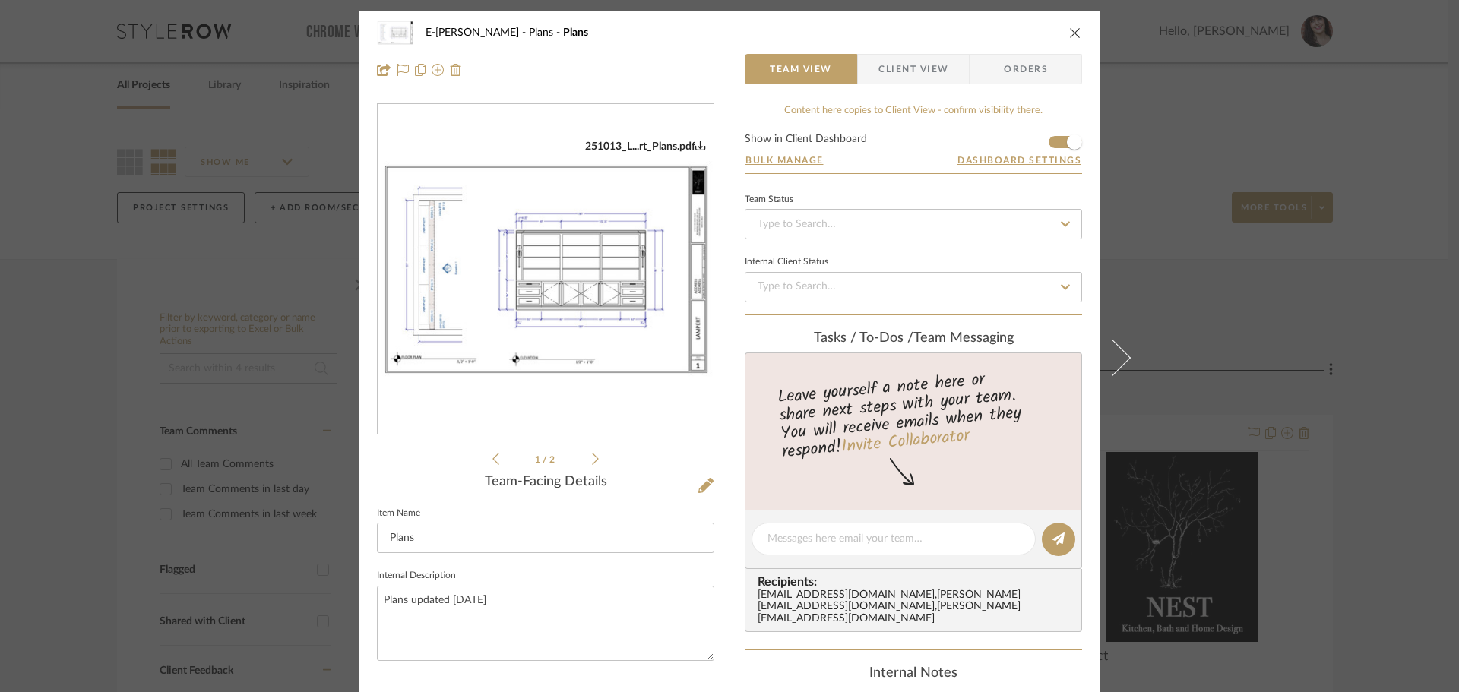
click at [592, 457] on icon at bounding box center [595, 459] width 7 height 14
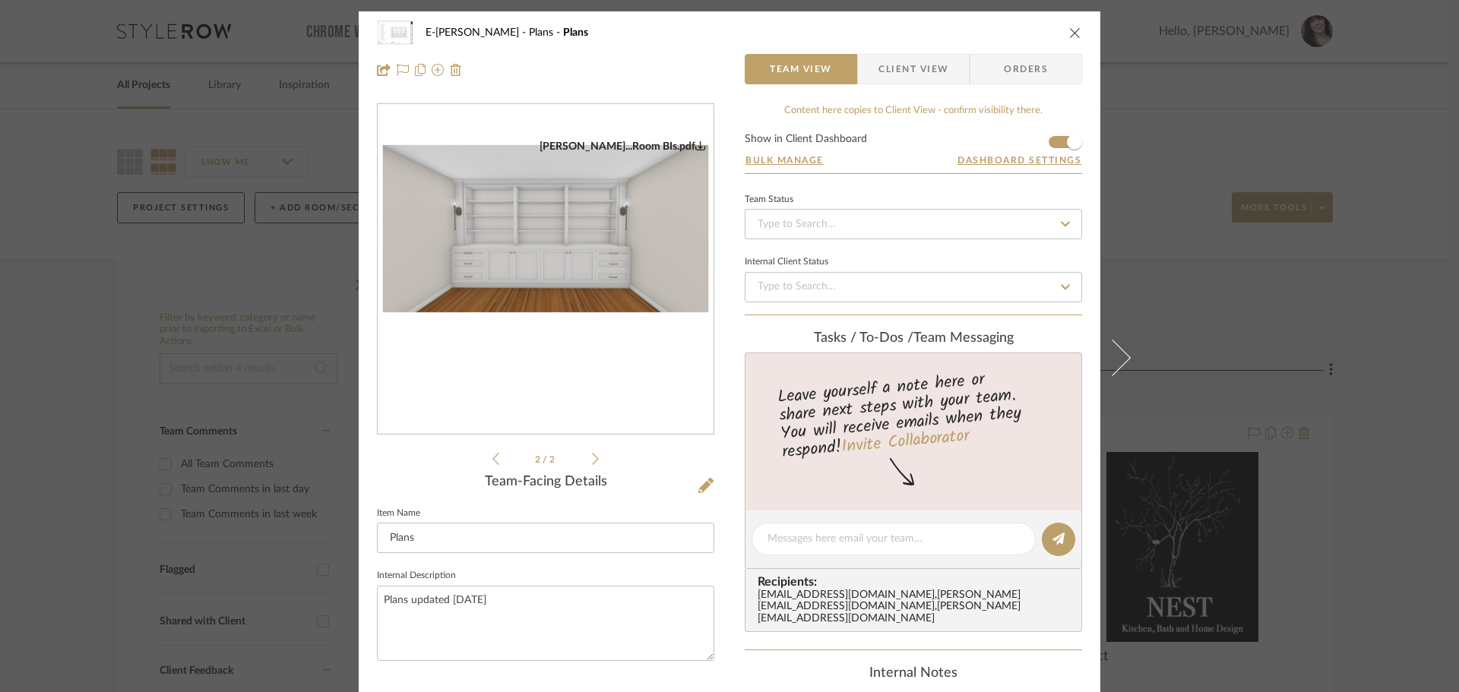
click at [1069, 33] on icon "close" at bounding box center [1075, 33] width 12 height 12
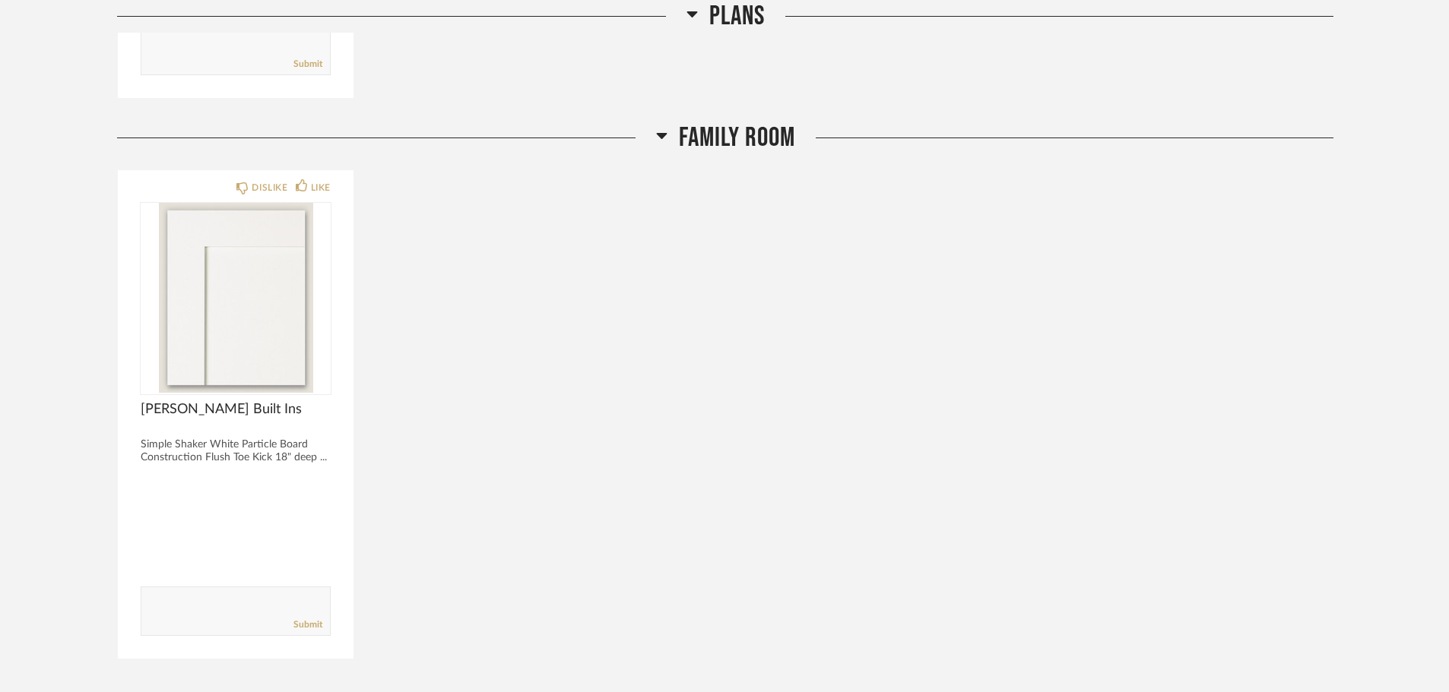
scroll to position [747, 0]
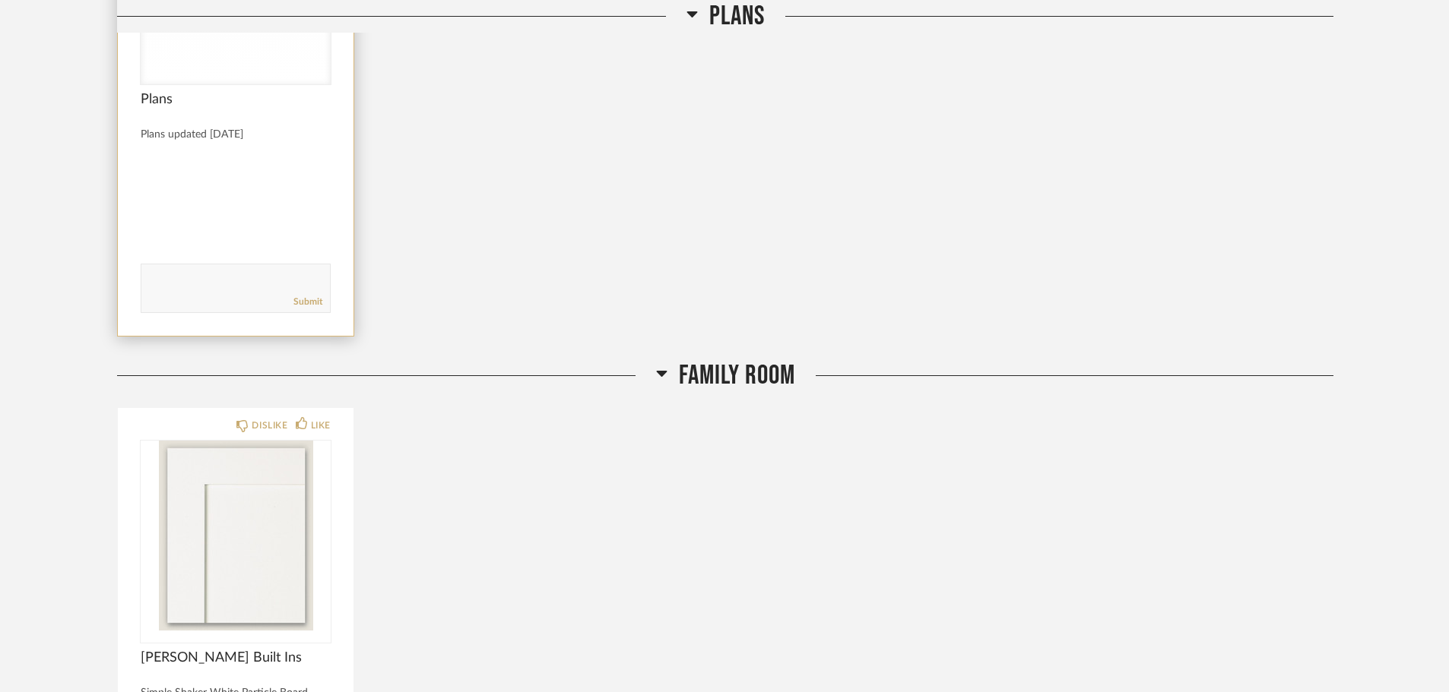
scroll to position [152, 0]
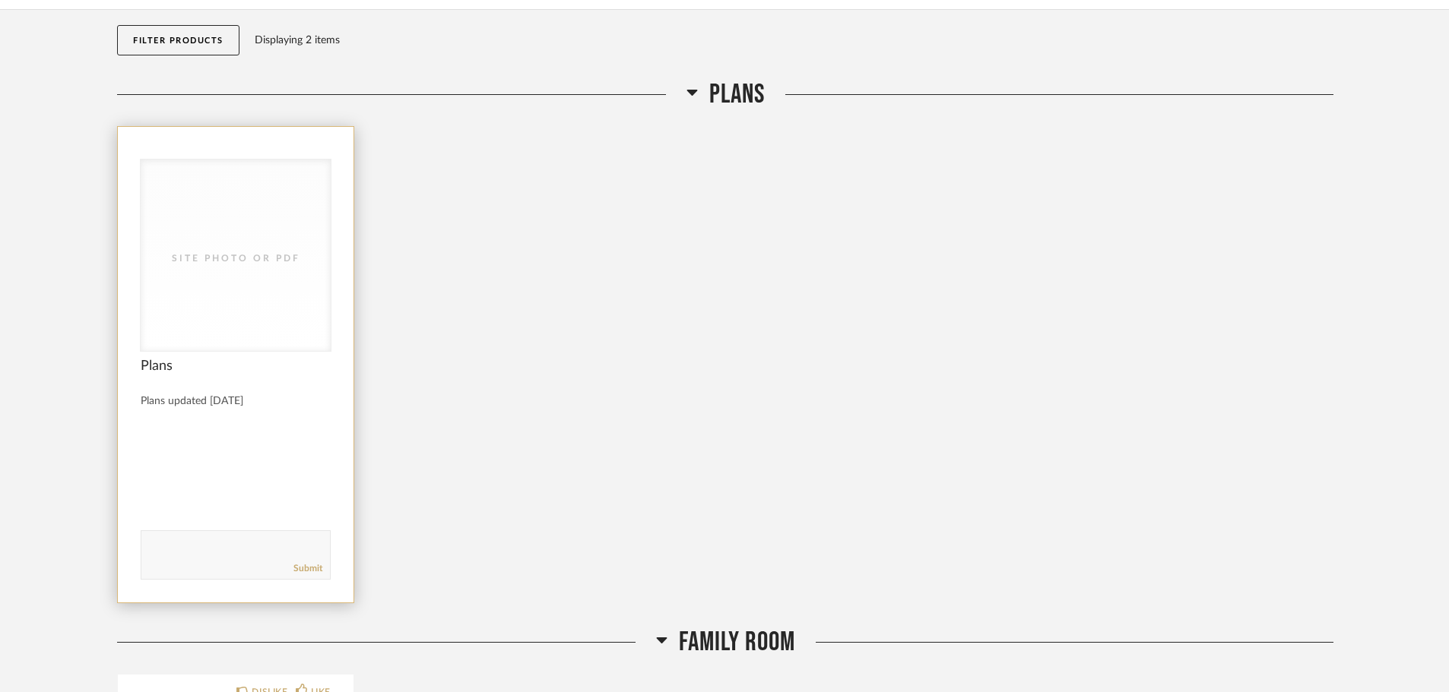
click at [302, 264] on div "Site Photo or PDF" at bounding box center [236, 258] width 152 height 15
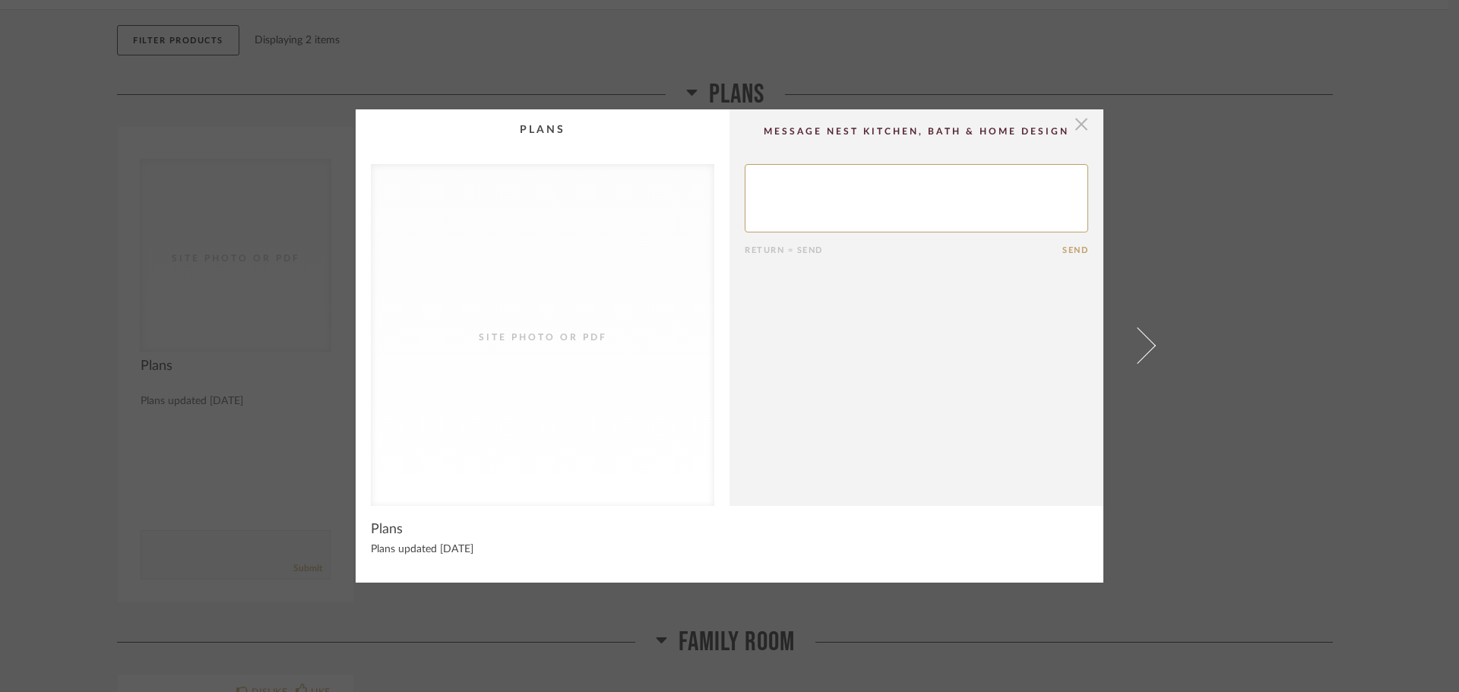
click at [1072, 116] on span "button" at bounding box center [1081, 124] width 30 height 30
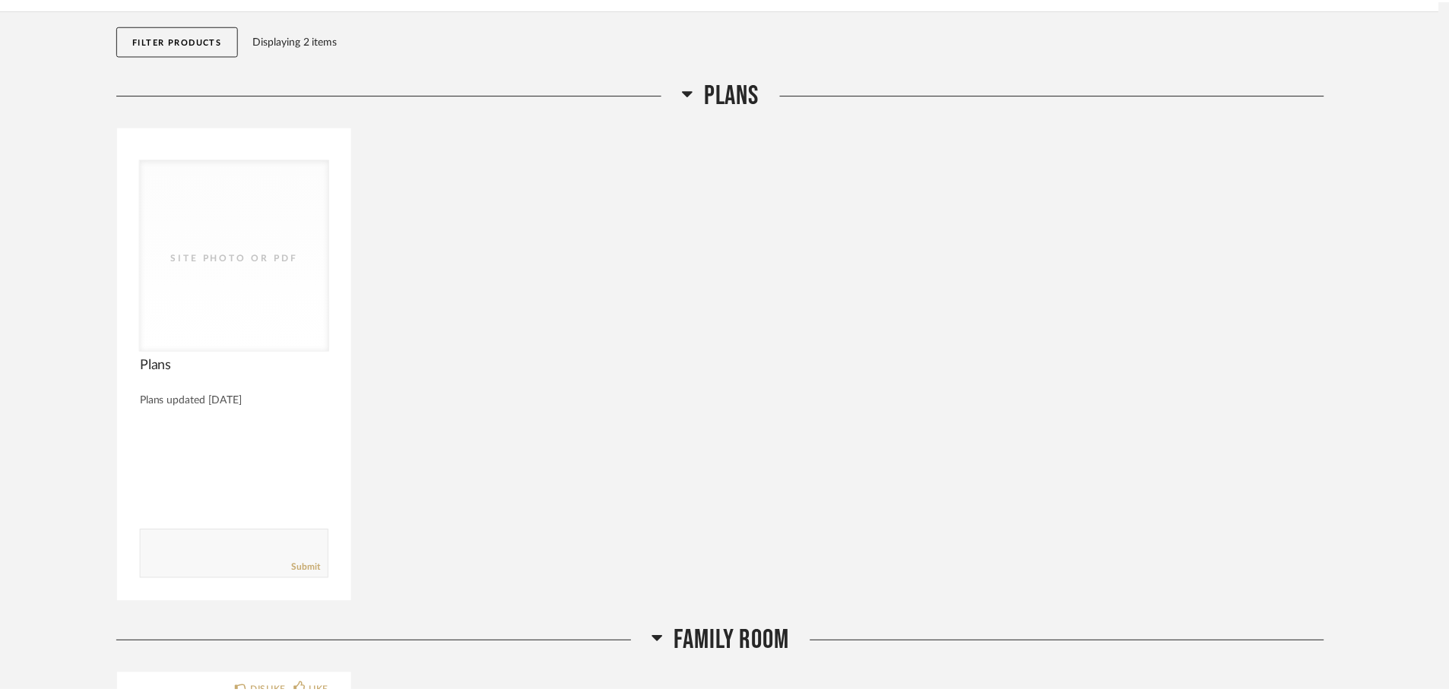
scroll to position [152, 0]
